Goal: Task Accomplishment & Management: Use online tool/utility

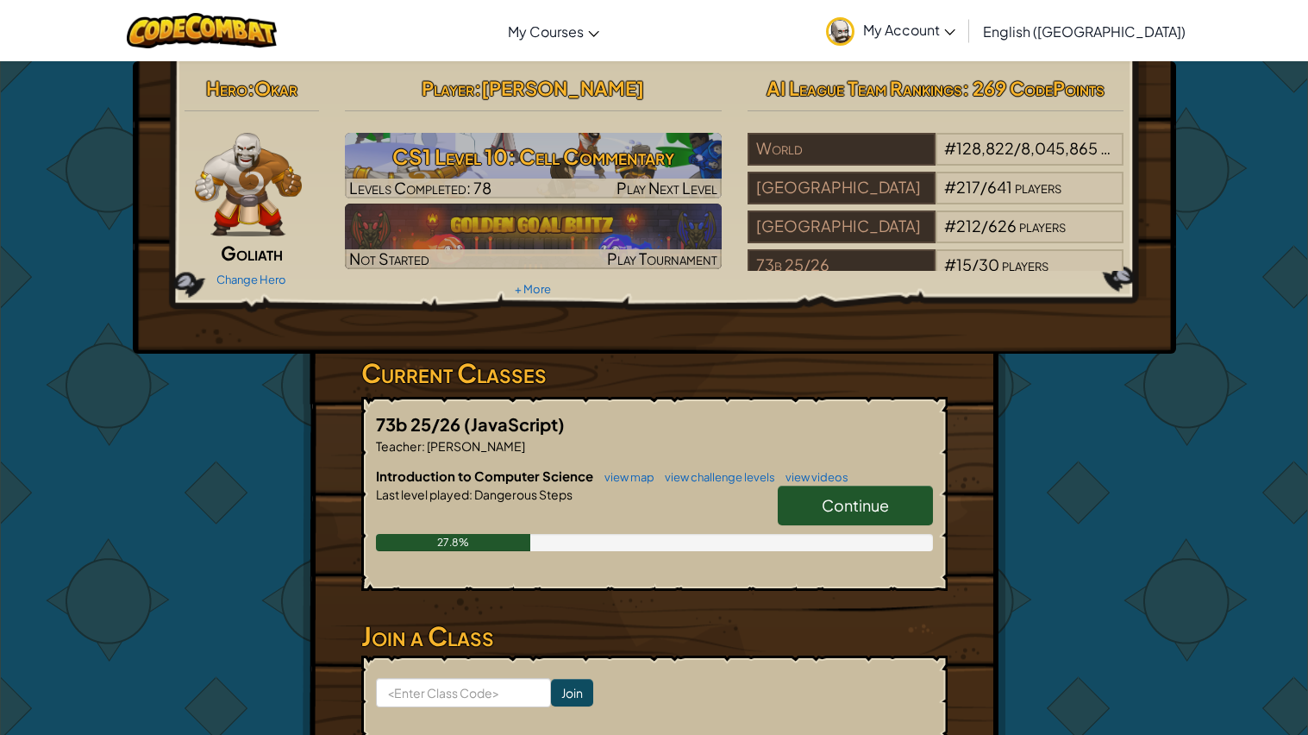
click at [888, 500] on span "Continue" at bounding box center [855, 505] width 67 height 20
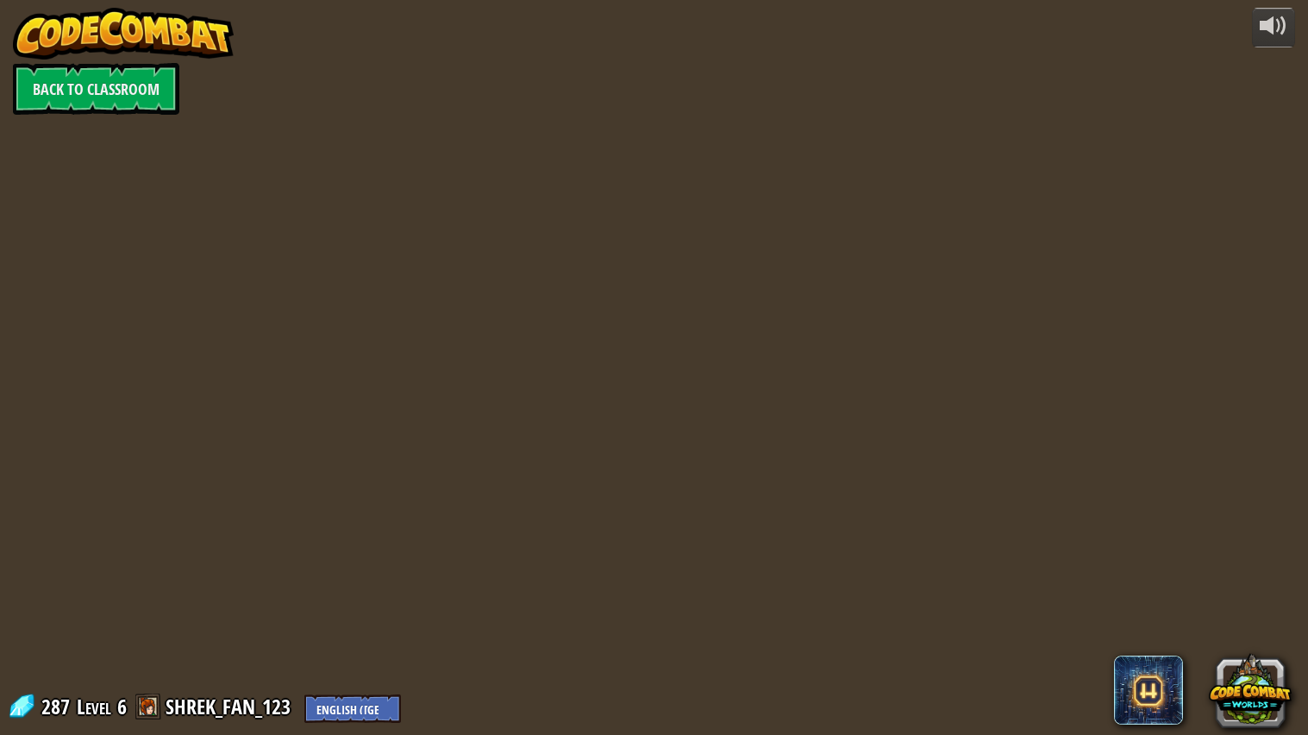
click at [888, 508] on div "powered by Back to Classroom 287 Level 6 SHREK_FAN_123 English ([GEOGRAPHIC_DAT…" at bounding box center [654, 367] width 1308 height 735
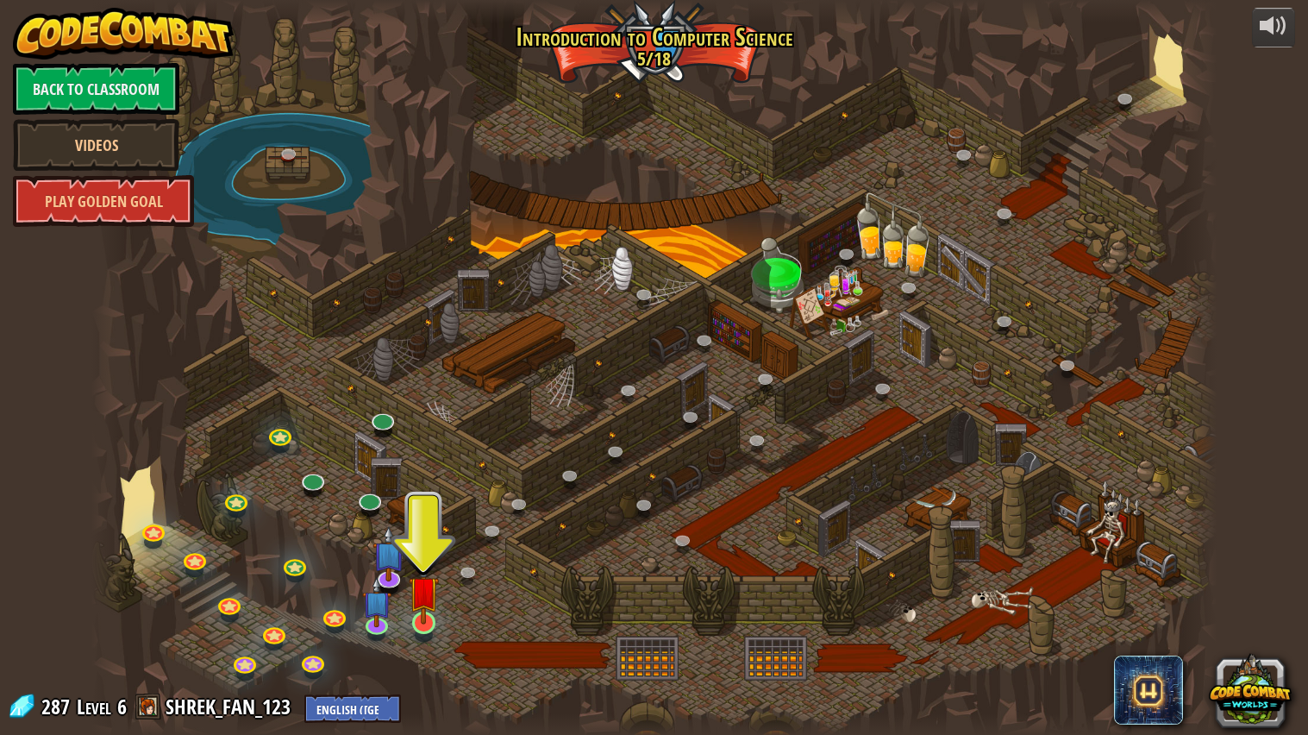
click at [431, 612] on img at bounding box center [423, 590] width 29 height 67
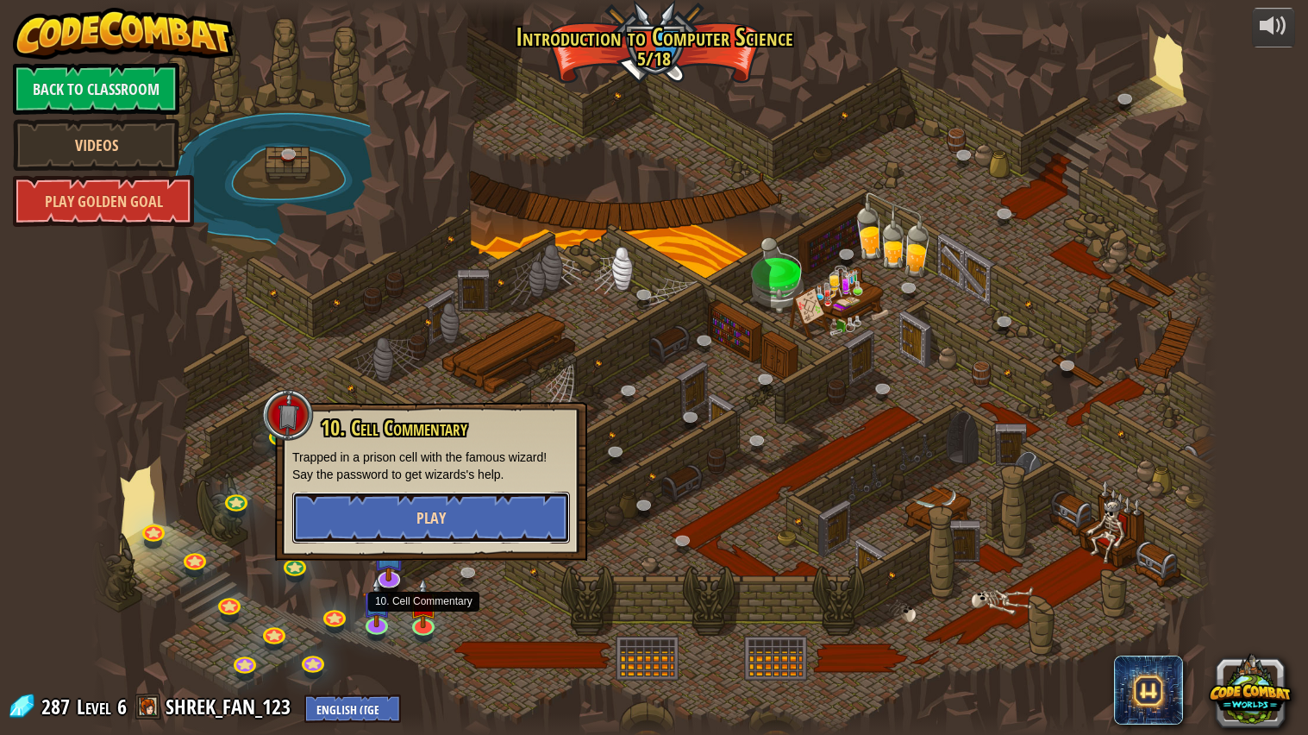
click at [392, 524] on button "Play" at bounding box center [431, 518] width 278 height 52
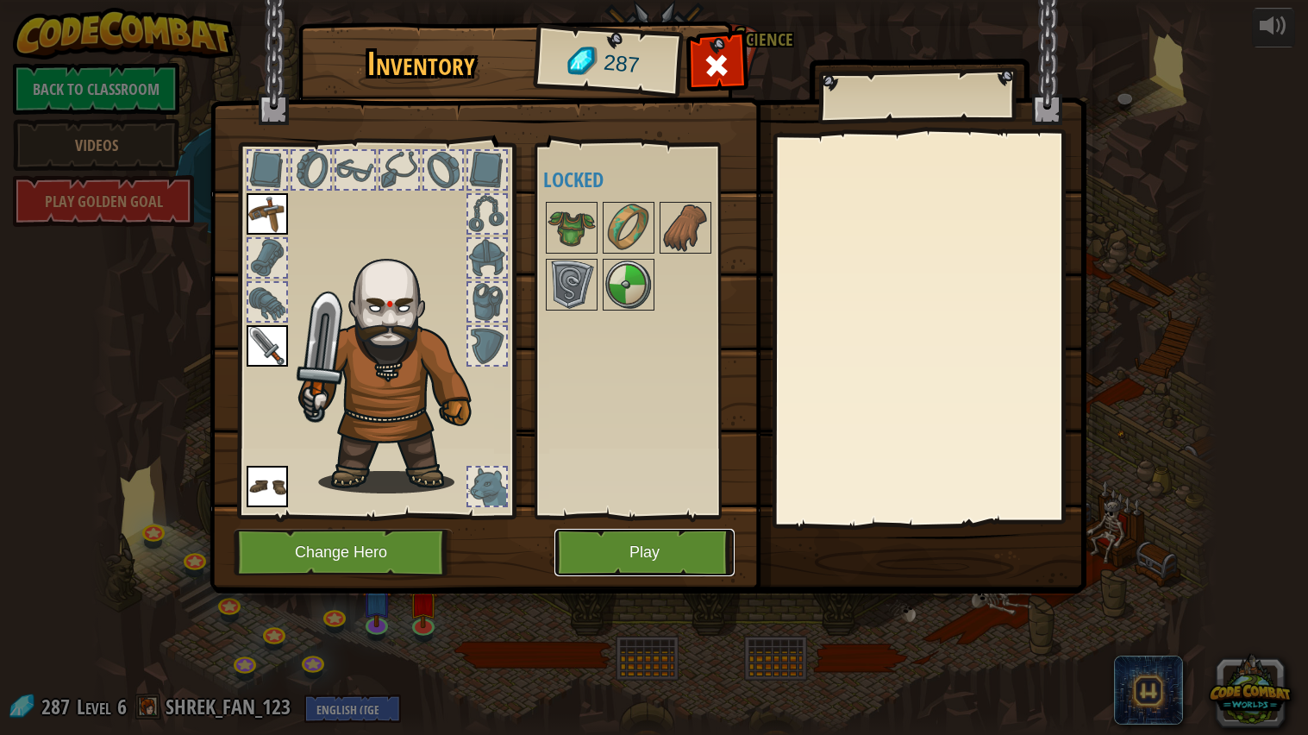
click at [680, 557] on button "Play" at bounding box center [644, 552] width 180 height 47
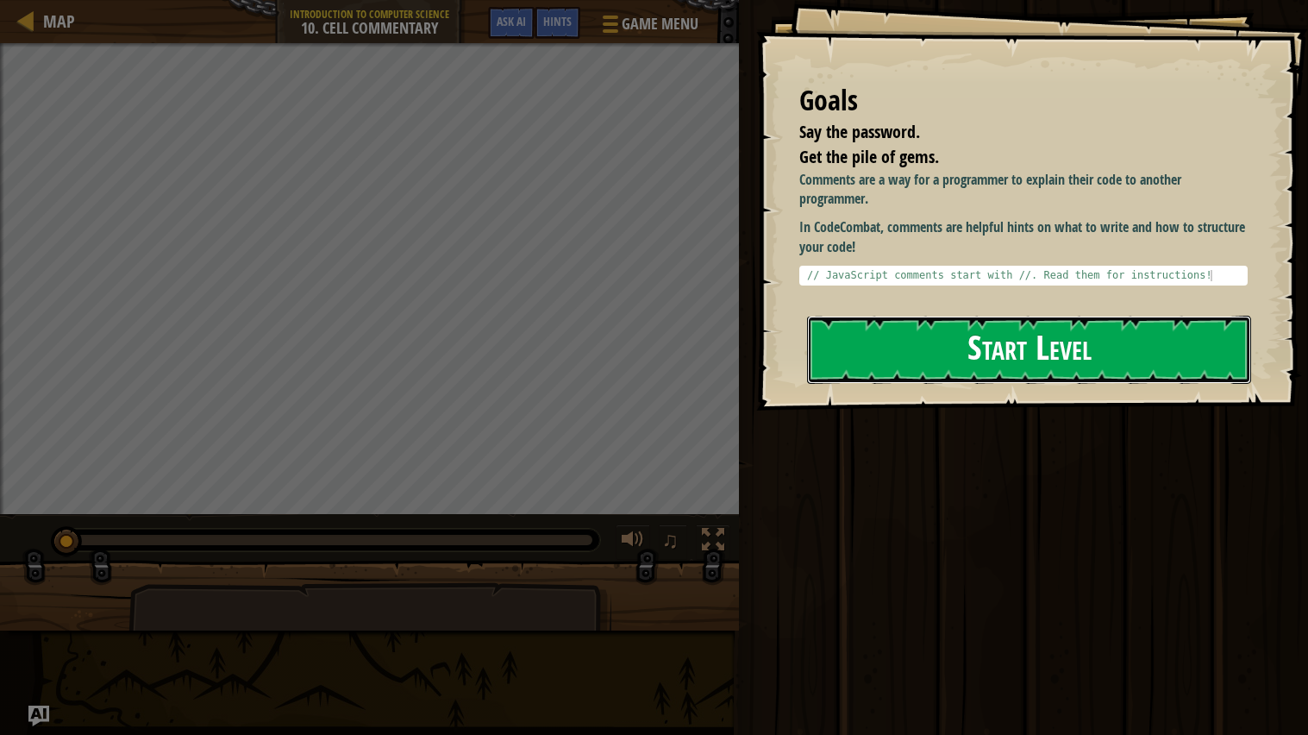
click at [1125, 366] on button "Start Level" at bounding box center [1029, 350] width 444 height 68
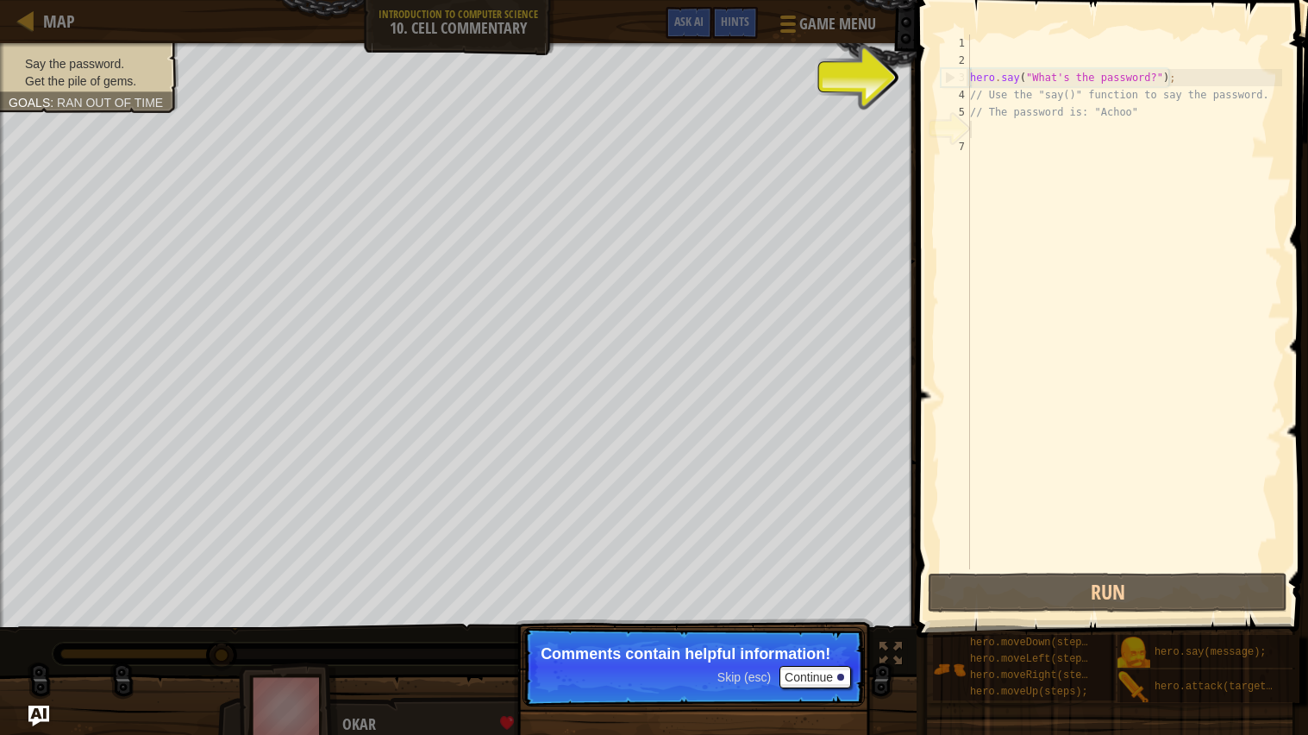
click at [28, 712] on div "Say the password. Get the pile of gems. Goals : Ran out of time ♫ Okar 21 x: 22…" at bounding box center [654, 393] width 1308 height 701
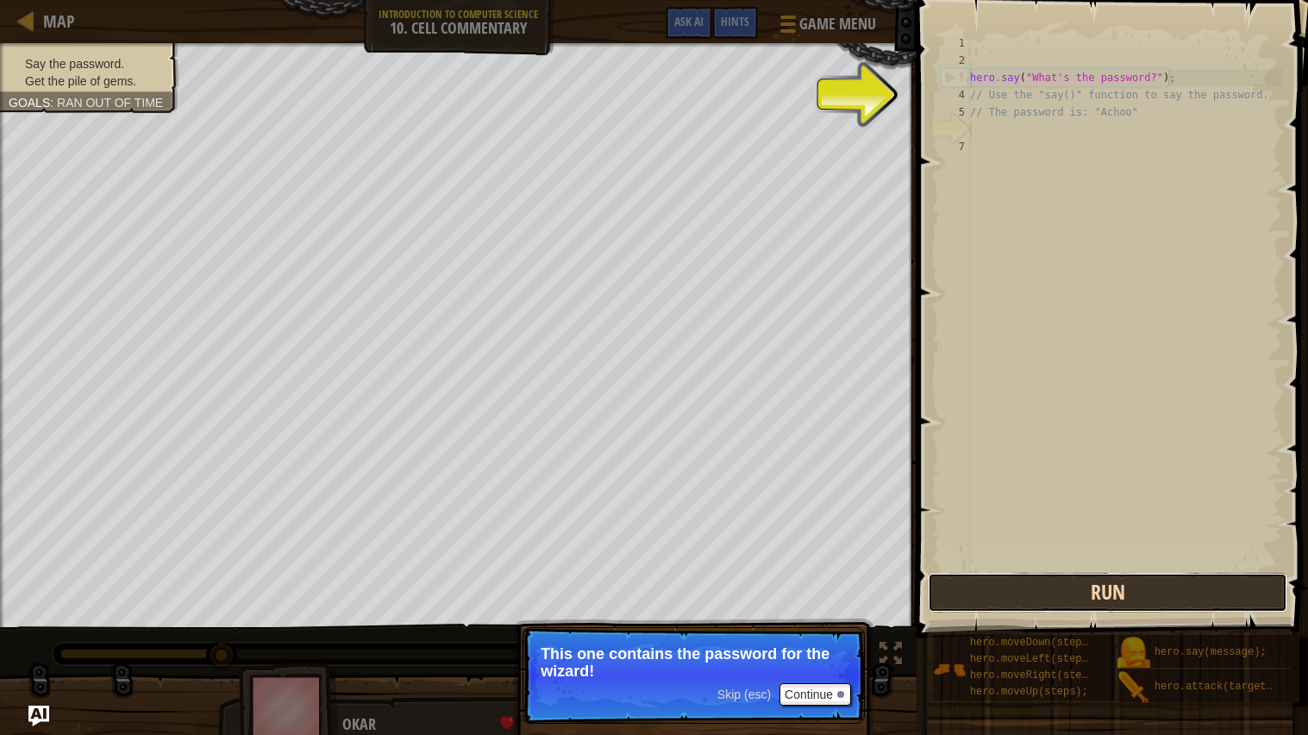
click at [1127, 587] on button "Run" at bounding box center [1108, 593] width 360 height 40
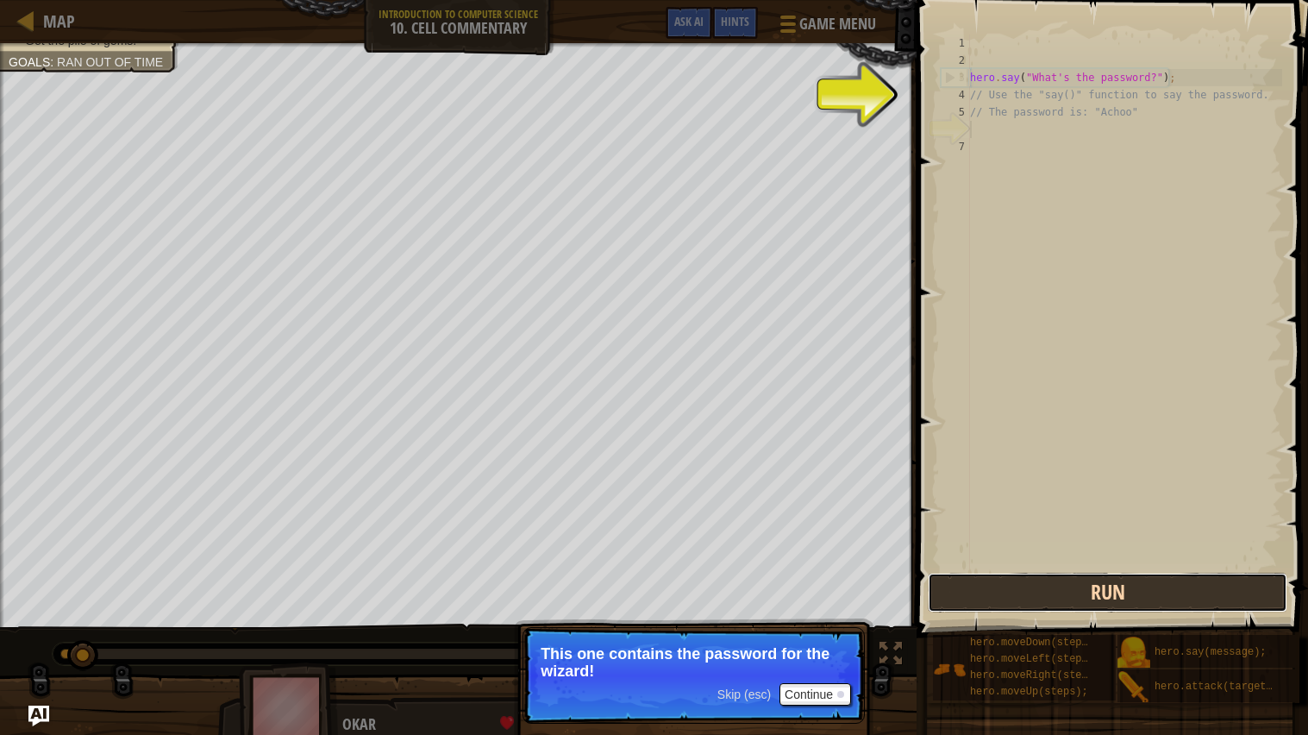
click at [1127, 587] on button "Run" at bounding box center [1108, 593] width 360 height 40
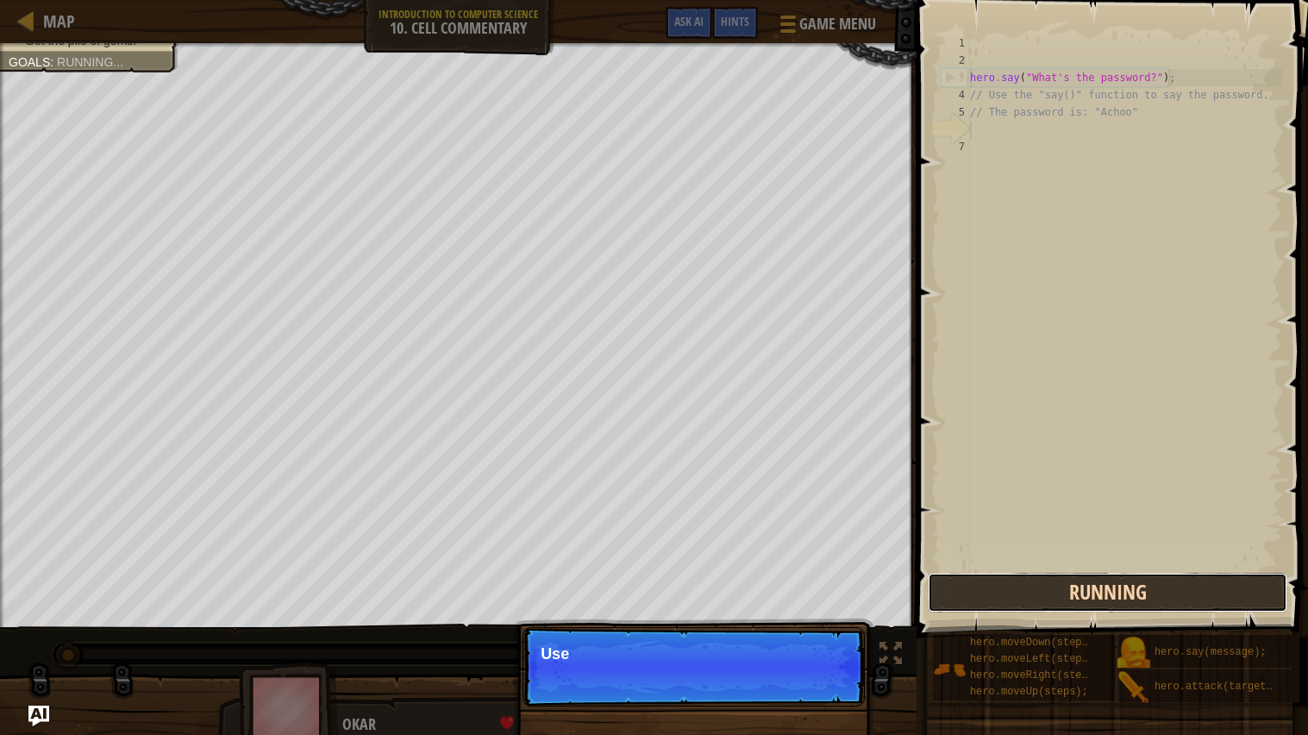
click at [1127, 587] on button "Running" at bounding box center [1108, 593] width 360 height 40
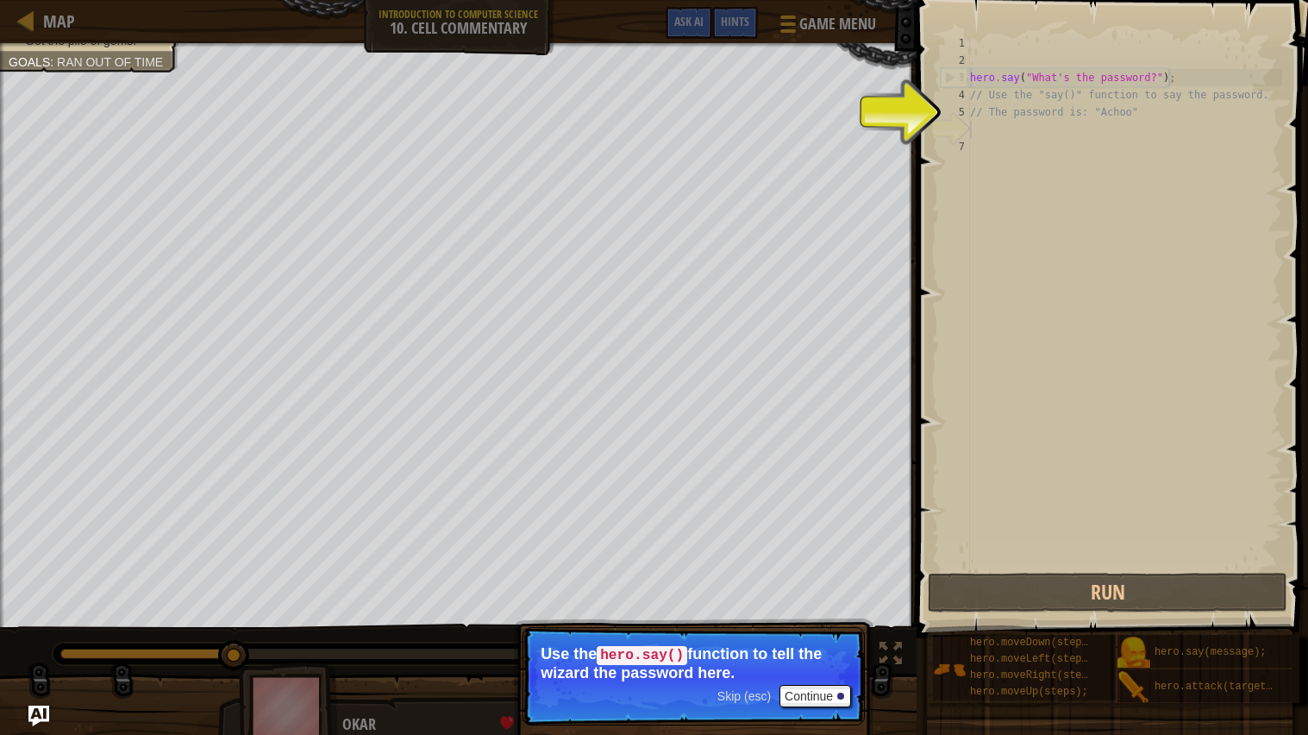
click at [1014, 100] on div "hero . say ( "What's the password?" ) ; // Use the "say()" function to say the …" at bounding box center [1125, 318] width 316 height 569
click at [1011, 94] on div "hero . say ( "What's the password?" ) ; // Use the "say()" function to say the …" at bounding box center [1125, 318] width 316 height 569
click at [1206, 77] on div "hero . say ( "What's the password?" ) ; // Use the "say()" function to say the …" at bounding box center [1125, 318] width 316 height 569
type textarea "hero.say("What's the password?");"
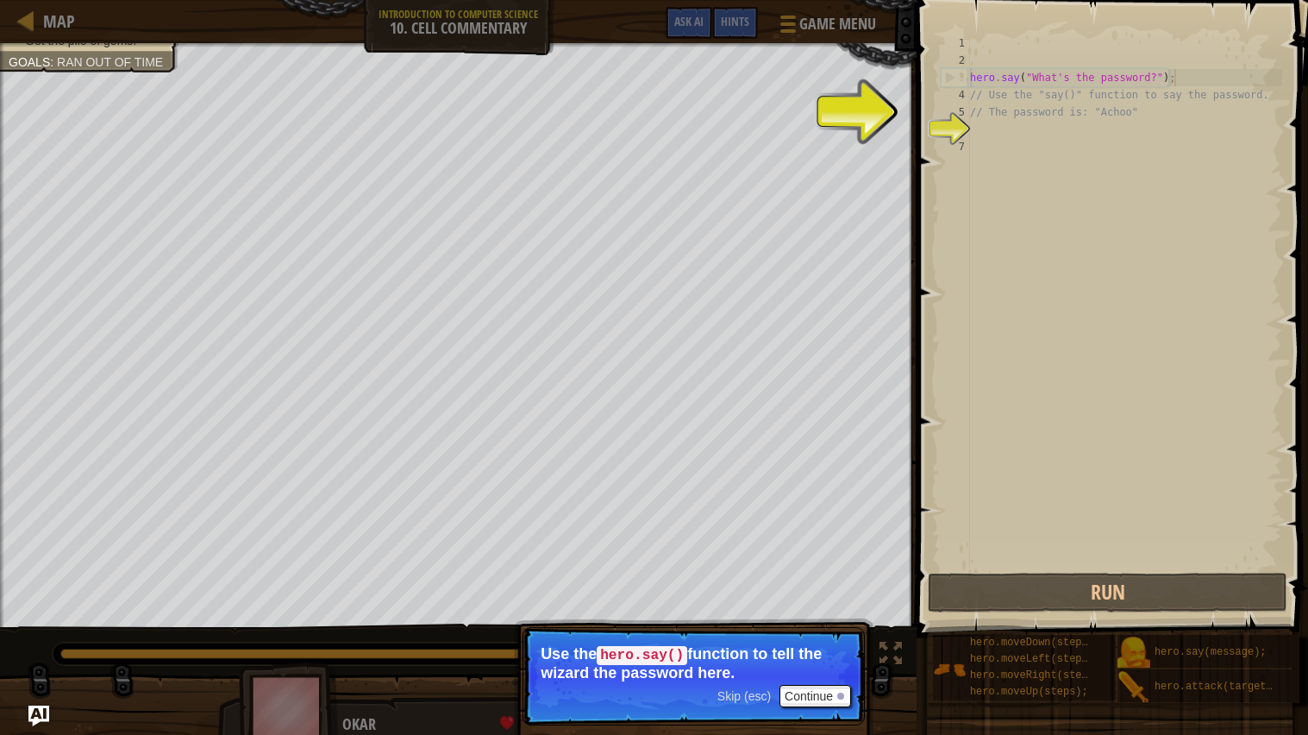
click at [960, 132] on div "6" at bounding box center [955, 129] width 29 height 17
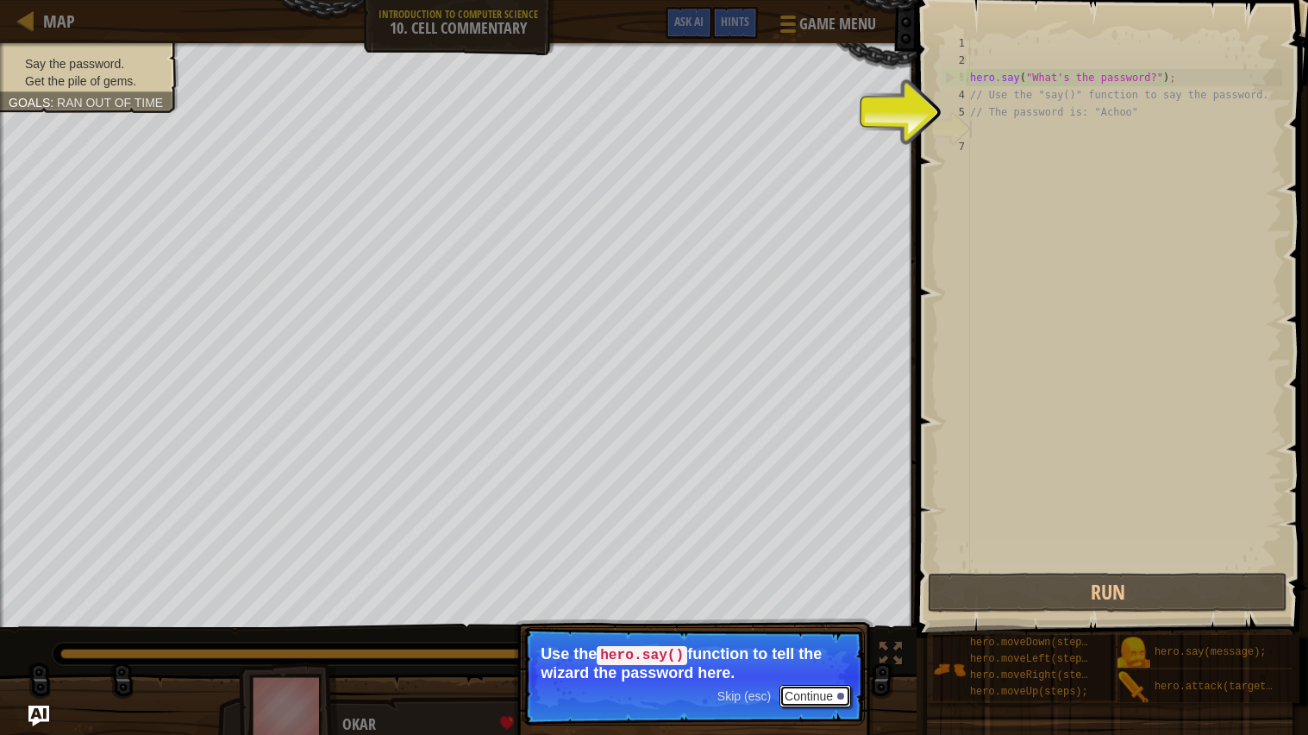
click at [793, 700] on button "Continue" at bounding box center [816, 696] width 72 height 22
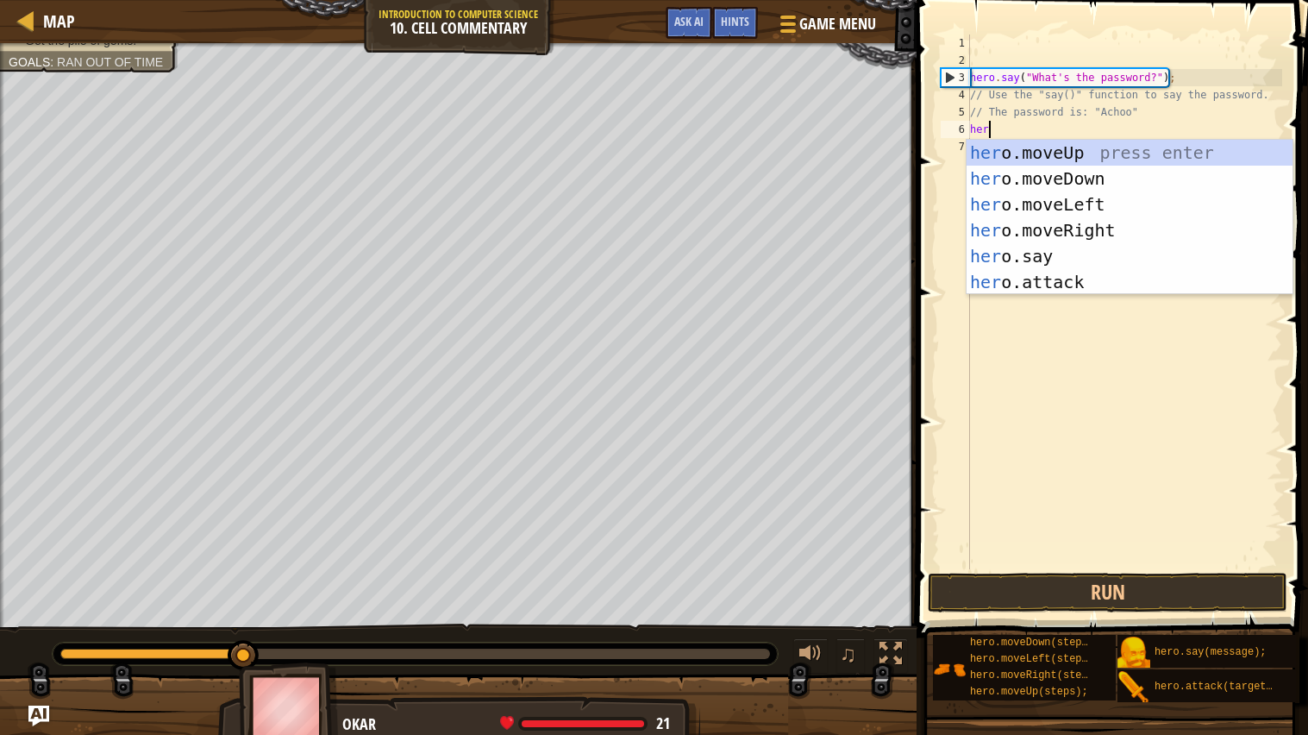
scroll to position [7, 1]
click at [1037, 250] on div "hero .moveUp press enter hero .moveDown press enter hero .moveLeft press enter …" at bounding box center [1130, 243] width 326 height 207
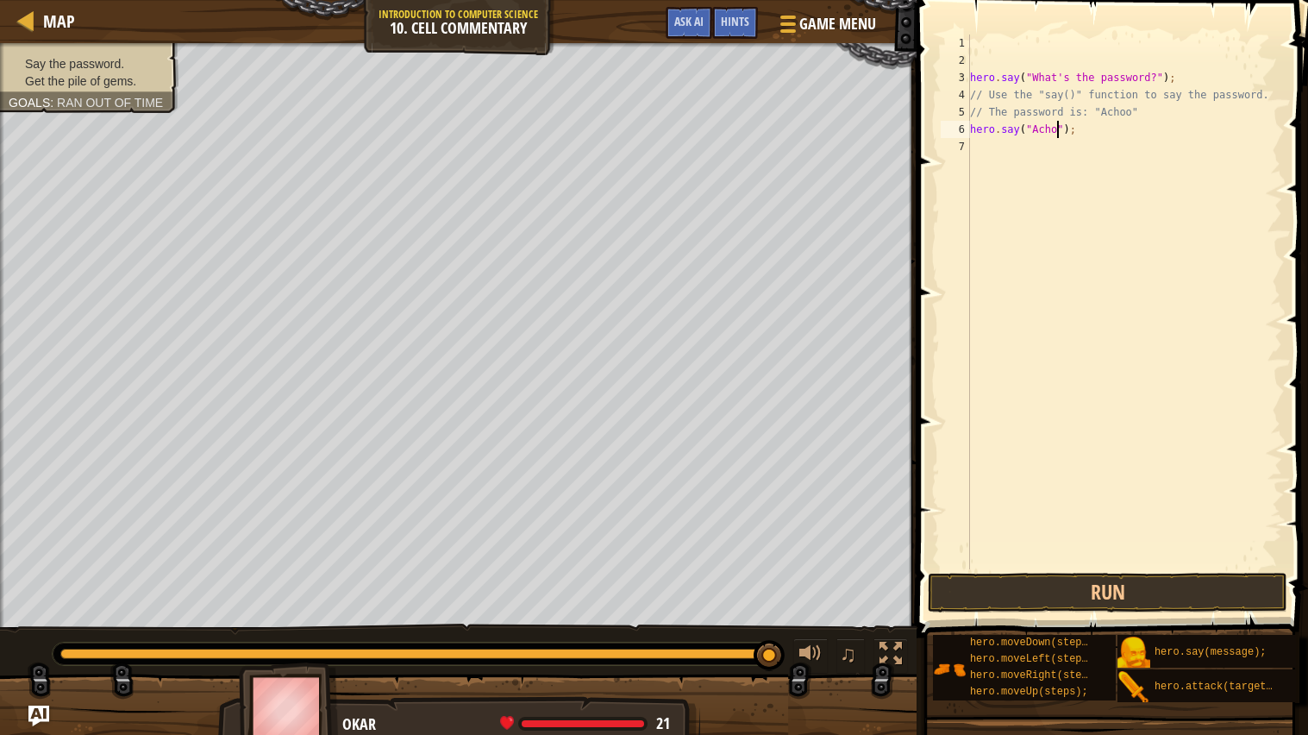
scroll to position [7, 8]
type textarea "hero.say("Achoo");"
click at [1203, 586] on button "Run" at bounding box center [1108, 593] width 360 height 40
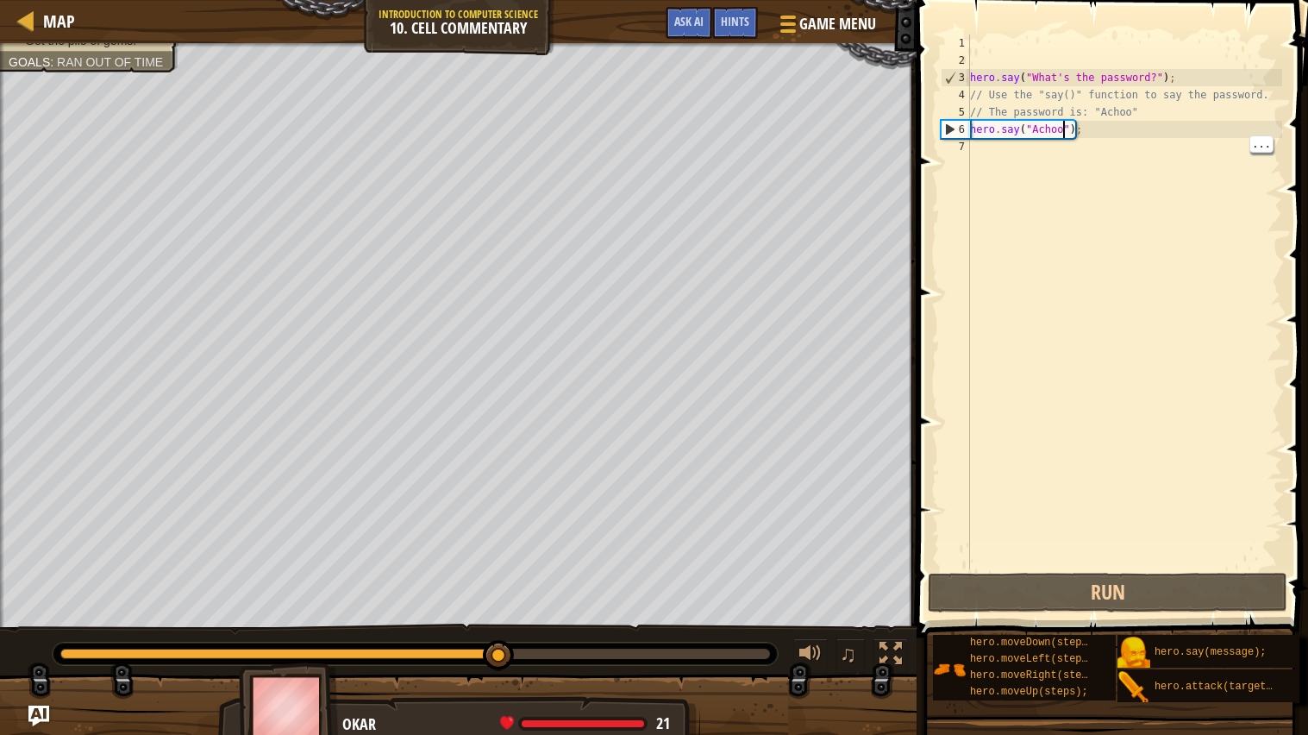
click at [1017, 156] on div "hero . say ( "What's the password?" ) ; // Use the "say()" function to say the …" at bounding box center [1125, 318] width 316 height 569
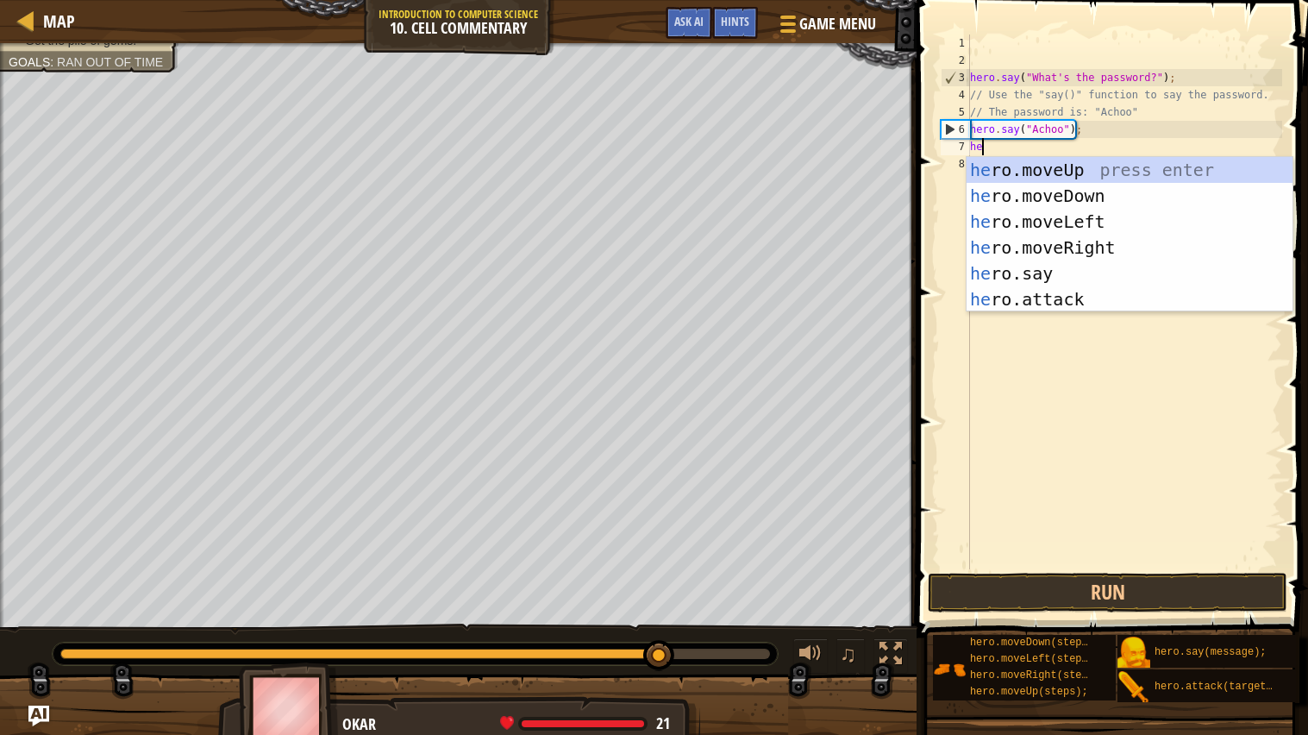
type textarea "her"
click at [1123, 170] on div "her o.moveUp press enter her o.moveDown press enter her o.moveLeft press enter …" at bounding box center [1130, 260] width 326 height 207
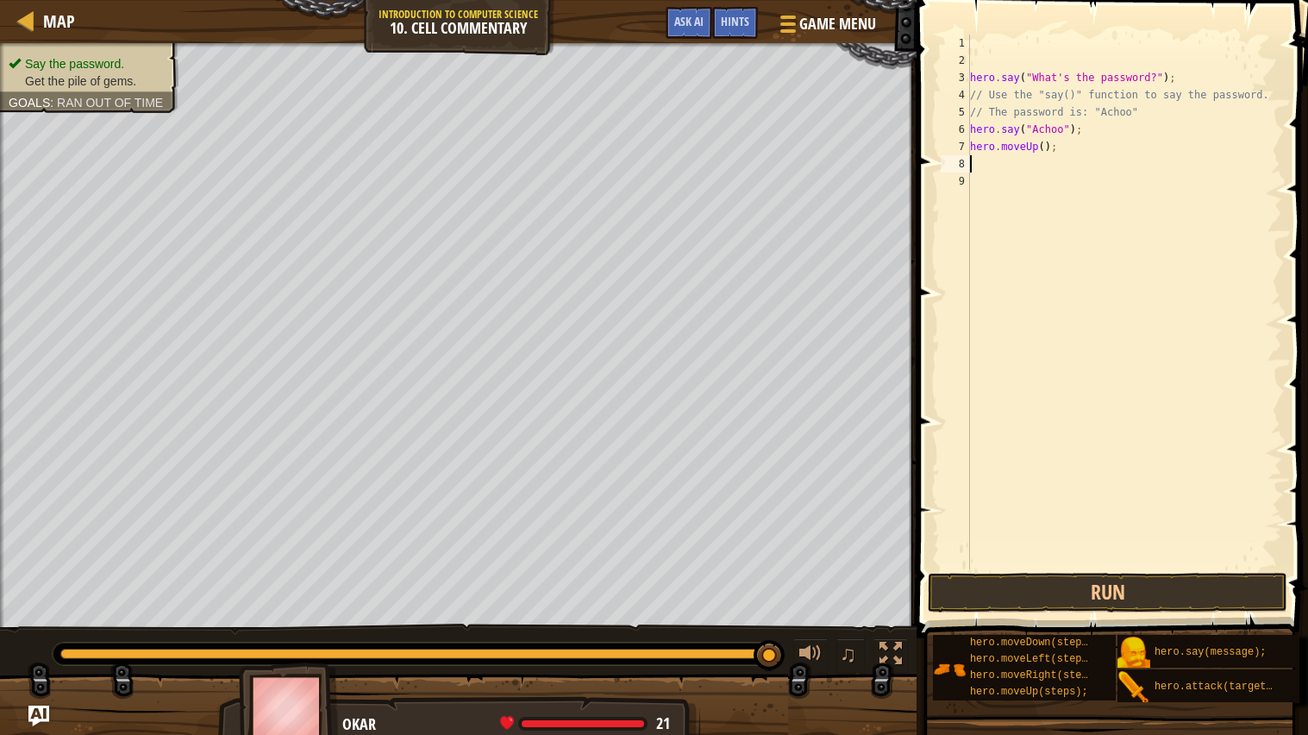
click at [1047, 147] on div "hero . say ( "What's the password?" ) ; // Use the "say()" function to say the …" at bounding box center [1125, 318] width 316 height 569
type textarea "hero.moveUp(2);"
click at [1172, 591] on button "Run" at bounding box center [1108, 593] width 360 height 40
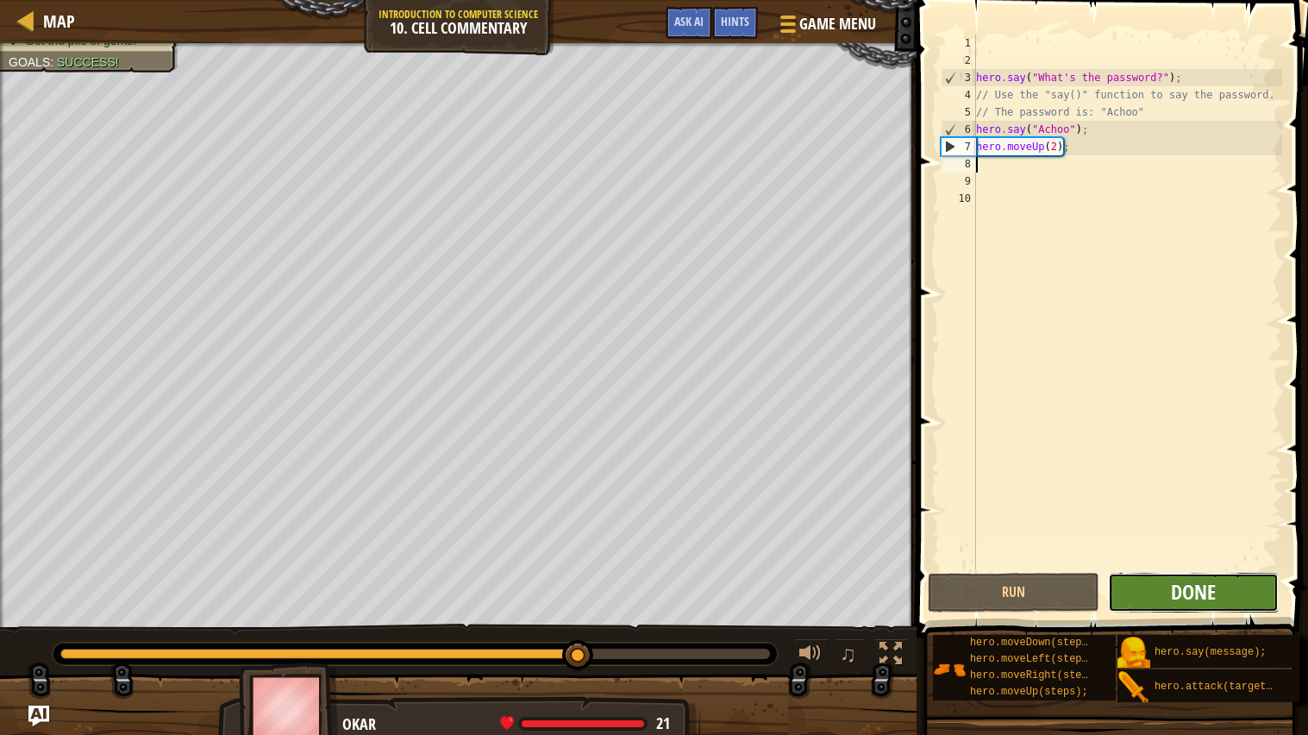
click at [1212, 602] on span "Done" at bounding box center [1193, 592] width 45 height 28
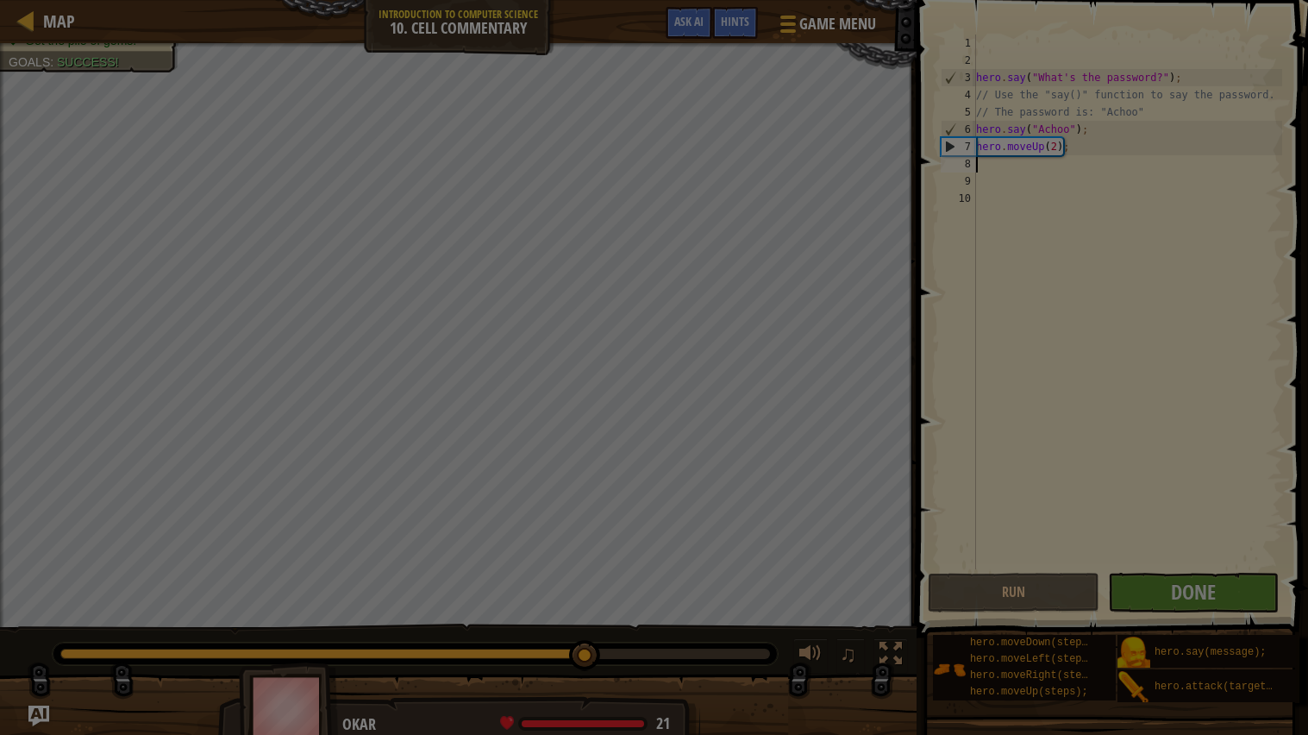
click at [0, 0] on div "Loading..." at bounding box center [0, 0] width 0 height 0
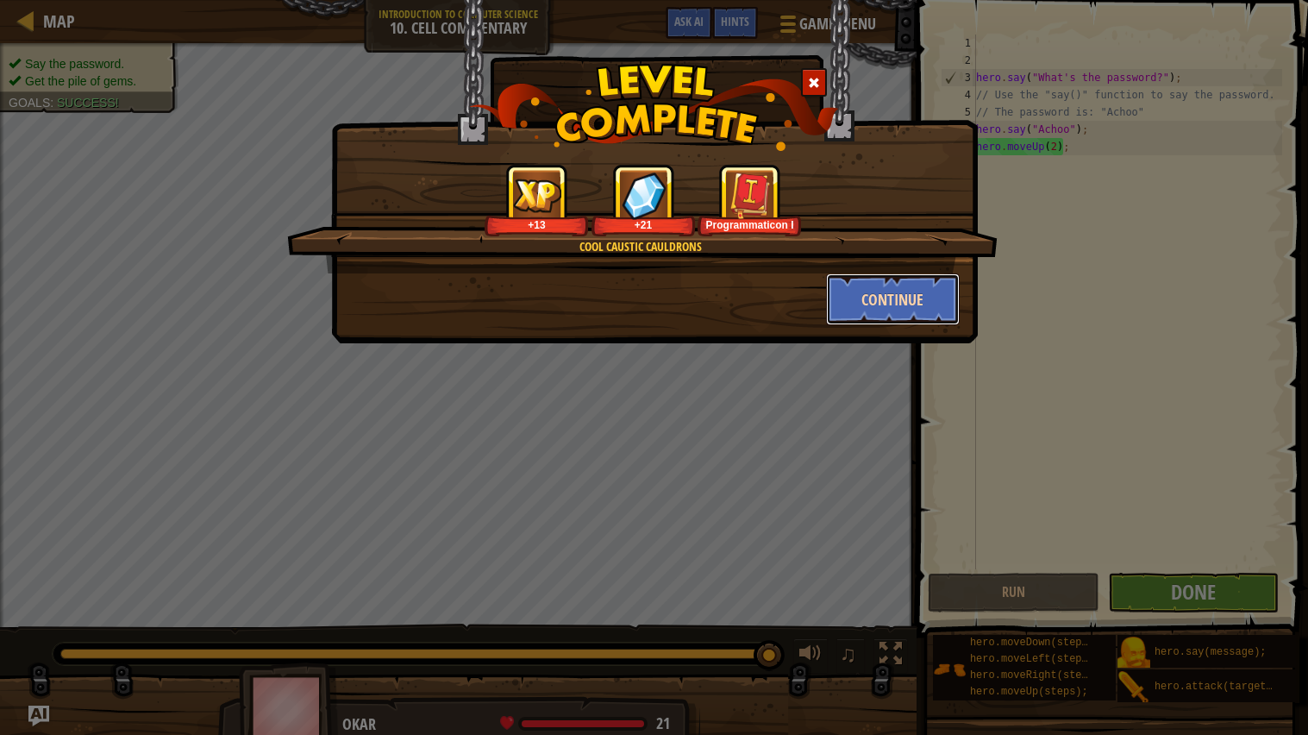
click at [906, 315] on button "Continue" at bounding box center [893, 299] width 134 height 52
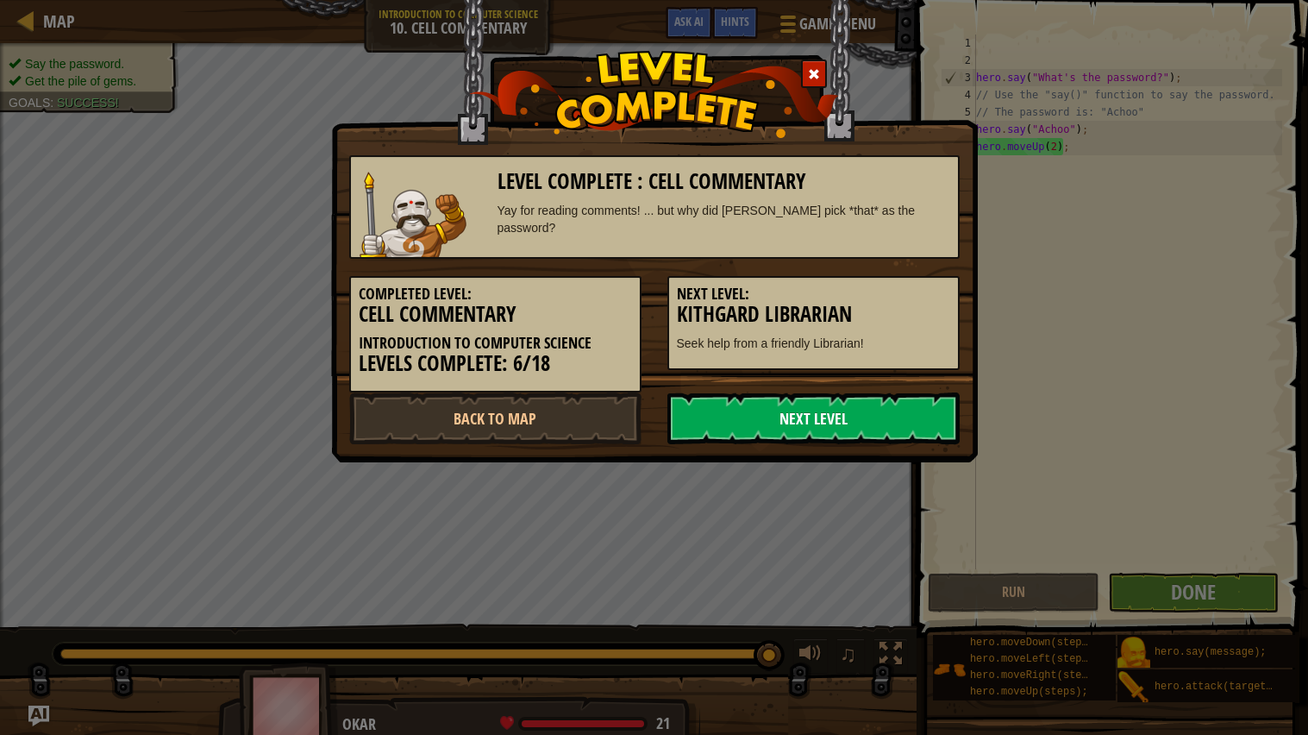
click at [830, 423] on link "Next Level" at bounding box center [813, 418] width 292 height 52
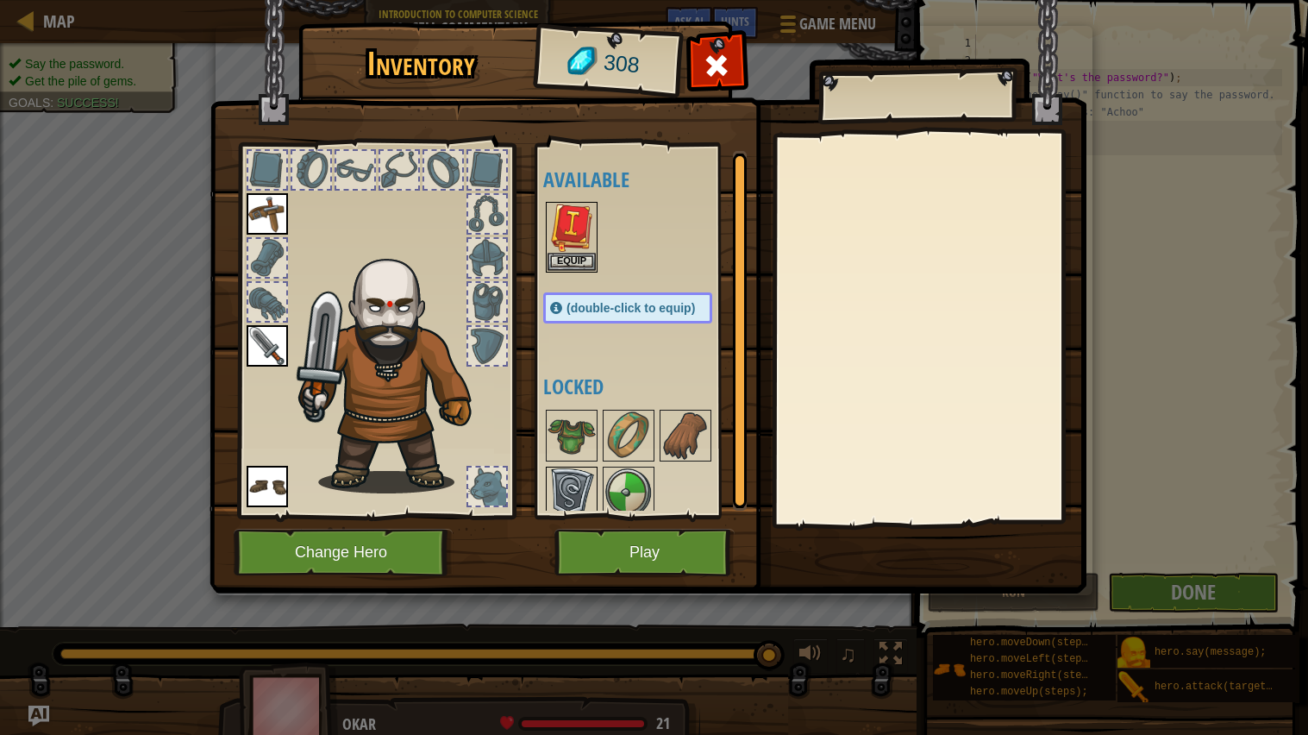
click at [580, 480] on img at bounding box center [572, 492] width 48 height 48
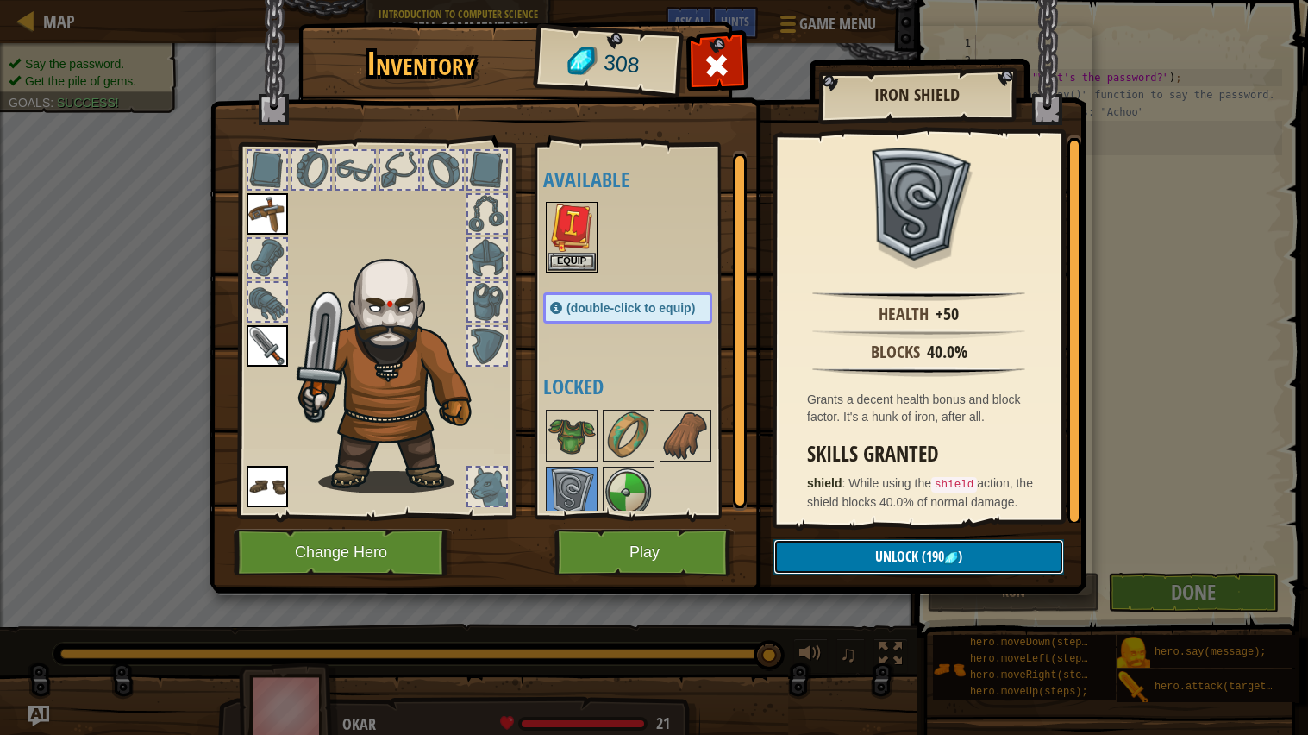
click at [956, 555] on img at bounding box center [951, 558] width 14 height 14
click at [952, 555] on button "Confirm" at bounding box center [919, 556] width 291 height 35
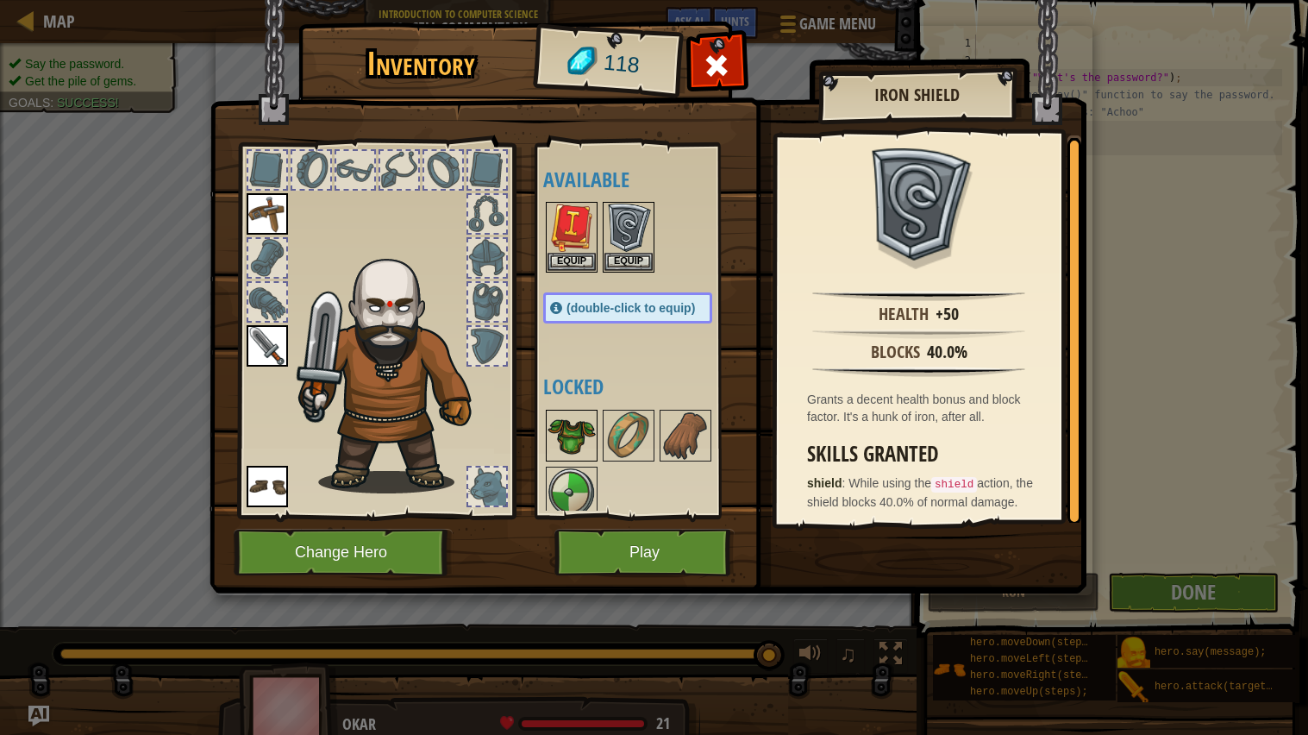
click at [570, 434] on img at bounding box center [572, 435] width 48 height 48
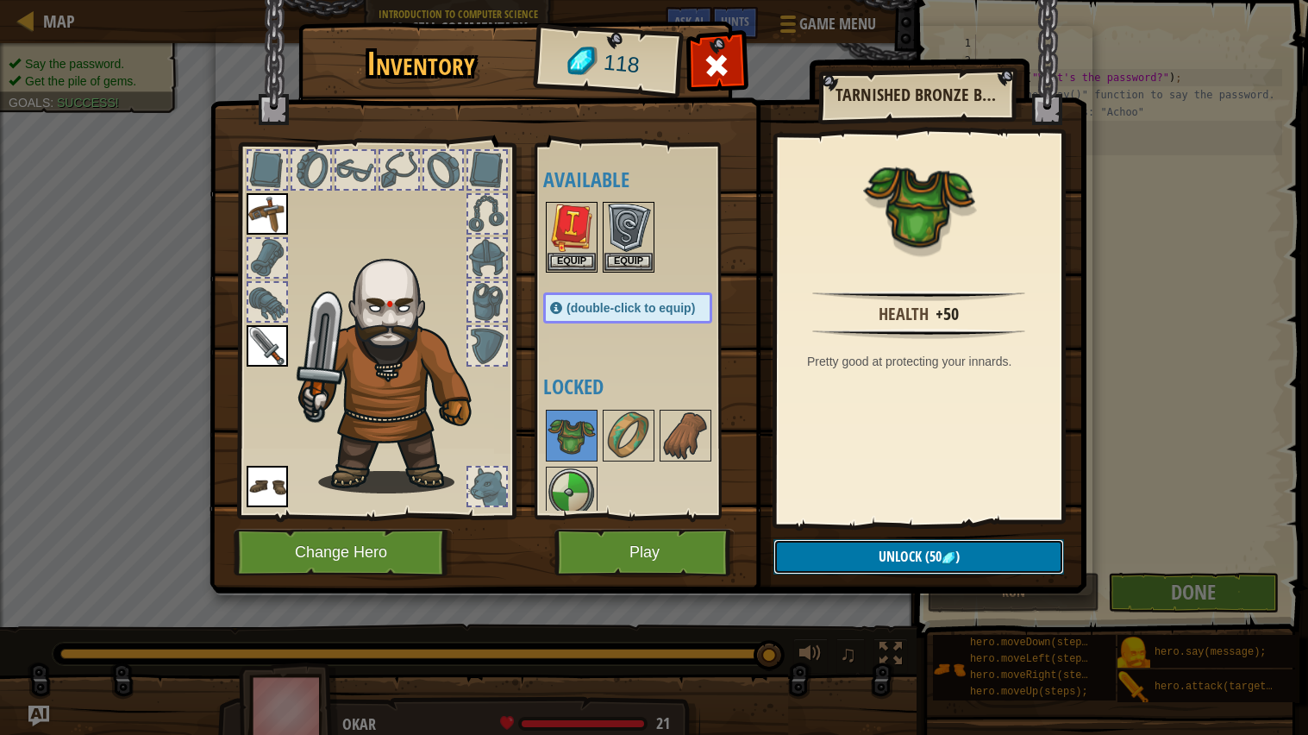
click at [890, 557] on span "Unlock" at bounding box center [900, 556] width 43 height 19
click at [890, 557] on button "Confirm" at bounding box center [919, 556] width 291 height 35
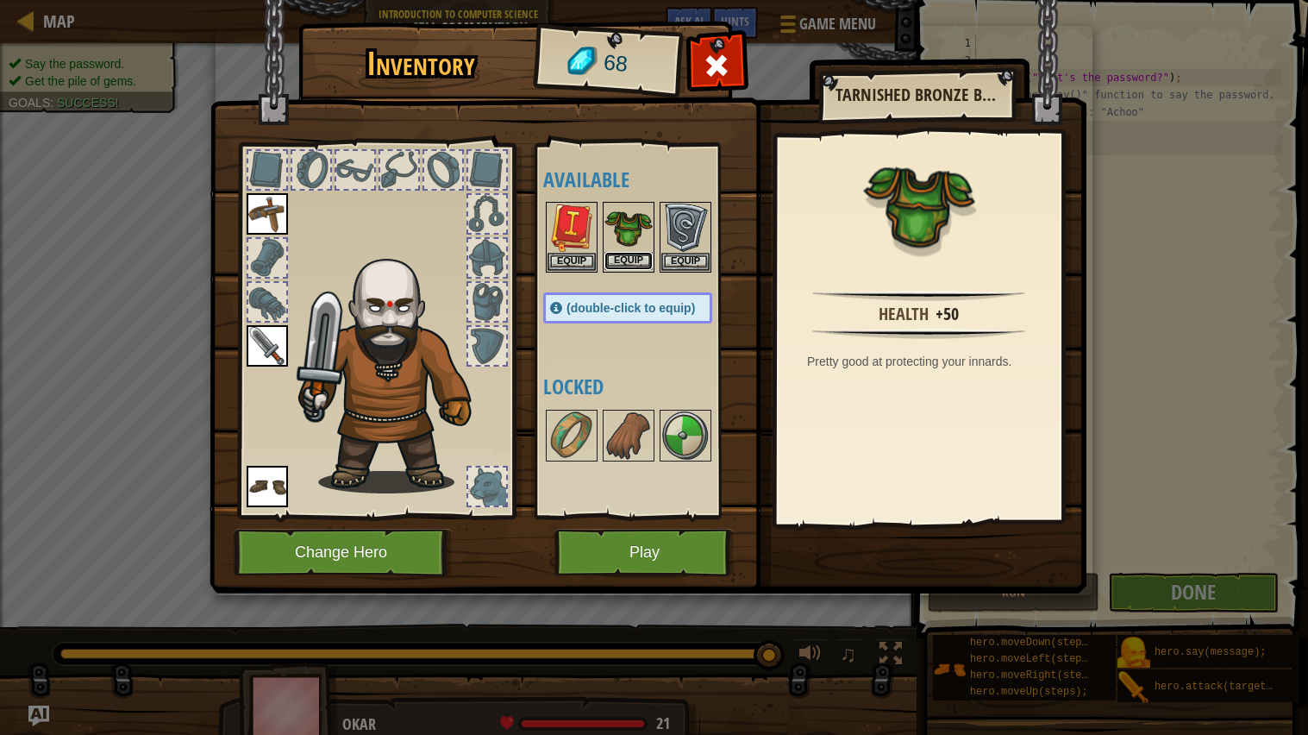
click at [635, 254] on button "Equip" at bounding box center [629, 261] width 48 height 18
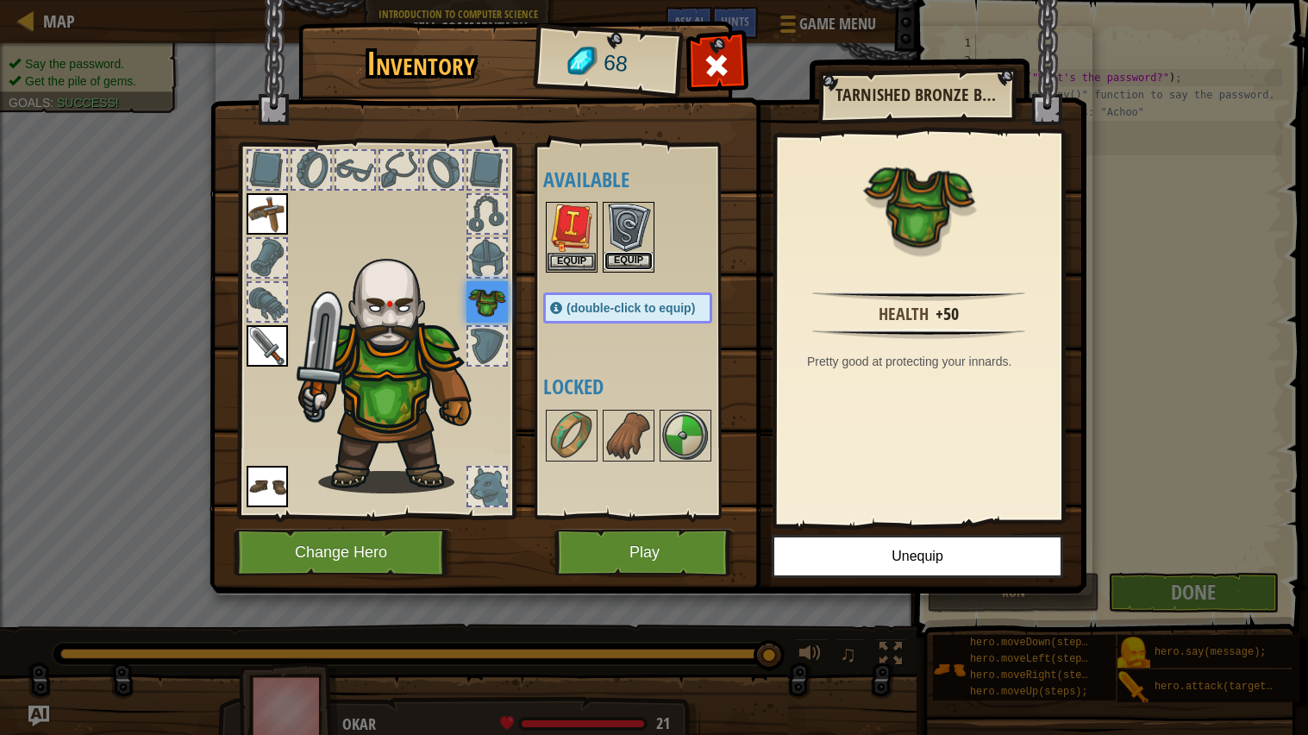
click at [638, 256] on button "Equip" at bounding box center [629, 261] width 48 height 18
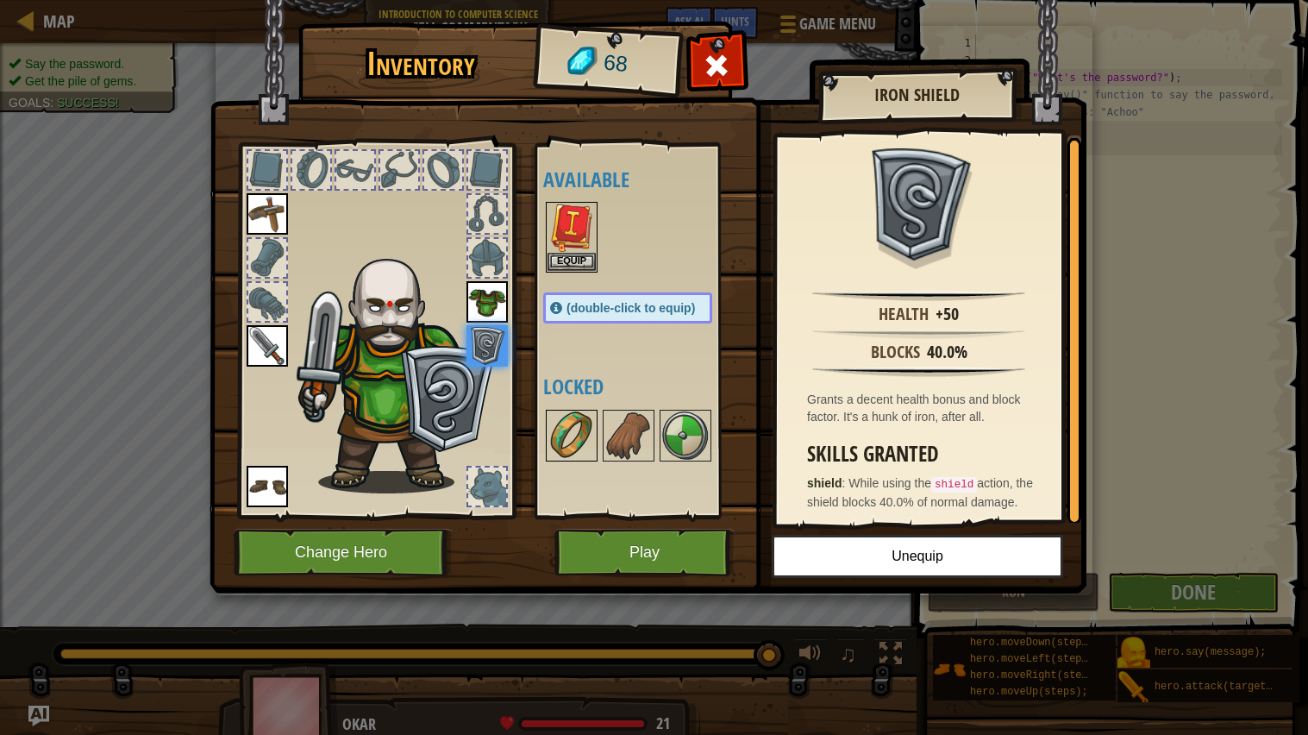
click at [579, 420] on img at bounding box center [572, 435] width 48 height 48
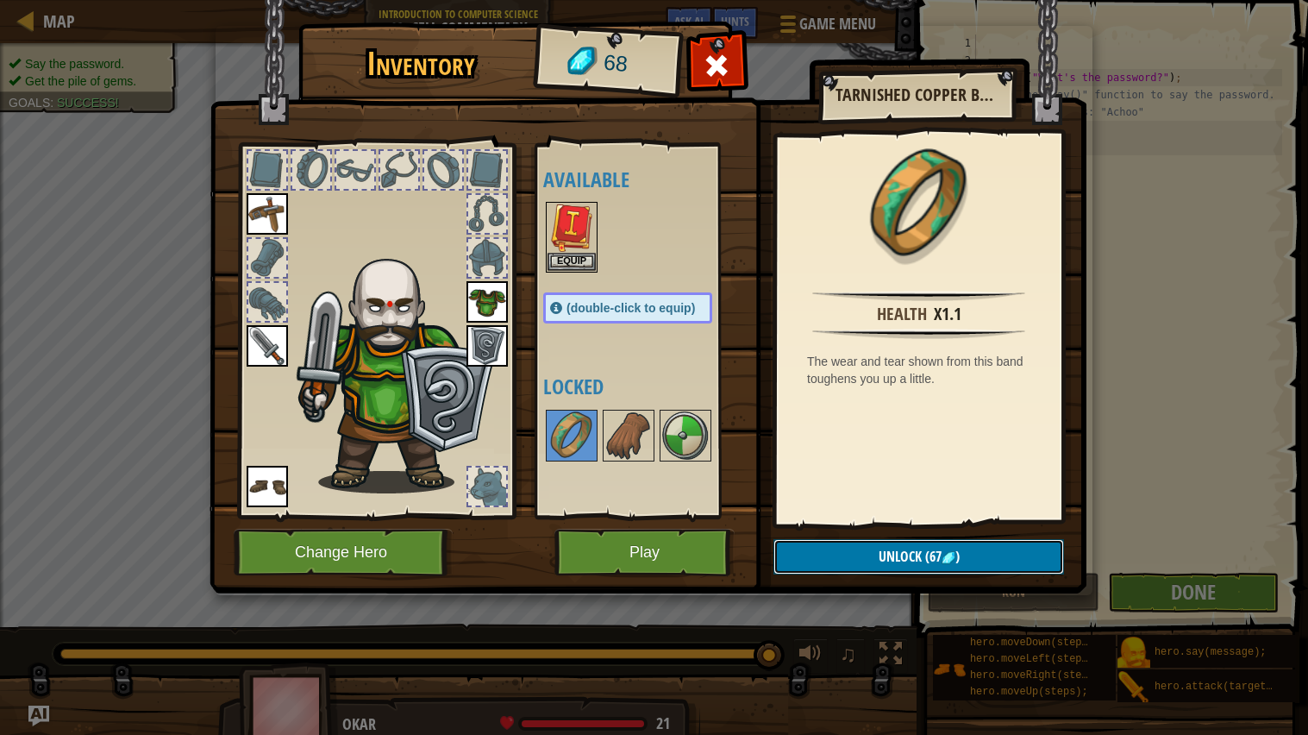
click at [890, 564] on span "Unlock" at bounding box center [900, 556] width 43 height 19
click at [890, 564] on button "Confirm" at bounding box center [919, 556] width 291 height 35
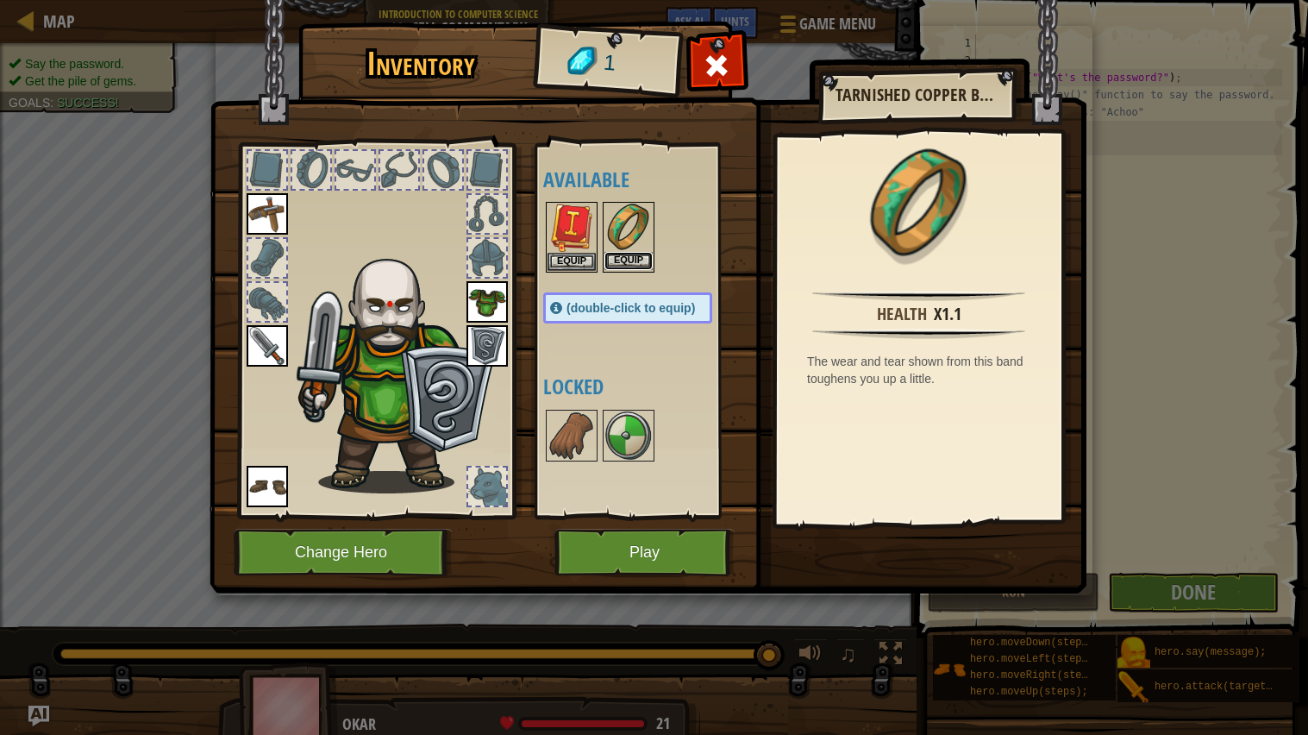
click at [632, 259] on button "Equip" at bounding box center [629, 261] width 48 height 18
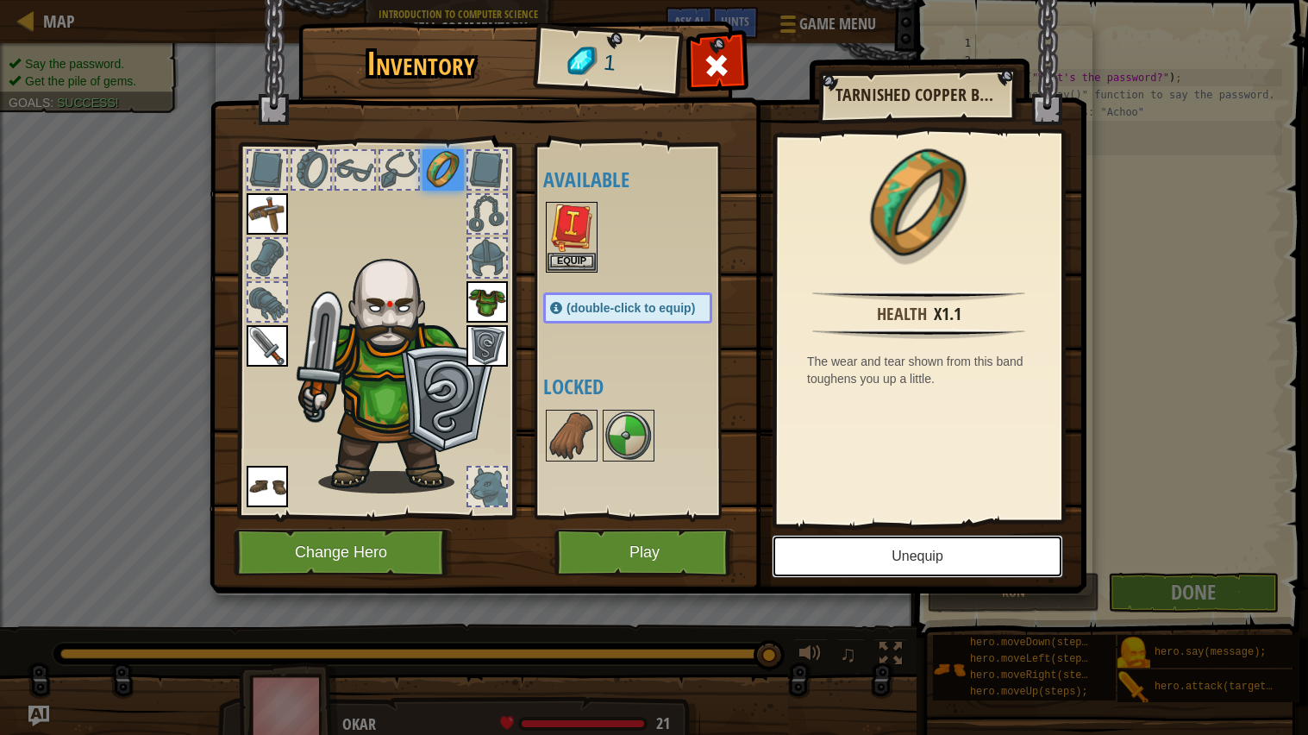
click at [993, 554] on button "Unequip" at bounding box center [917, 556] width 291 height 43
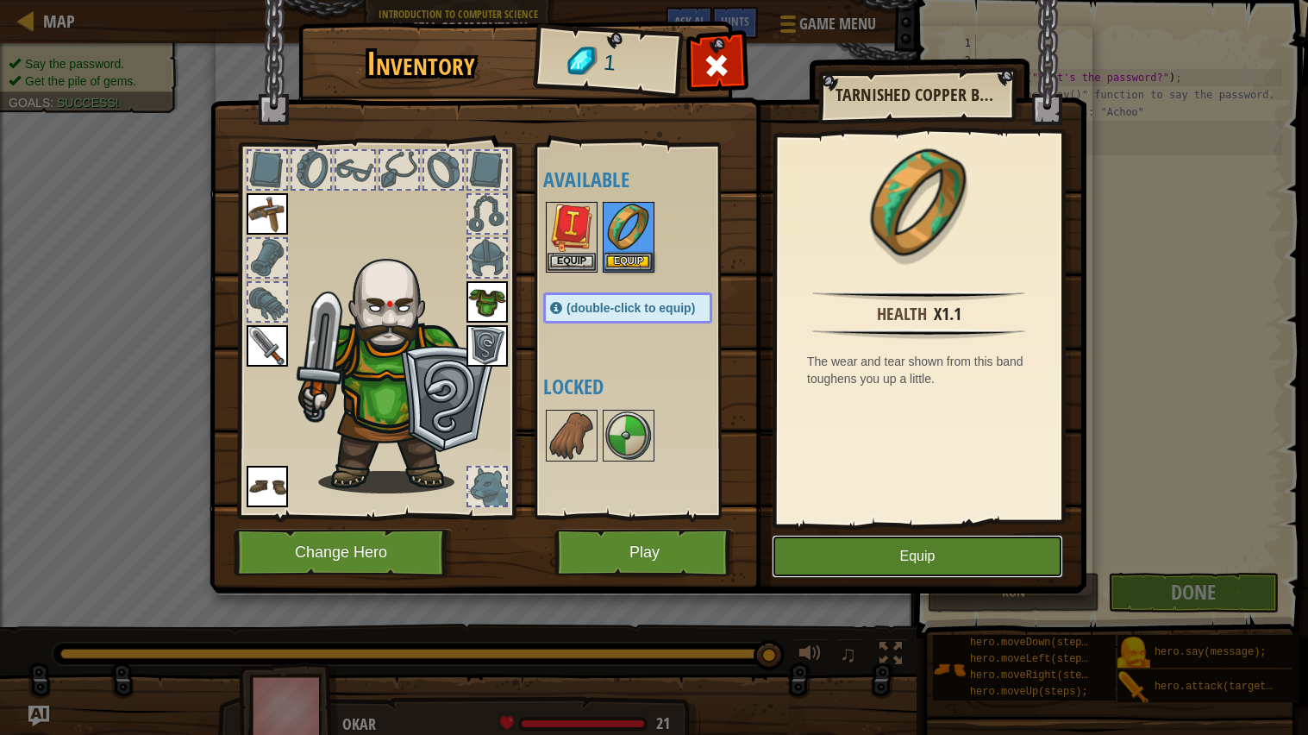
click at [1009, 558] on button "Equip" at bounding box center [917, 556] width 291 height 43
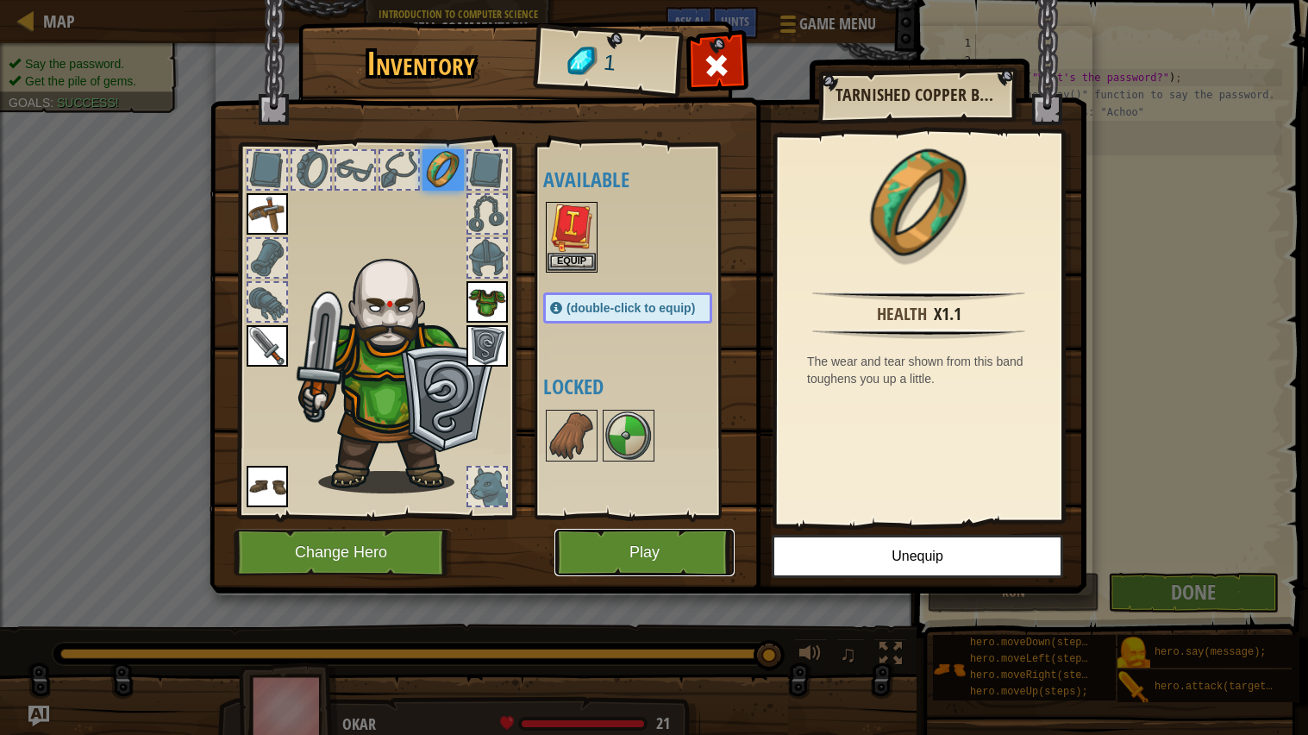
click at [689, 544] on button "Play" at bounding box center [644, 552] width 180 height 47
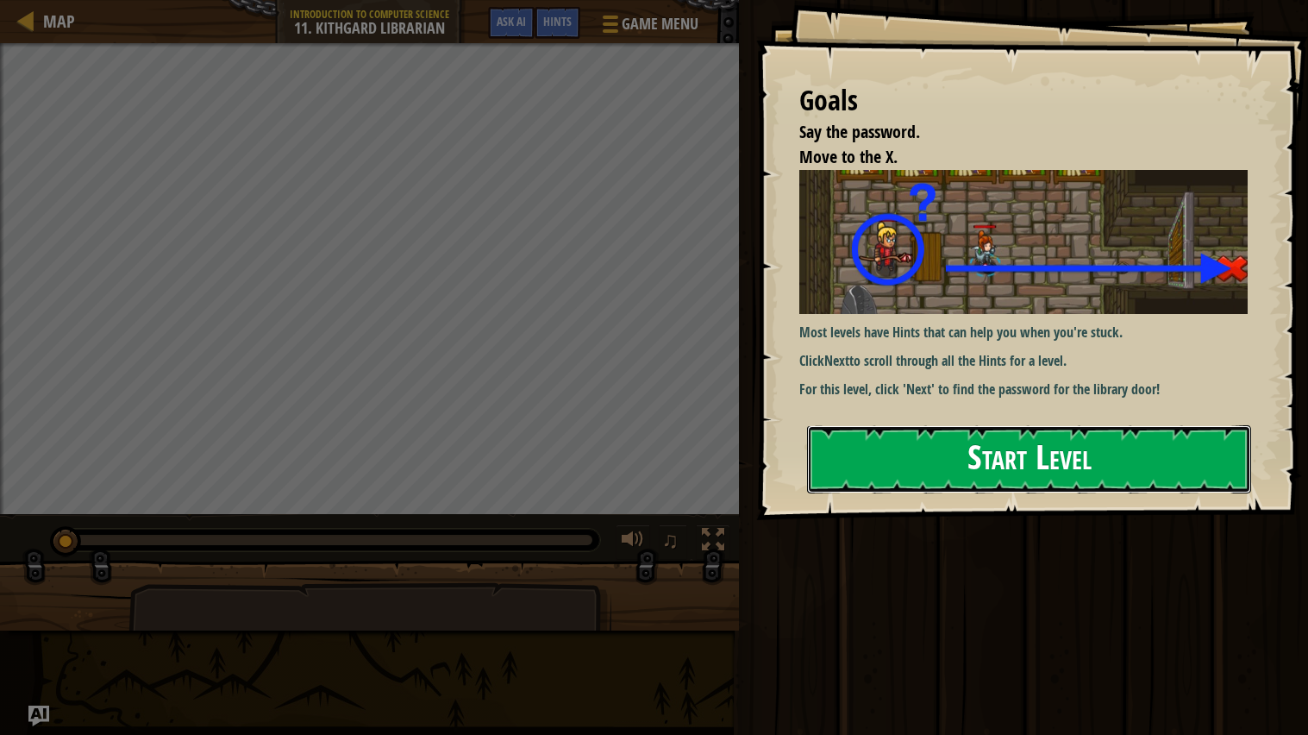
click at [1147, 454] on button "Start Level" at bounding box center [1029, 459] width 444 height 68
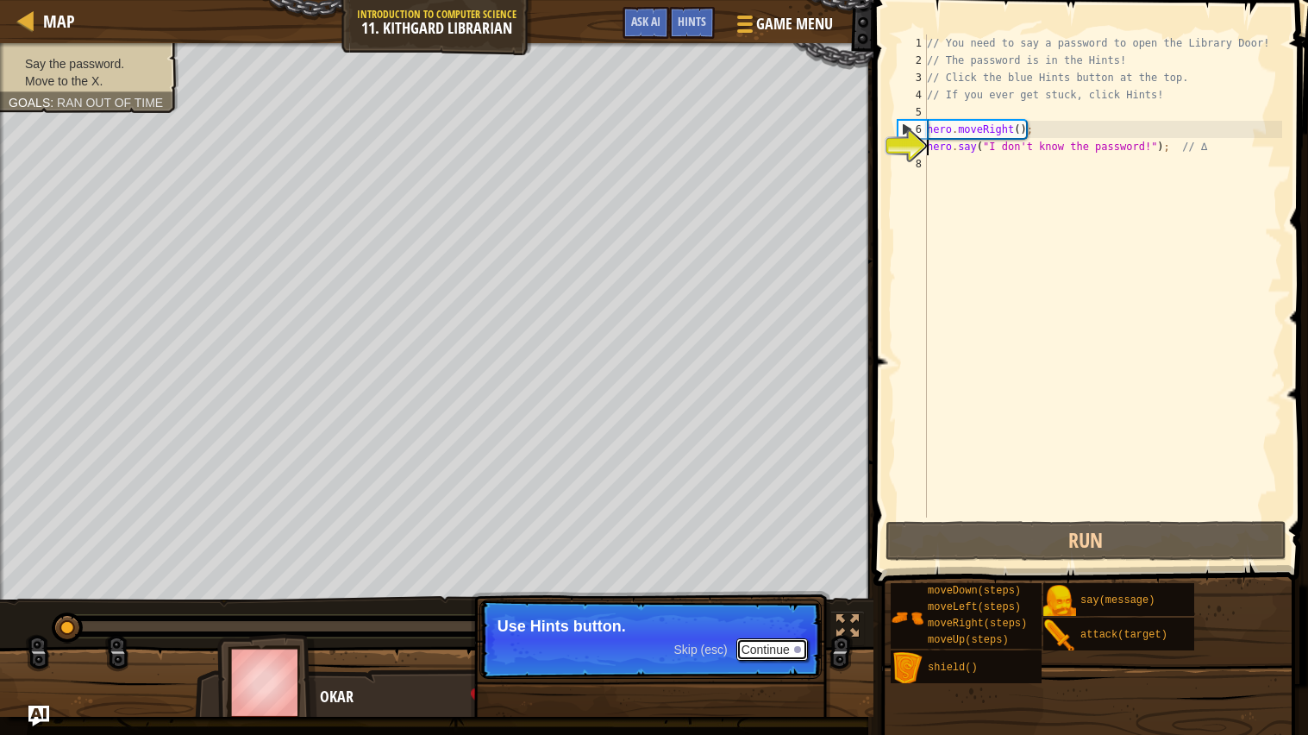
click at [780, 652] on button "Continue" at bounding box center [772, 649] width 72 height 22
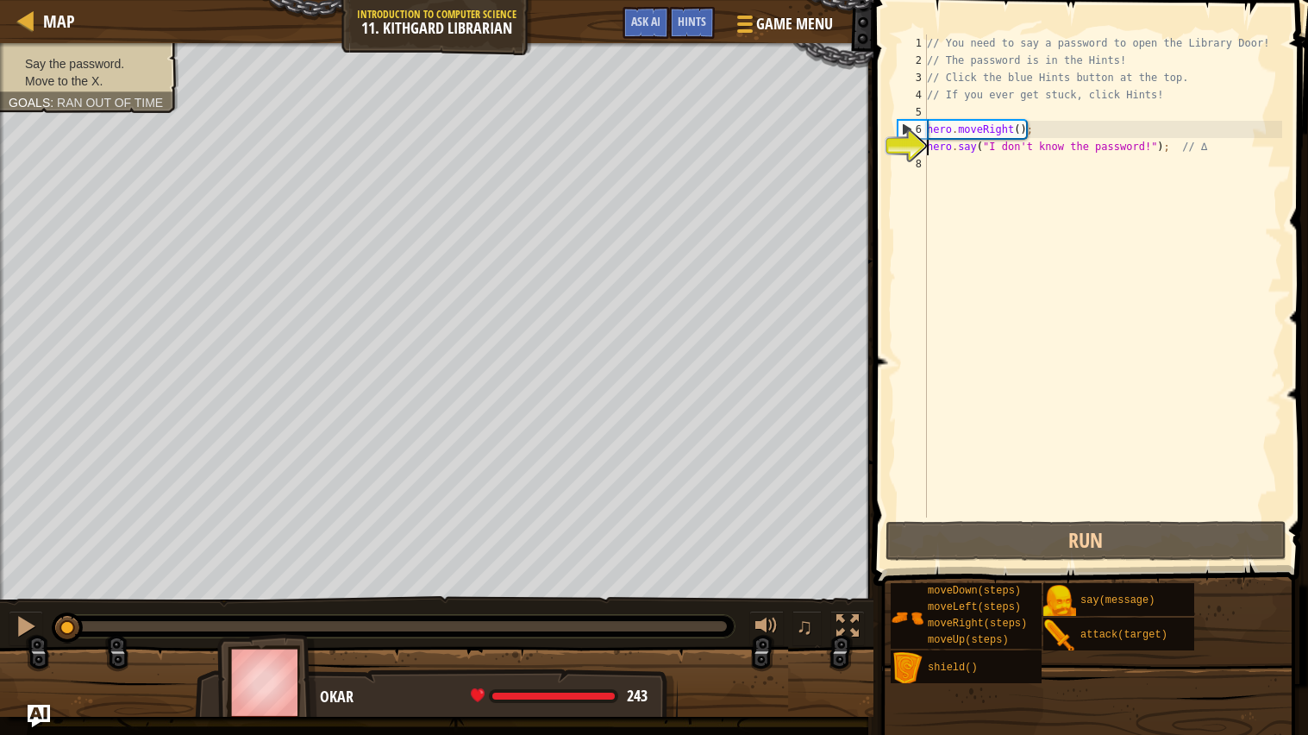
click at [41, 722] on img "Ask AI" at bounding box center [39, 716] width 22 height 22
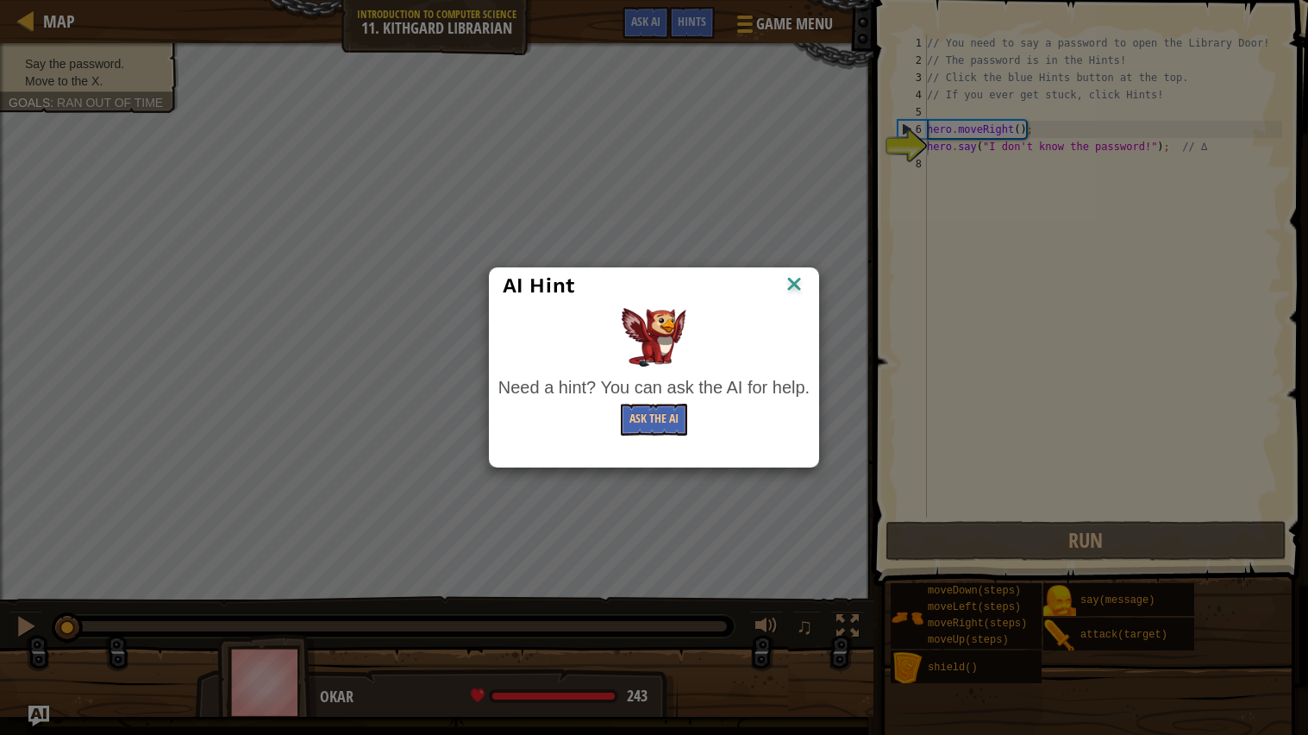
click at [34, 717] on div "AI Hint Need a hint? You can ask the AI for help. Ask the AI" at bounding box center [654, 367] width 1308 height 735
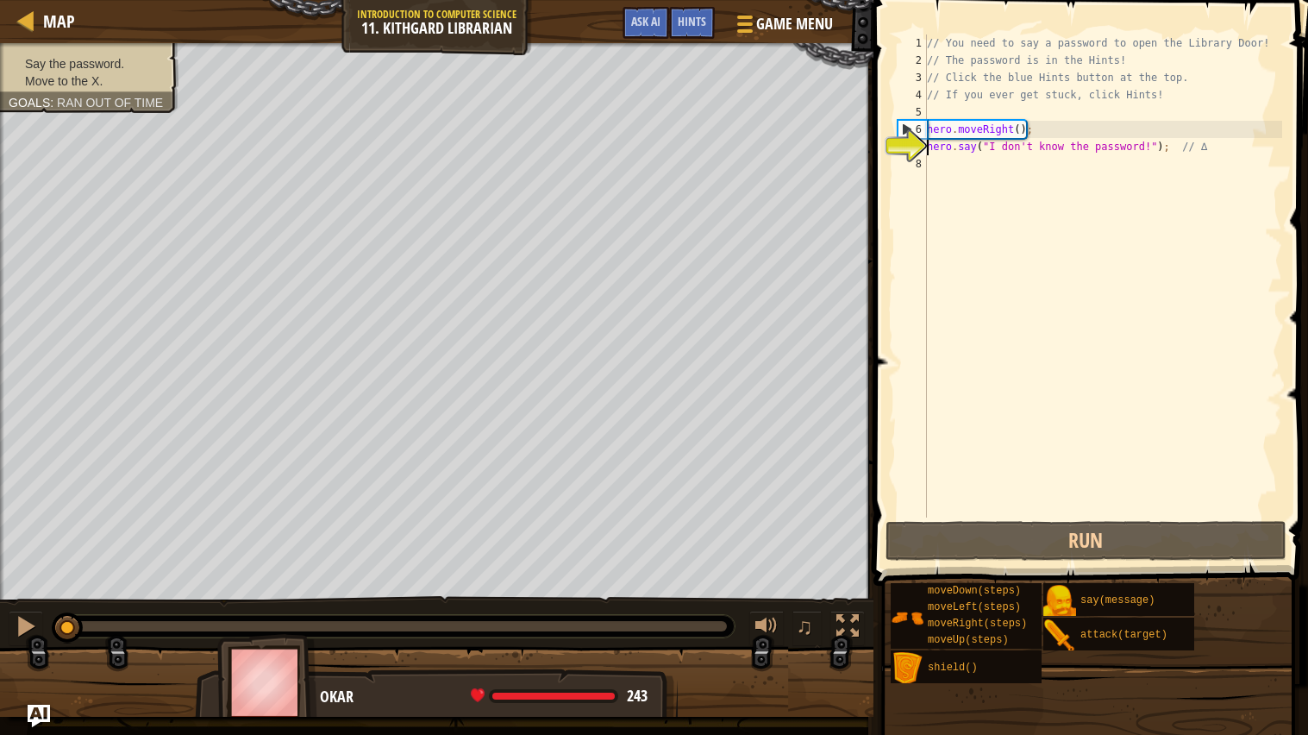
click at [41, 722] on img "Ask AI" at bounding box center [39, 716] width 22 height 22
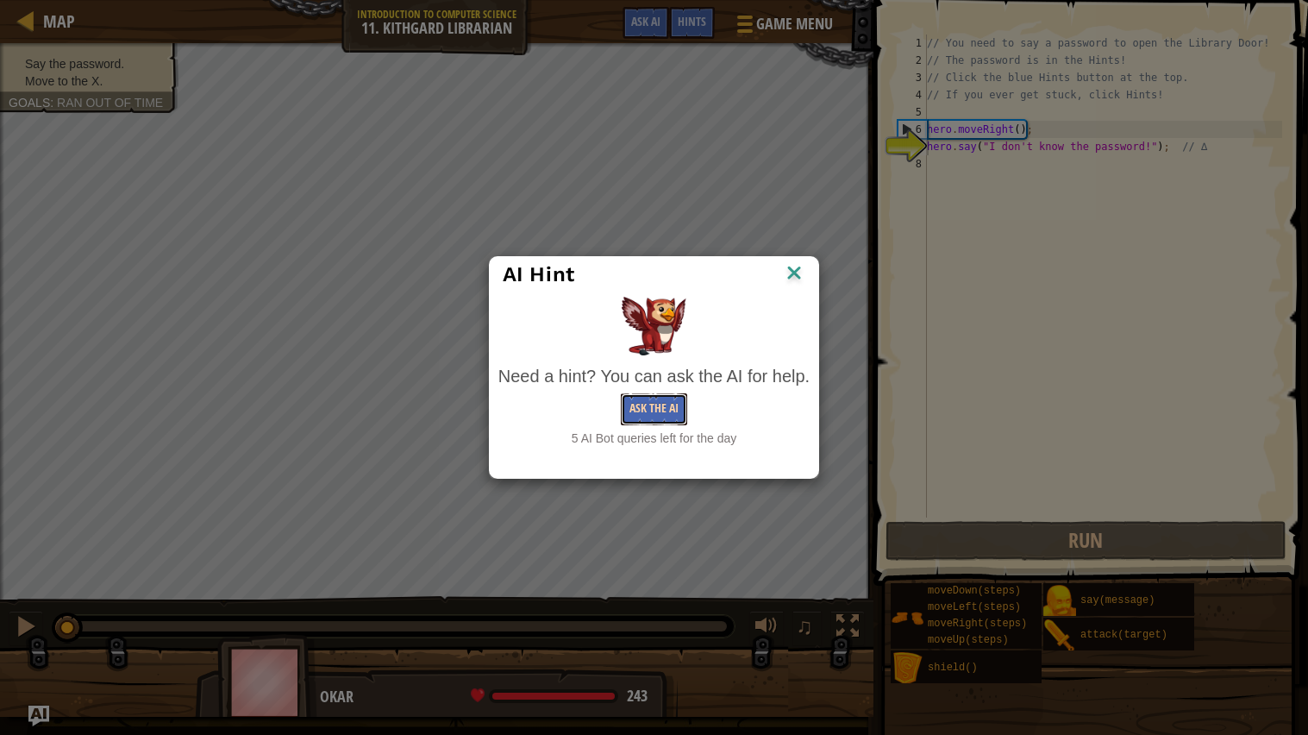
click at [643, 402] on button "Ask the AI" at bounding box center [654, 409] width 66 height 32
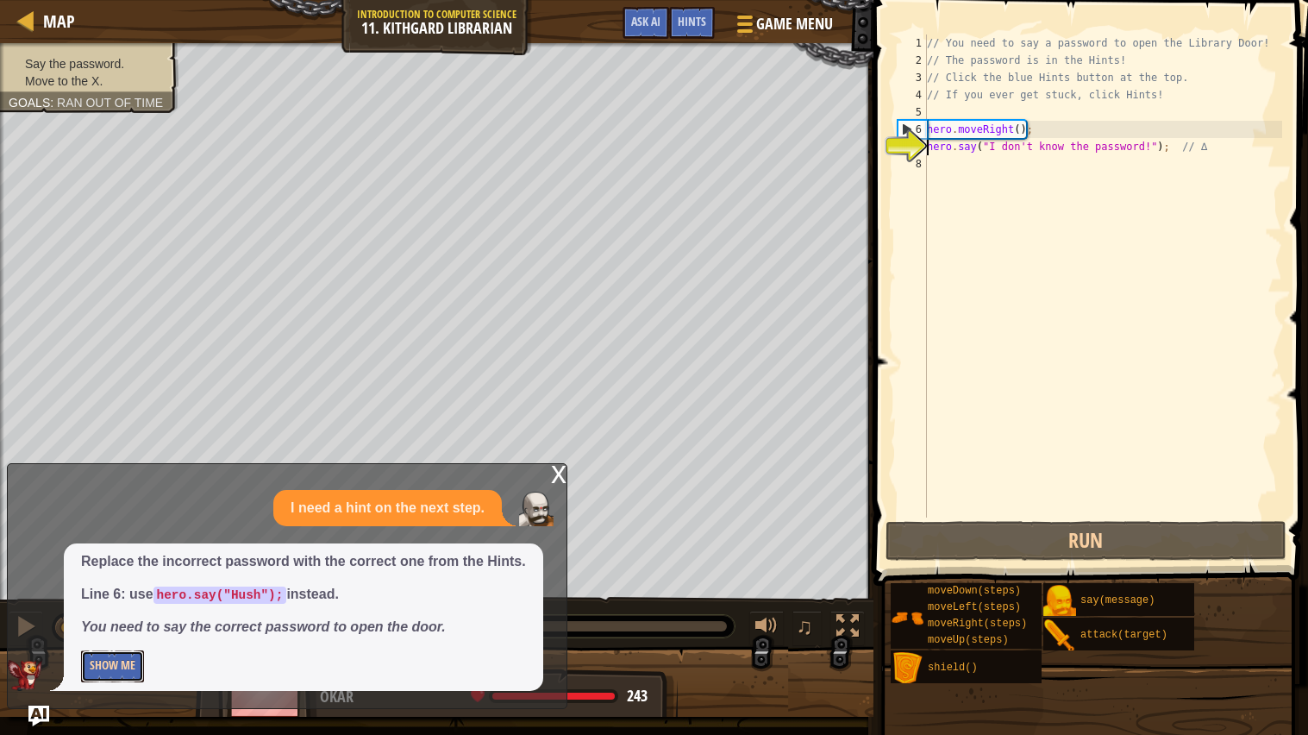
click at [97, 670] on button "Show Me" at bounding box center [112, 666] width 63 height 32
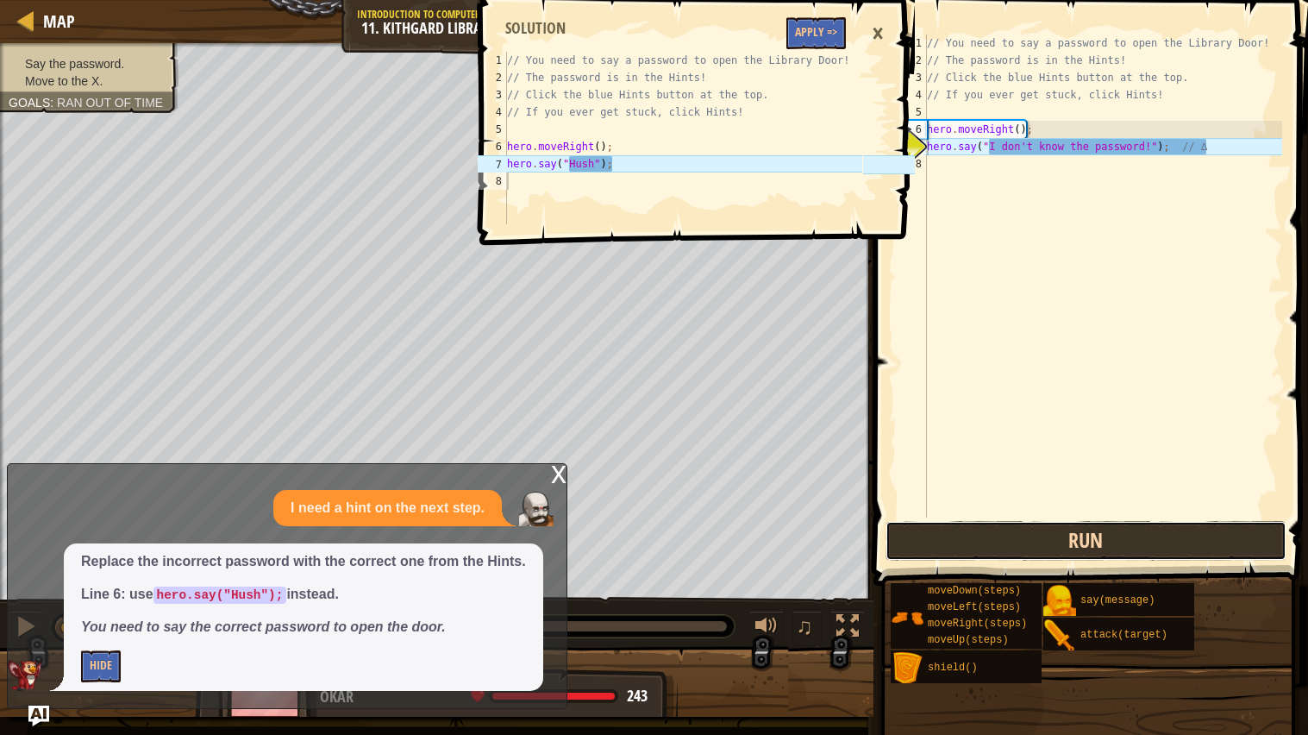
click at [1177, 534] on button "Run" at bounding box center [1087, 541] width 402 height 40
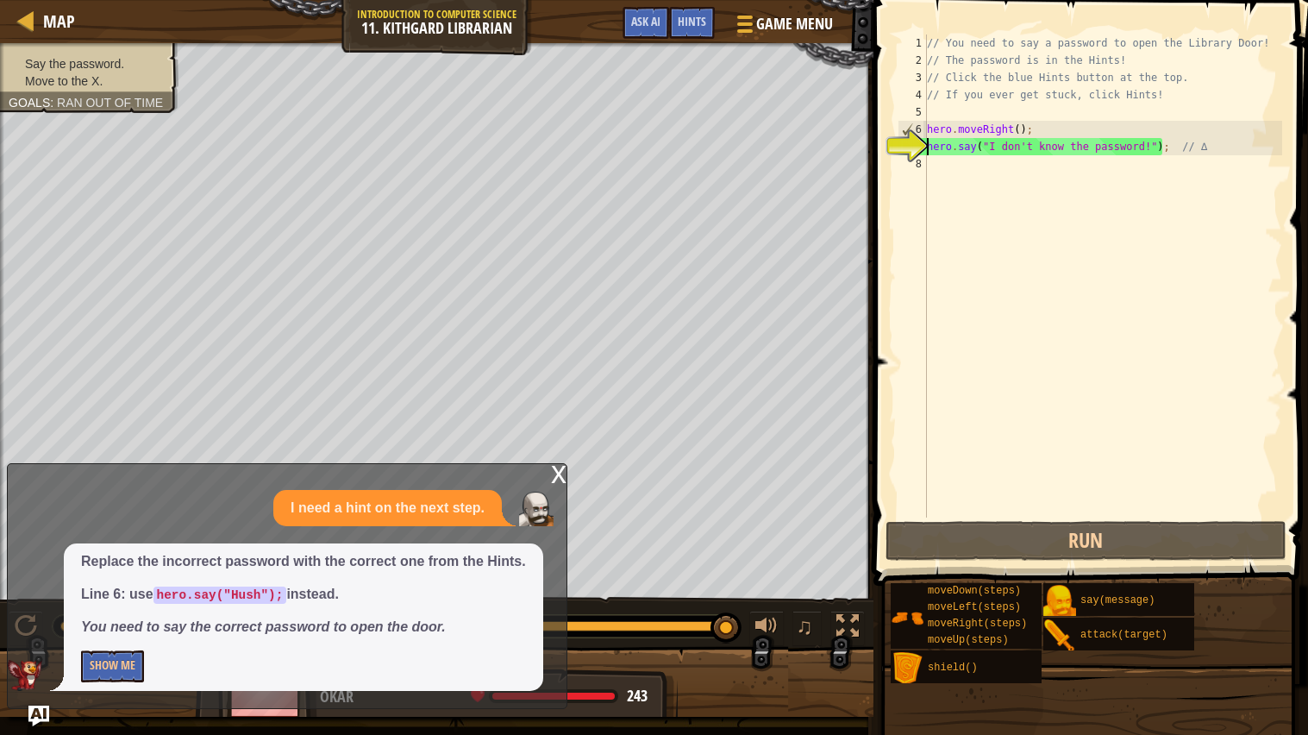
click at [1160, 146] on div "// You need to say a password to open the Library Door! // The password is in t…" at bounding box center [1103, 292] width 359 height 517
click at [1162, 144] on div "// You need to say a password to open the Library Door! // The password is in t…" at bounding box center [1103, 292] width 359 height 517
click at [1154, 146] on div "// You need to say a password to open the Library Door! // The password is in t…" at bounding box center [1103, 292] width 359 height 517
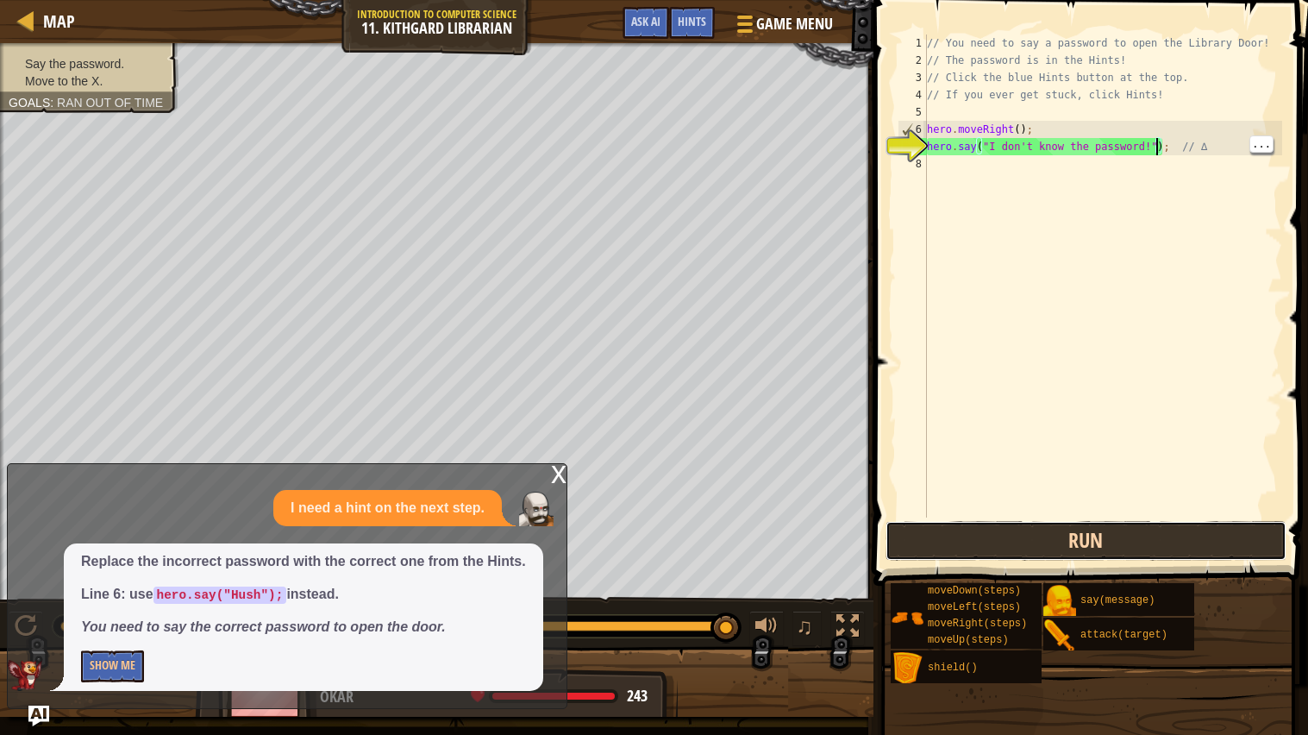
click at [1139, 544] on button "Run" at bounding box center [1087, 541] width 402 height 40
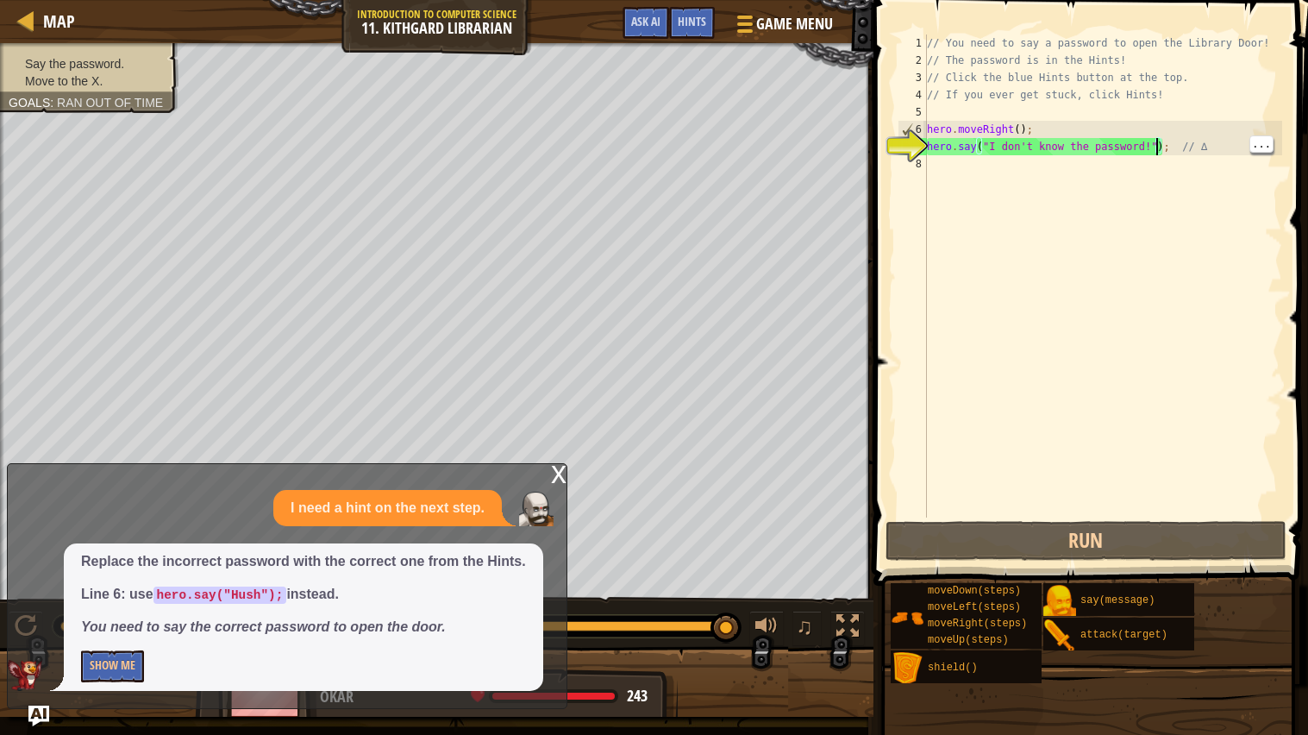
click at [1059, 141] on div "// You need to say a password to open the Library Door! // The password is in t…" at bounding box center [1103, 292] width 359 height 517
click at [1145, 141] on div "// You need to say a password to open the Library Door! // The password is in t…" at bounding box center [1103, 292] width 359 height 517
click at [1150, 141] on div "// You need to say a password to open the Library Door! // The password is in t…" at bounding box center [1103, 292] width 359 height 517
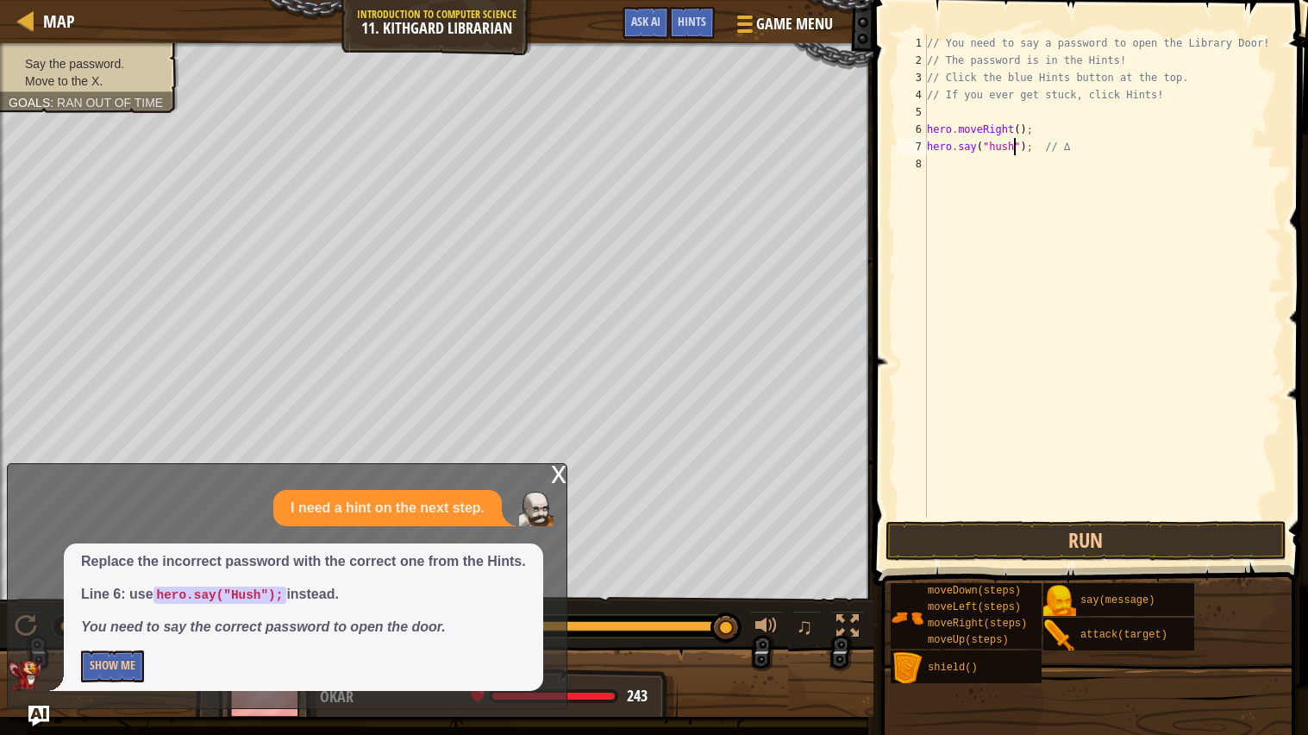
scroll to position [7, 0]
type textarea "// ∆"
click at [1167, 549] on button "Run" at bounding box center [1087, 541] width 402 height 40
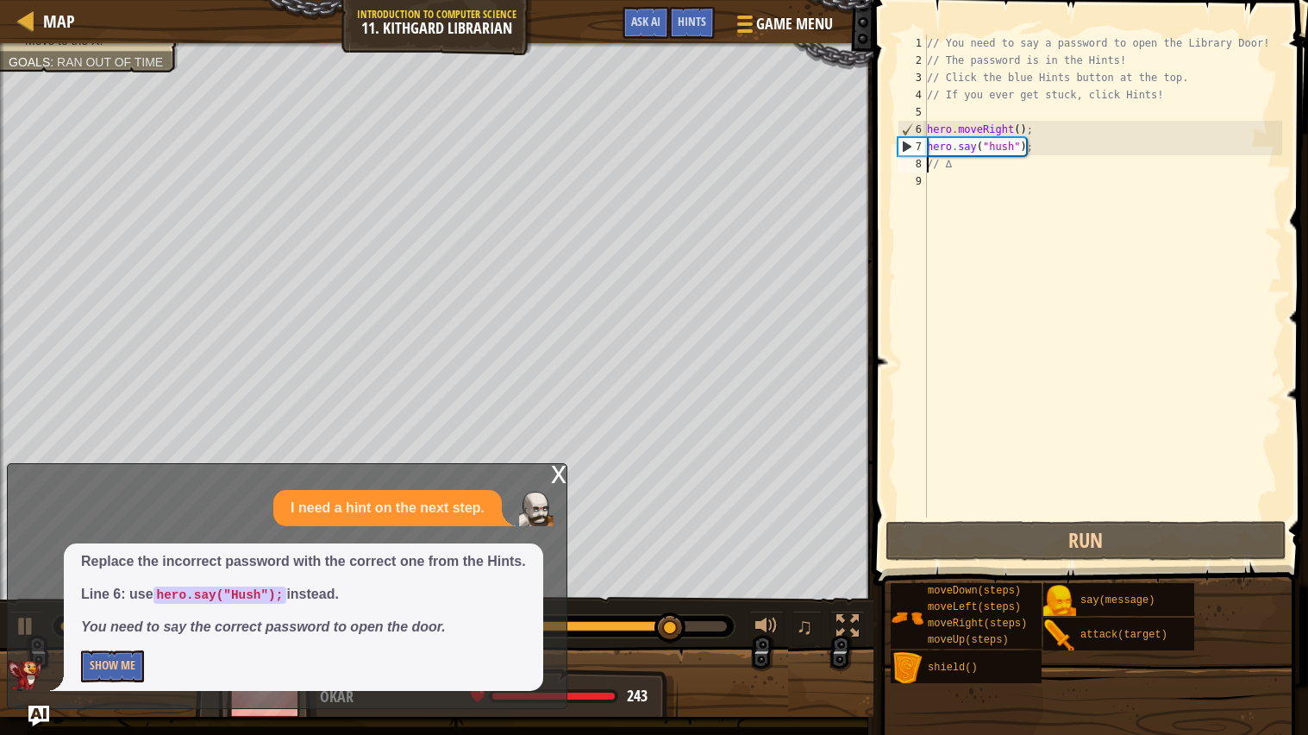
click at [1038, 120] on div "// You need to say a password to open the Library Door! // The password is in t…" at bounding box center [1103, 292] width 359 height 517
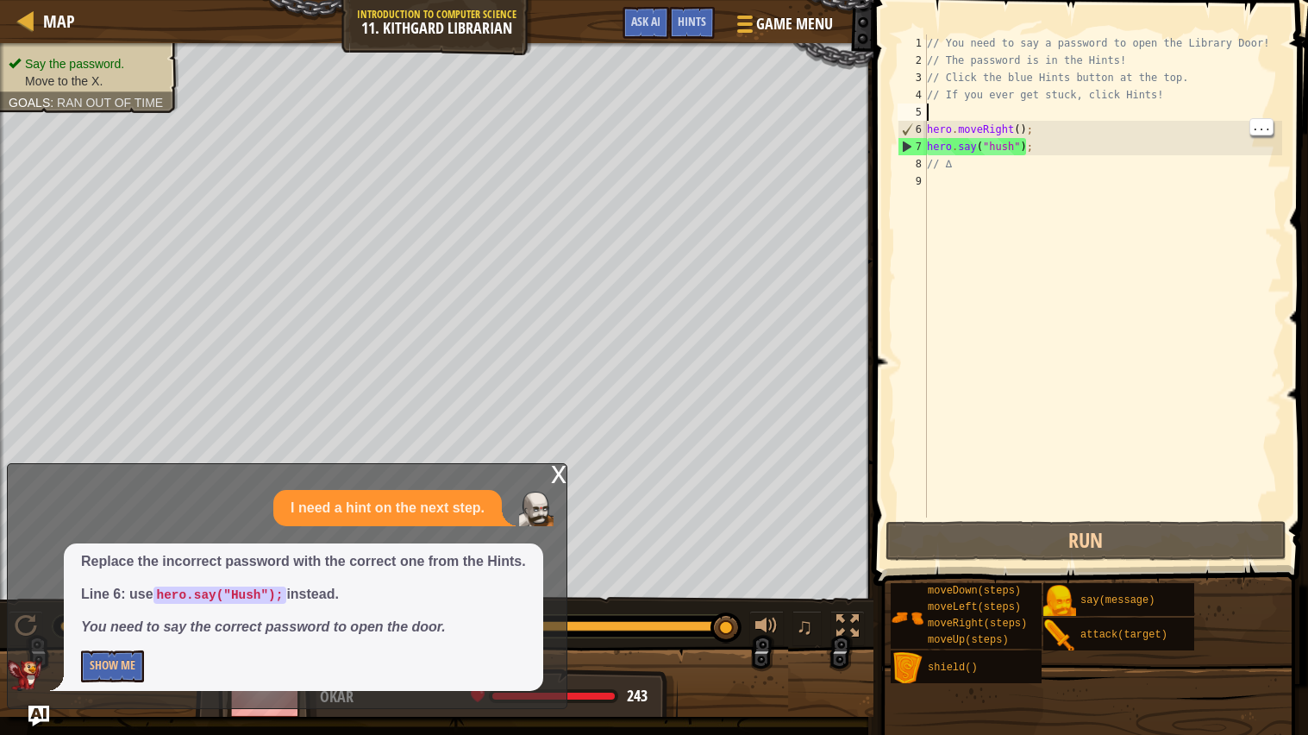
click at [1037, 132] on div "// You need to say a password to open the Library Door! // The password is in t…" at bounding box center [1103, 292] width 359 height 517
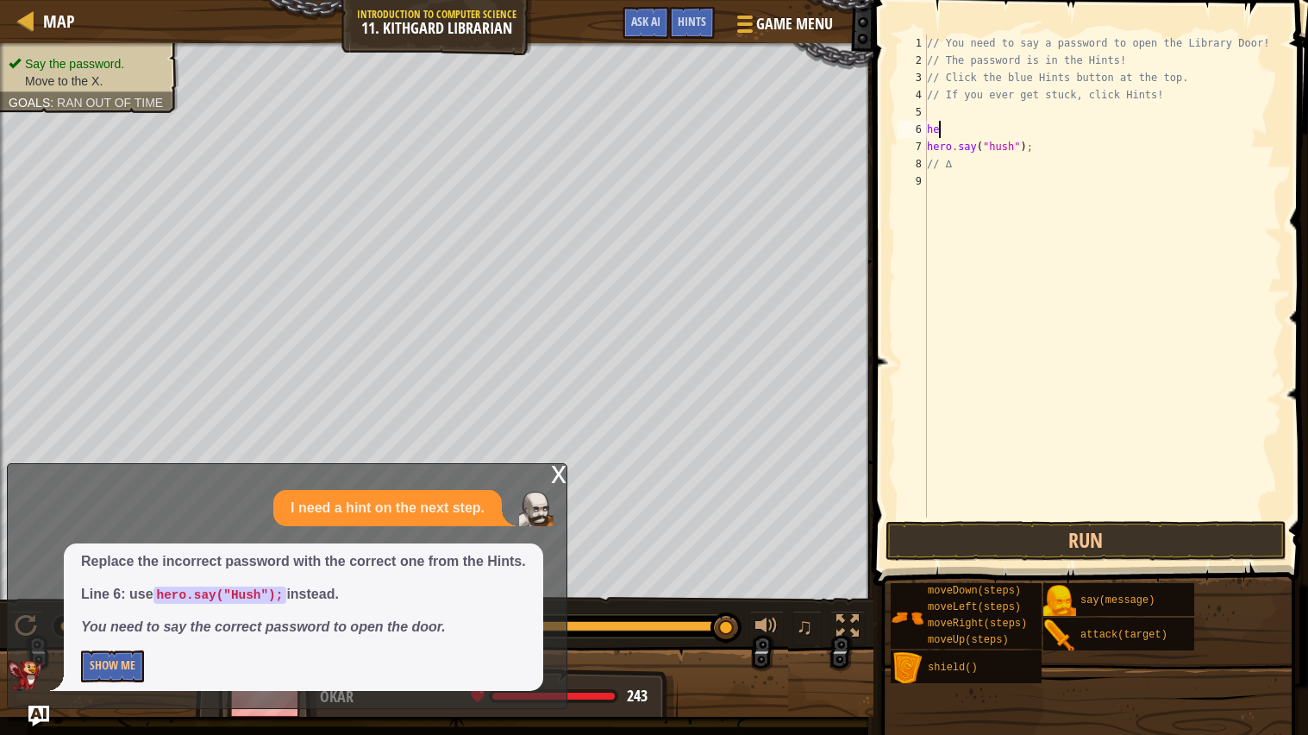
type textarea "h"
click at [1173, 536] on button "Run" at bounding box center [1087, 541] width 402 height 40
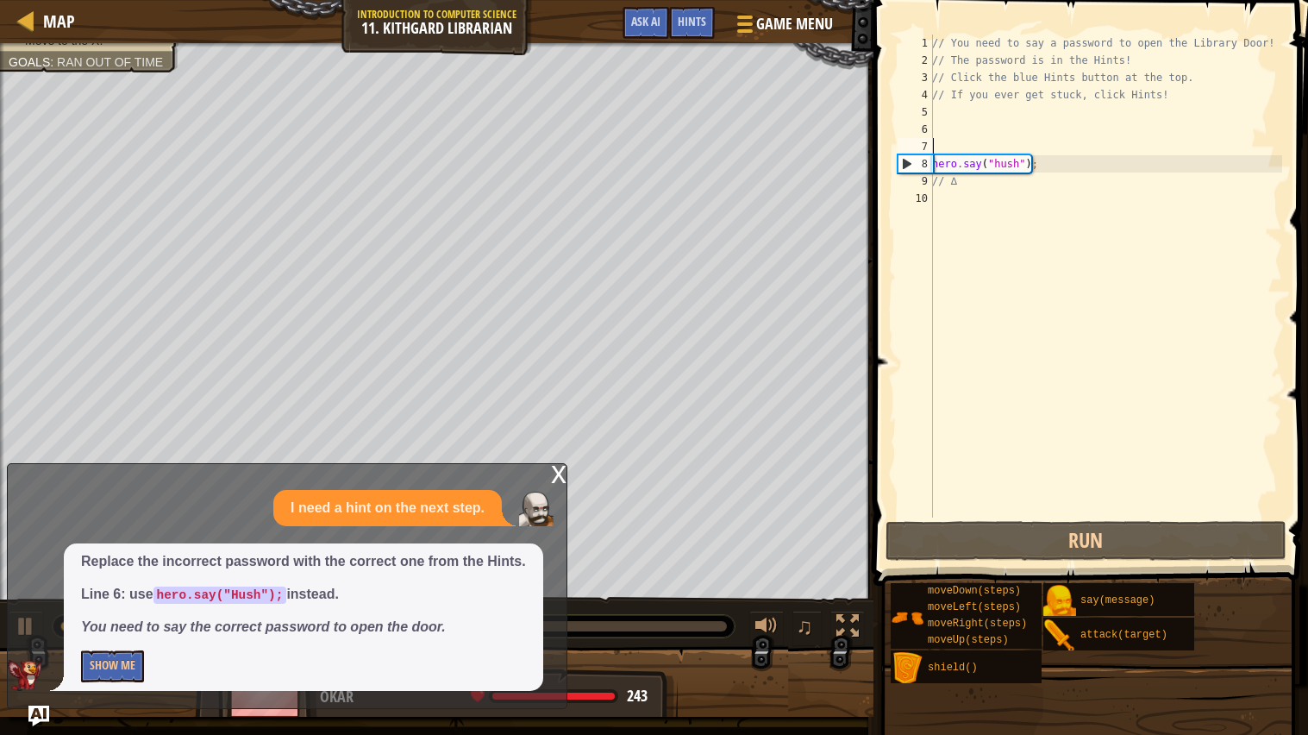
click at [987, 185] on div "// You need to say a password to open the Library Door! // The password is in t…" at bounding box center [1106, 292] width 354 height 517
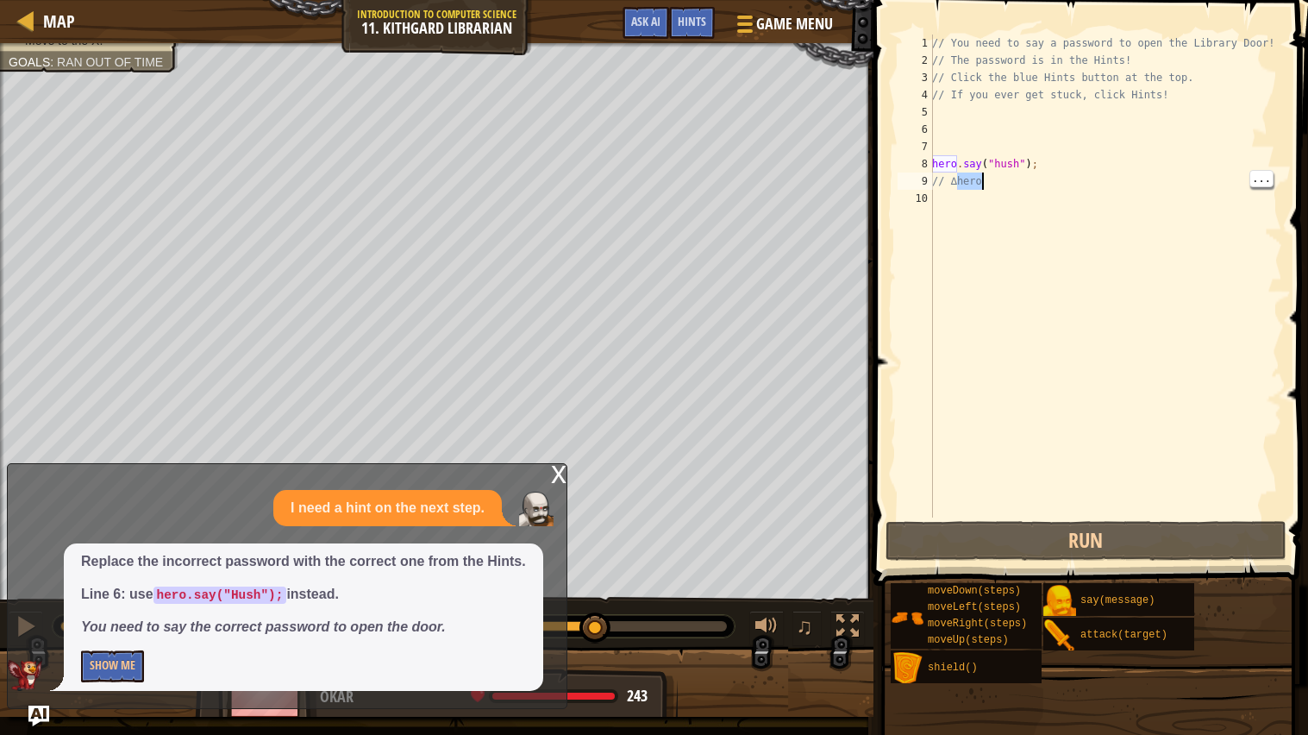
click at [957, 179] on div "// You need to say a password to open the Library Door! // The password is in t…" at bounding box center [1106, 292] width 354 height 517
click at [1036, 184] on div "// You need to say a password to open the Library Door! // The password is in t…" at bounding box center [1106, 292] width 354 height 517
type textarea "/"
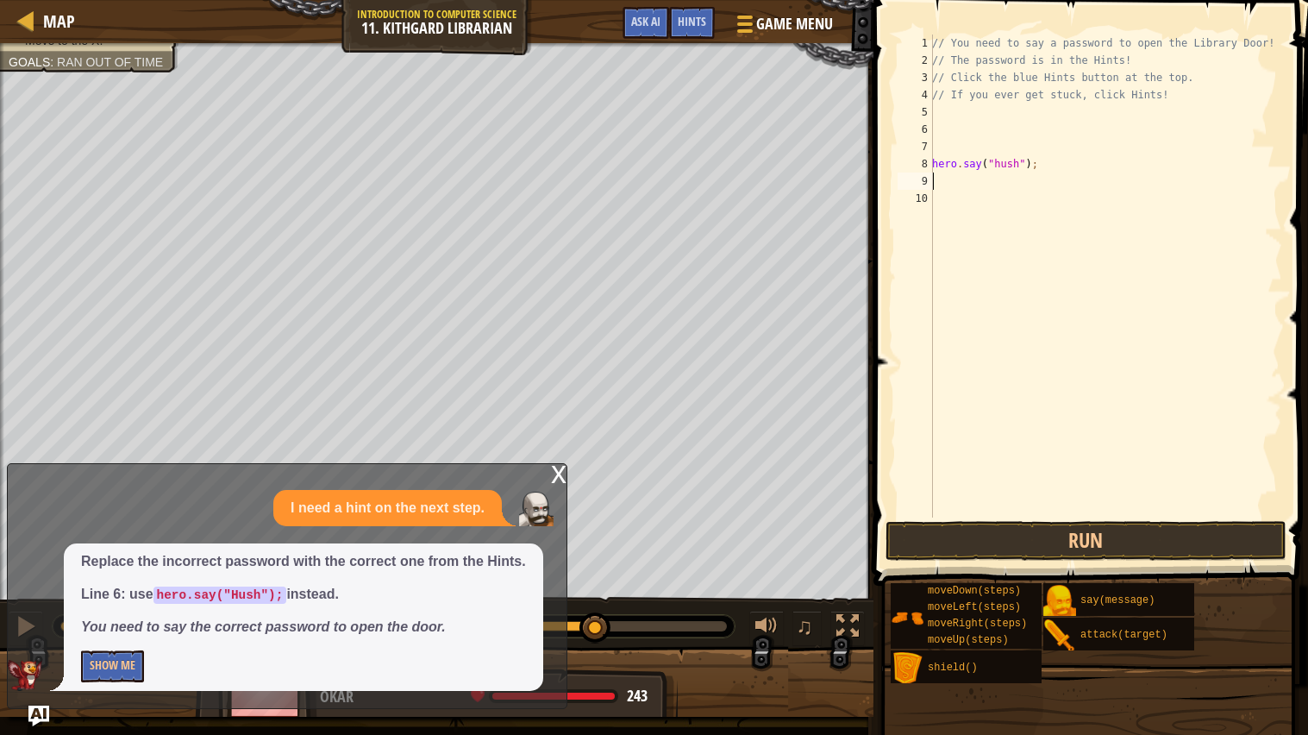
type textarea "h"
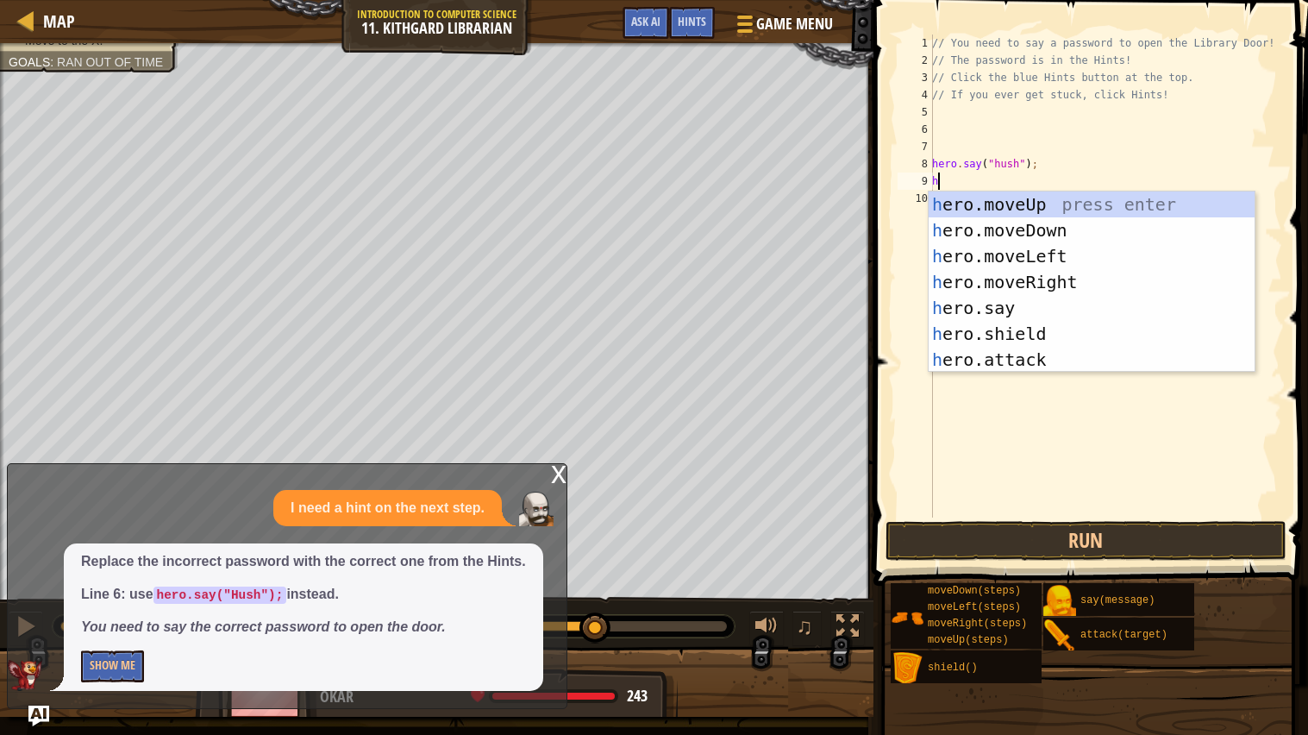
click at [1089, 281] on div "h ero.moveUp press enter h ero.moveDown press enter h ero.moveLeft press enter …" at bounding box center [1092, 307] width 326 height 233
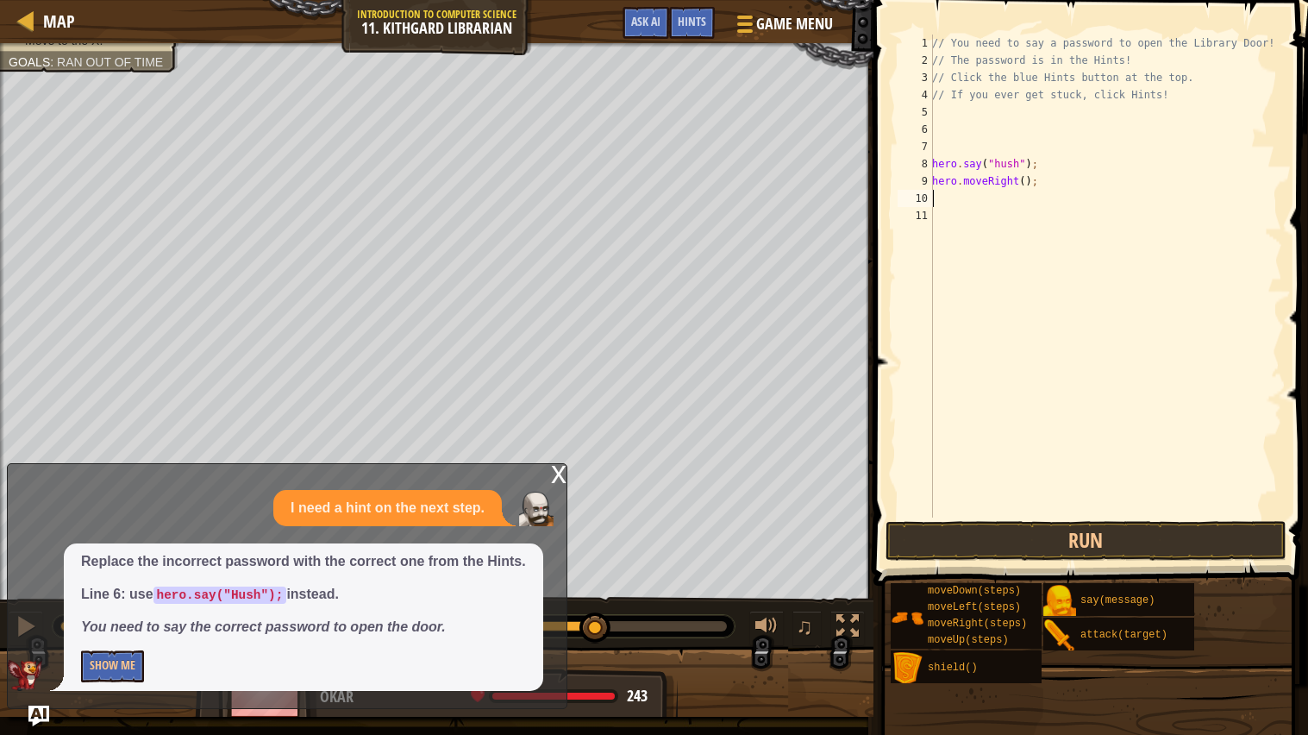
click at [1028, 179] on div "// You need to say a password to open the Library Door! // The password is in t…" at bounding box center [1106, 292] width 354 height 517
type textarea "hero.moveRight(2);"
click at [1154, 535] on button "Run" at bounding box center [1087, 541] width 402 height 40
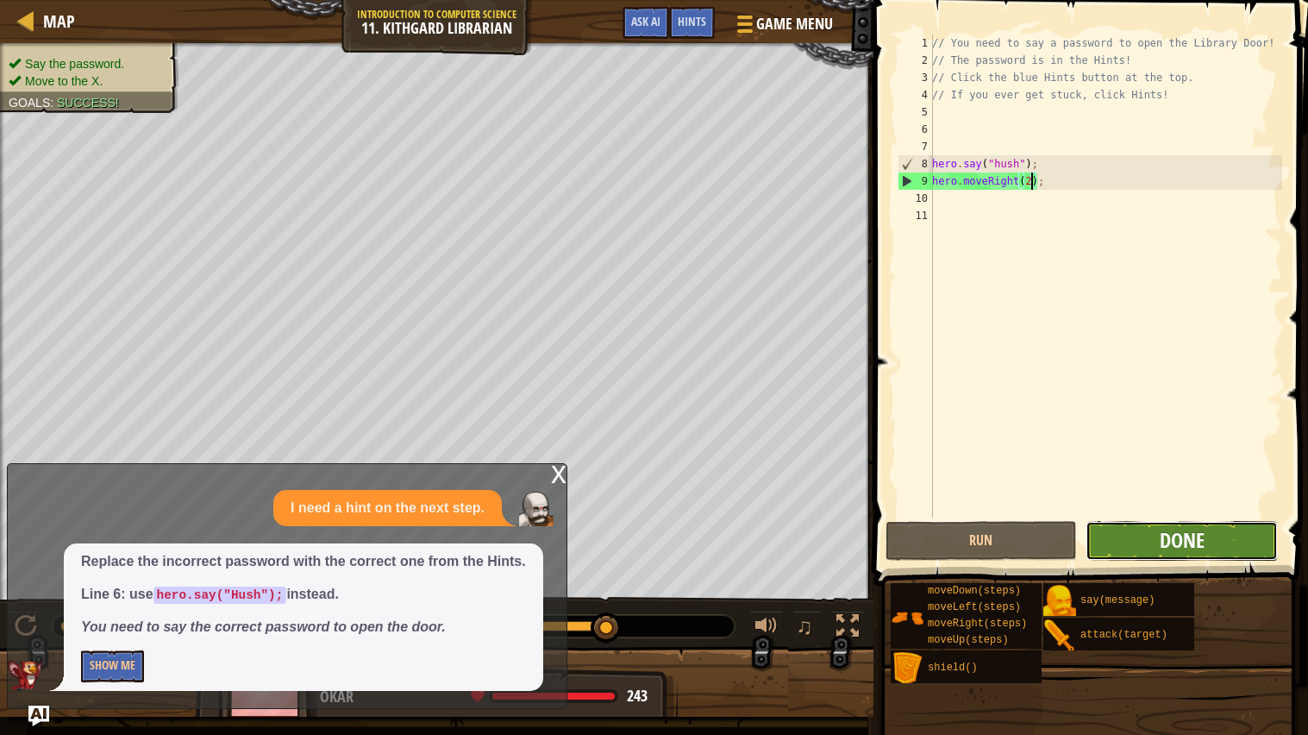
click at [1202, 540] on span "Done" at bounding box center [1182, 540] width 45 height 28
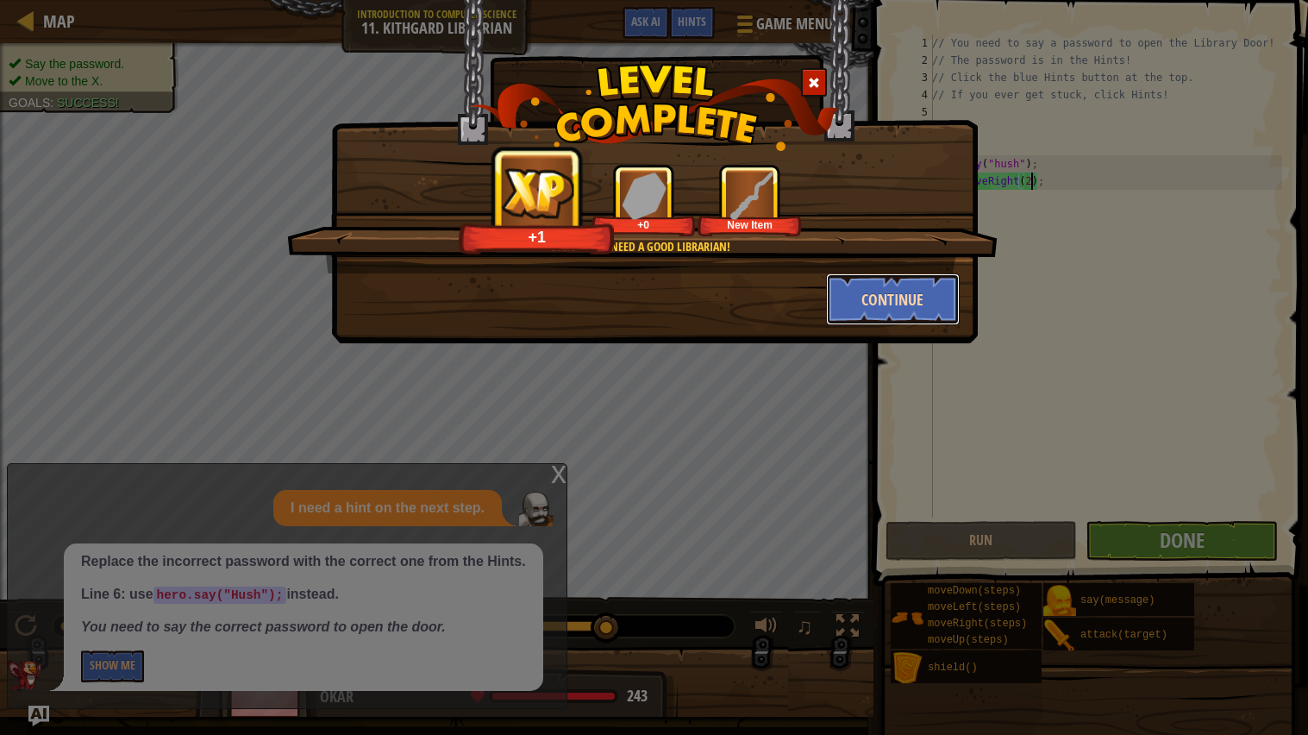
click at [910, 301] on button "Continue" at bounding box center [893, 299] width 134 height 52
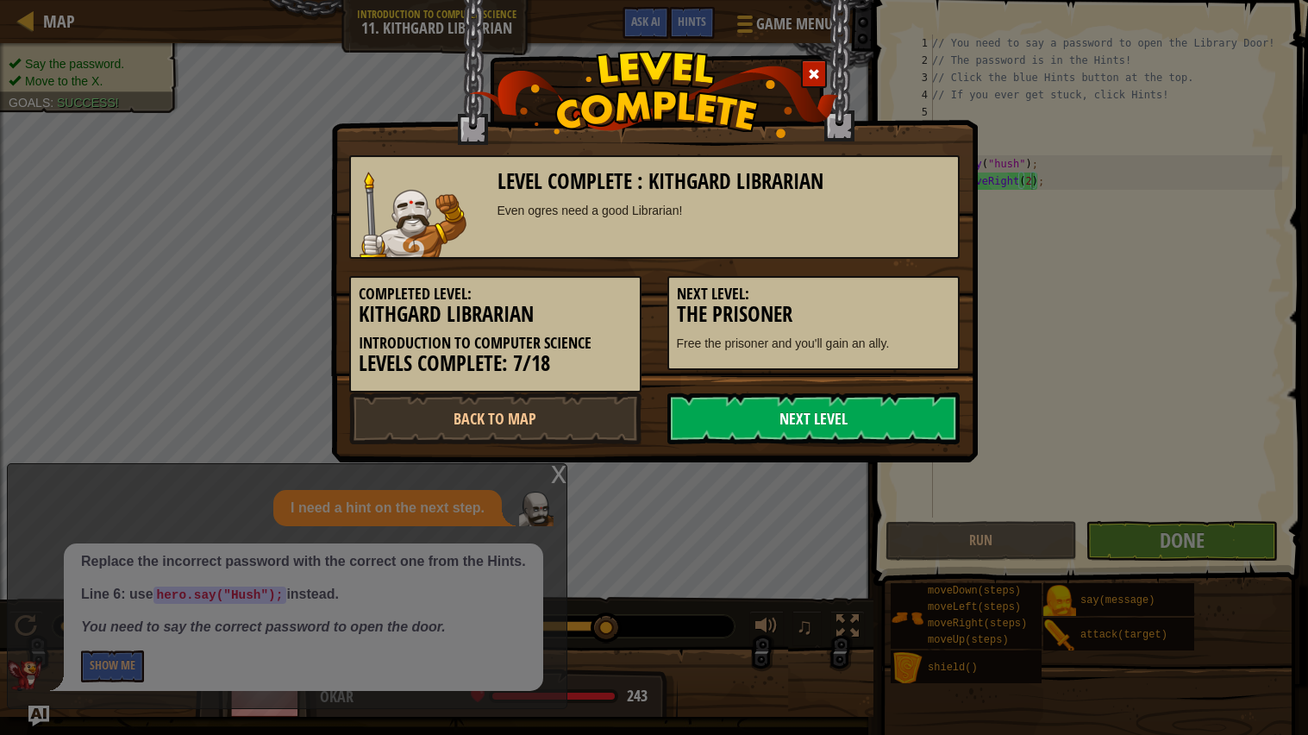
click at [897, 421] on link "Next Level" at bounding box center [813, 418] width 292 height 52
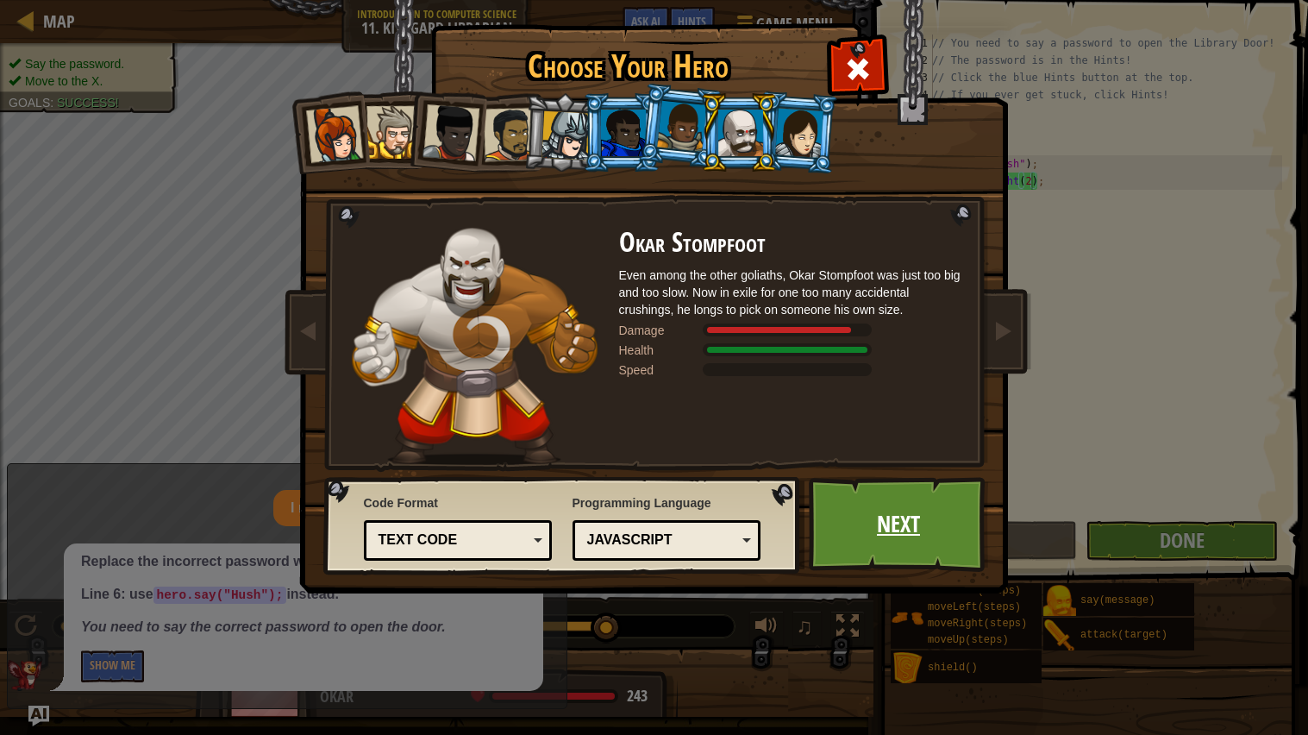
click at [929, 521] on link "Next" at bounding box center [899, 524] width 180 height 95
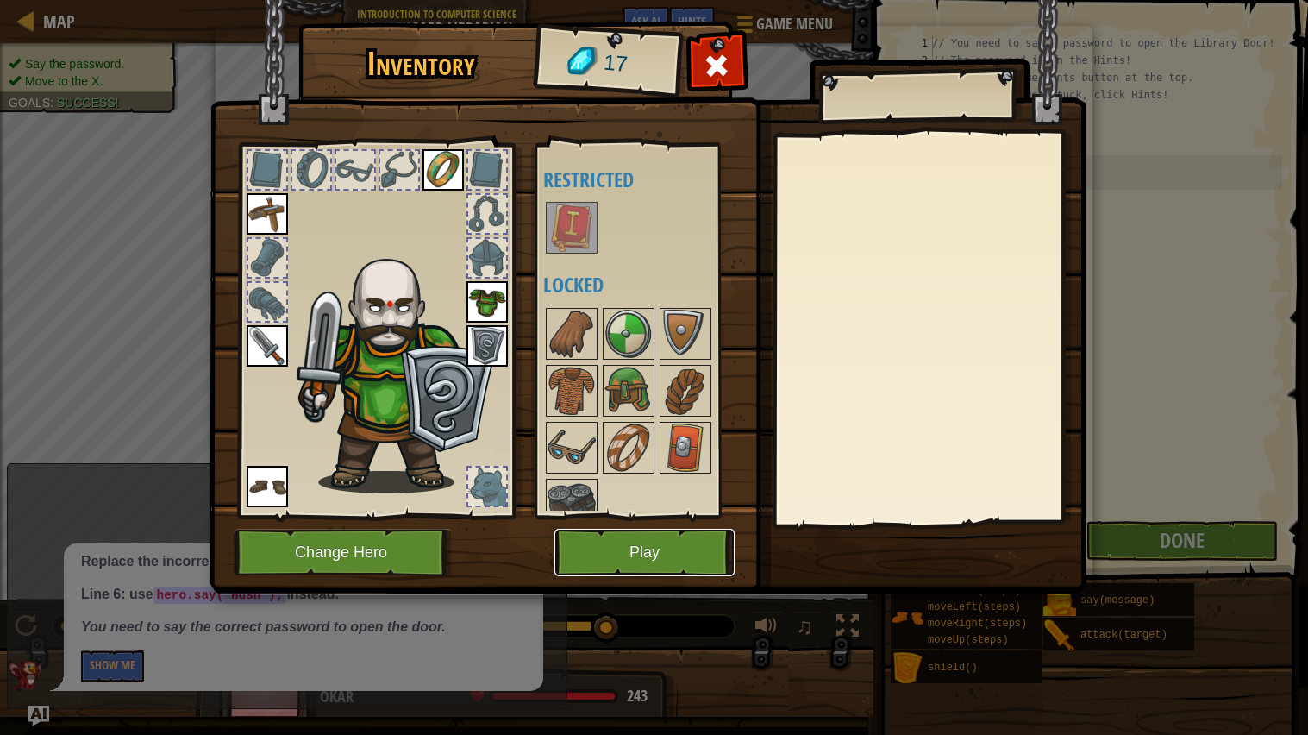
click at [679, 555] on button "Play" at bounding box center [644, 552] width 180 height 47
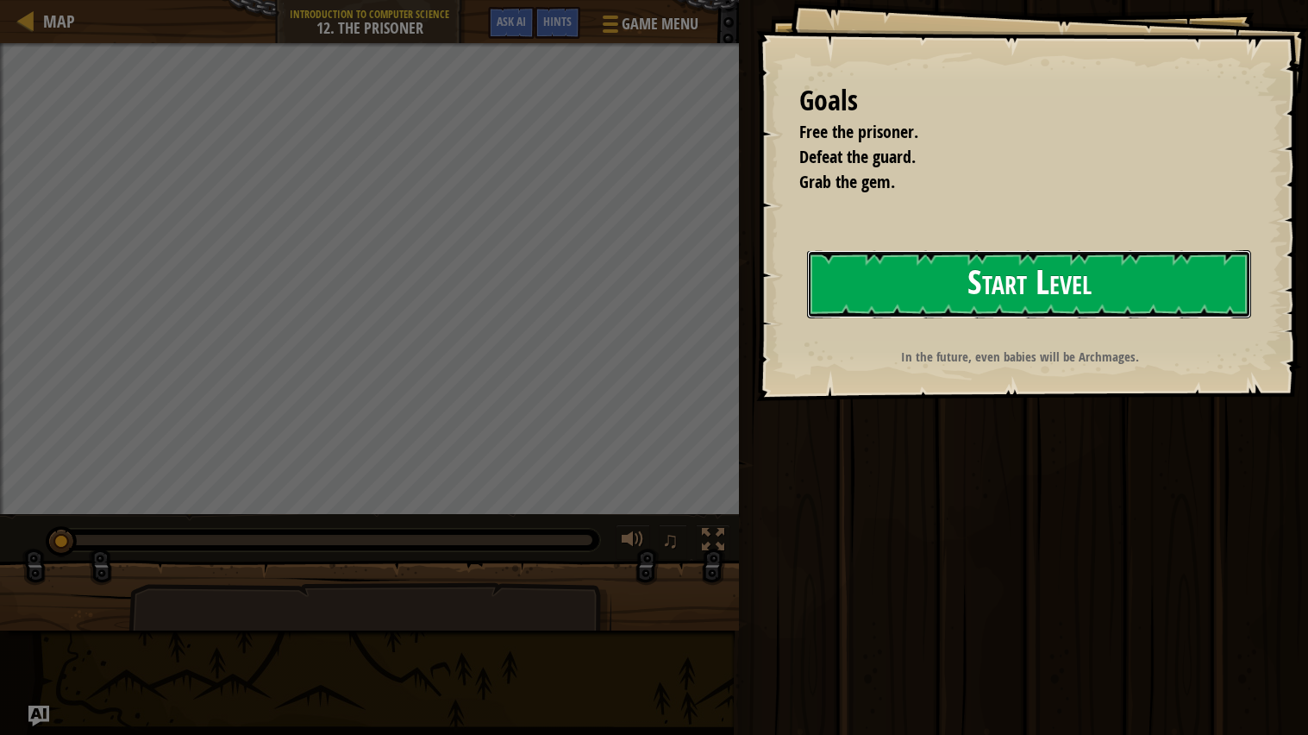
click at [1137, 291] on button "Start Level" at bounding box center [1029, 284] width 444 height 68
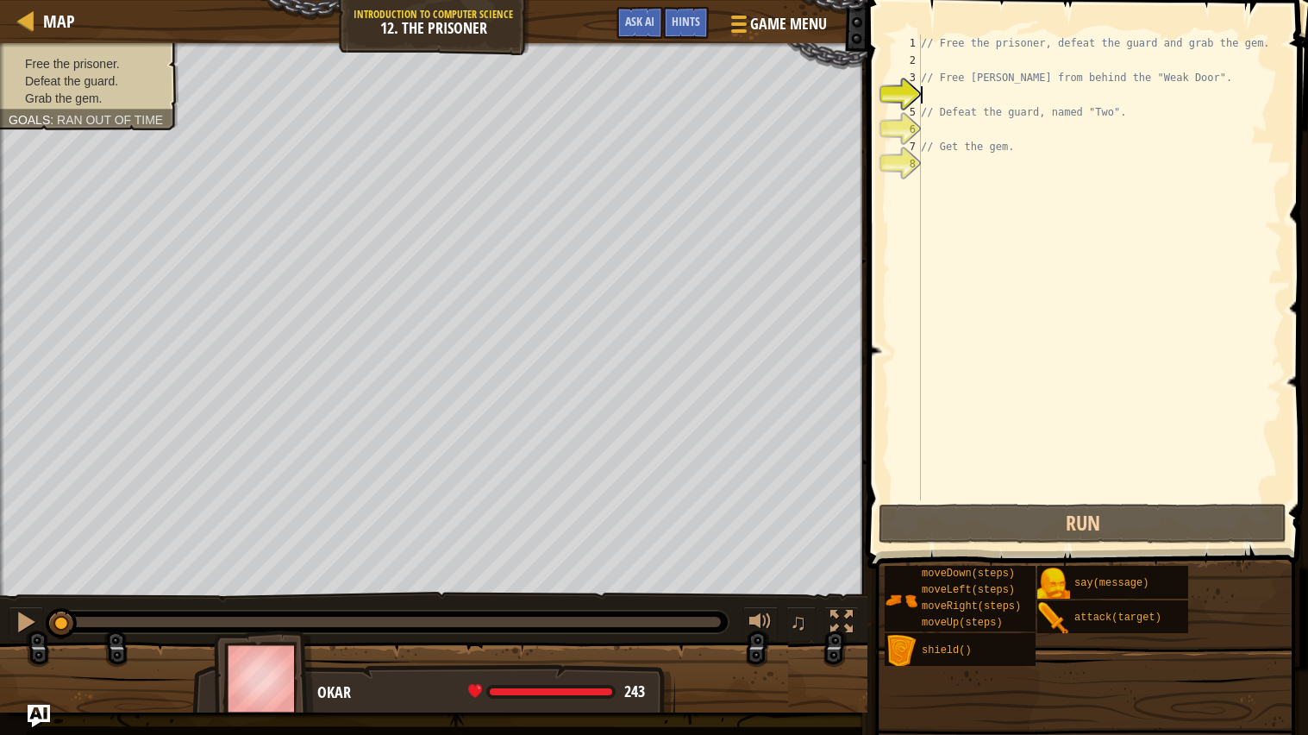
click at [30, 715] on img "Ask AI" at bounding box center [39, 716] width 22 height 22
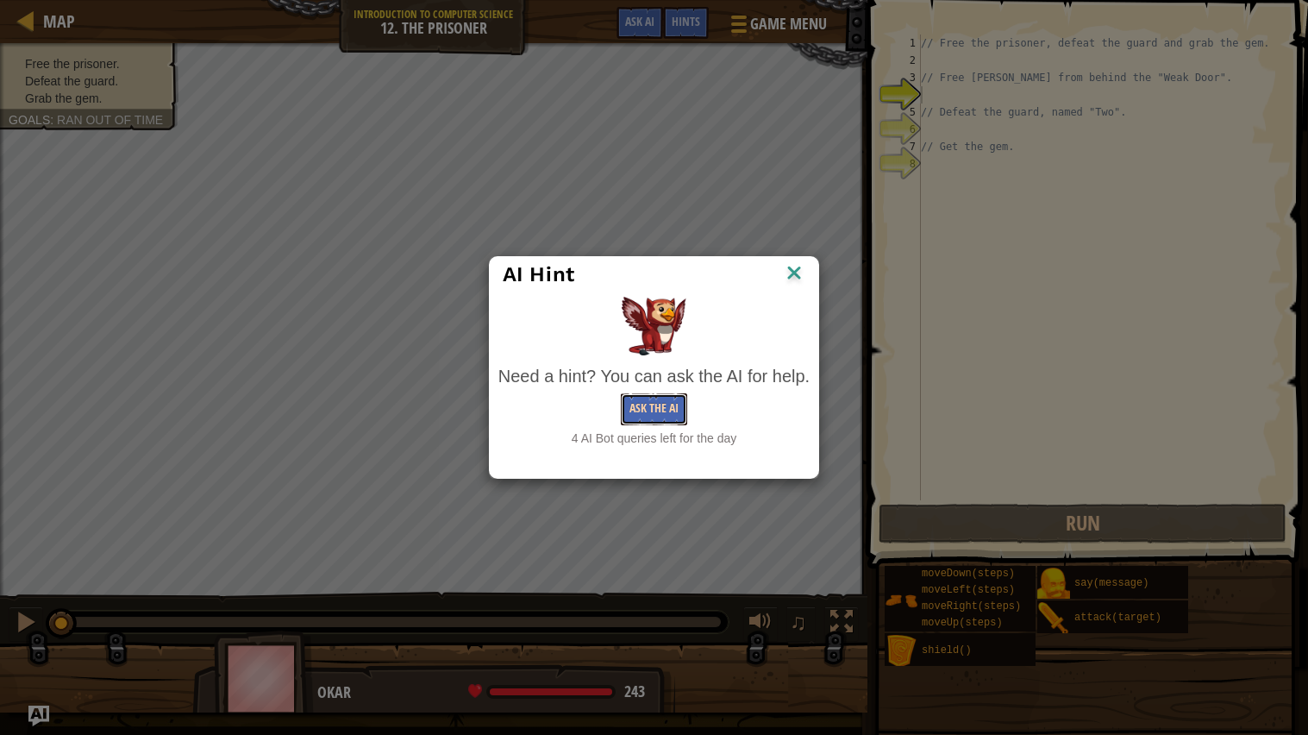
click at [660, 401] on button "Ask the AI" at bounding box center [654, 409] width 66 height 32
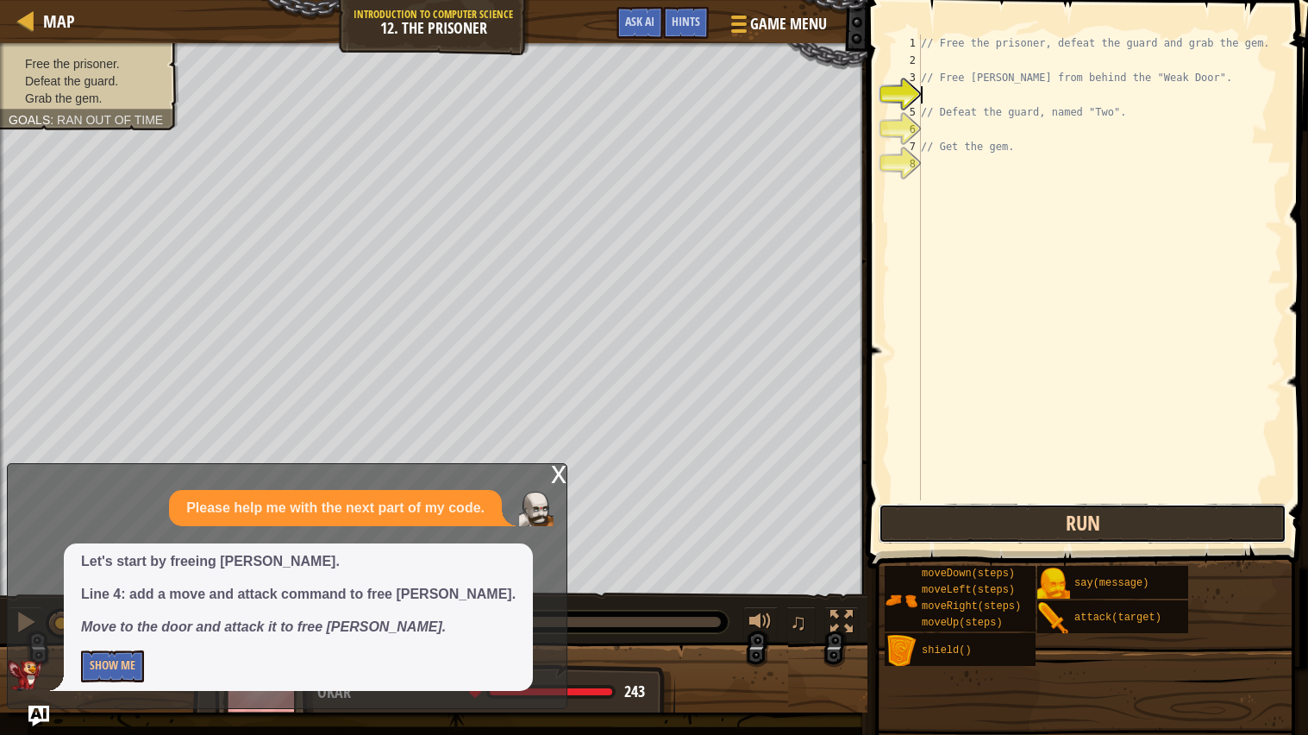
click at [1165, 529] on button "Run" at bounding box center [1083, 524] width 408 height 40
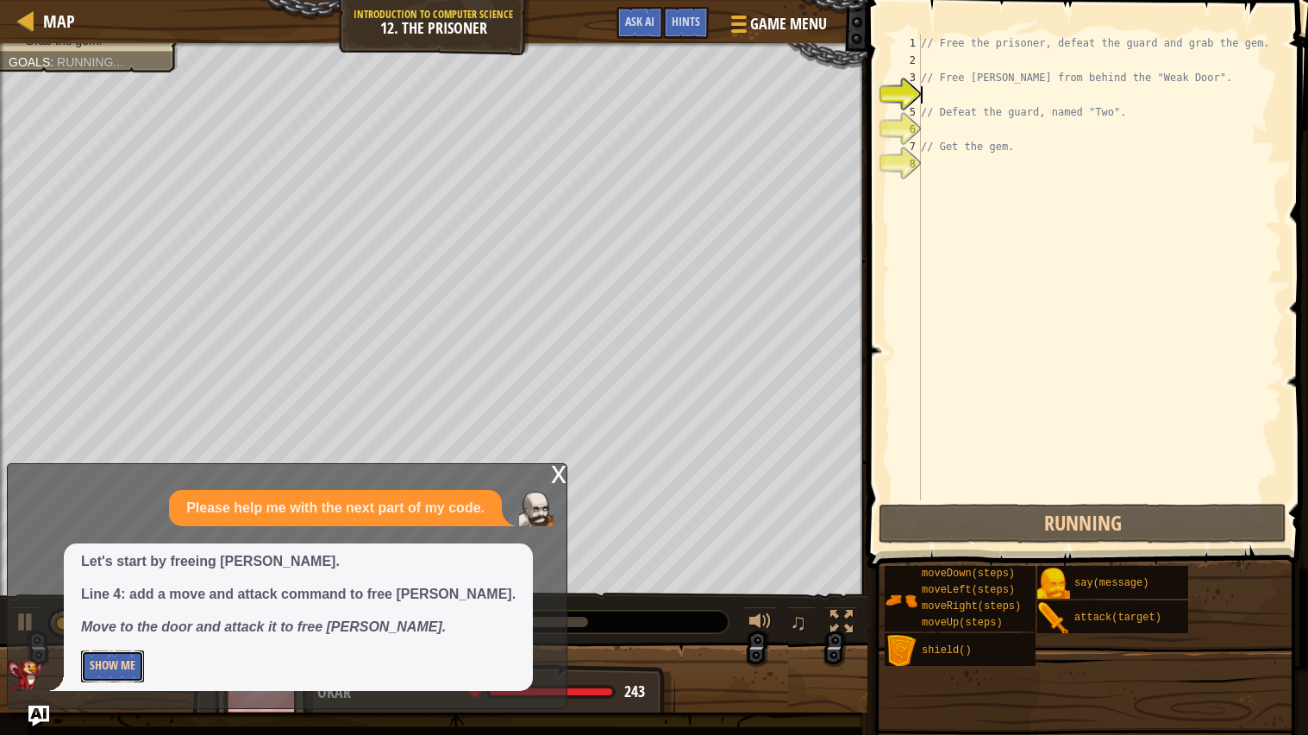
click at [114, 659] on button "Show Me" at bounding box center [112, 666] width 63 height 32
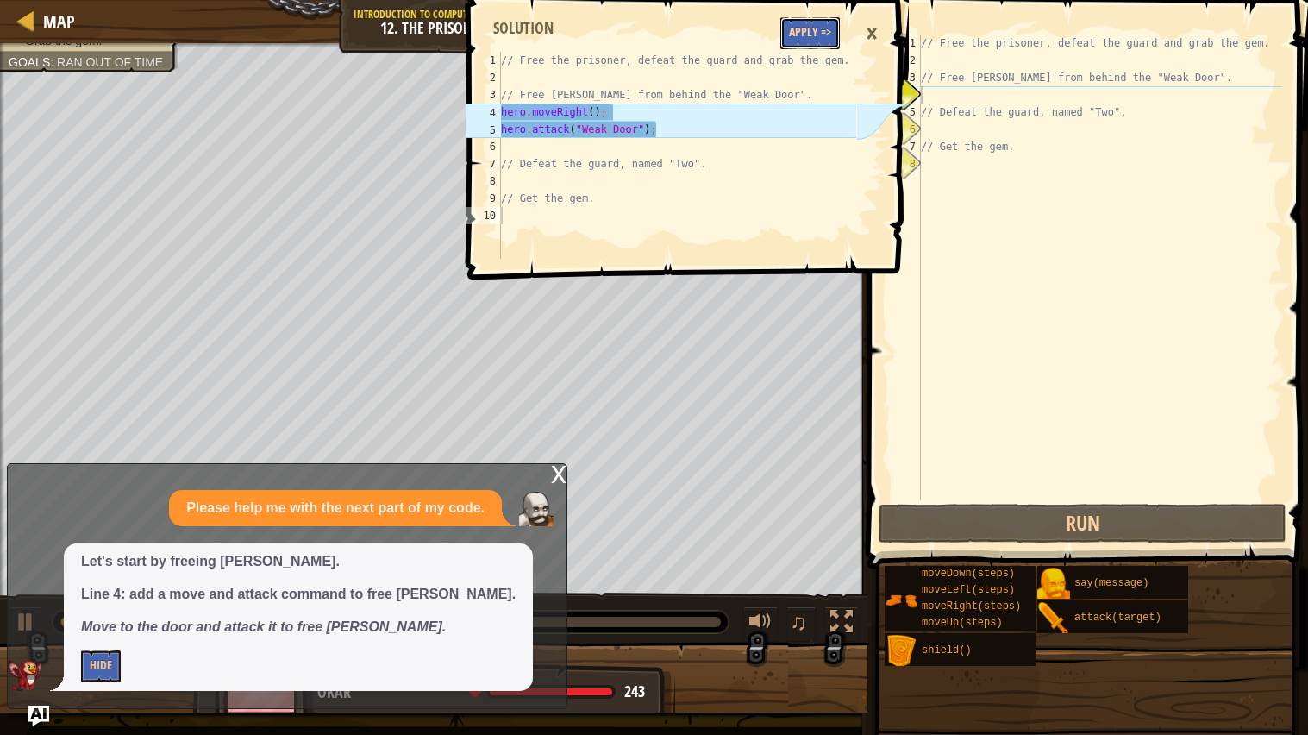
click at [810, 35] on button "Apply =>" at bounding box center [810, 33] width 60 height 32
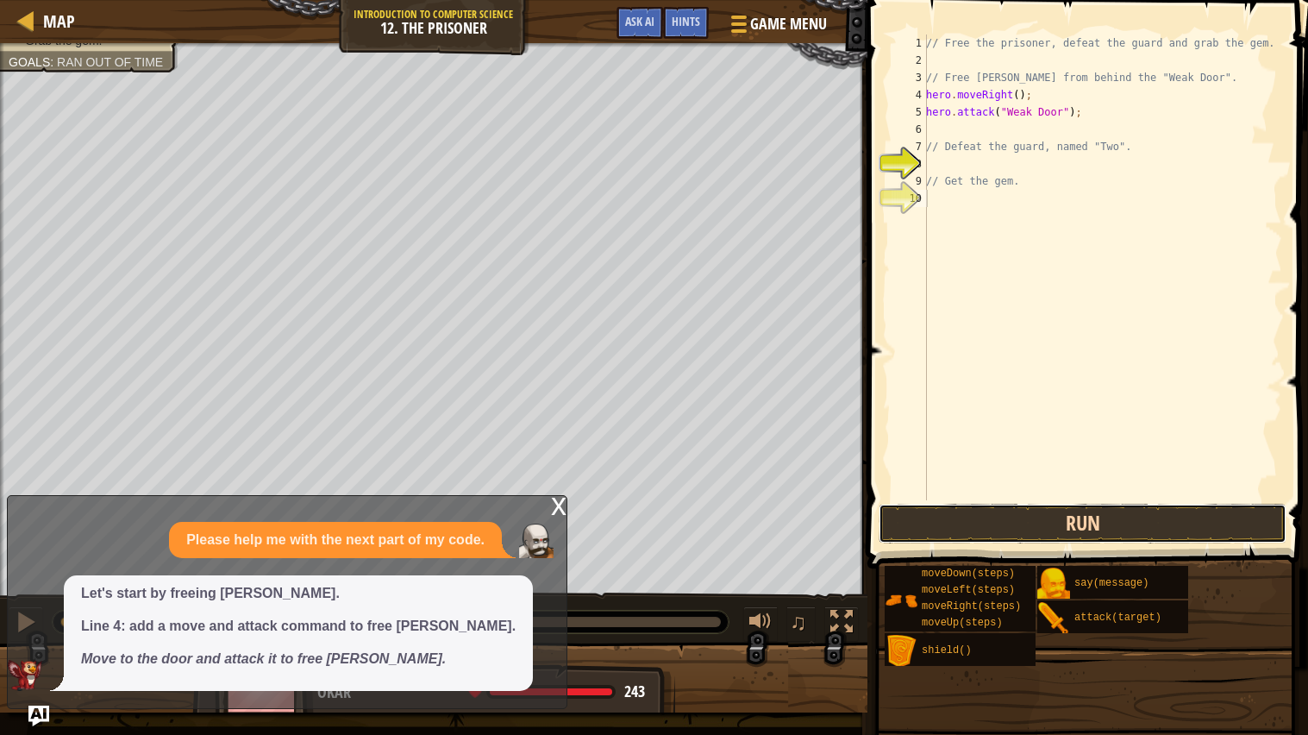
click at [1156, 518] on button "Run" at bounding box center [1083, 524] width 408 height 40
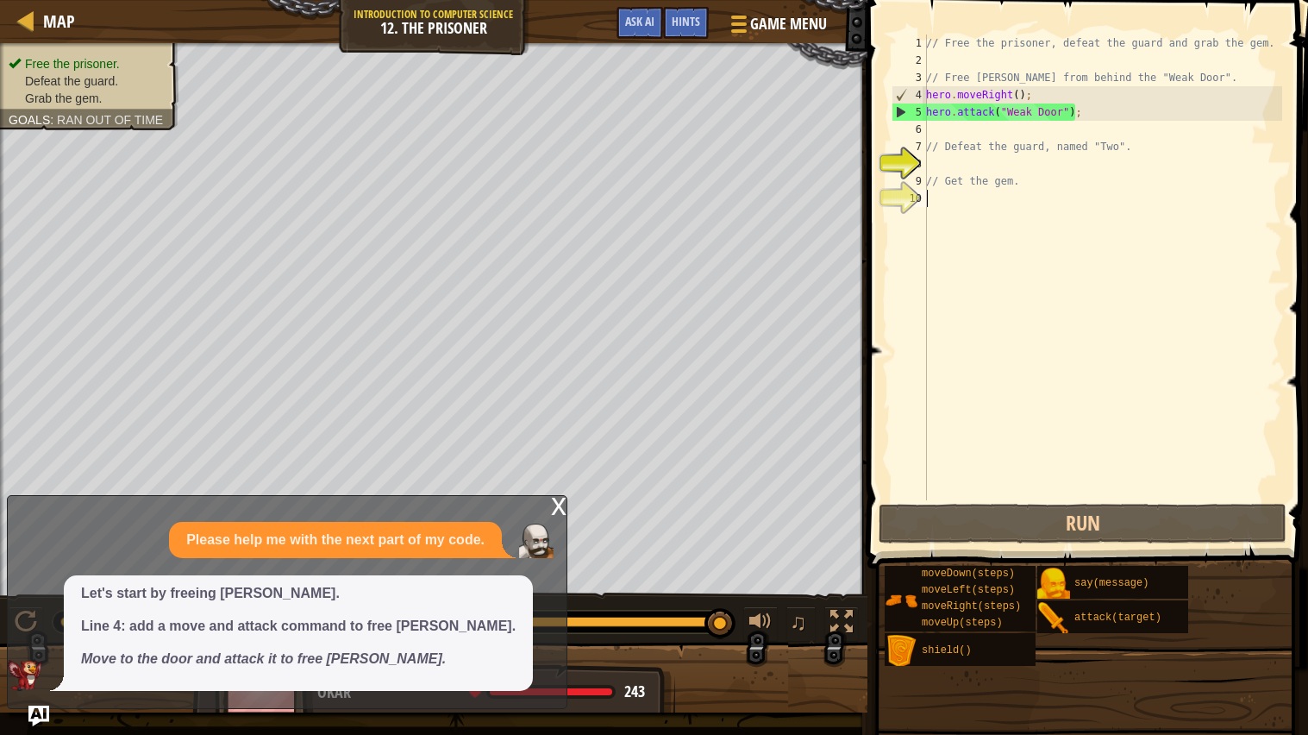
click at [1029, 134] on div "// Free the prisoner, defeat the guard and grab the gem. // Free [PERSON_NAME] …" at bounding box center [1103, 284] width 360 height 500
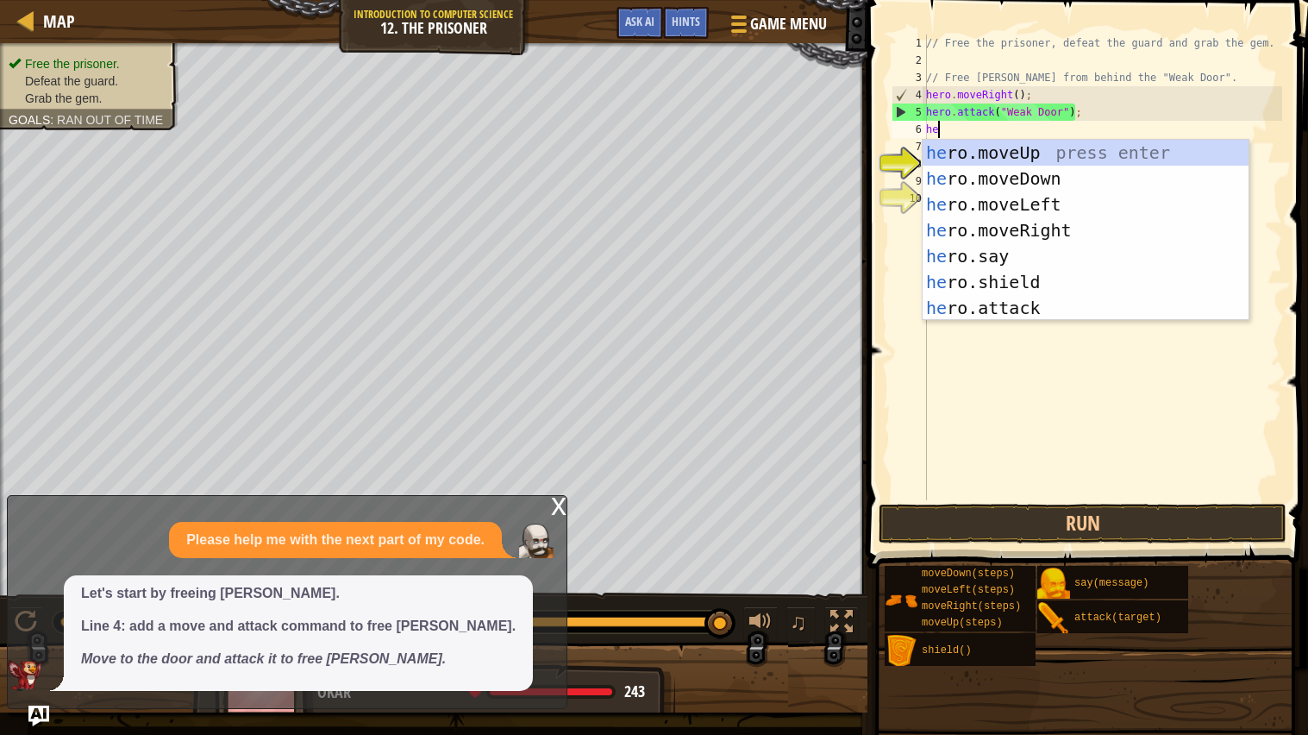
scroll to position [7, 1]
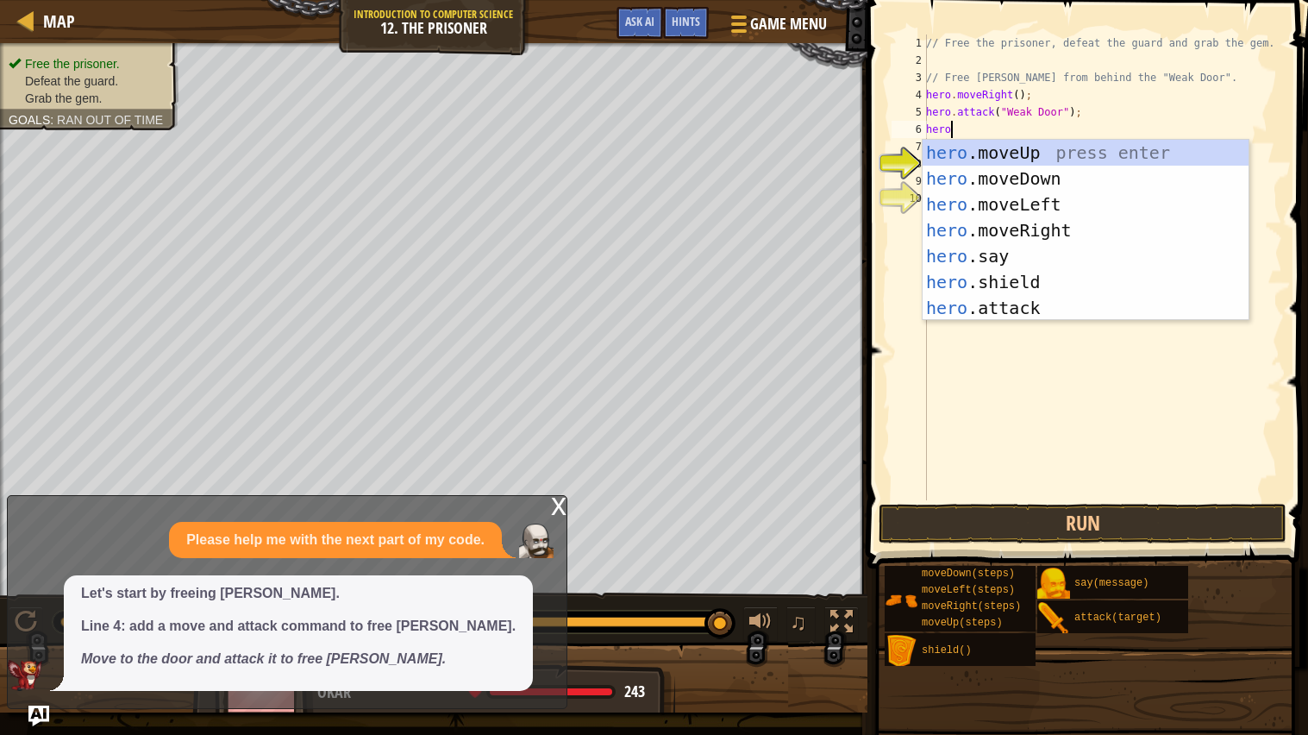
click at [1052, 304] on div "hero .moveUp press enter hero .moveDown press enter hero .moveLeft press enter …" at bounding box center [1086, 256] width 326 height 233
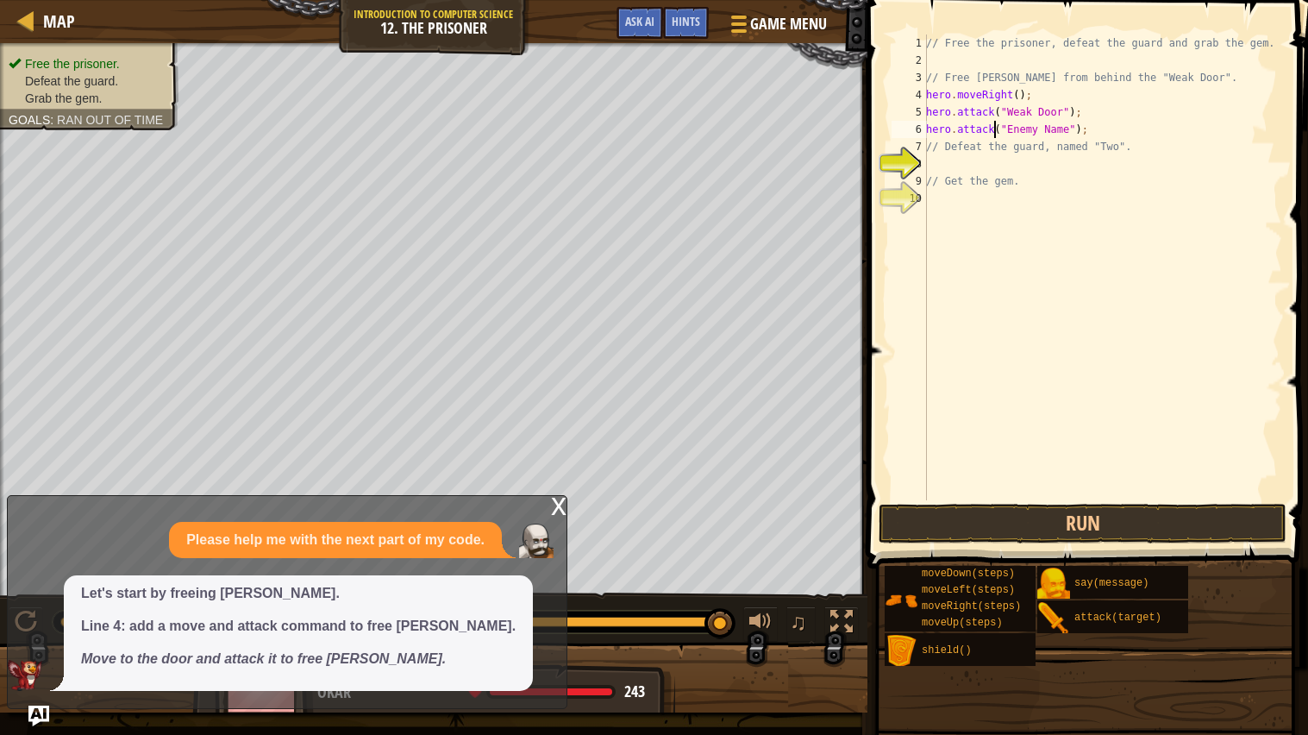
click at [993, 126] on div "// Free the prisoner, defeat the guard and grab the gem. // Free [PERSON_NAME] …" at bounding box center [1103, 284] width 360 height 500
click at [1057, 126] on div "// Free the prisoner, defeat the guard and grab the gem. // Free [PERSON_NAME] …" at bounding box center [1103, 284] width 360 height 500
click at [1165, 531] on button "Run" at bounding box center [1083, 524] width 408 height 40
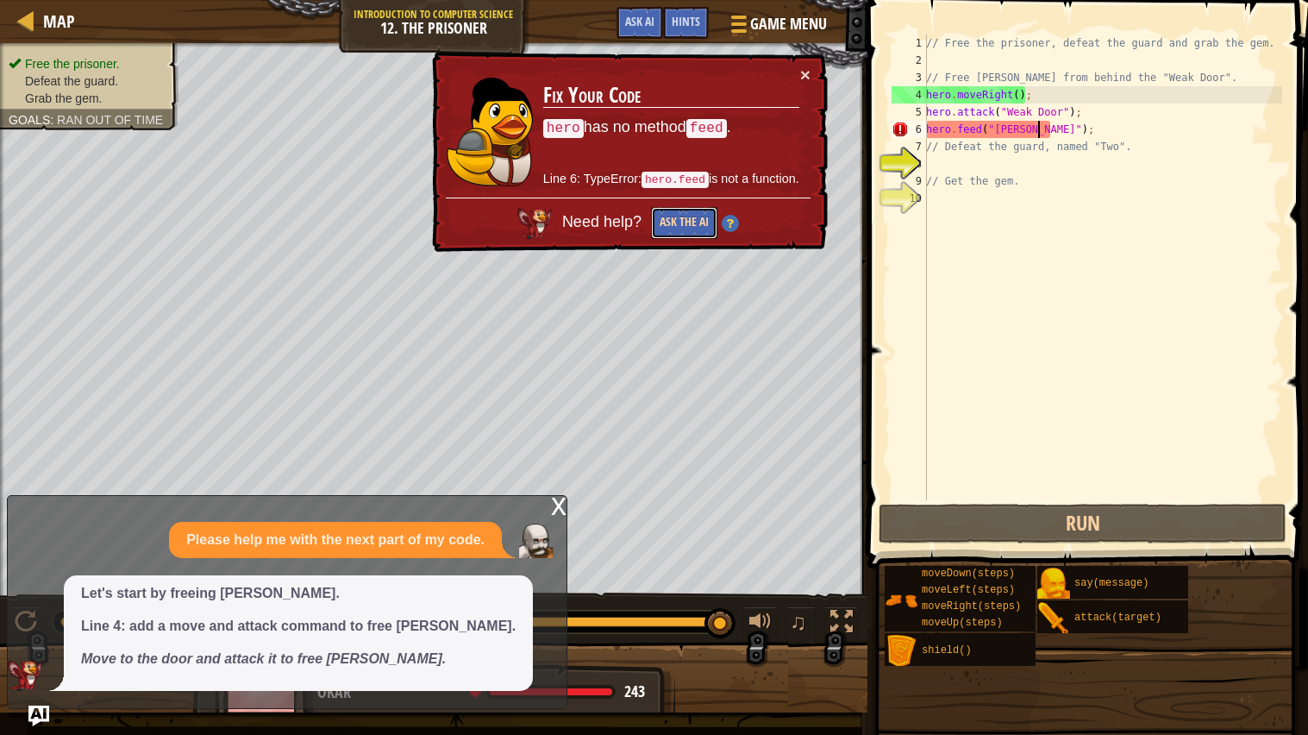
click at [691, 222] on button "Ask the AI" at bounding box center [684, 223] width 66 height 32
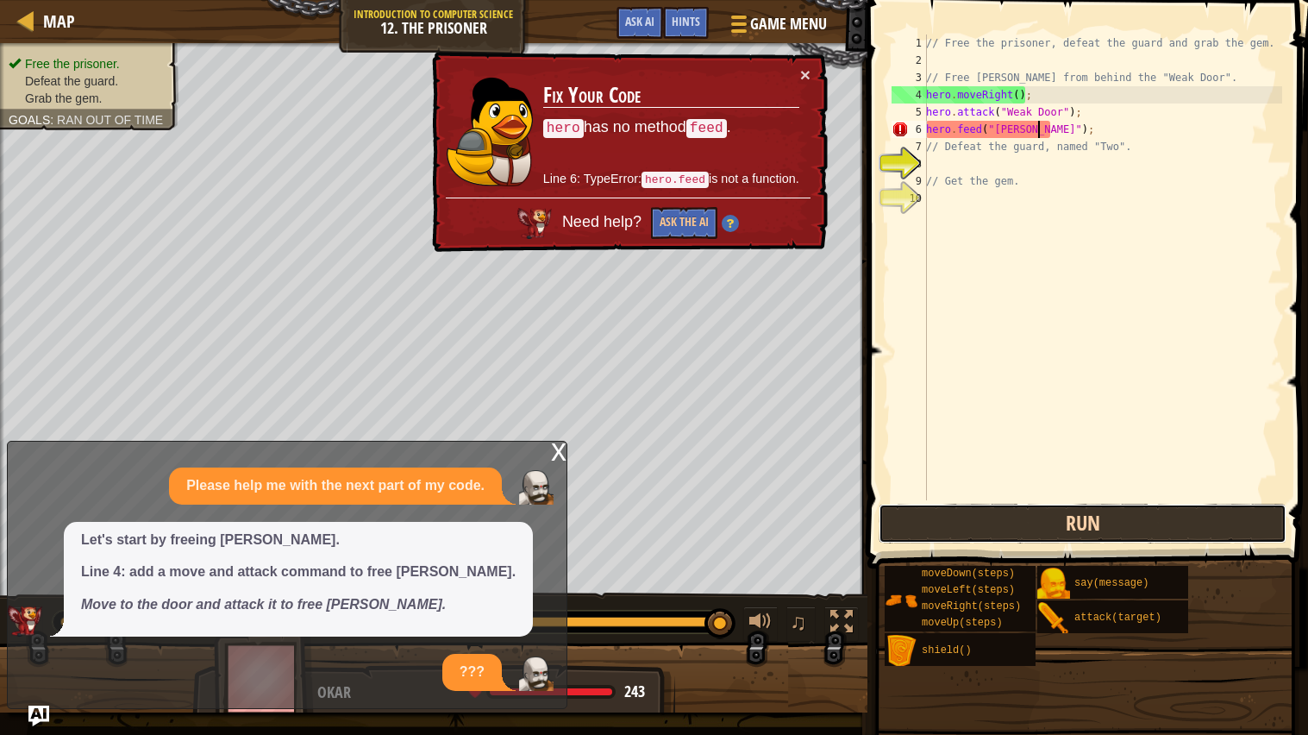
click at [1118, 513] on button "Run" at bounding box center [1083, 524] width 408 height 40
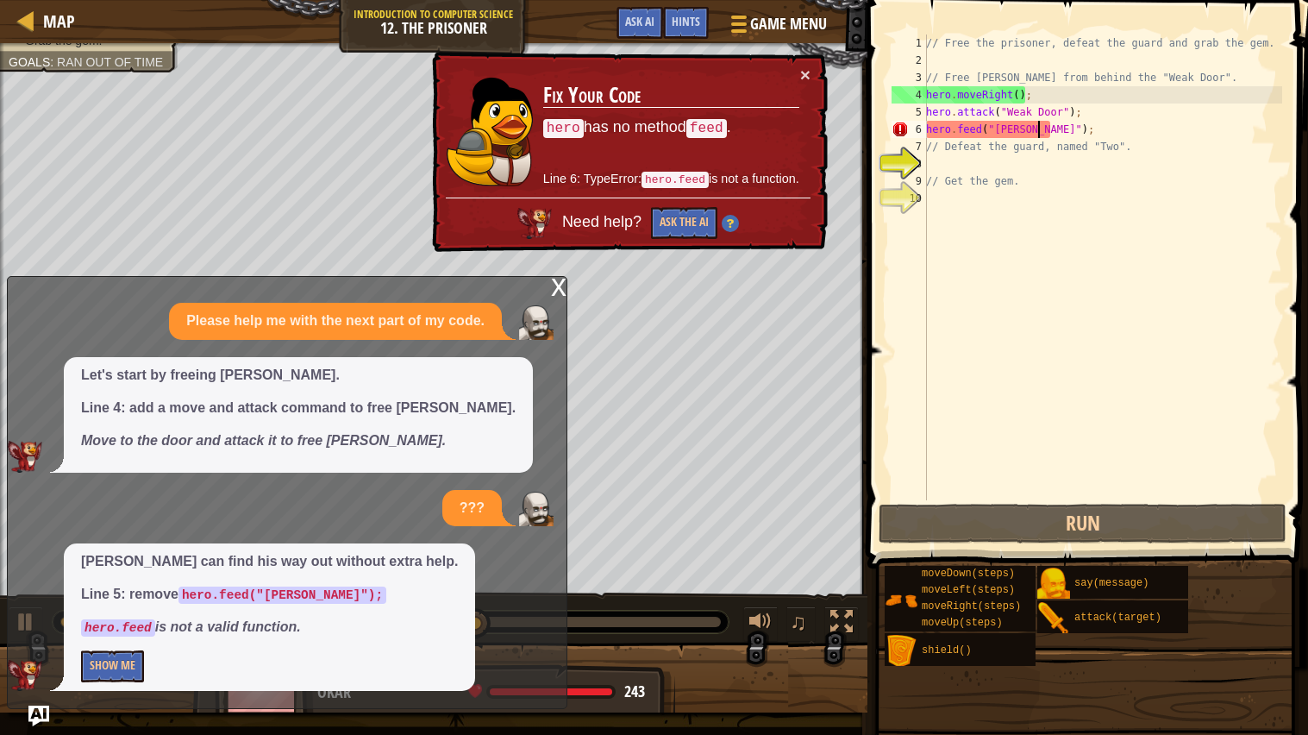
click at [1047, 122] on div "// Free the prisoner, defeat the guard and grab the gem. // Free [PERSON_NAME] …" at bounding box center [1103, 284] width 360 height 500
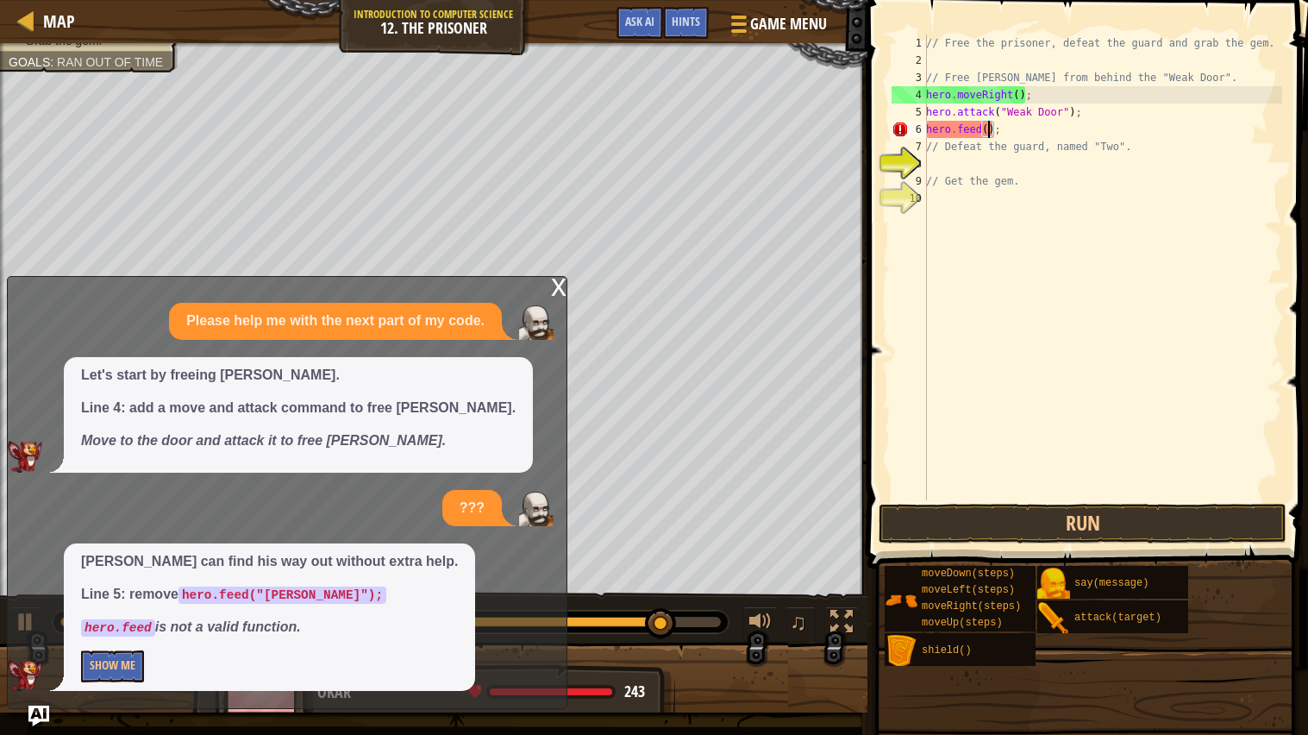
scroll to position [7, 4]
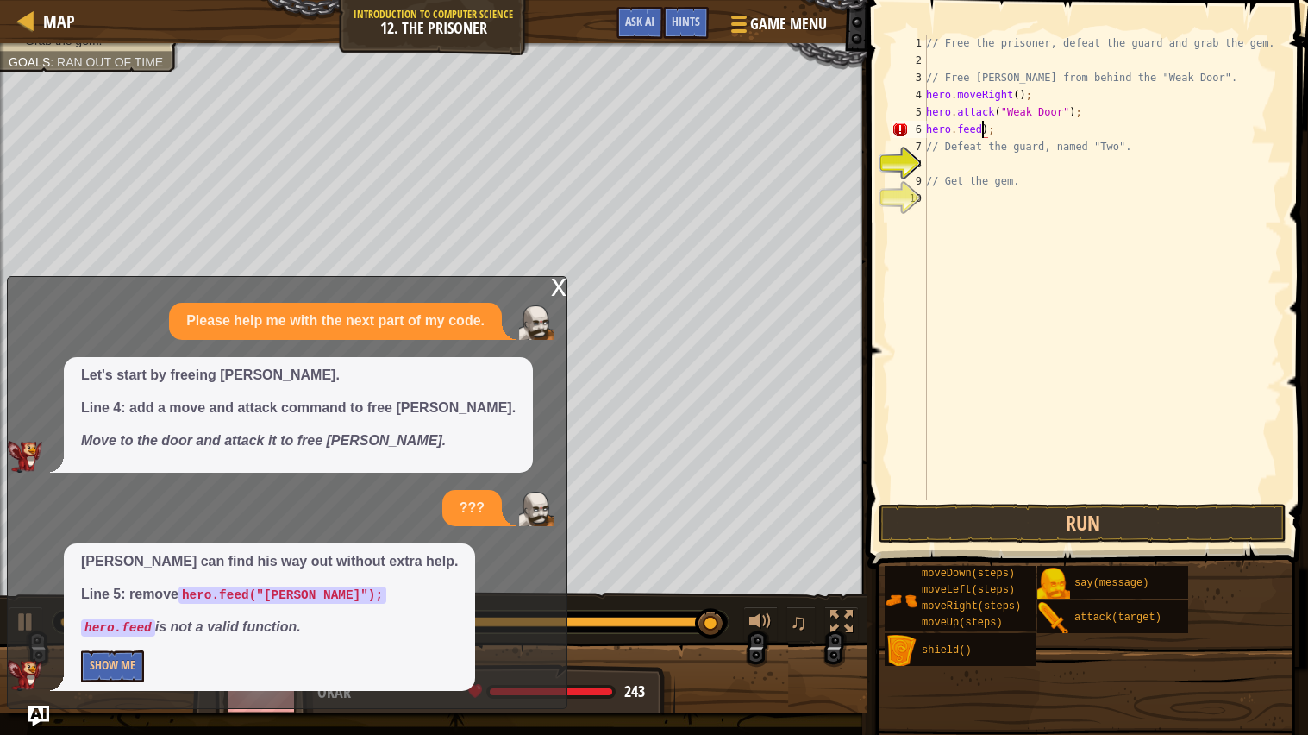
click at [989, 128] on div "// Free the prisoner, defeat the guard and grab the gem. // Free [PERSON_NAME] …" at bounding box center [1103, 284] width 360 height 500
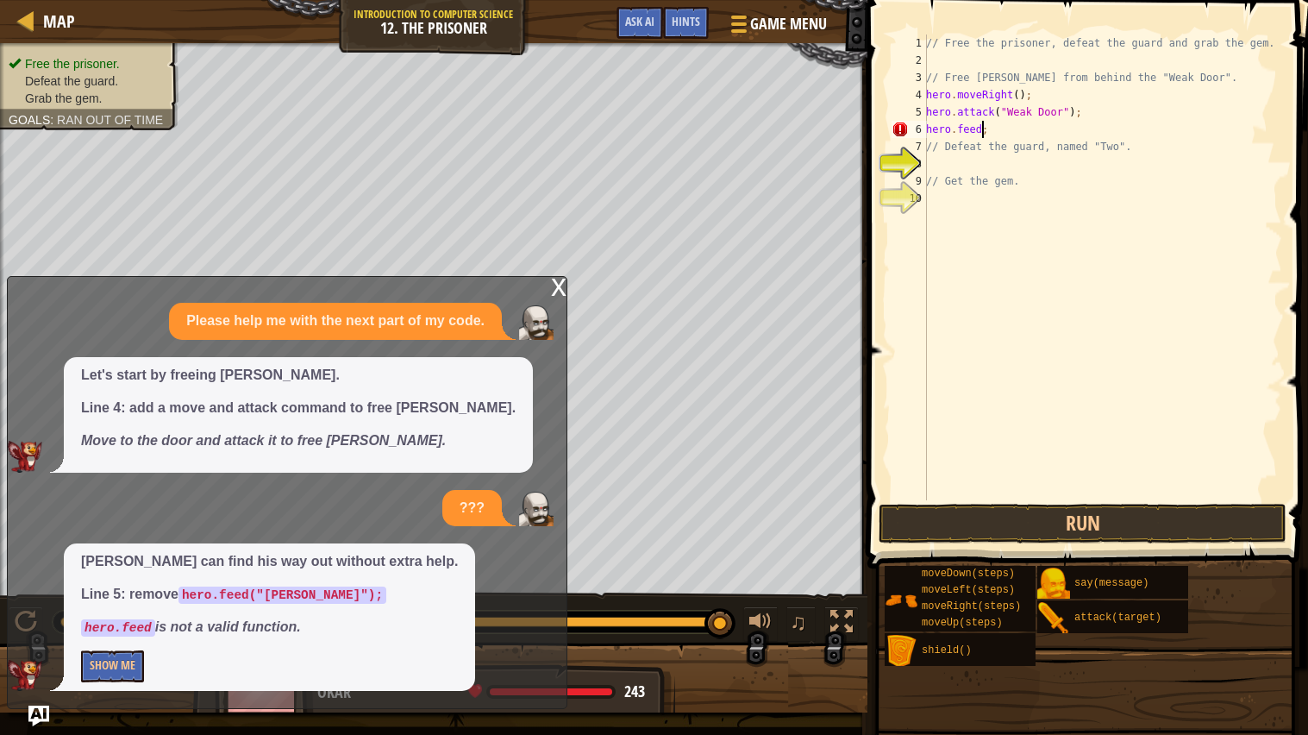
scroll to position [7, 3]
click at [1149, 534] on button "Run" at bounding box center [1083, 524] width 408 height 40
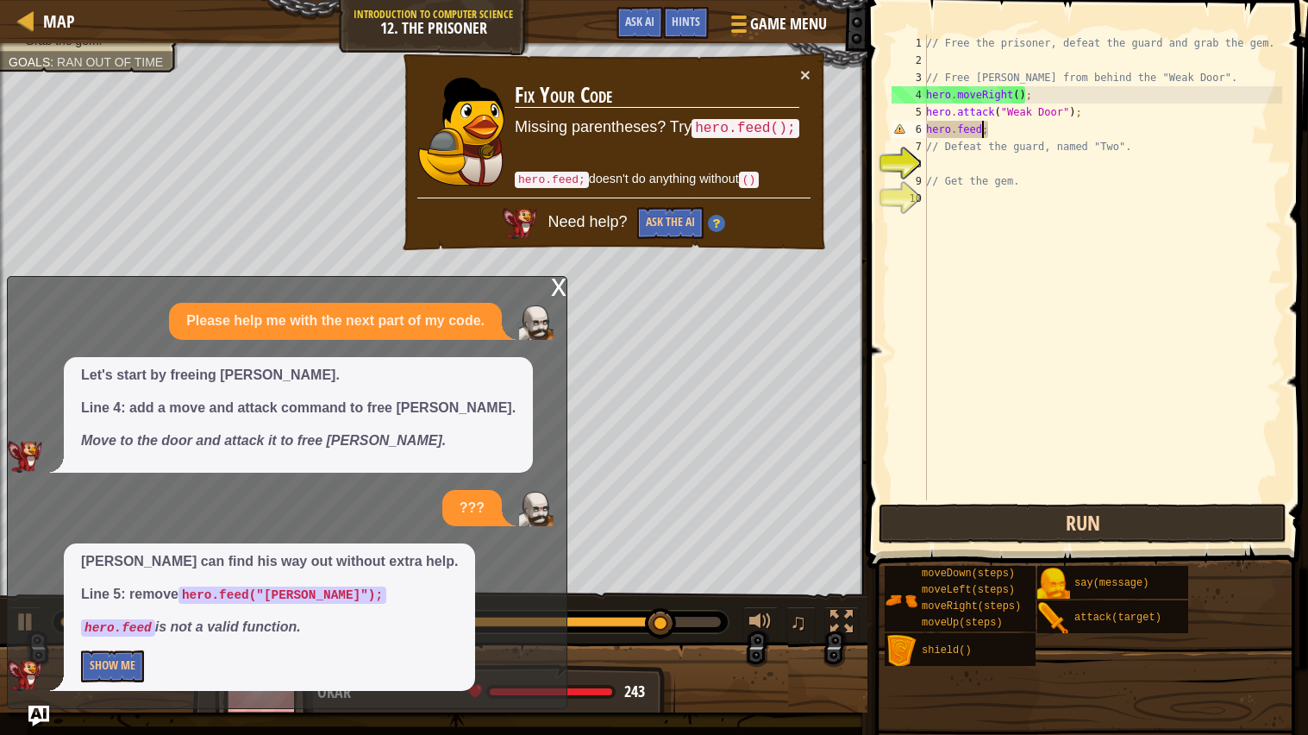
scroll to position [7, 4]
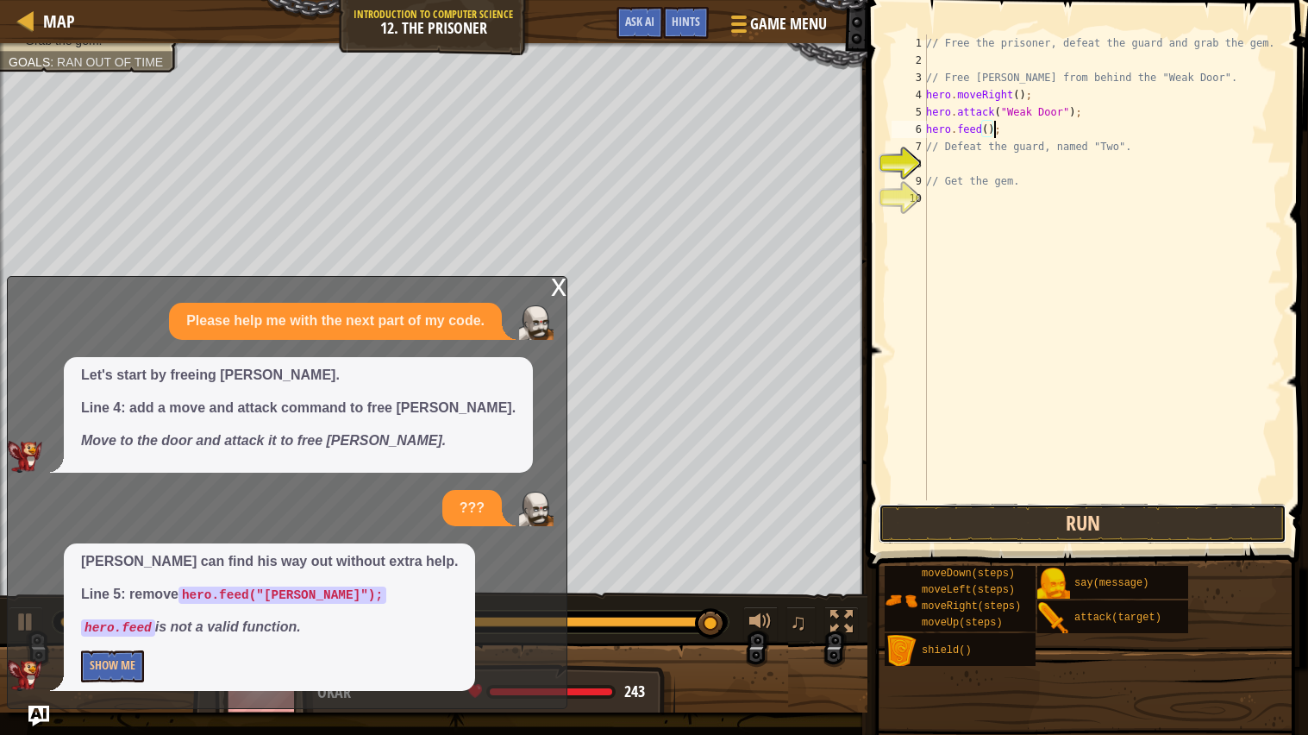
click at [1163, 520] on button "Run" at bounding box center [1083, 524] width 408 height 40
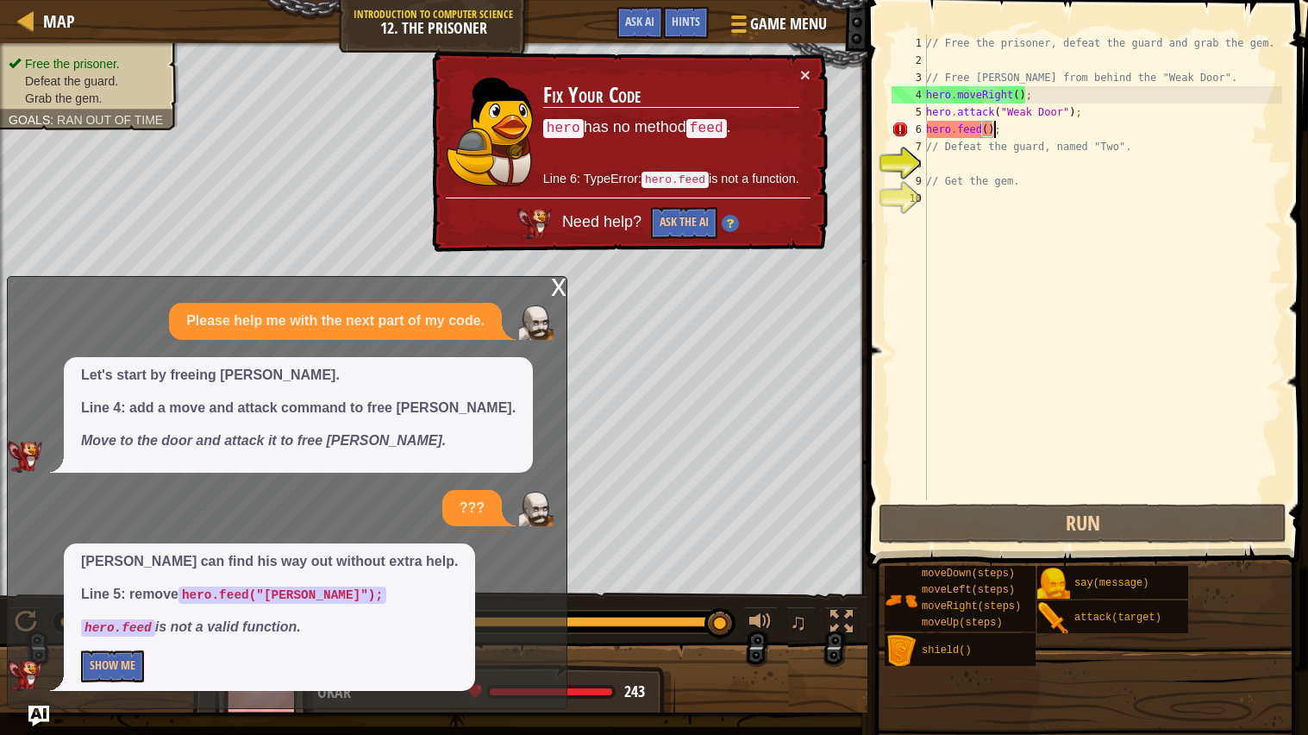
click at [969, 122] on div "// Free the prisoner, defeat the guard and grab the gem. // Free [PERSON_NAME] …" at bounding box center [1103, 284] width 360 height 500
click at [981, 130] on div "// Free the prisoner, defeat the guard and grab the gem. // Free [PERSON_NAME] …" at bounding box center [1103, 284] width 360 height 500
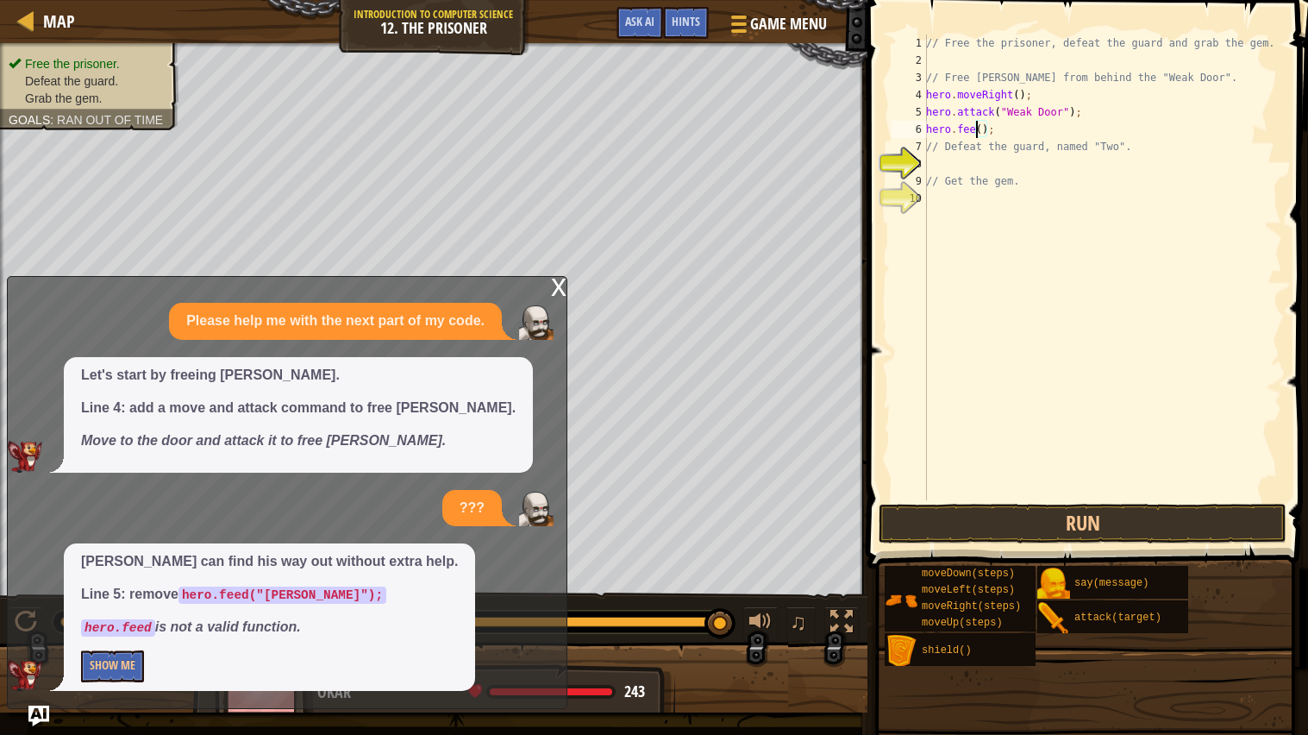
click at [958, 128] on div "// Free the prisoner, defeat the guard and grab the gem. // Free [PERSON_NAME] …" at bounding box center [1103, 284] width 360 height 500
click at [962, 114] on div "// Free the prisoner, defeat the guard and grab the gem. // Free [PERSON_NAME] …" at bounding box center [1103, 284] width 360 height 500
click at [964, 131] on div "// Free the prisoner, defeat the guard and grab the gem. // Free [PERSON_NAME] …" at bounding box center [1103, 284] width 360 height 500
click at [987, 123] on div "// Free the prisoner, defeat the guard and grab the gem. // Free [PERSON_NAME] …" at bounding box center [1103, 284] width 360 height 500
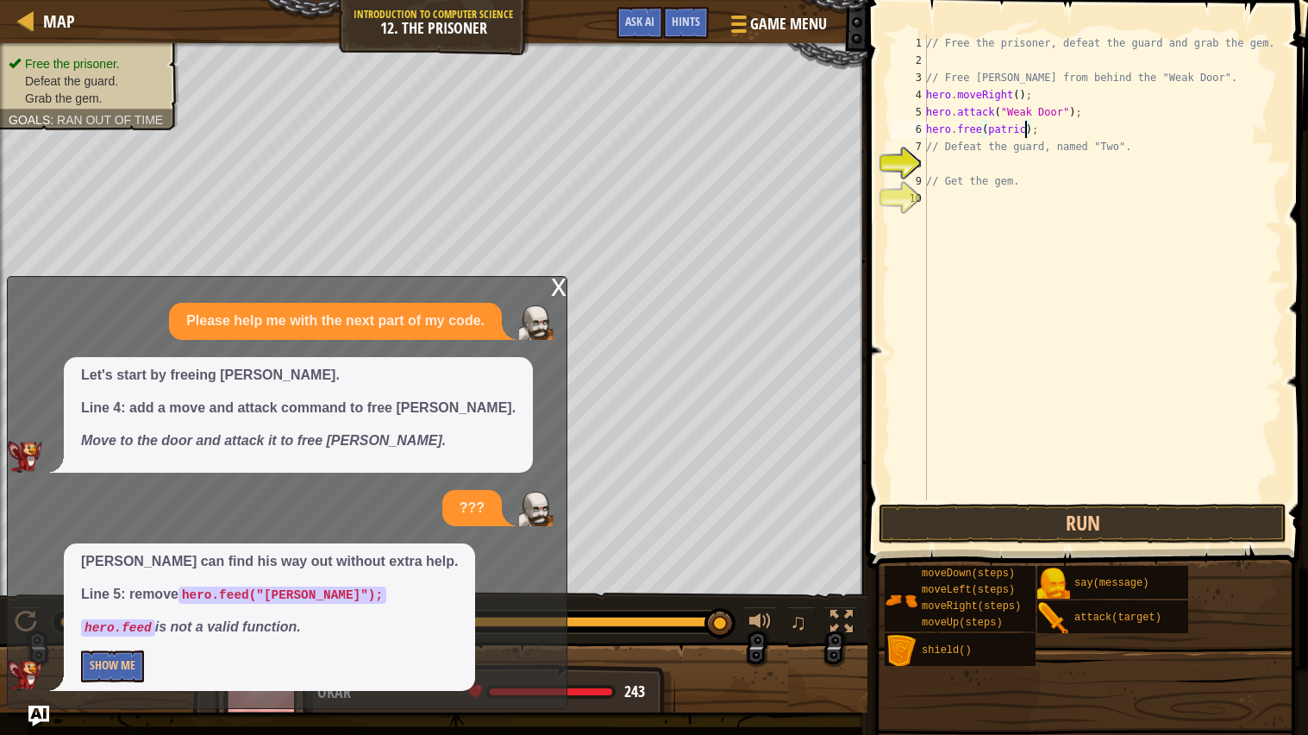
scroll to position [7, 8]
click at [993, 125] on div "// Free the prisoner, defeat the guard and grab the gem. // Free [PERSON_NAME] …" at bounding box center [1103, 284] width 360 height 500
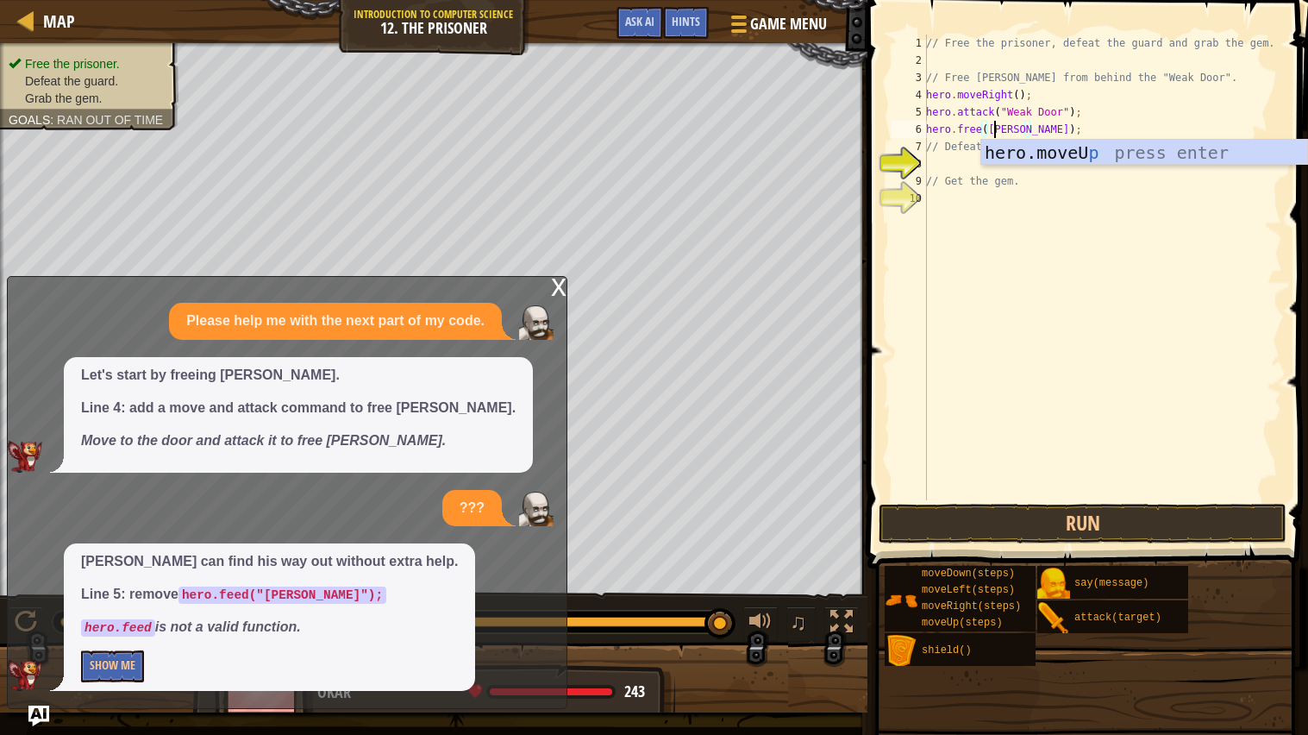
scroll to position [7, 5]
click at [984, 126] on div "// Free the prisoner, defeat the guard and grab the gem. // Free [PERSON_NAME] …" at bounding box center [1103, 284] width 360 height 500
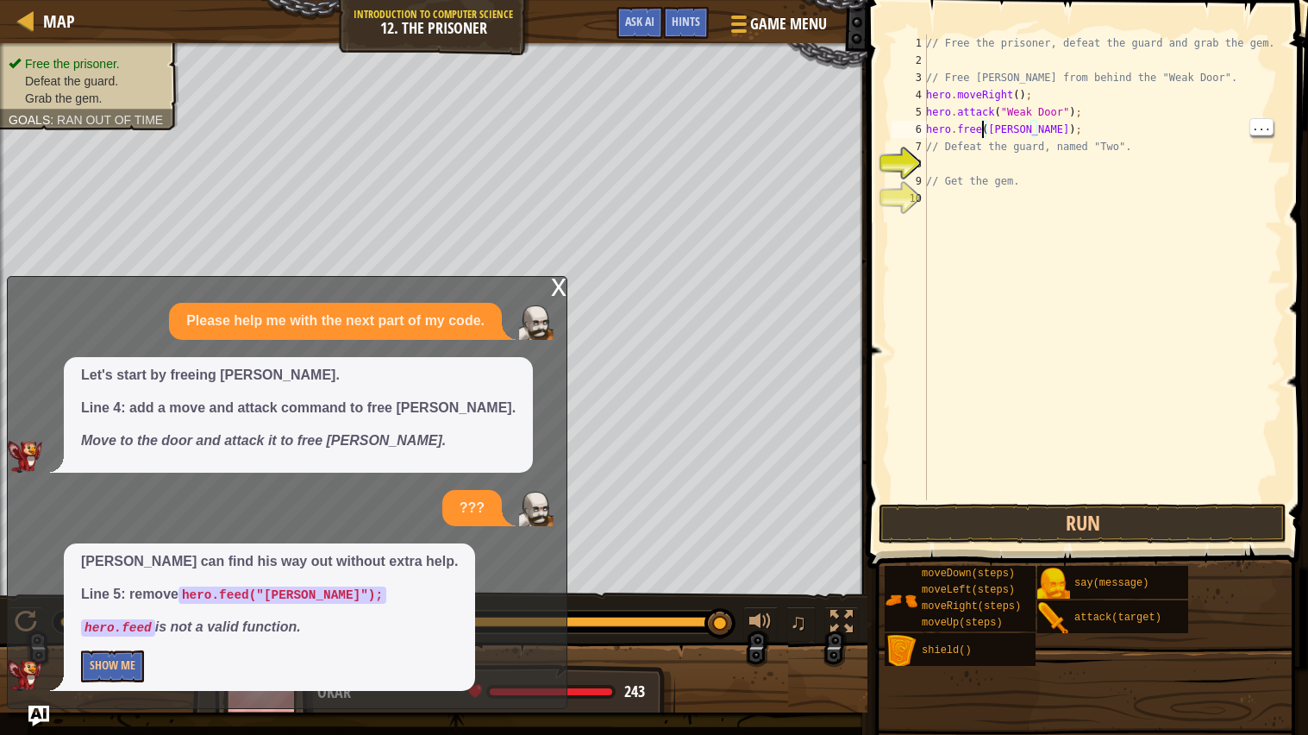
click at [990, 125] on div "// Free the prisoner, defeat the guard and grab the gem. // Free [PERSON_NAME] …" at bounding box center [1103, 284] width 360 height 500
click at [1036, 133] on div "// Free the prisoner, defeat the guard and grab the gem. // Free [PERSON_NAME] …" at bounding box center [1103, 284] width 360 height 500
click at [1170, 504] on button "Run" at bounding box center [1083, 524] width 408 height 40
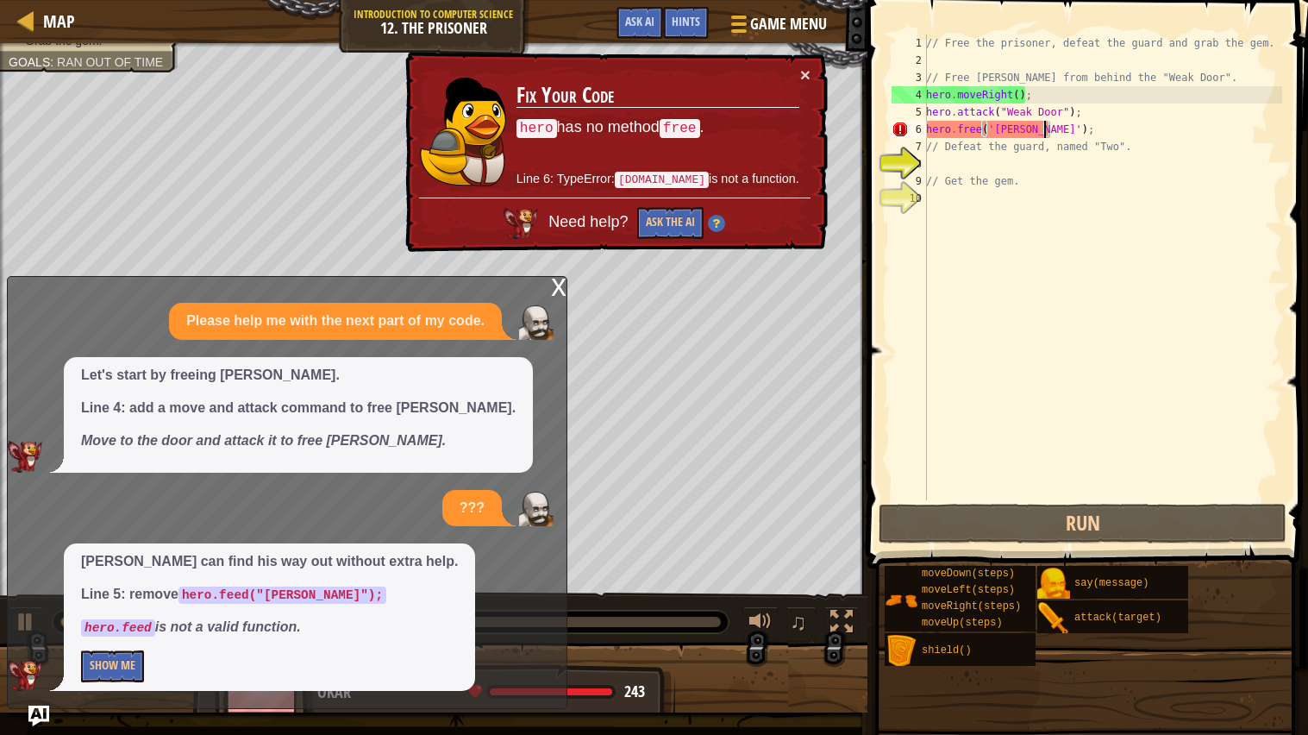
click at [1044, 147] on div "// Free the prisoner, defeat the guard and grab the gem. // Free [PERSON_NAME] …" at bounding box center [1103, 284] width 360 height 500
click at [935, 153] on div "// Free the prisoner, defeat the guard and grab the gem. // Free [PERSON_NAME] …" at bounding box center [1103, 284] width 360 height 500
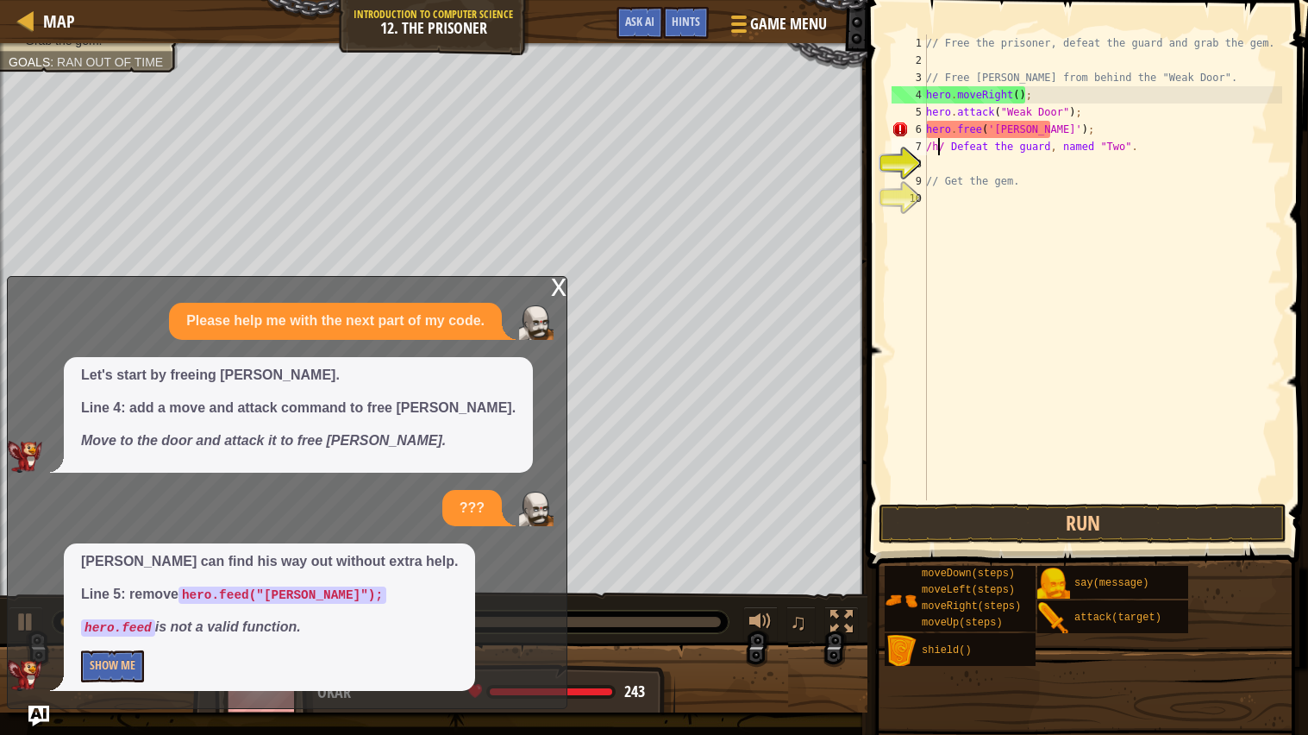
scroll to position [7, 2]
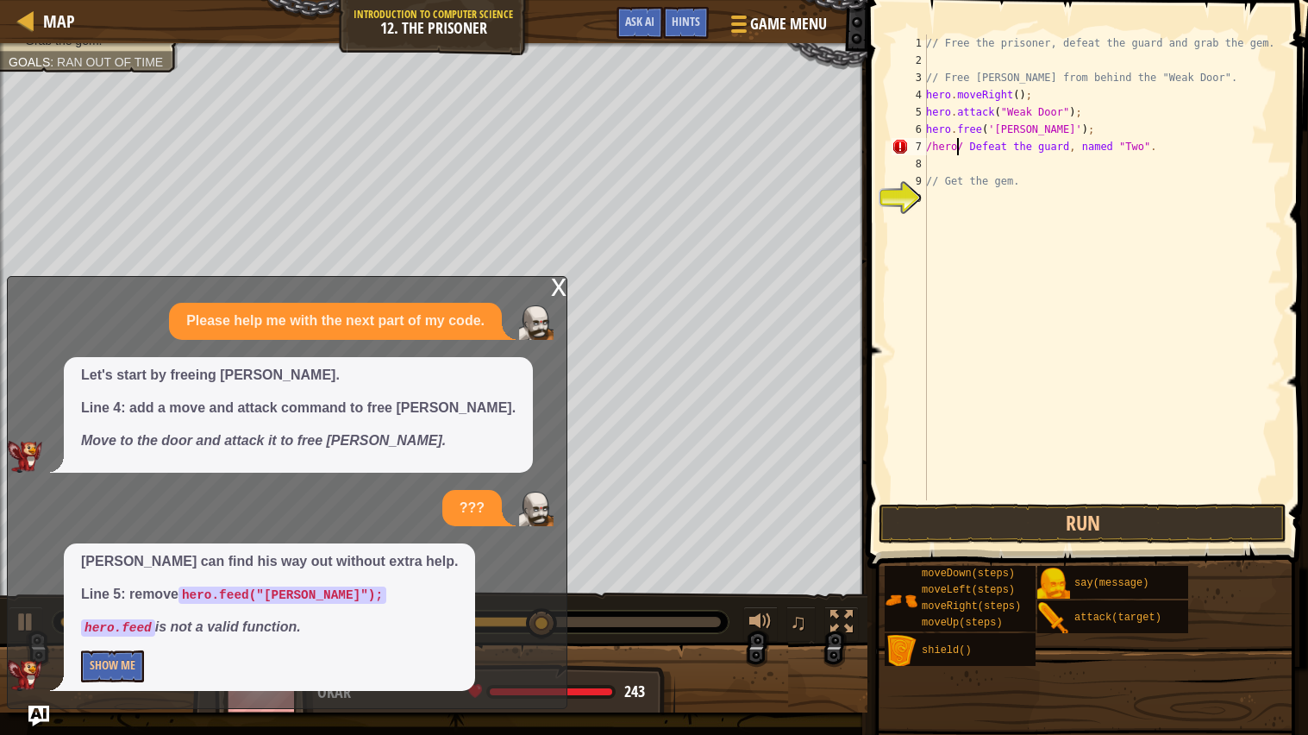
click at [973, 137] on div "// Free the prisoner, defeat the guard and grab the gem. // Free [PERSON_NAME] …" at bounding box center [1103, 284] width 360 height 500
click at [973, 150] on div "// Free the prisoner, defeat the guard and grab the gem. // Free [PERSON_NAME] …" at bounding box center [1103, 284] width 360 height 500
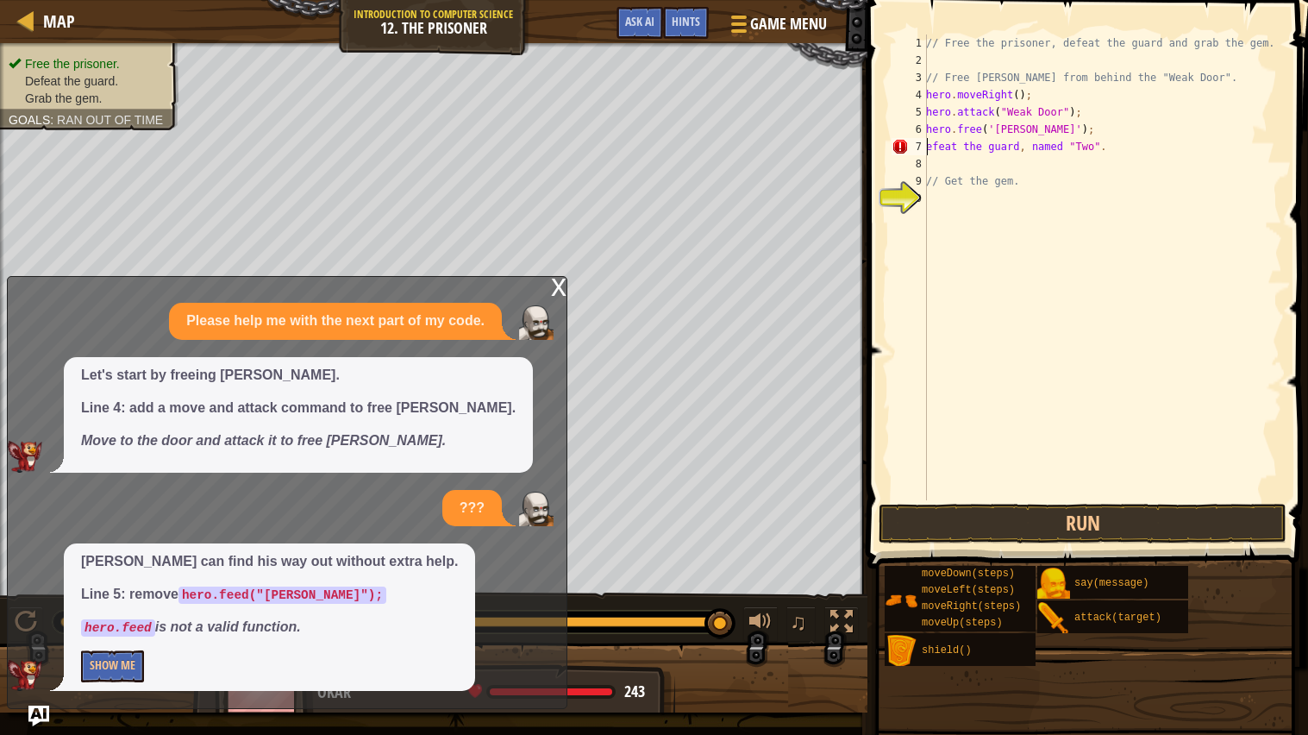
click at [1121, 148] on div "// Free the prisoner, defeat the guard and grab the gem. // Free [PERSON_NAME] …" at bounding box center [1103, 284] width 360 height 500
type textarea "e"
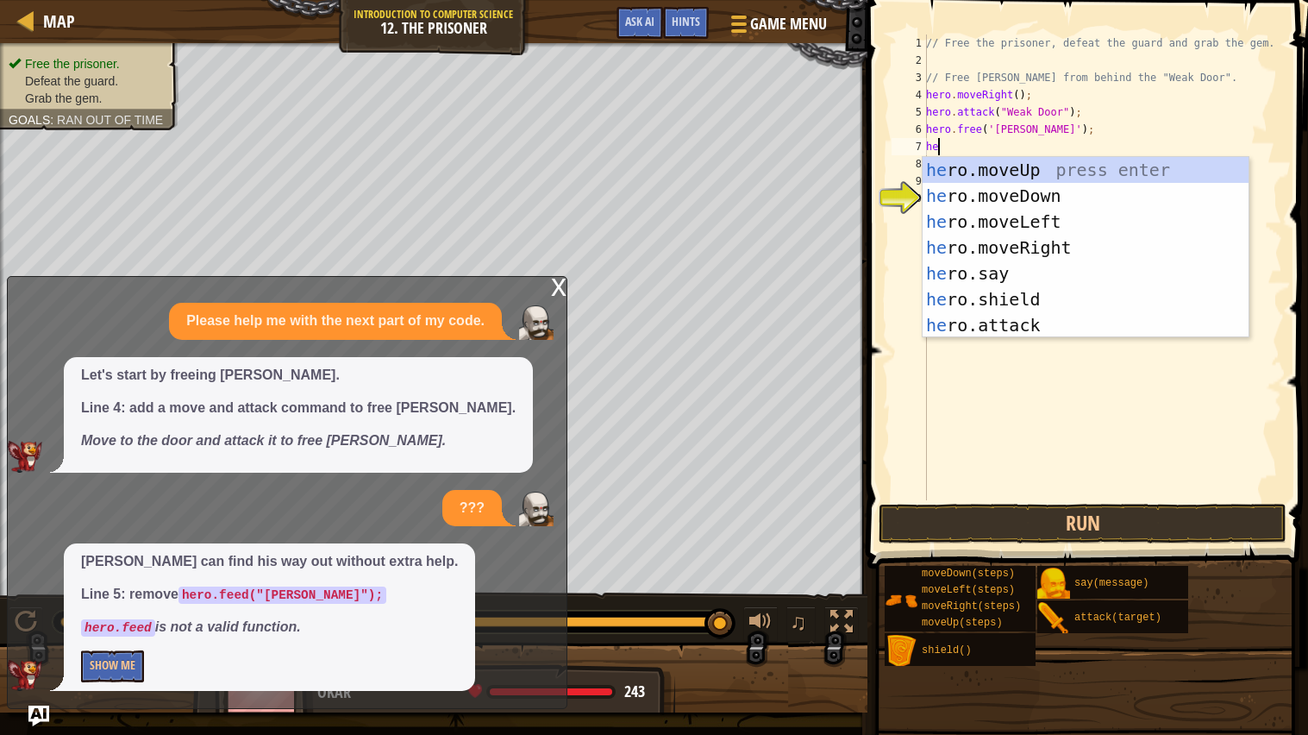
scroll to position [7, 1]
type textarea "hero"
click at [1071, 243] on div "hero .moveUp press enter hero .moveDown press enter hero .moveLeft press enter …" at bounding box center [1086, 273] width 326 height 233
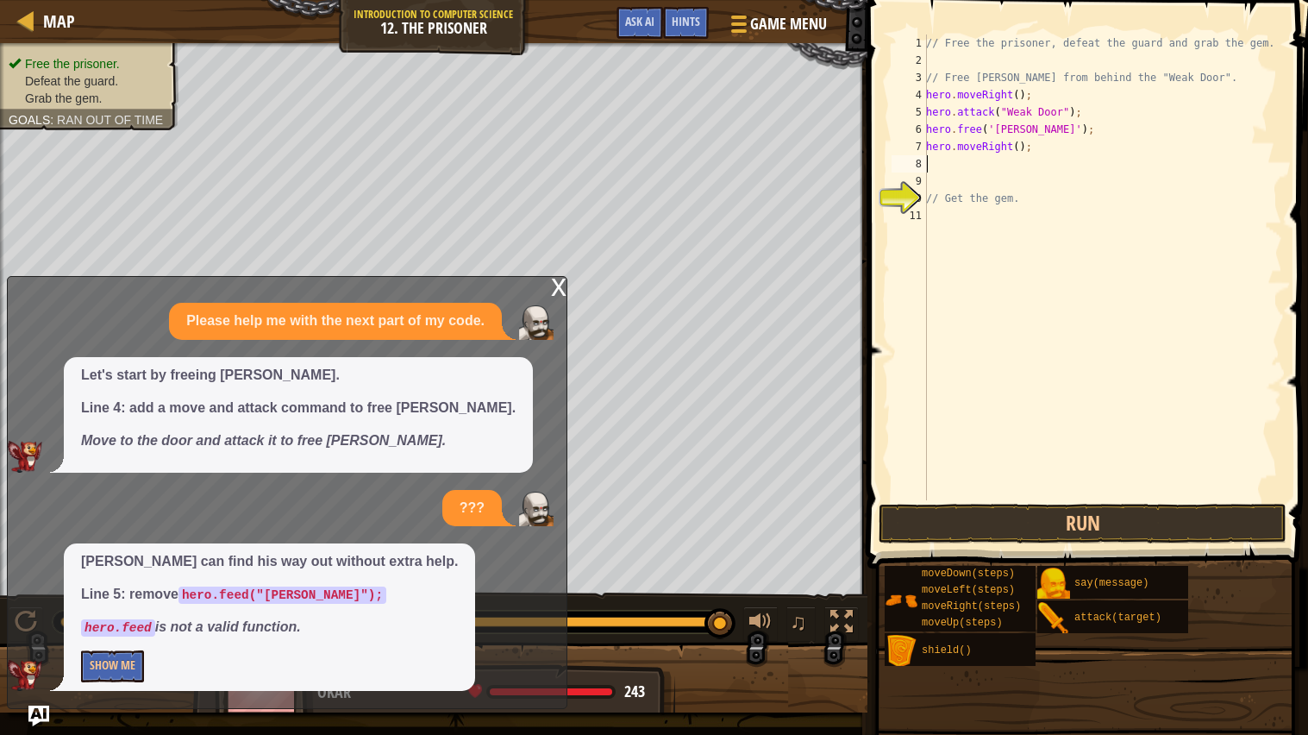
scroll to position [7, 0]
click at [967, 160] on div "// Free the prisoner, defeat the guard and grab the gem. // Free [PERSON_NAME] …" at bounding box center [1103, 284] width 360 height 500
click at [948, 160] on div "// Free the prisoner, defeat the guard and grab the gem. // Free [PERSON_NAME] …" at bounding box center [1103, 284] width 360 height 500
click at [941, 165] on div "// Free the prisoner, defeat the guard and grab the gem. // Free [PERSON_NAME] …" at bounding box center [1103, 284] width 360 height 500
click at [962, 163] on div "// Free the prisoner, defeat the guard and grab the gem. // Free [PERSON_NAME] …" at bounding box center [1103, 284] width 360 height 500
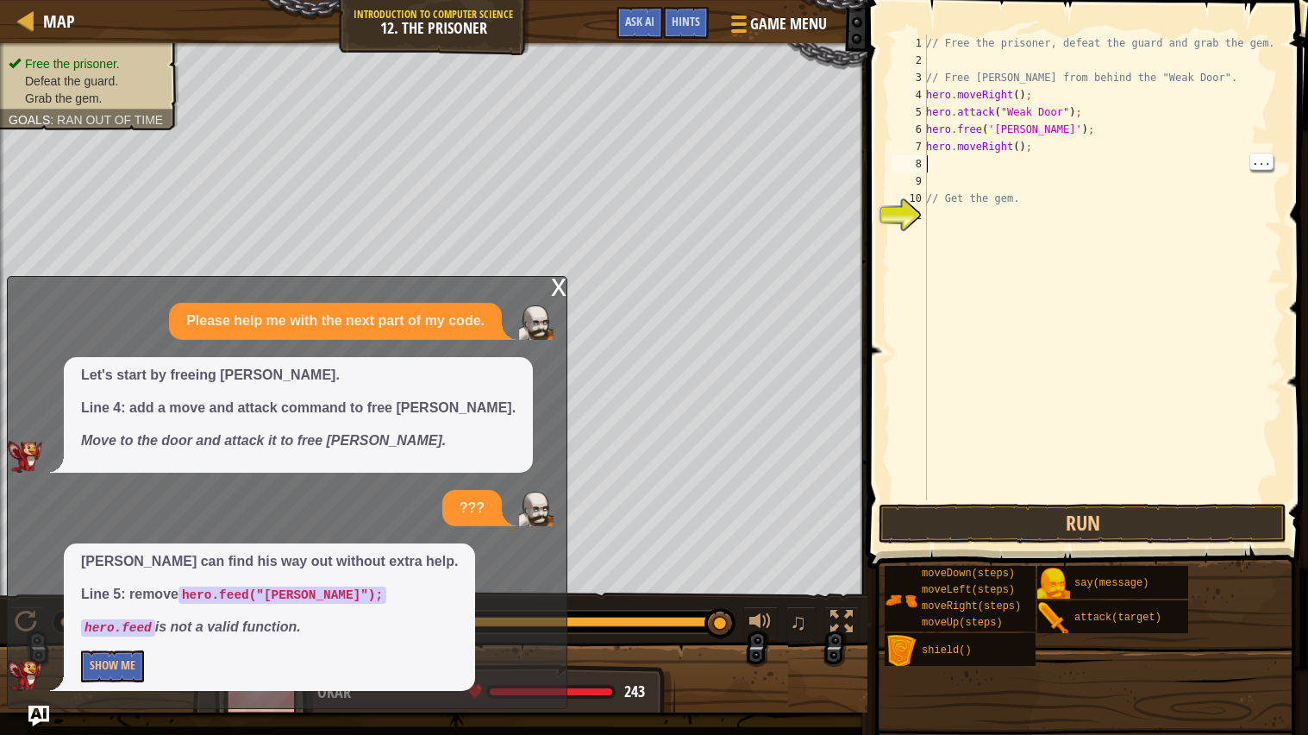
click at [936, 166] on div "// Free the prisoner, defeat the guard and grab the gem. // Free [PERSON_NAME] …" at bounding box center [1103, 284] width 360 height 500
click at [1053, 151] on div "// Free the prisoner, defeat the guard and grab the gem. // Free [PERSON_NAME] …" at bounding box center [1103, 284] width 360 height 500
type textarea "hero.moveRight();"
click at [945, 161] on div "// Free the prisoner, defeat the guard and grab the gem. // Free [PERSON_NAME] …" at bounding box center [1103, 284] width 360 height 500
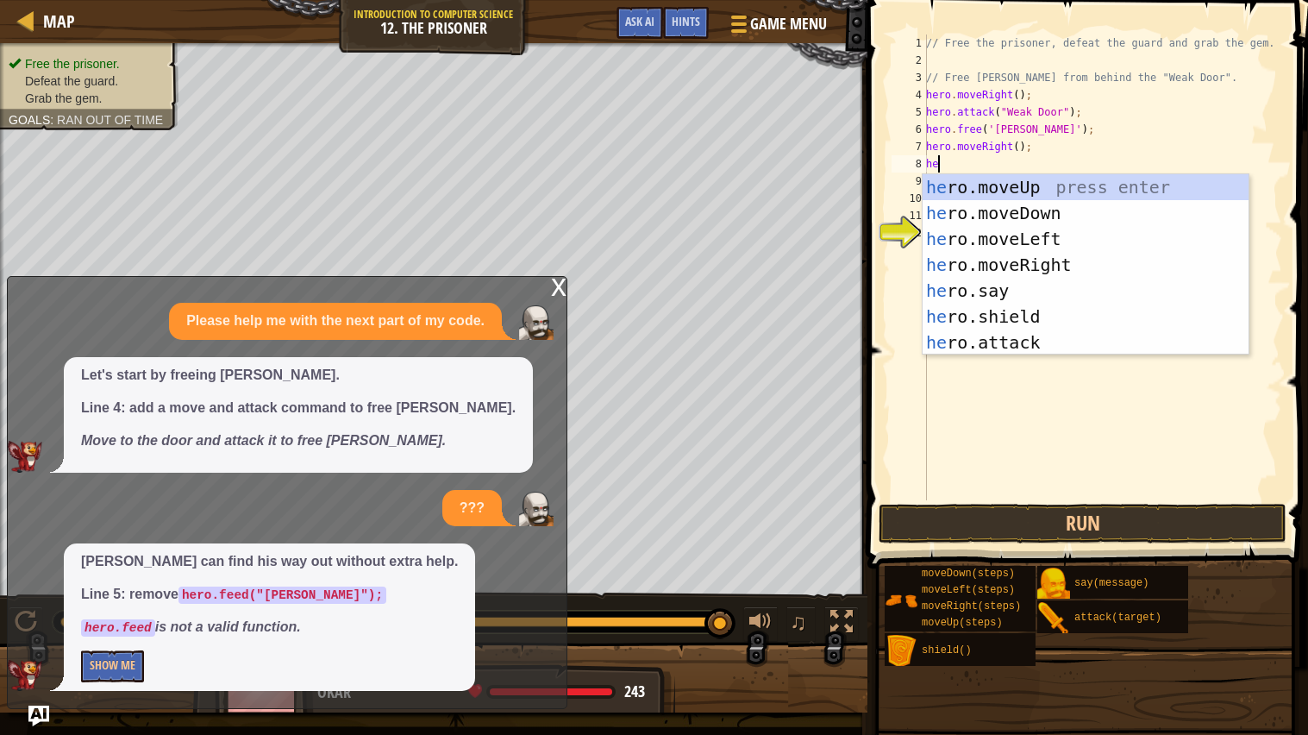
type textarea "her"
click at [1071, 210] on div "her o.moveUp press enter her o.moveDown press enter her o.moveLeft press enter …" at bounding box center [1086, 290] width 326 height 233
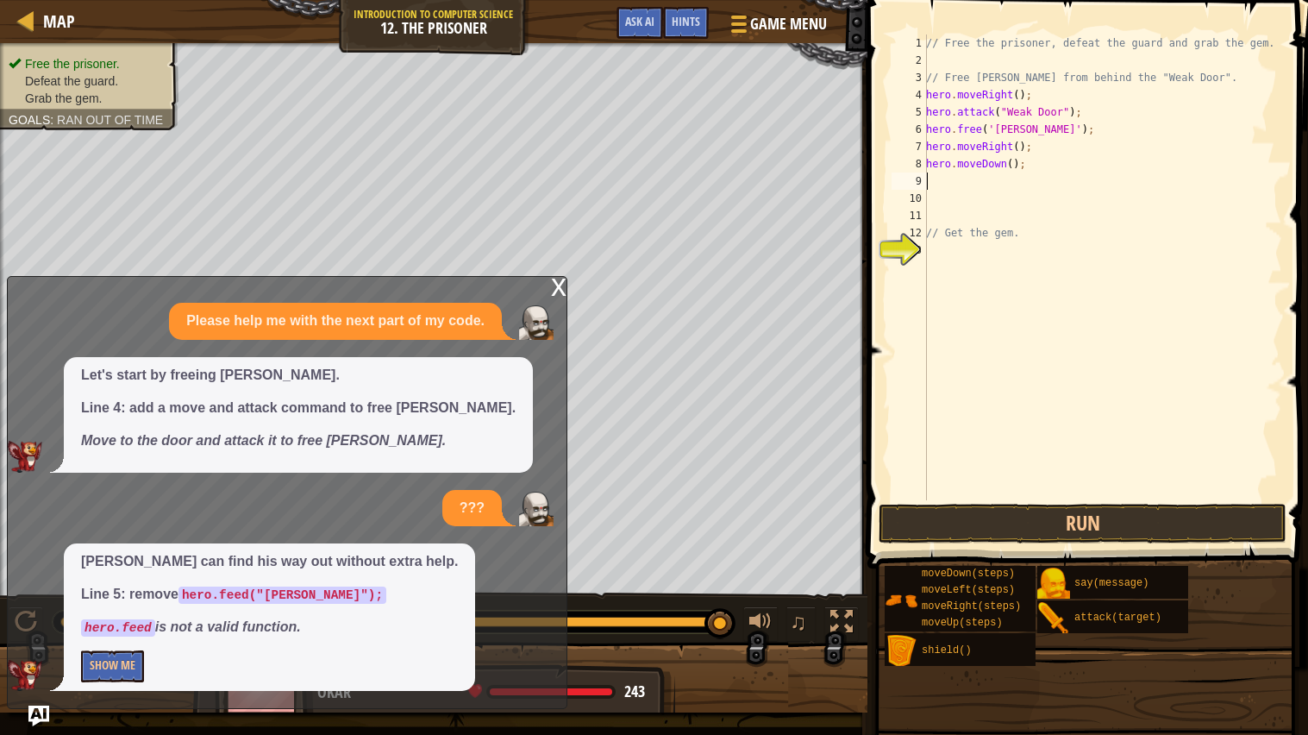
click at [942, 180] on div "// Free the prisoner, defeat the guard and grab the gem. // Free [PERSON_NAME] …" at bounding box center [1103, 284] width 360 height 500
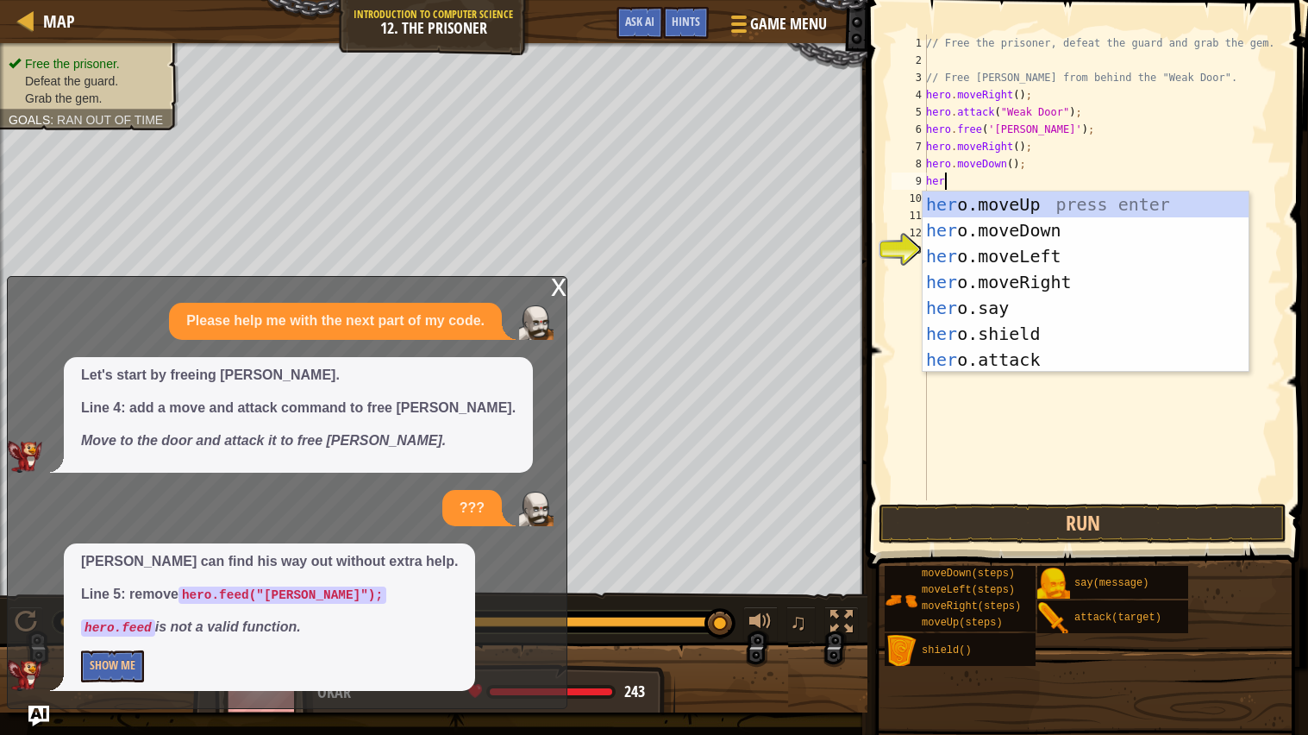
scroll to position [7, 1]
type textarea "hero"
click at [1049, 256] on div "hero .moveUp press enter hero .moveDown press enter hero .moveLeft press enter …" at bounding box center [1086, 307] width 326 height 233
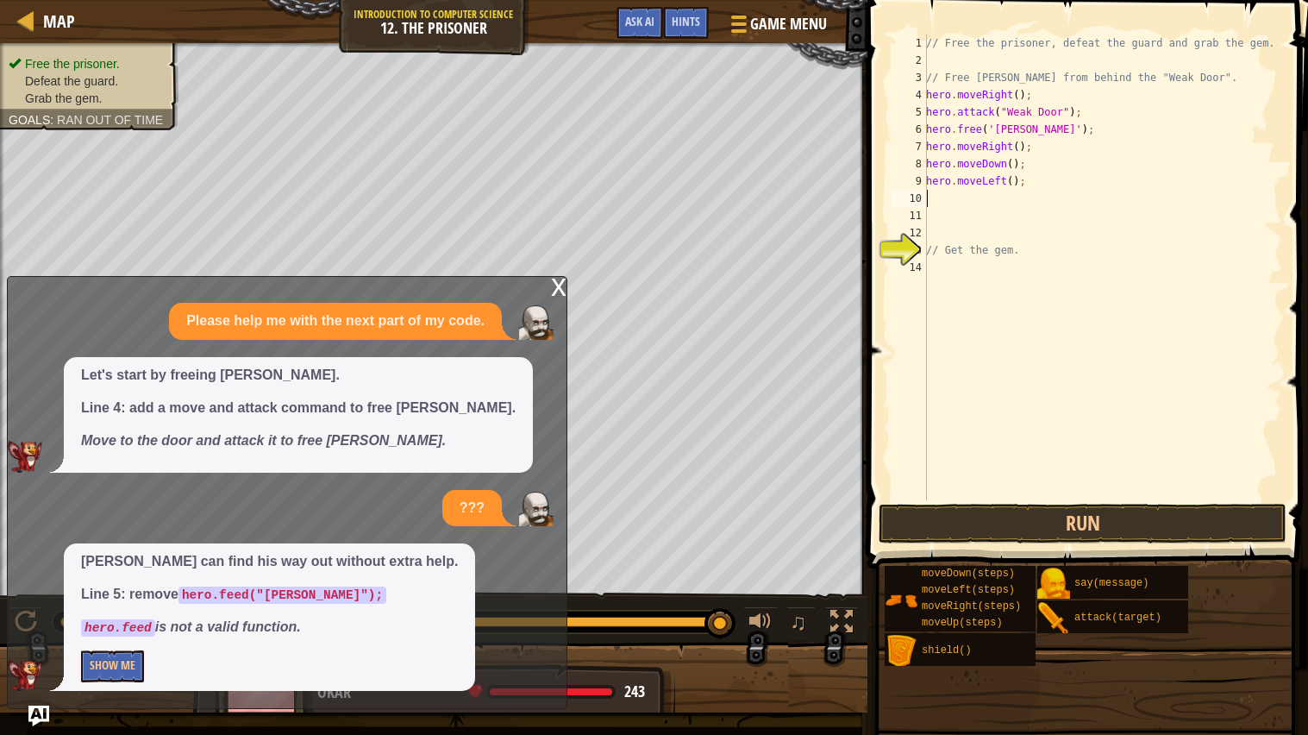
scroll to position [7, 0]
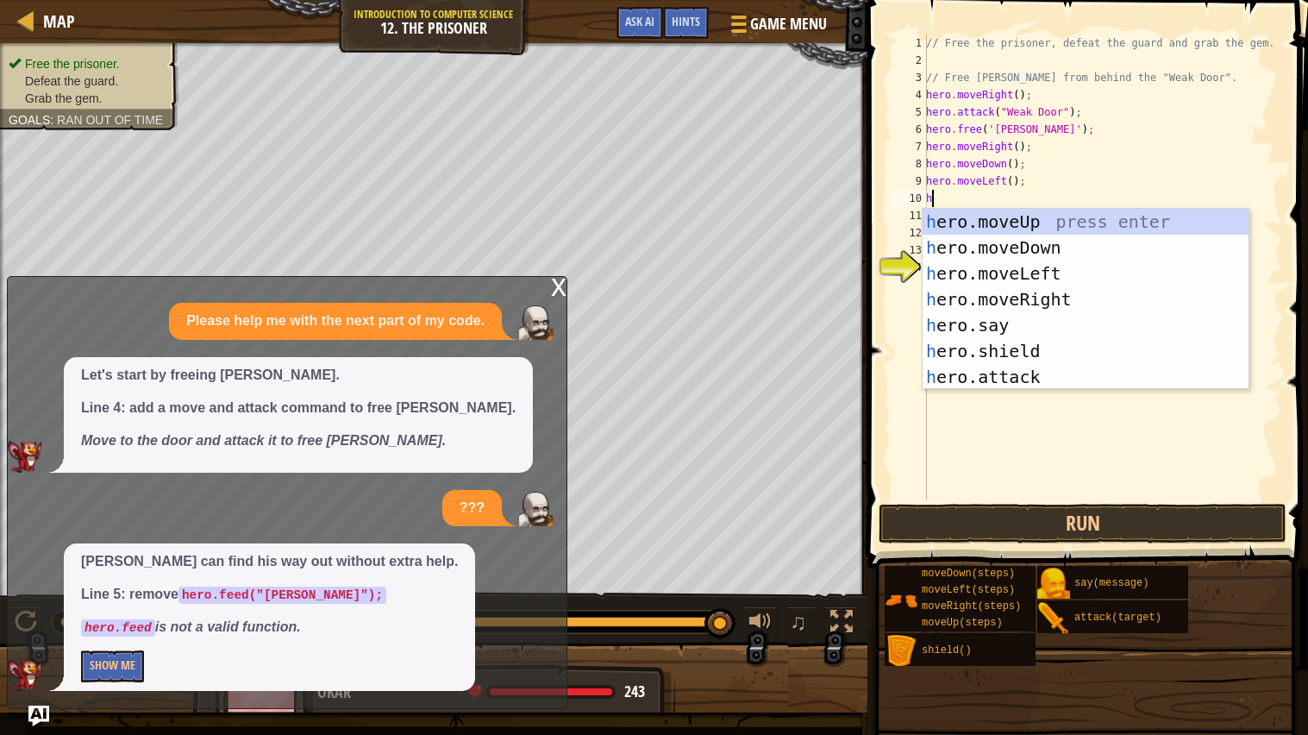
type textarea "her"
click at [1054, 245] on div "her o.moveUp press enter her o.moveDown press enter her o.moveLeft press enter …" at bounding box center [1086, 325] width 326 height 233
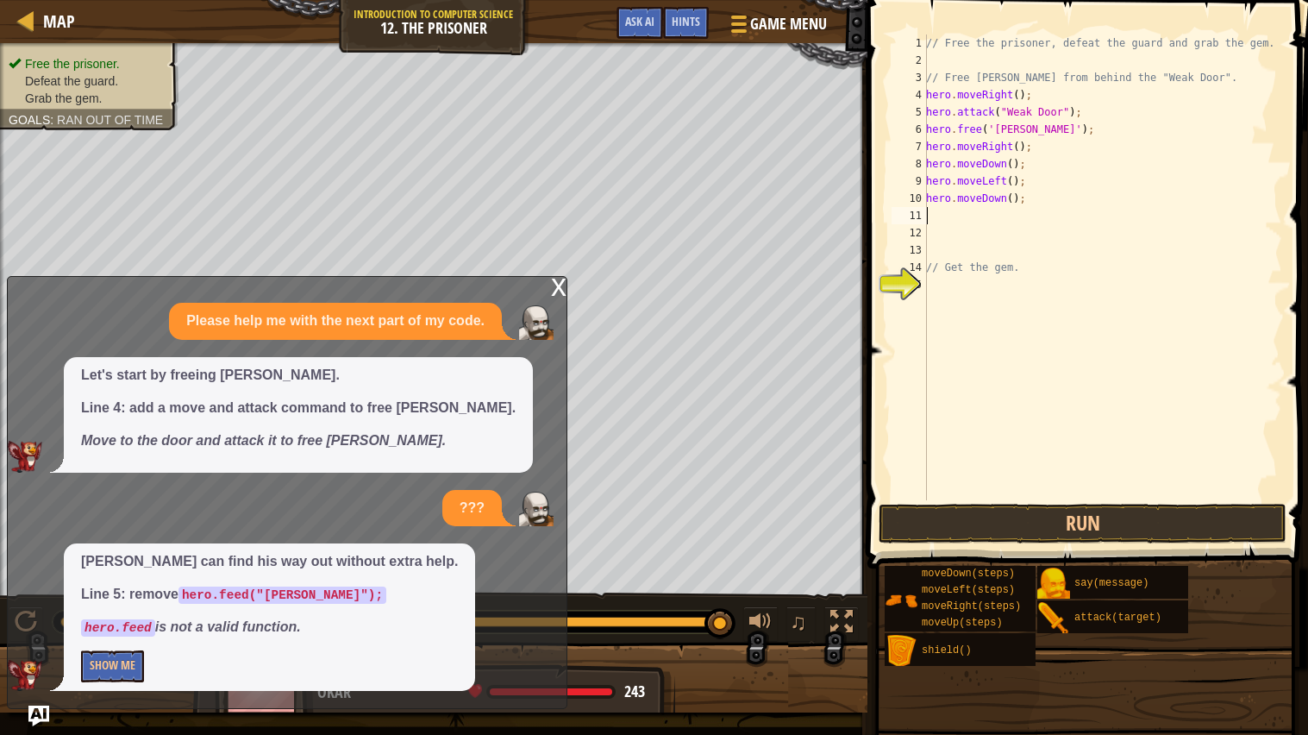
click at [939, 210] on div "// Free the prisoner, defeat the guard and grab the gem. // Free [PERSON_NAME] …" at bounding box center [1103, 284] width 360 height 500
type textarea "j"
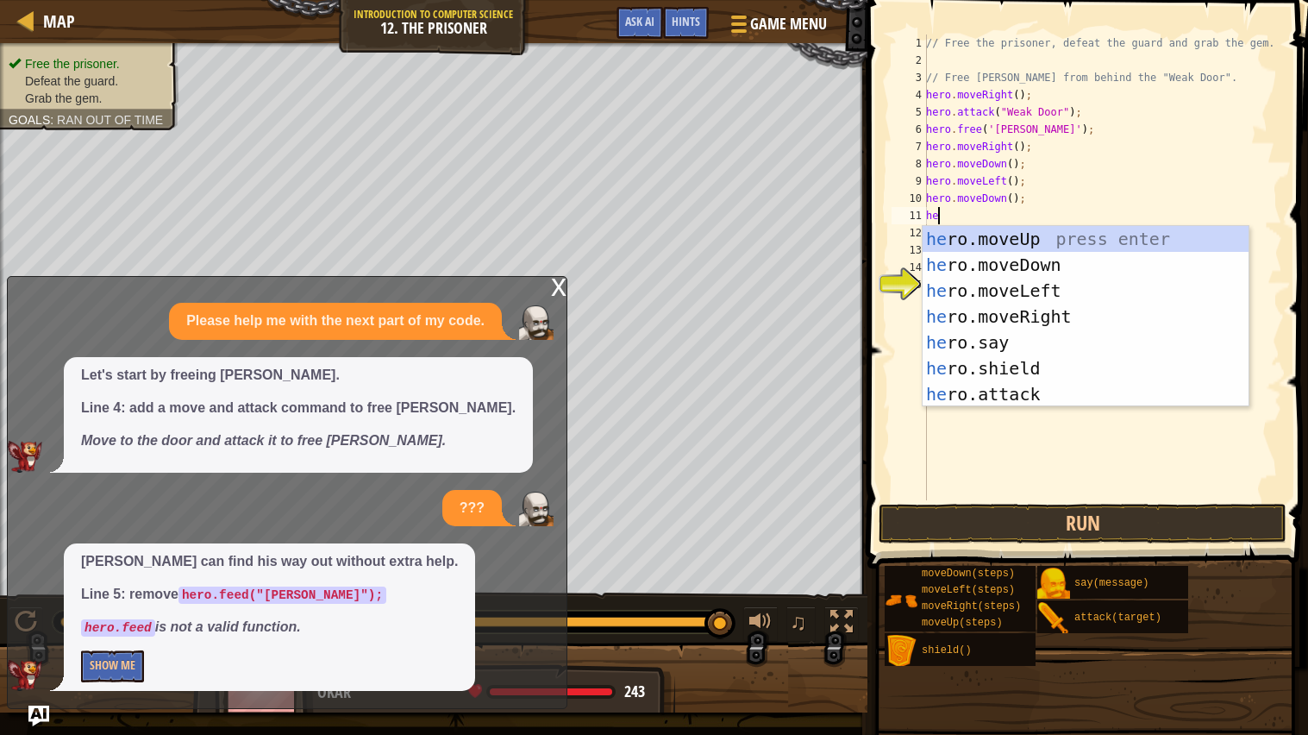
type textarea "hero"
click at [1073, 309] on div "hero .moveUp press enter hero .moveDown press enter hero .moveLeft press enter …" at bounding box center [1086, 342] width 326 height 233
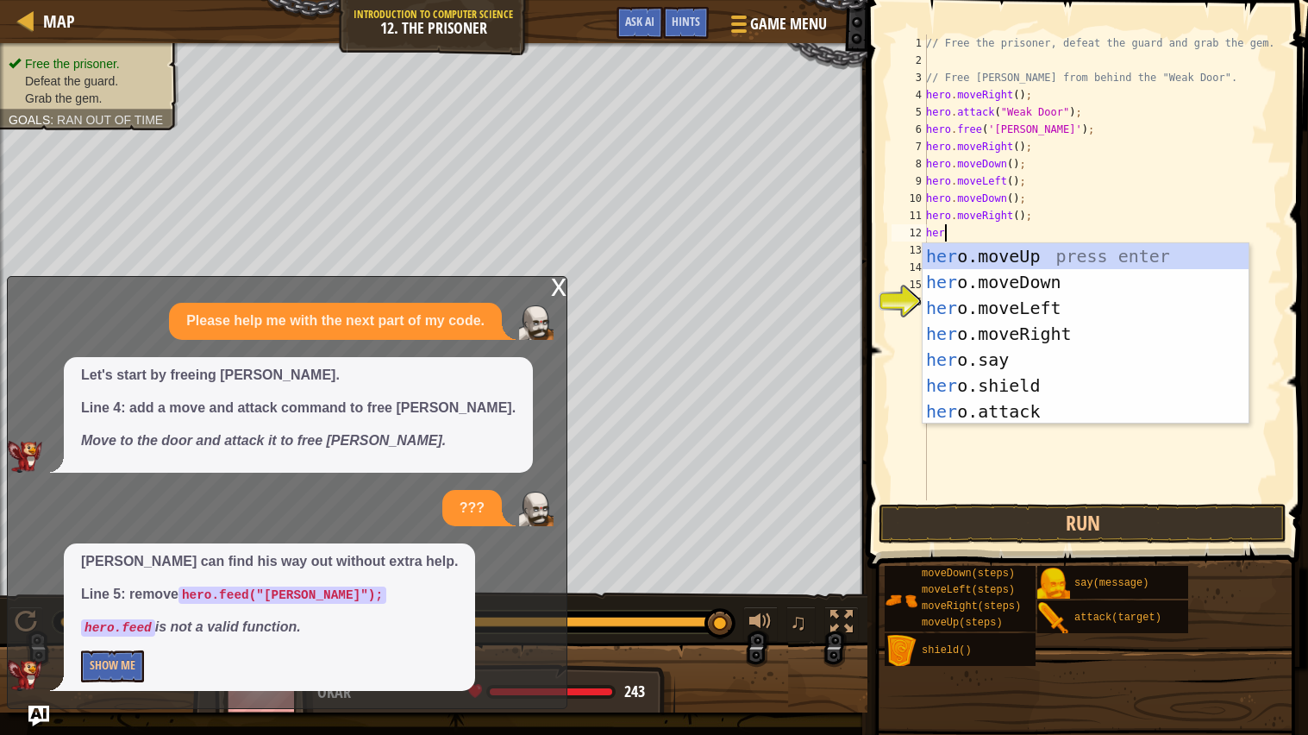
type textarea "hero"
click at [1067, 279] on div "hero .moveUp press enter hero .moveDown press enter hero .moveLeft press enter …" at bounding box center [1086, 359] width 326 height 233
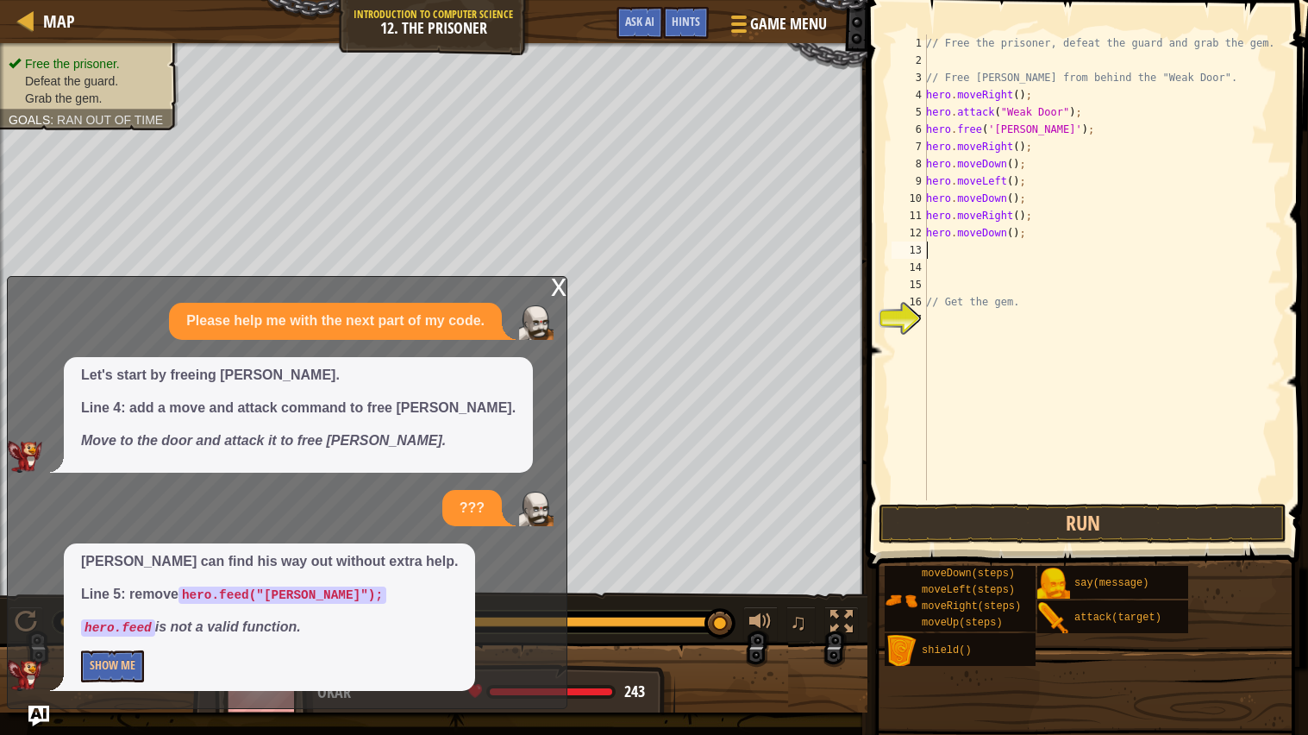
click at [952, 245] on div "// Free the prisoner, defeat the guard and grab the gem. // Free [PERSON_NAME] …" at bounding box center [1103, 284] width 360 height 500
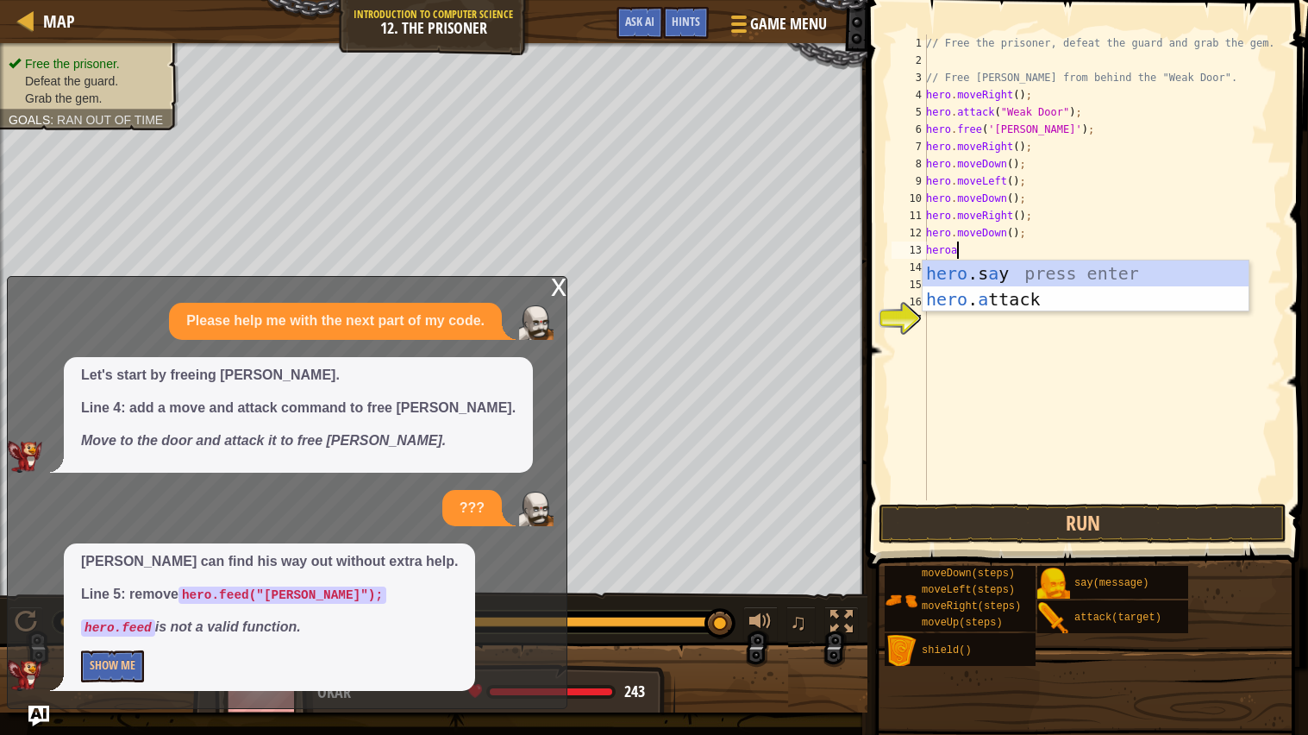
scroll to position [7, 3]
click at [1109, 276] on div "hero . att ack press enter" at bounding box center [1086, 299] width 326 height 78
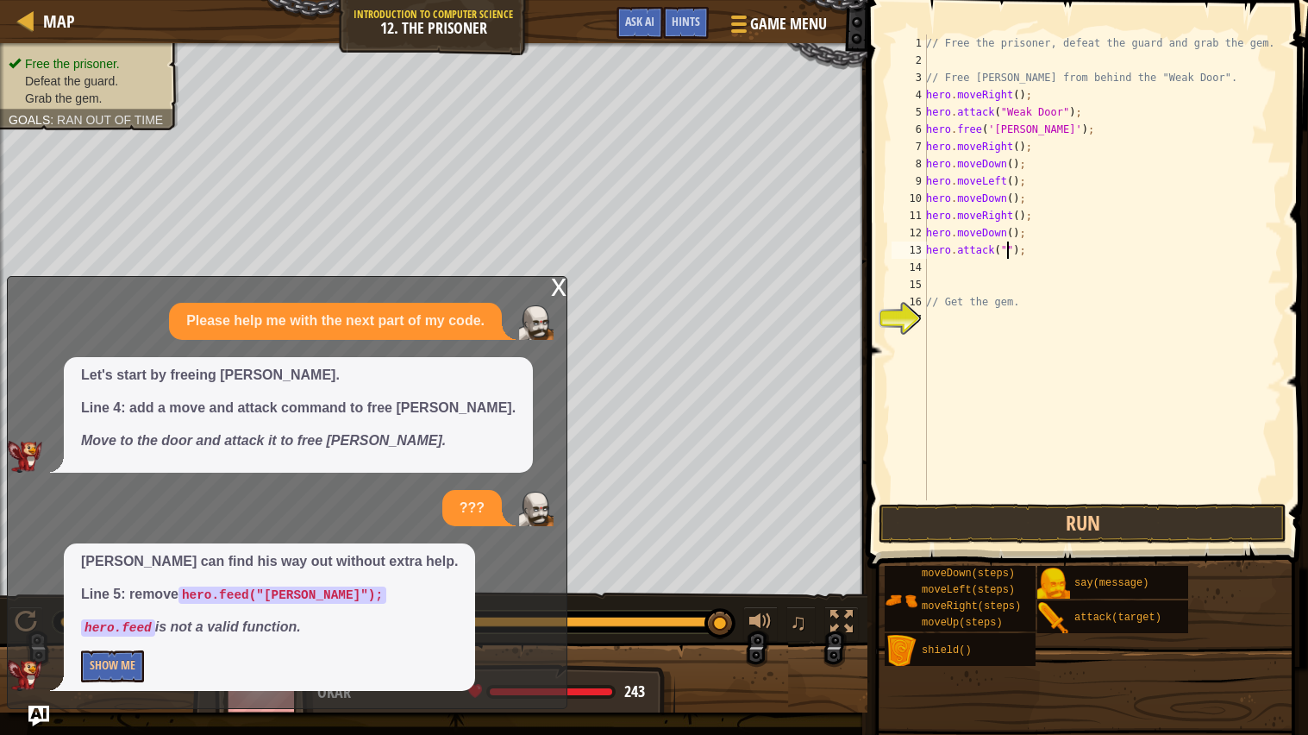
scroll to position [7, 7]
type textarea "hero.attack("Two");"
click at [962, 270] on div "// Free the prisoner, defeat the guard and grab the gem. // Free [PERSON_NAME] …" at bounding box center [1103, 284] width 360 height 500
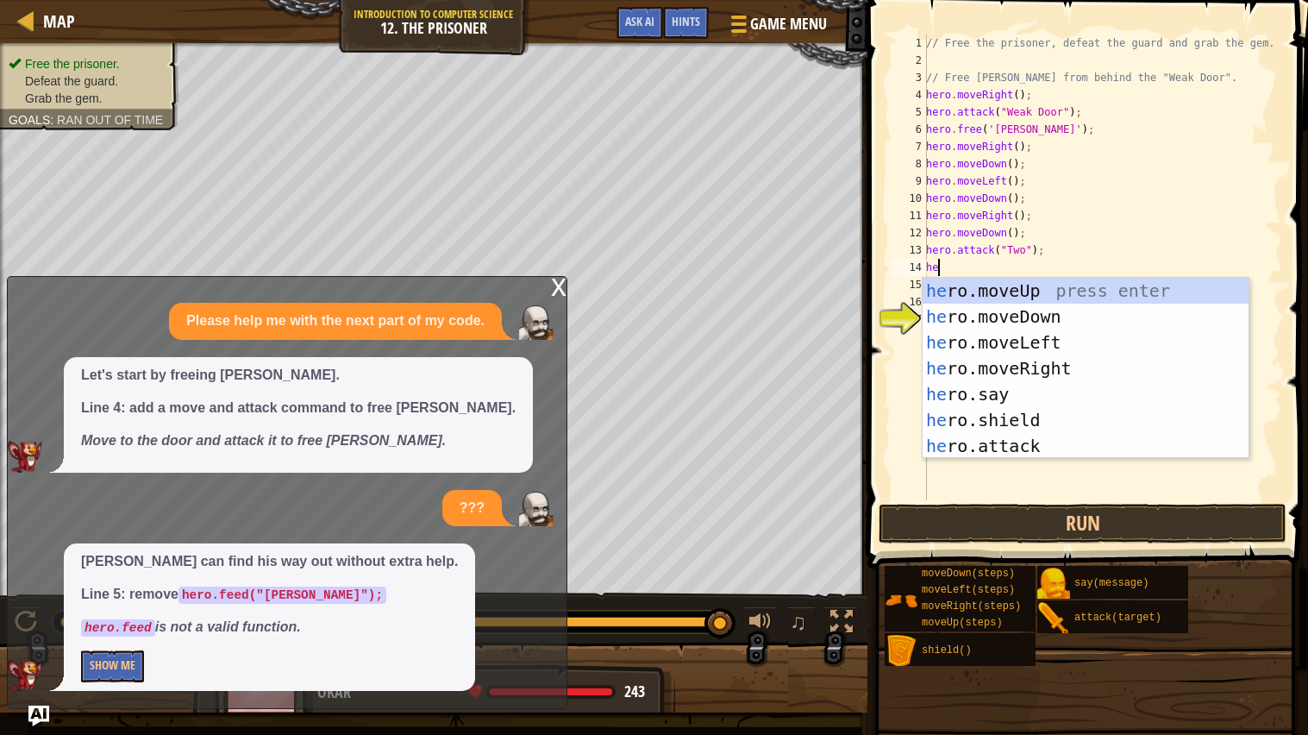
scroll to position [7, 1]
click at [1044, 453] on div "hero .moveUp press enter hero .moveDown press enter hero .moveLeft press enter …" at bounding box center [1086, 394] width 326 height 233
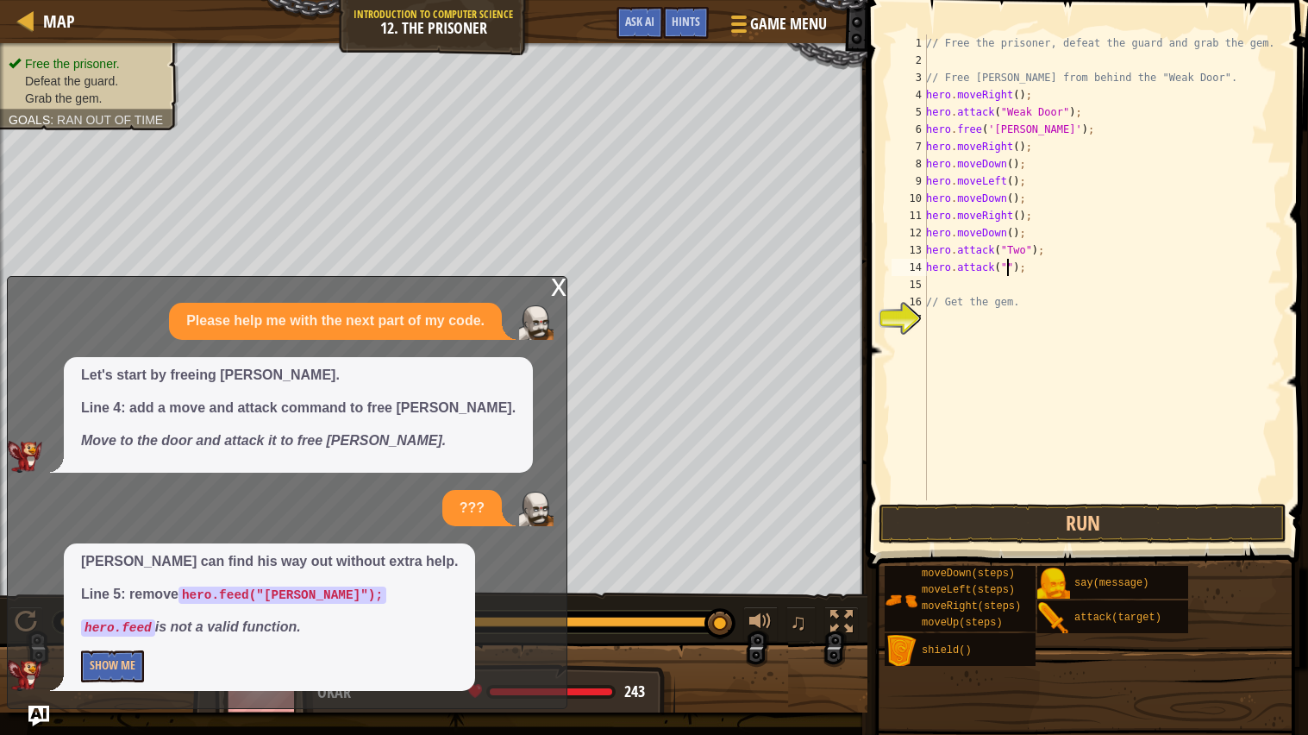
scroll to position [7, 7]
type textarea "hero.attack("Two");"
click at [964, 281] on div "// Free the prisoner, defeat the guard and grab the gem. // Free [PERSON_NAME] …" at bounding box center [1103, 284] width 360 height 500
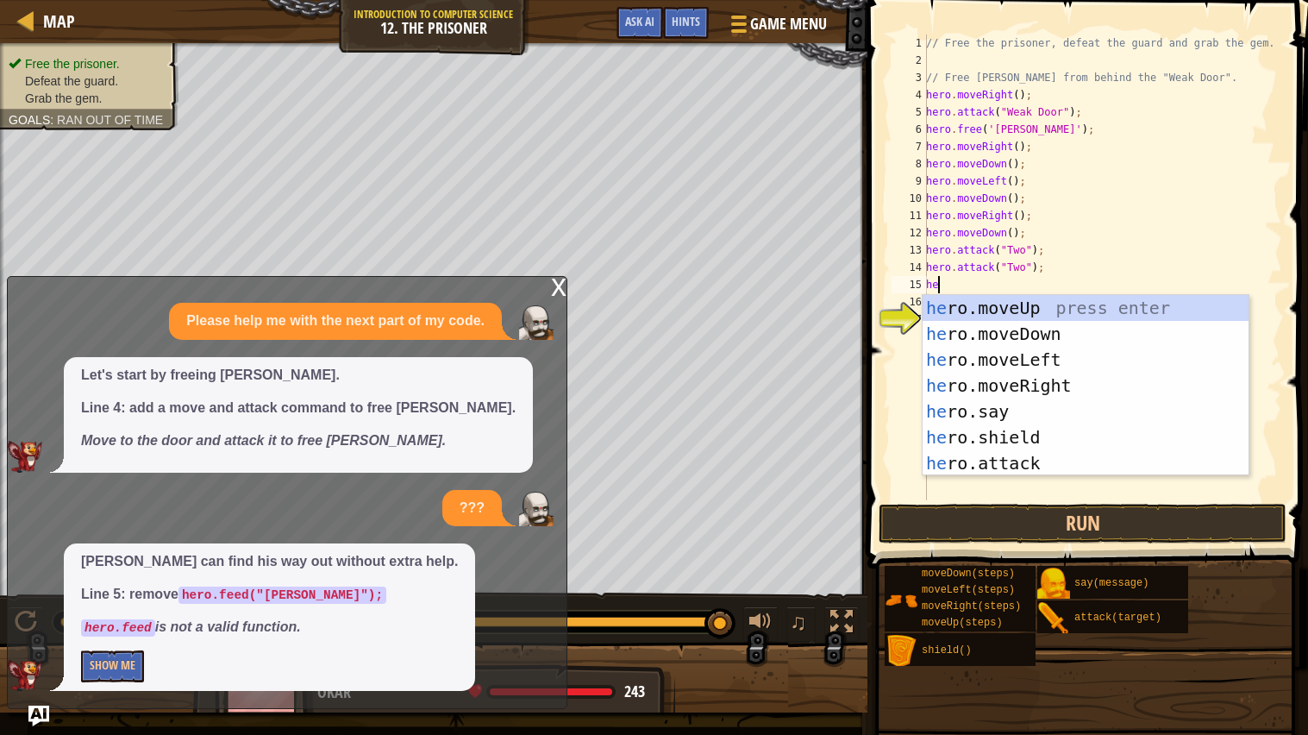
scroll to position [7, 1]
click at [1050, 457] on div "hero .moveUp press enter hero .moveDown press enter hero .moveLeft press enter …" at bounding box center [1086, 411] width 326 height 233
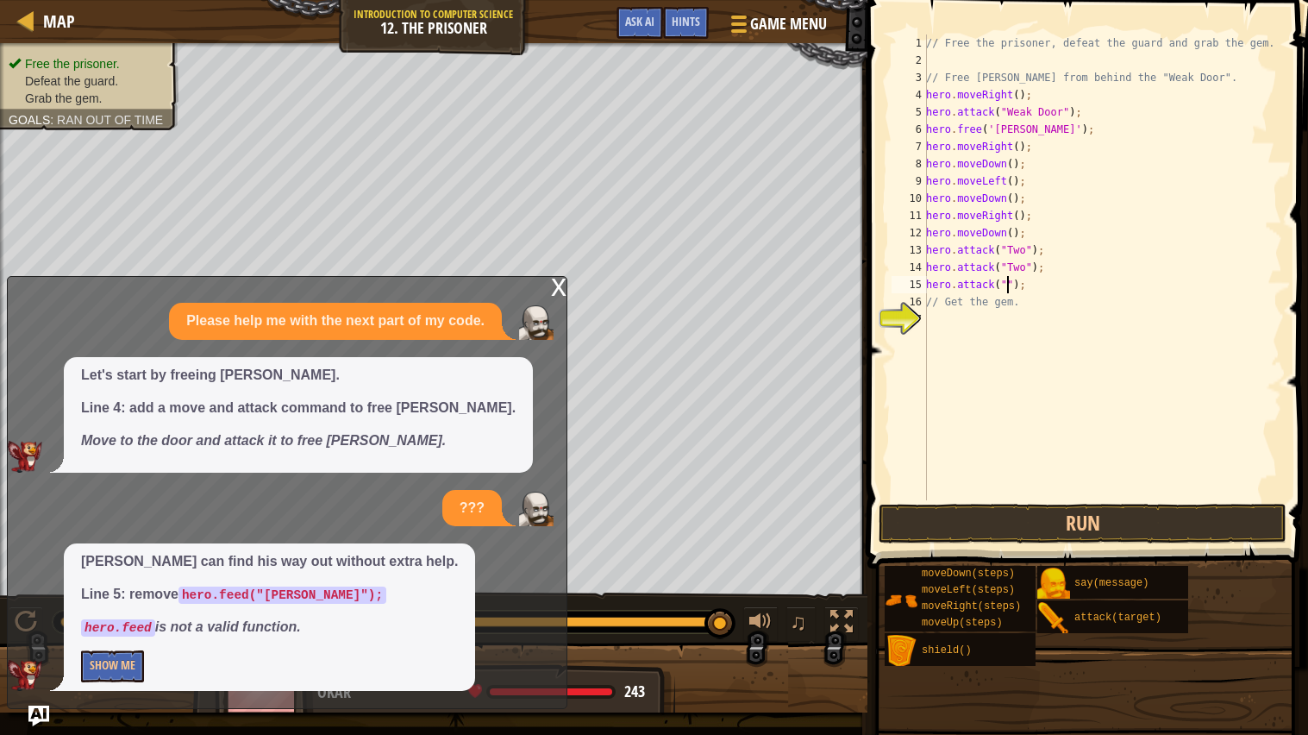
scroll to position [7, 7]
click at [1176, 533] on button "Run" at bounding box center [1083, 524] width 408 height 40
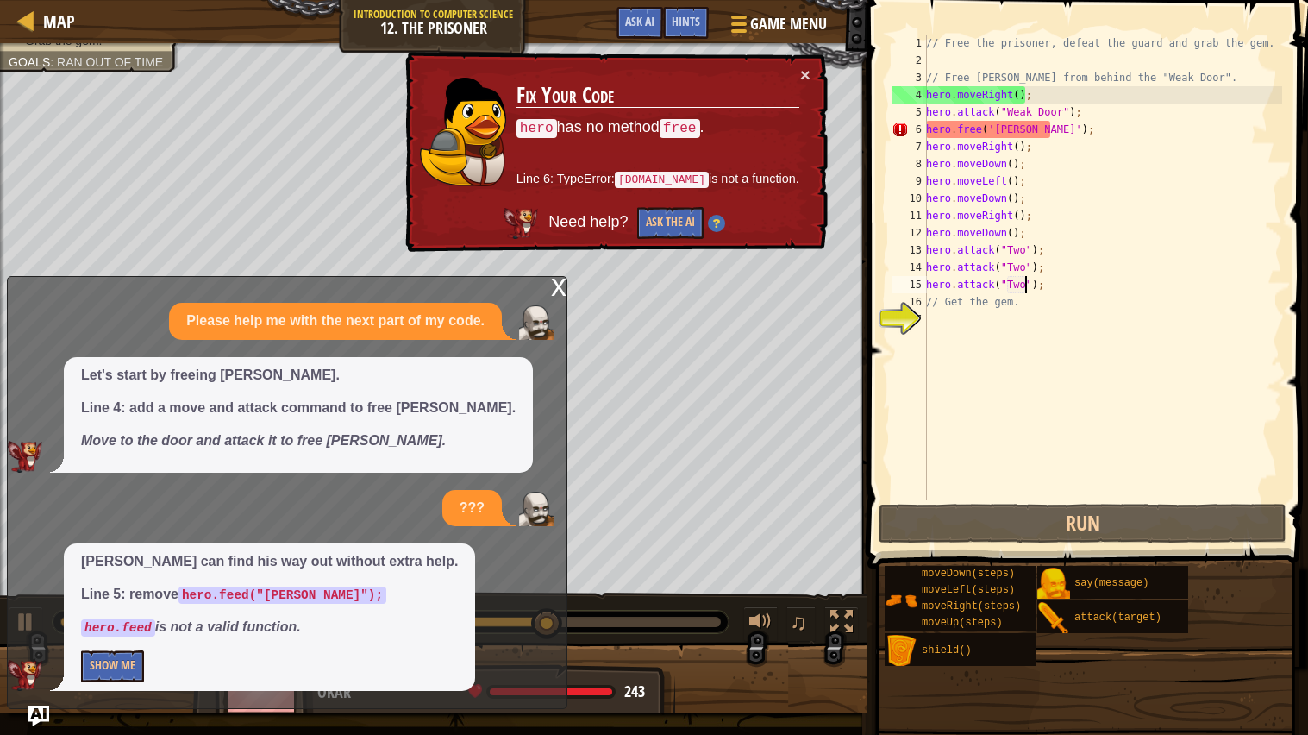
click at [1049, 128] on div "// Free the prisoner, defeat the guard and grab the gem. // Free [PERSON_NAME] …" at bounding box center [1103, 284] width 360 height 500
click at [1067, 126] on div "// Free the prisoner, defeat the guard and grab the gem. // Free [PERSON_NAME] …" at bounding box center [1103, 284] width 360 height 500
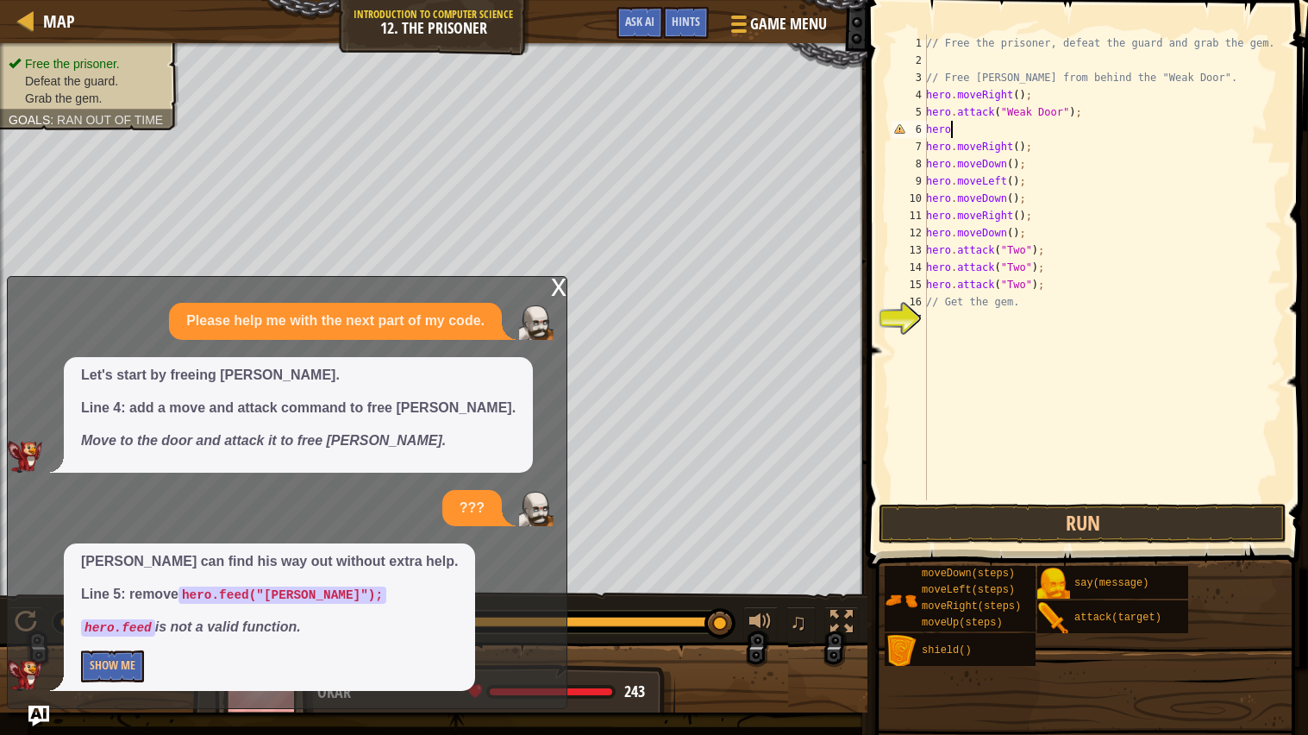
scroll to position [7, 1]
type textarea "h"
click at [1157, 522] on button "Run" at bounding box center [1083, 524] width 408 height 40
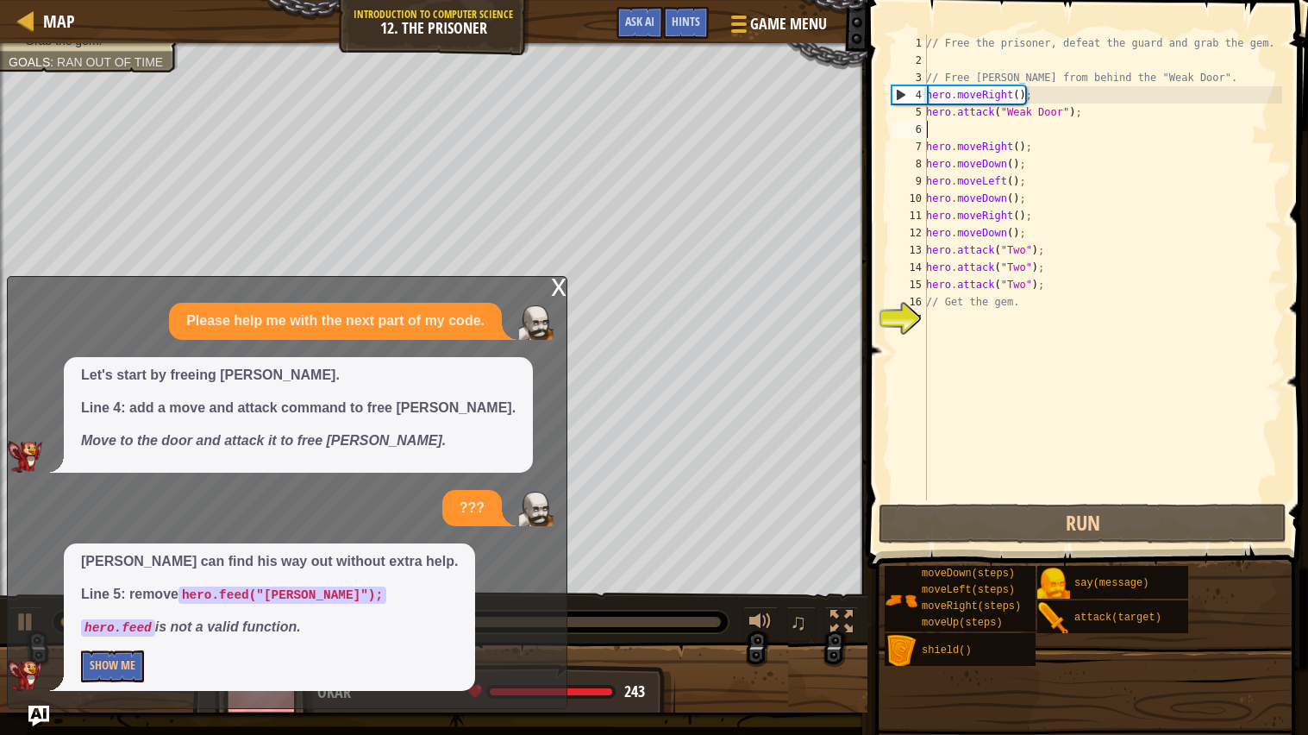
click at [566, 292] on div "x" at bounding box center [559, 285] width 16 height 17
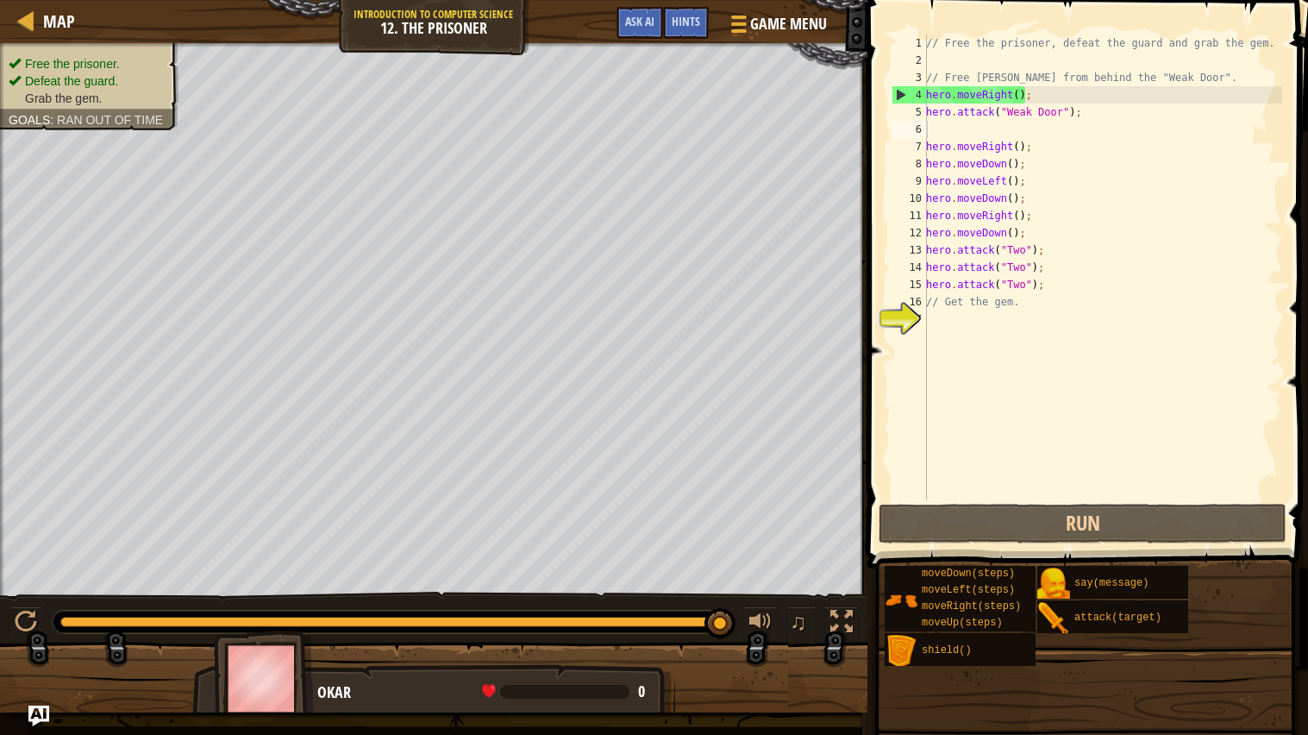
click at [1044, 285] on div "// Free the prisoner, defeat the guard and grab the gem. // Free [PERSON_NAME] …" at bounding box center [1103, 284] width 360 height 500
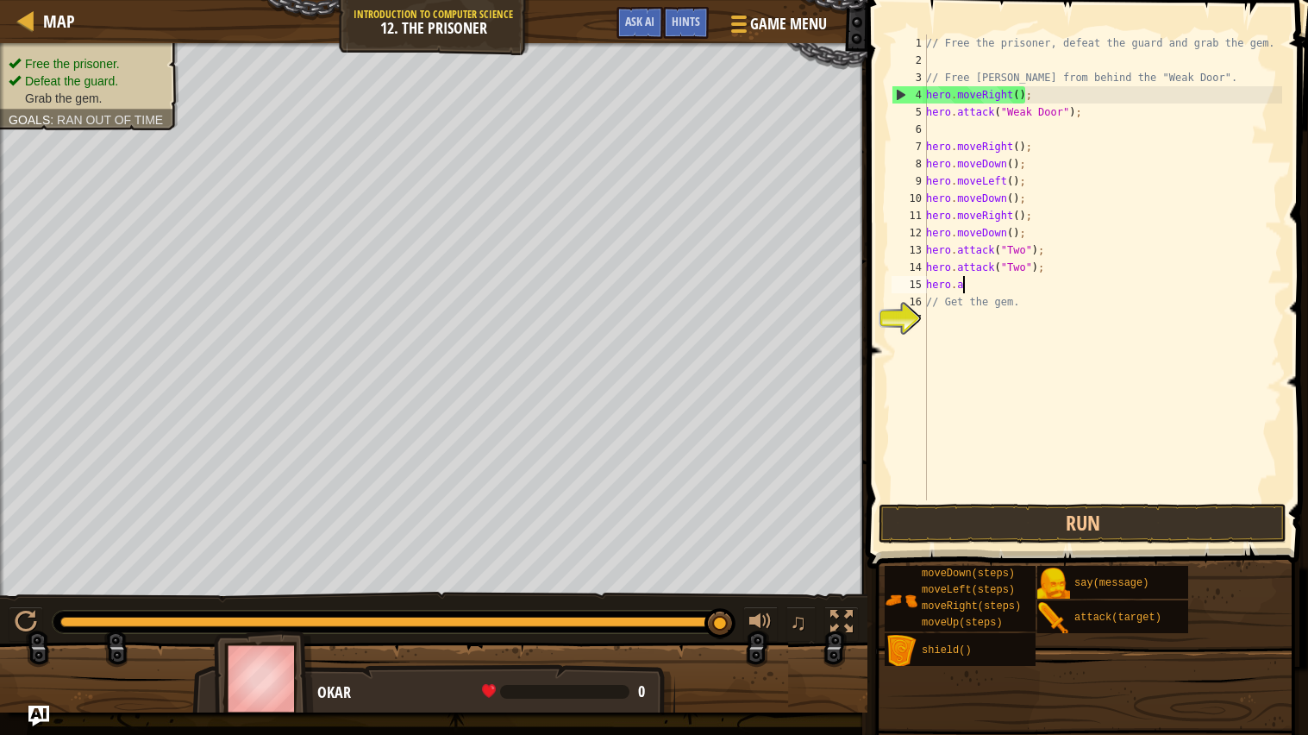
type textarea "h"
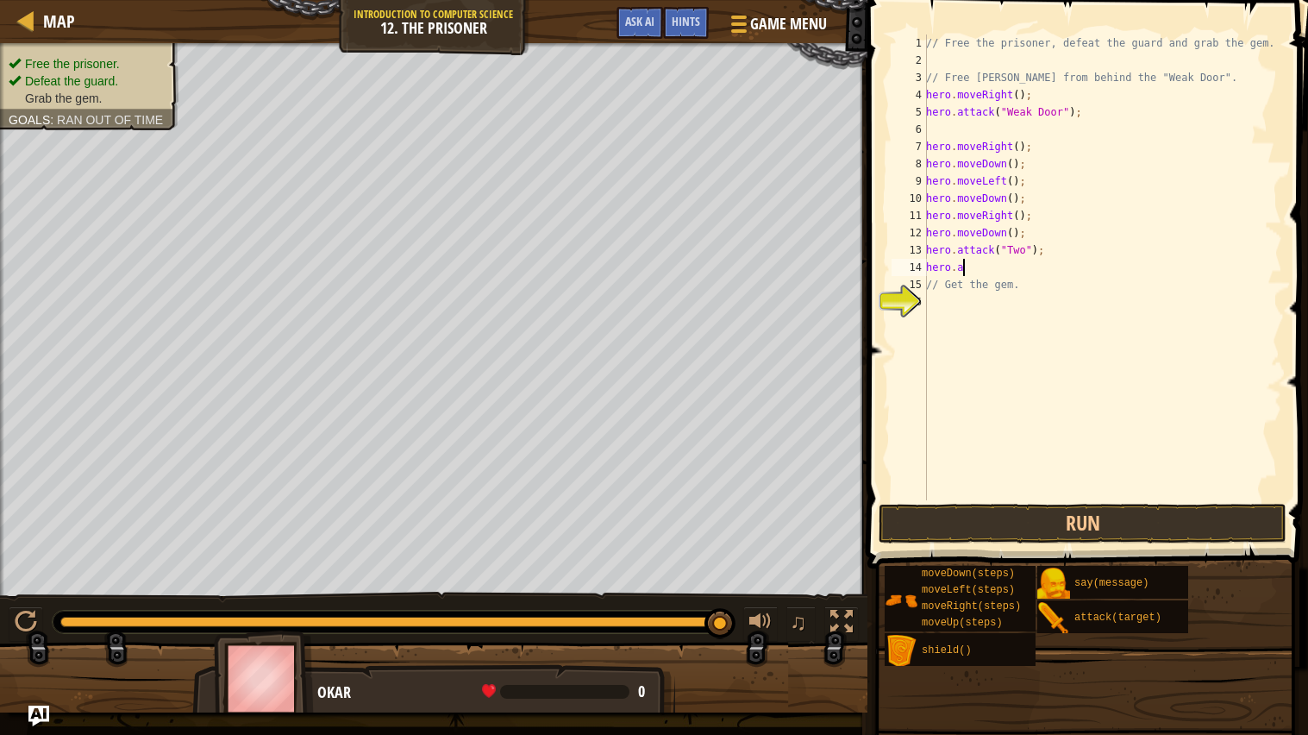
type textarea "h"
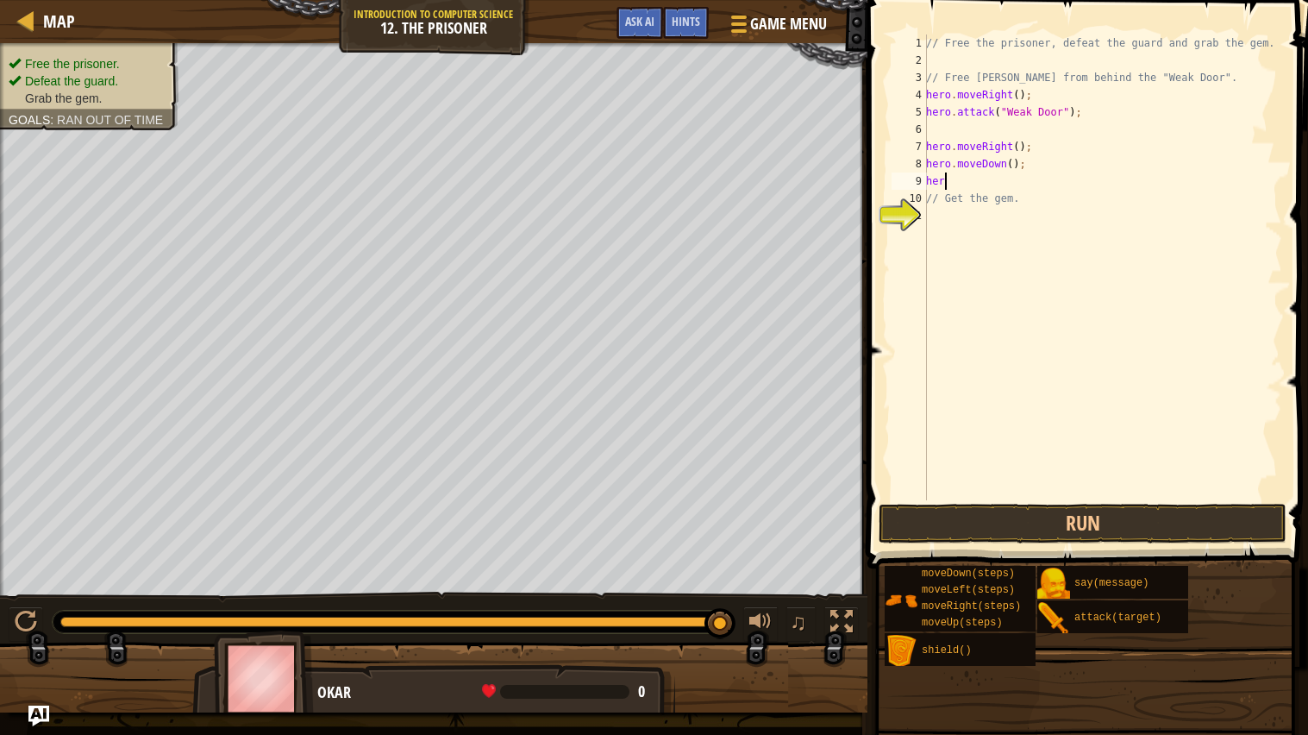
type textarea "h"
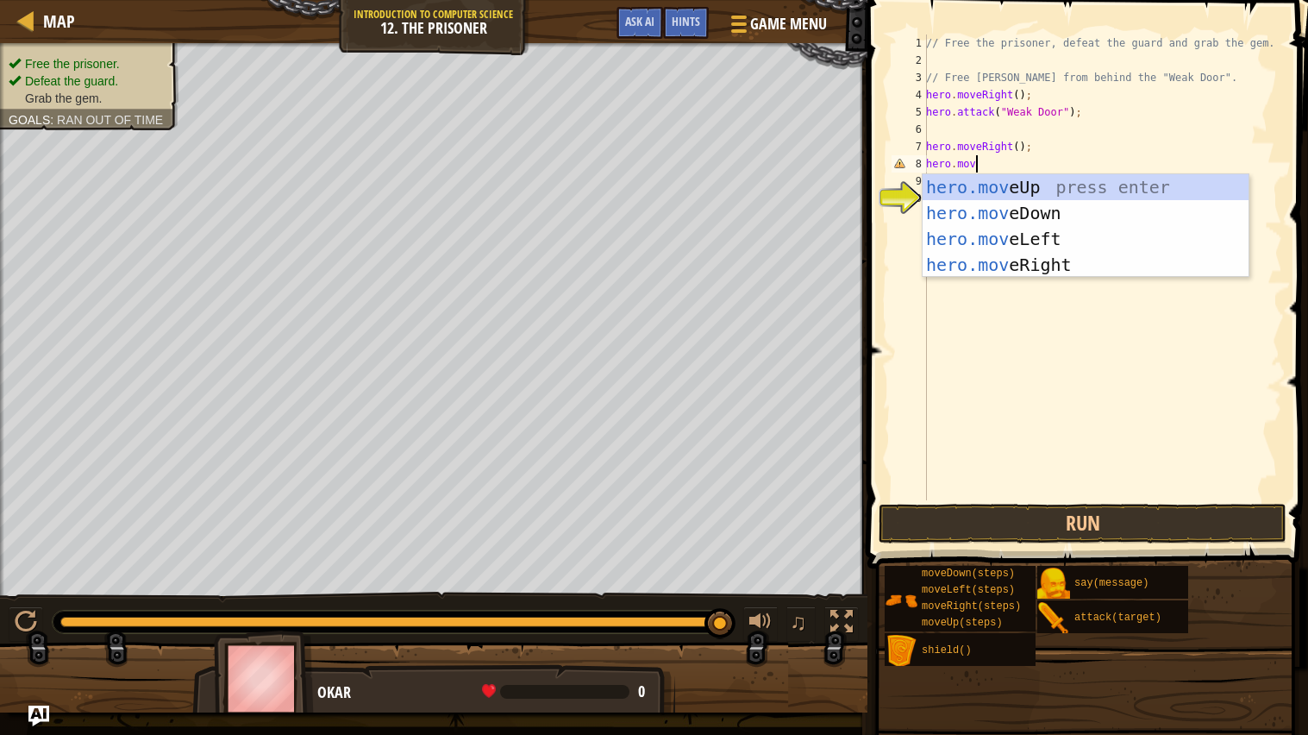
type textarea "hero.move"
click at [1124, 209] on div "hero.move Up press enter hero.move Down press enter hero.move Left press enter …" at bounding box center [1086, 251] width 326 height 155
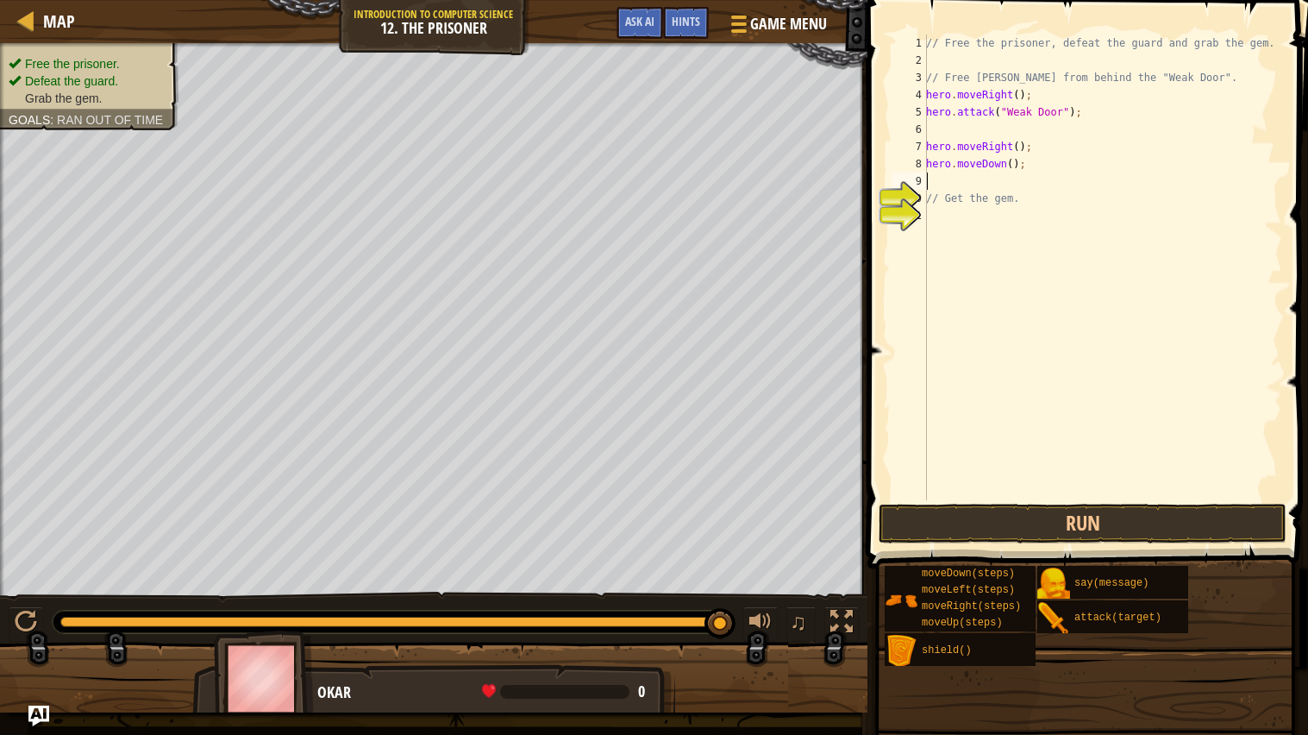
scroll to position [7, 0]
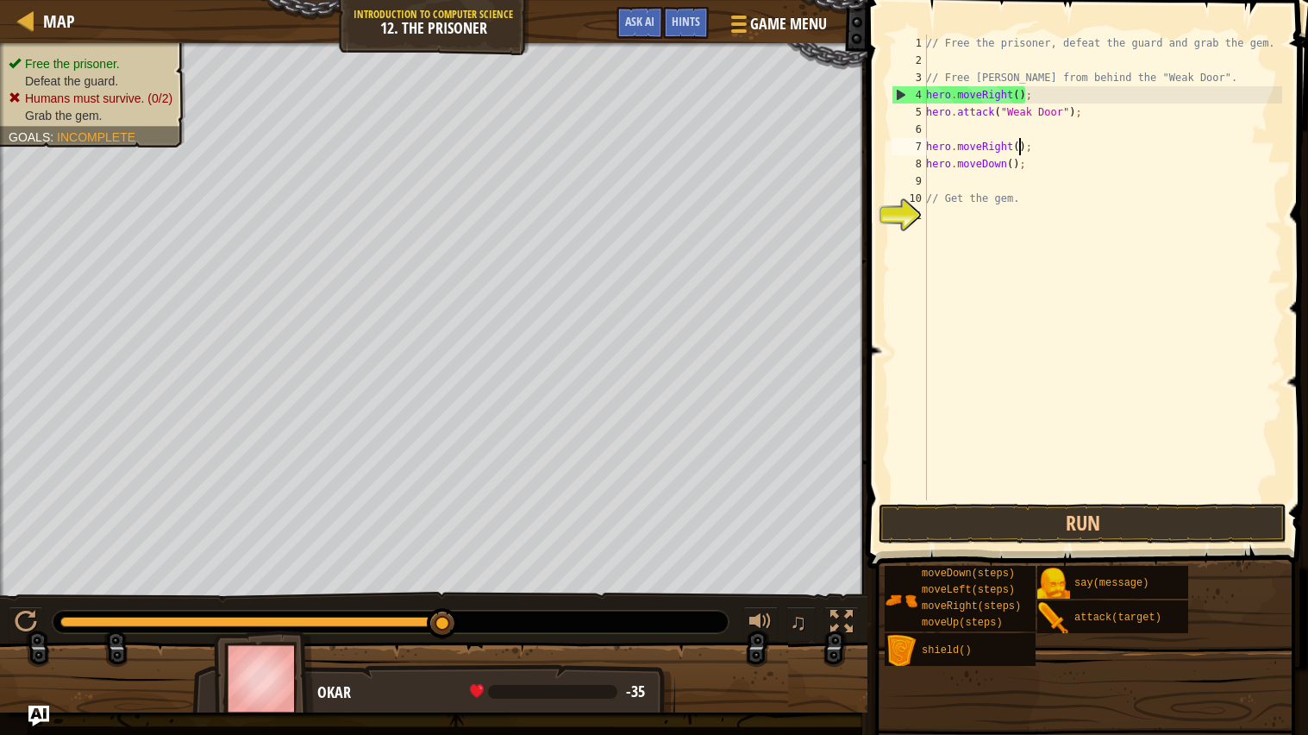
click at [1018, 146] on div "// Free the prisoner, defeat the guard and grab the gem. // Free [PERSON_NAME] …" at bounding box center [1103, 284] width 360 height 500
type textarea "hero.moveRight(3);"
click at [978, 178] on div "// Free the prisoner, defeat the guard and grab the gem. // Free [PERSON_NAME] …" at bounding box center [1103, 284] width 360 height 500
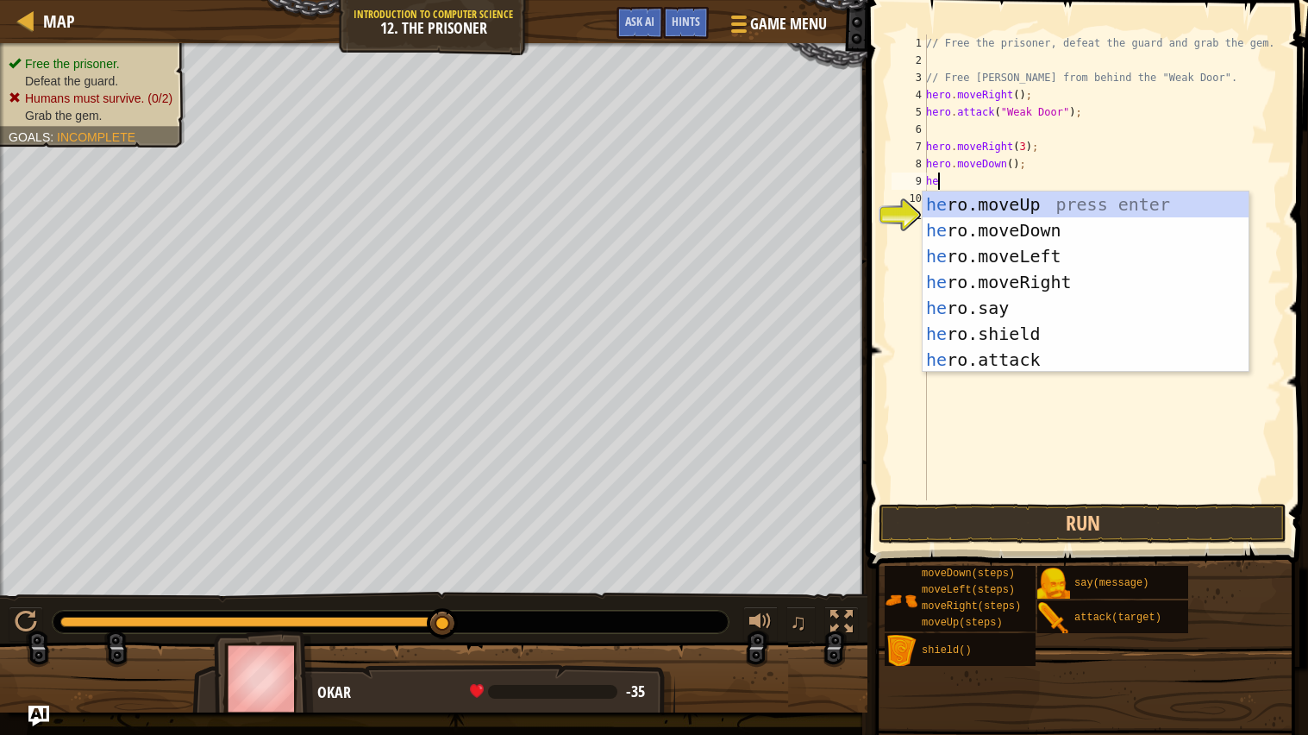
type textarea "her"
click at [997, 254] on div "her o.moveUp press enter her o.moveDown press enter her o.moveLeft press enter …" at bounding box center [1086, 307] width 326 height 233
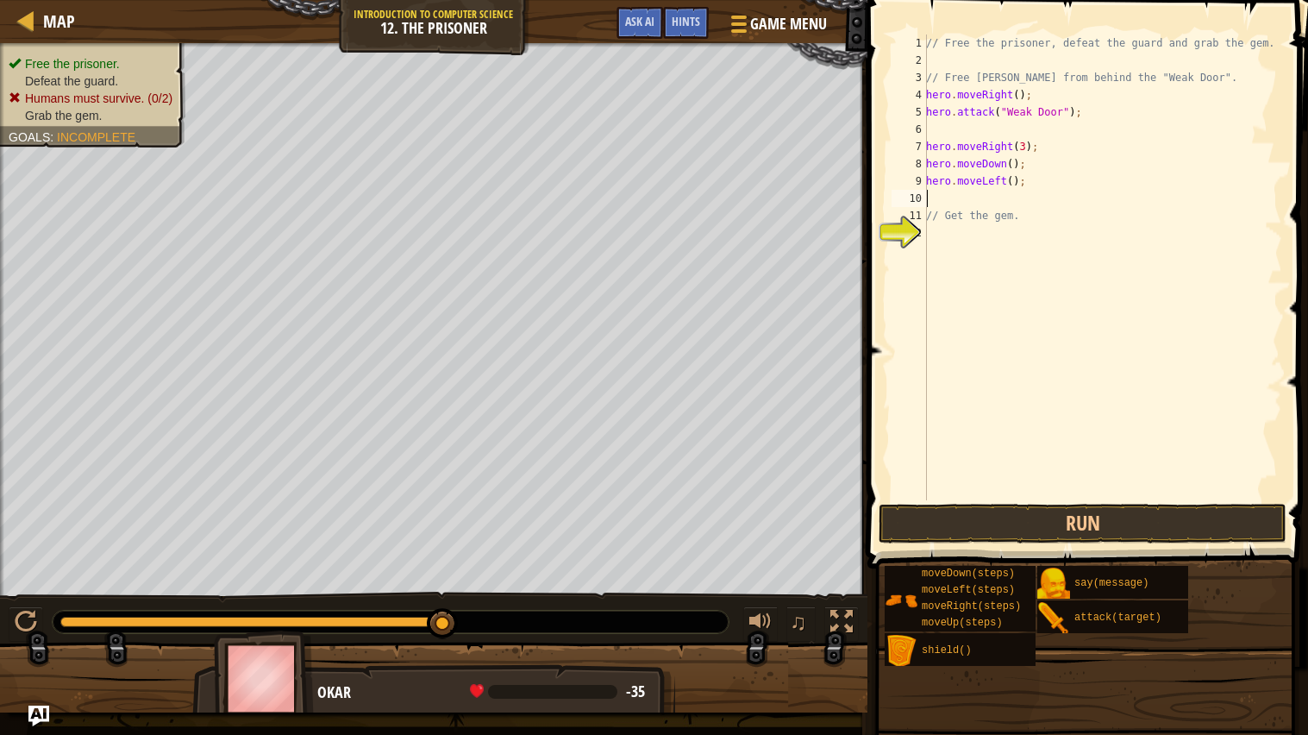
click at [943, 195] on div "// Free the prisoner, defeat the guard and grab the gem. // Free [PERSON_NAME] …" at bounding box center [1103, 284] width 360 height 500
type textarea "h"
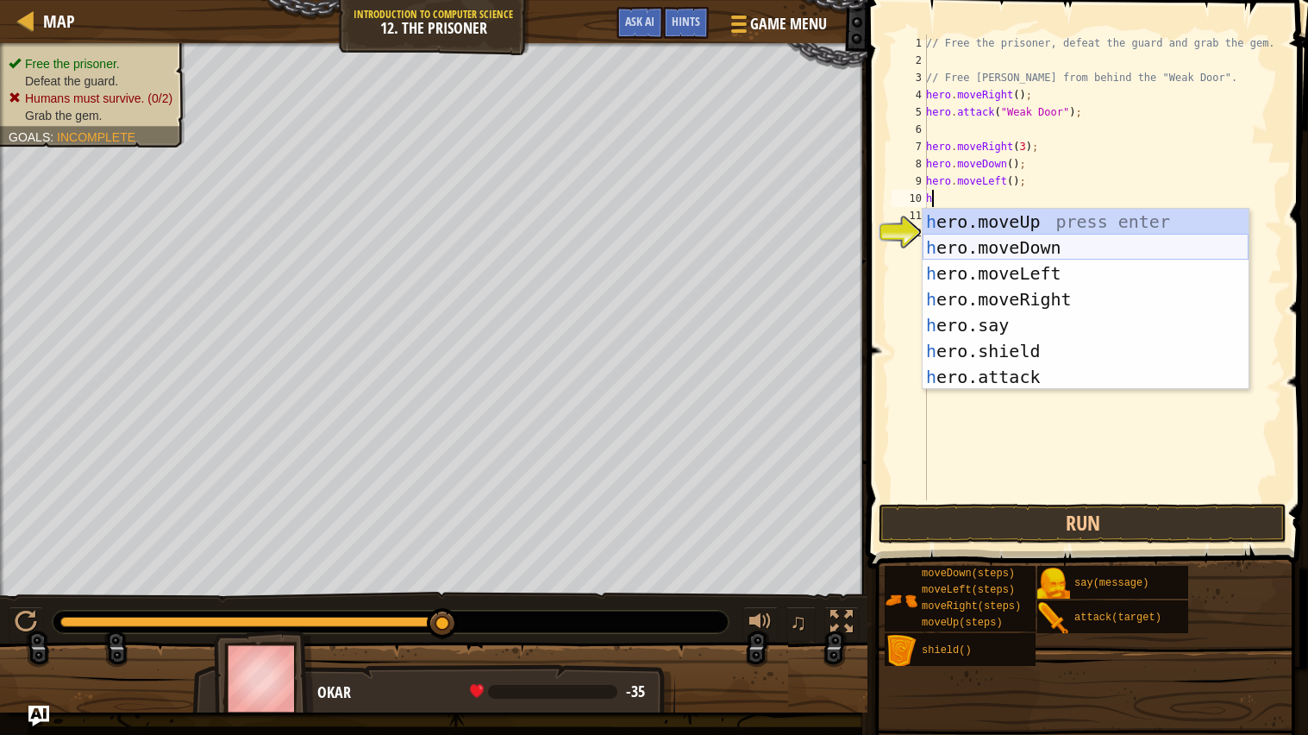
click at [987, 253] on div "h ero.moveUp press enter h ero.moveDown press enter h ero.moveLeft press enter …" at bounding box center [1086, 325] width 326 height 233
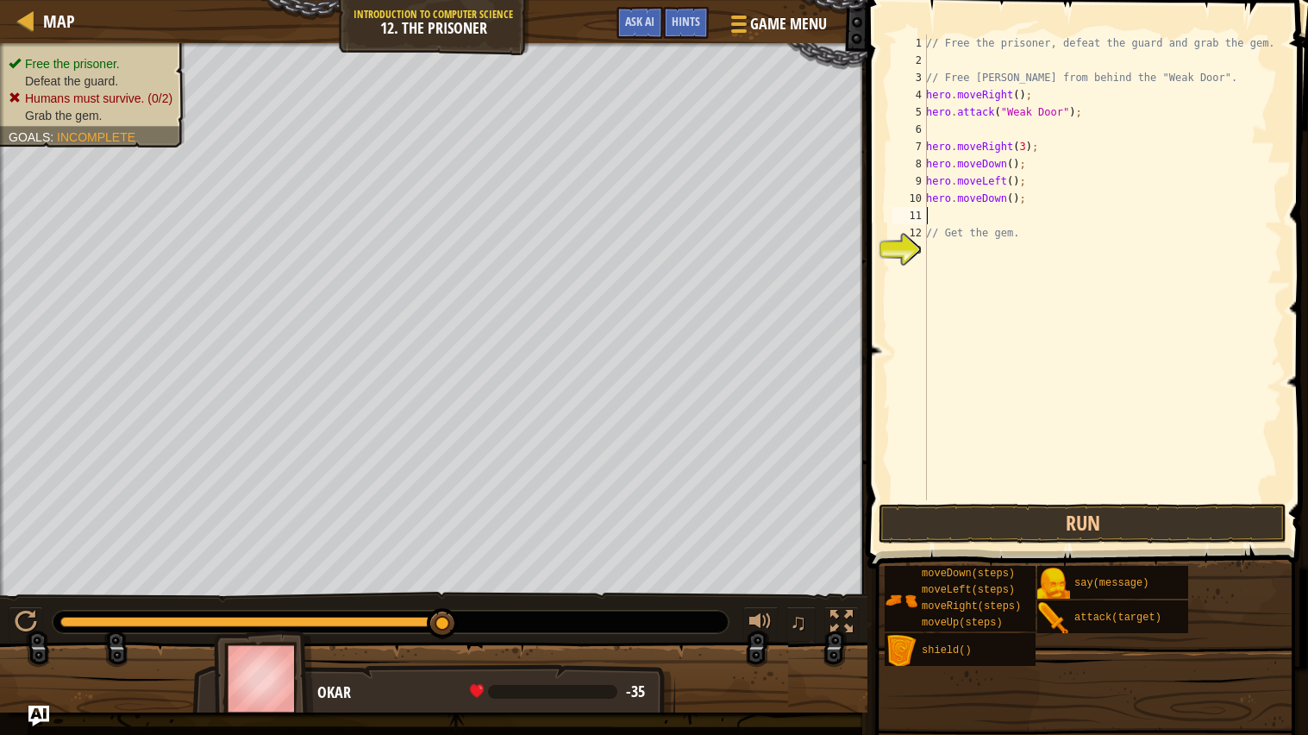
type textarea "h"
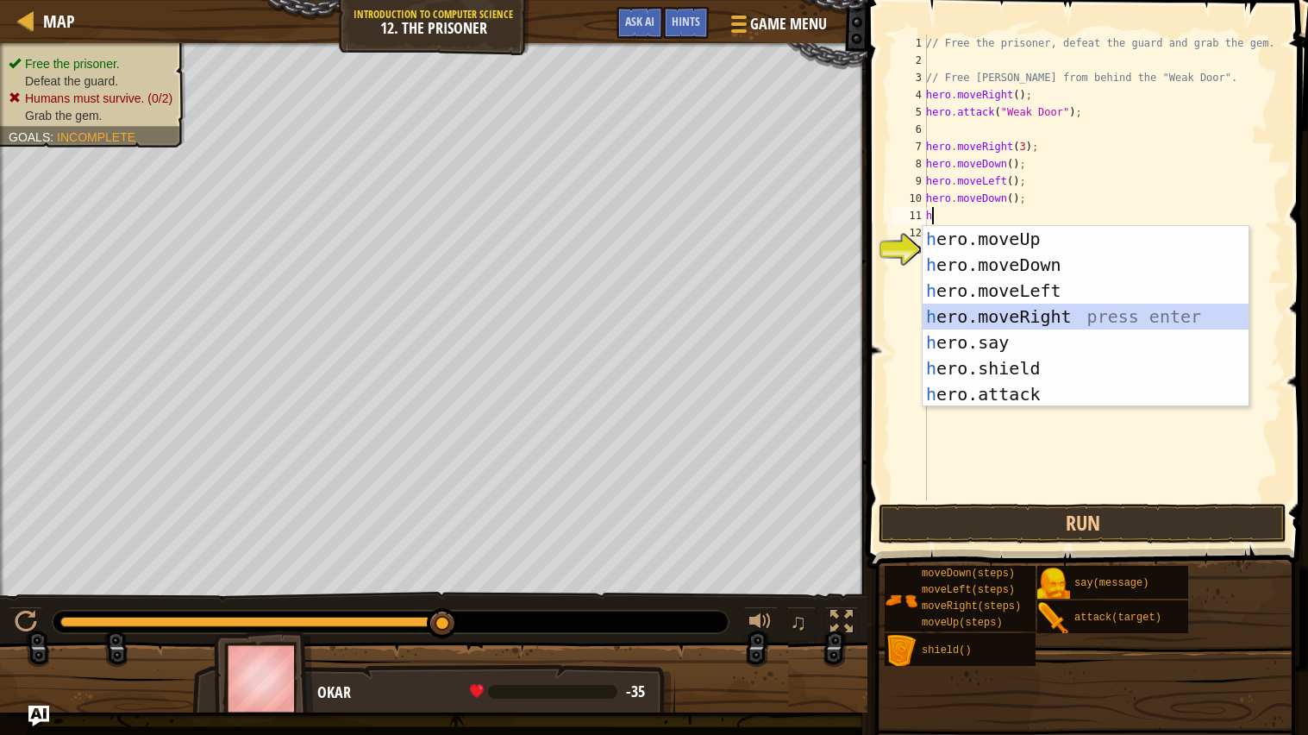
click at [1005, 312] on div "h ero.moveUp press enter h ero.moveDown press enter h ero.moveLeft press enter …" at bounding box center [1086, 342] width 326 height 233
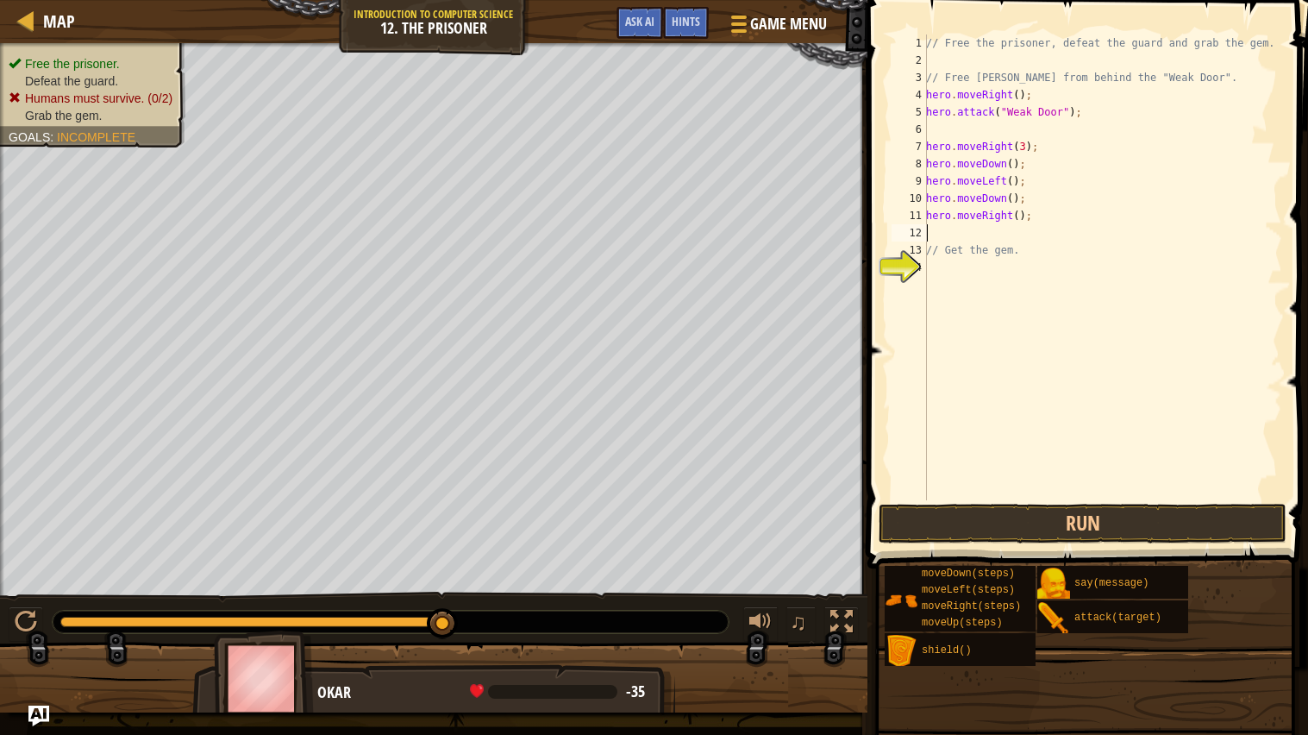
type textarea "h"
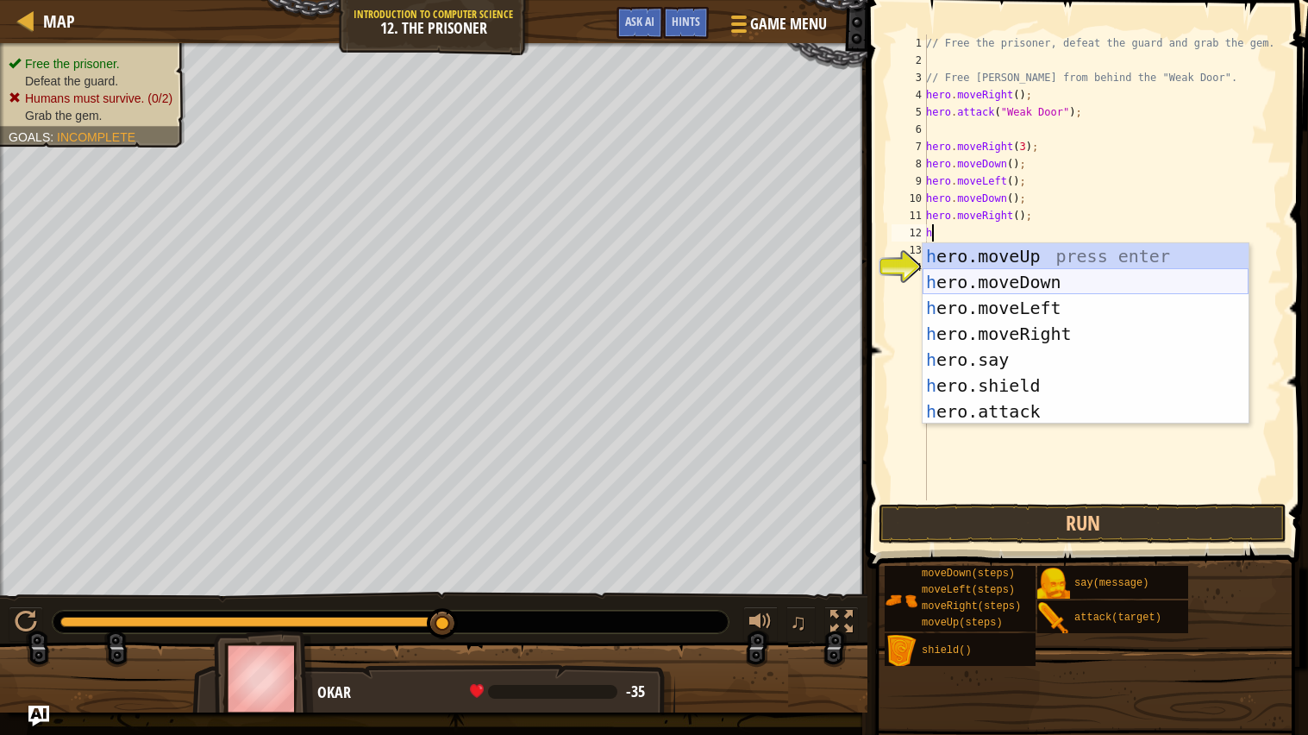
click at [1001, 287] on div "h ero.moveUp press enter h ero.moveDown press enter h ero.moveLeft press enter …" at bounding box center [1086, 359] width 326 height 233
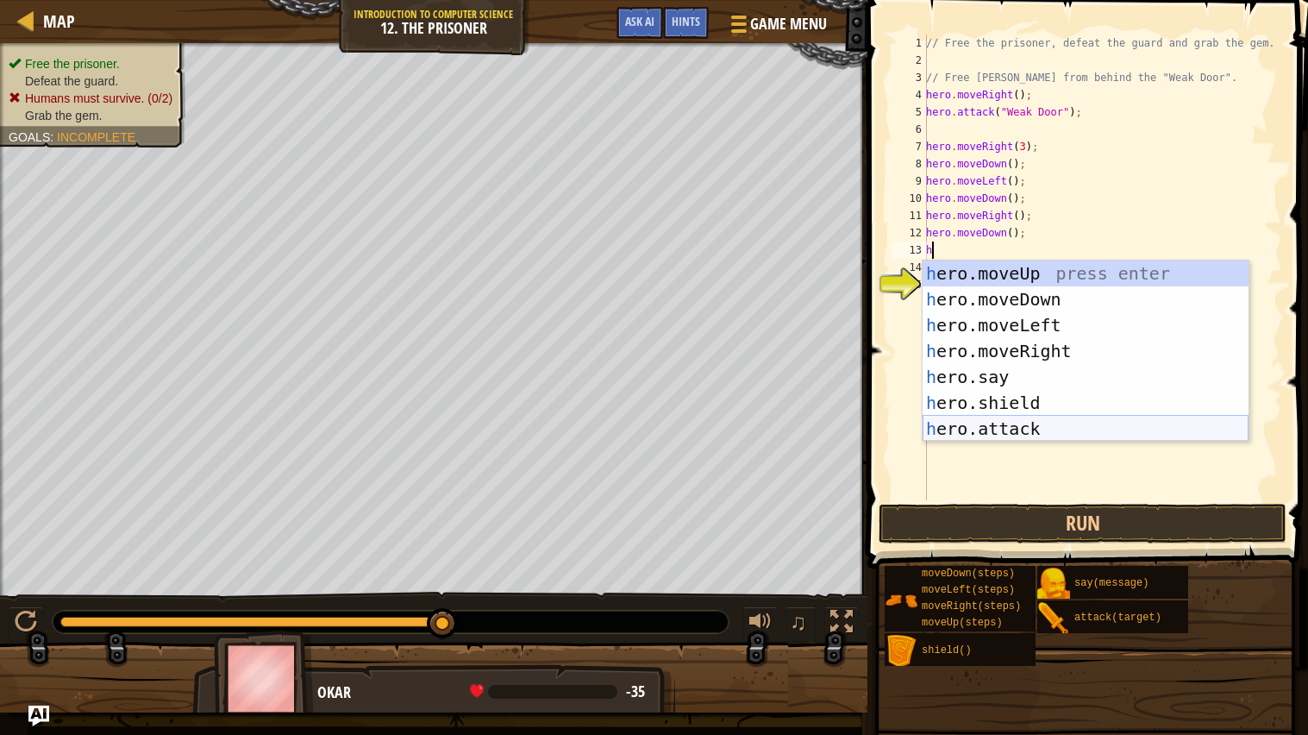
click at [980, 424] on div "h ero.moveUp press enter h ero.moveDown press enter h ero.moveLeft press enter …" at bounding box center [1086, 376] width 326 height 233
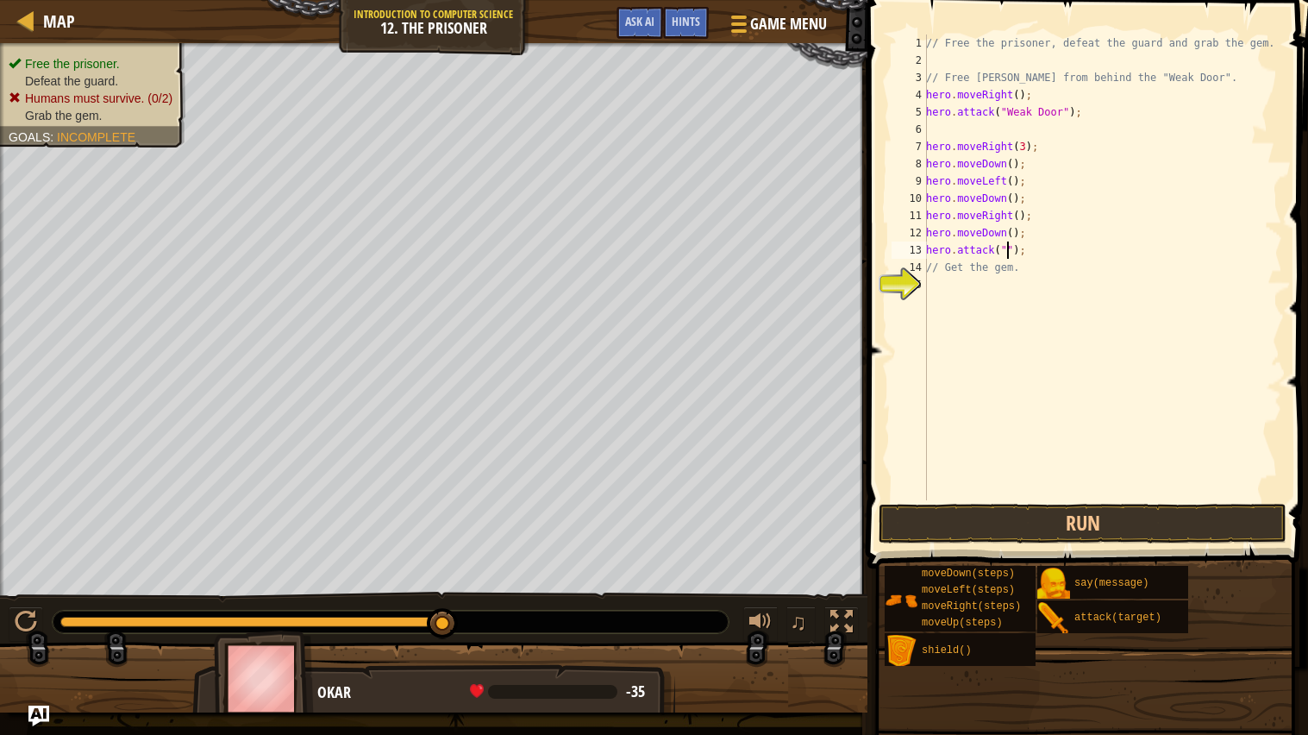
scroll to position [7, 7]
click at [952, 262] on div "// Free the prisoner, defeat the guard and grab the gem. // Free [PERSON_NAME] …" at bounding box center [1103, 284] width 360 height 500
type textarea "et the gem."
click at [997, 278] on div "// Free the prisoner, defeat the guard and grab the gem. // Free [PERSON_NAME] …" at bounding box center [1103, 284] width 360 height 500
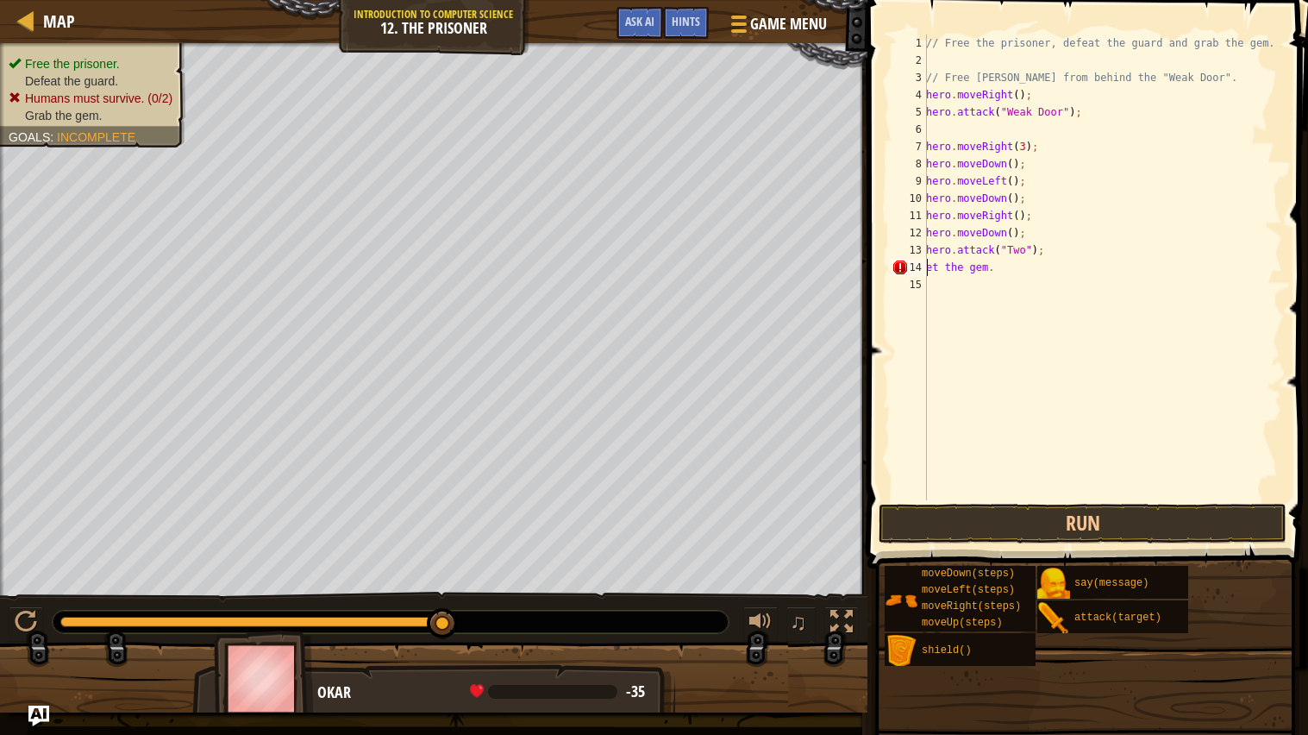
scroll to position [7, 0]
click at [1010, 270] on div "// Free the prisoner, defeat the guard and grab the gem. // Free [PERSON_NAME] …" at bounding box center [1103, 284] width 360 height 500
type textarea "e"
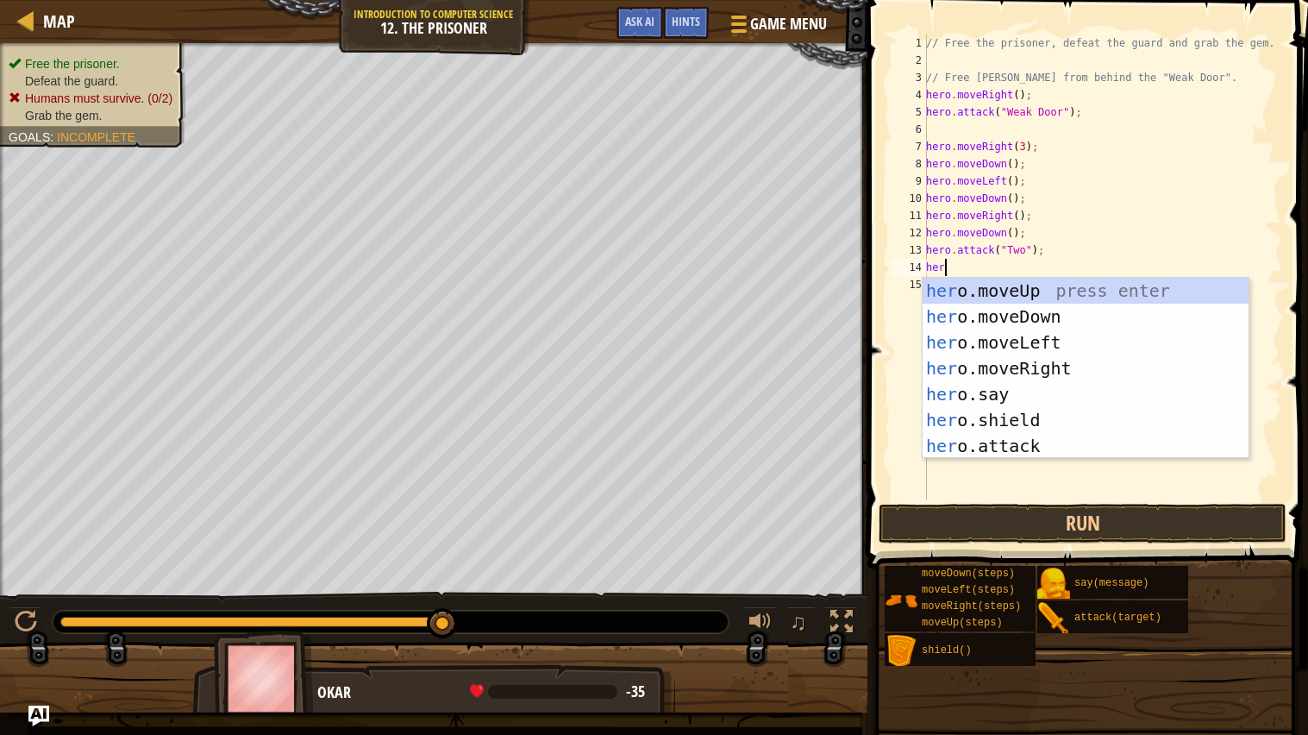
scroll to position [7, 1]
click at [1043, 443] on div "her o.moveUp press enter her o.moveDown press enter her o.moveLeft press enter …" at bounding box center [1086, 394] width 326 height 233
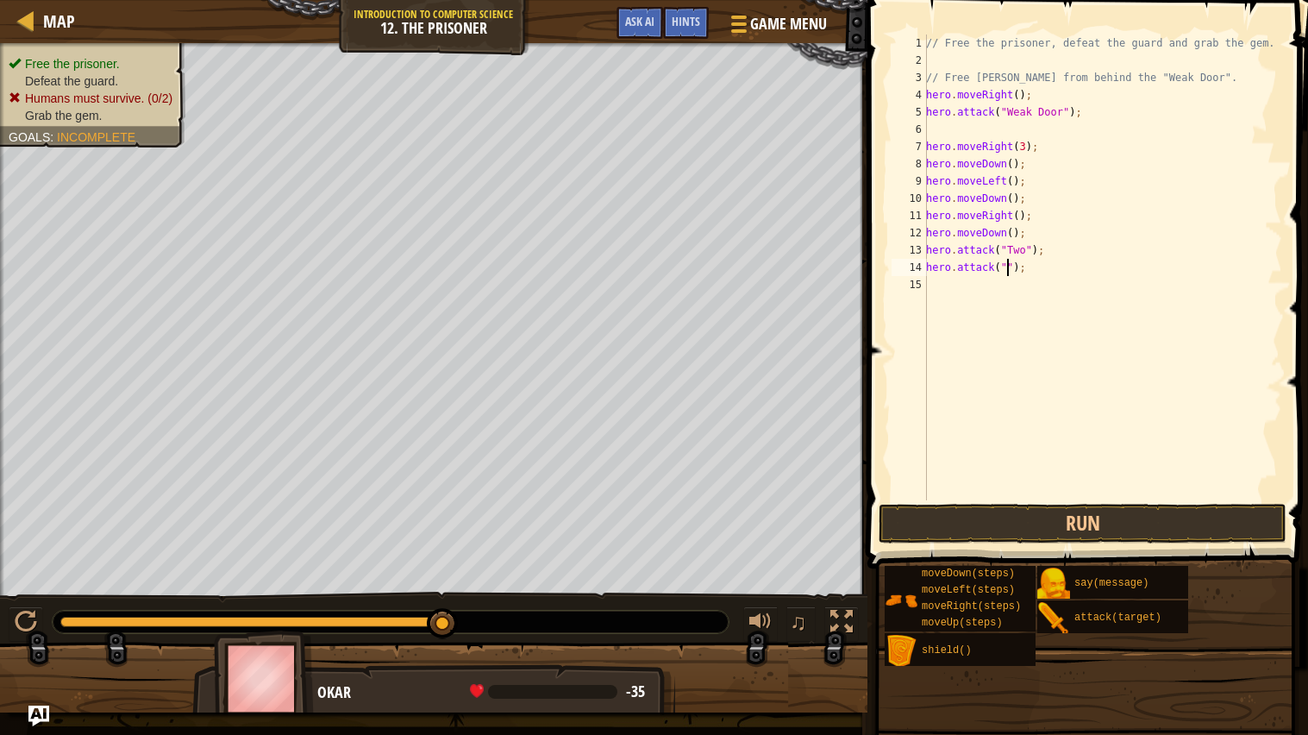
scroll to position [7, 7]
type textarea "hero.attack("Two");"
click at [930, 284] on div "// Free the prisoner, defeat the guard and grab the gem. // Free [PERSON_NAME] …" at bounding box center [1103, 284] width 360 height 500
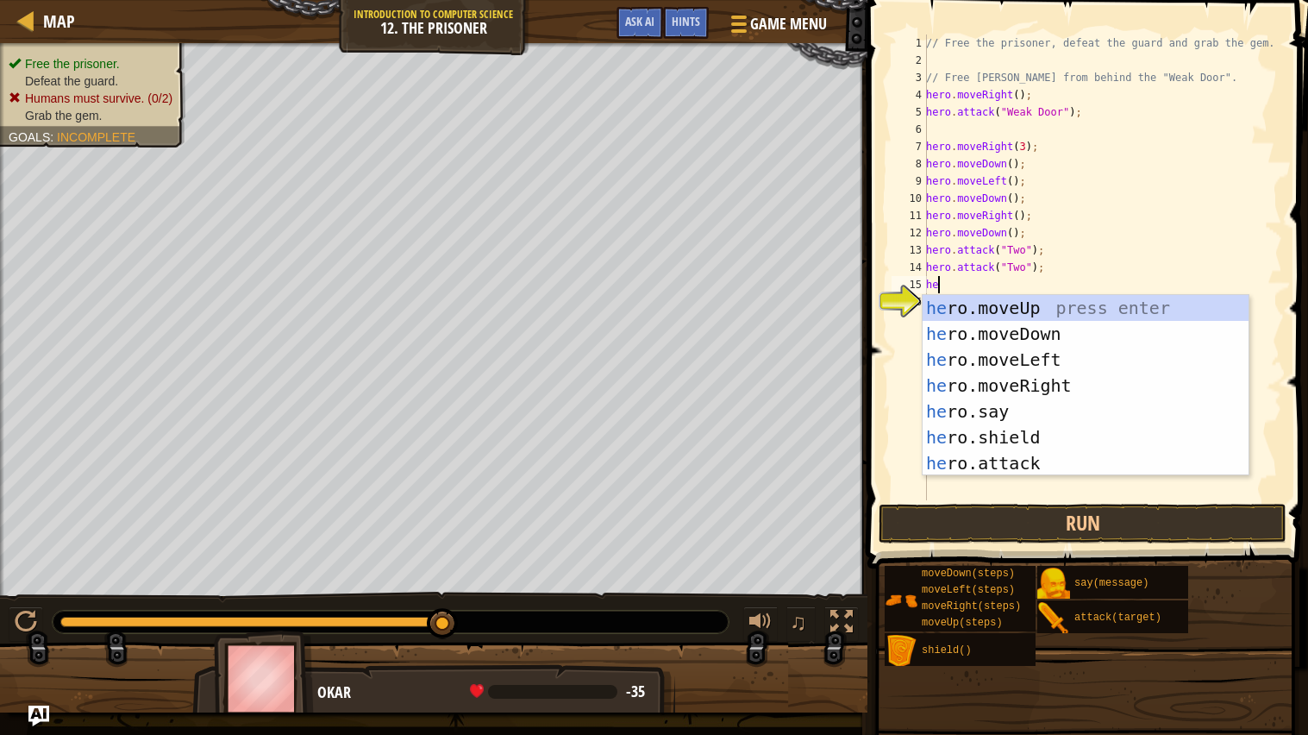
scroll to position [7, 1]
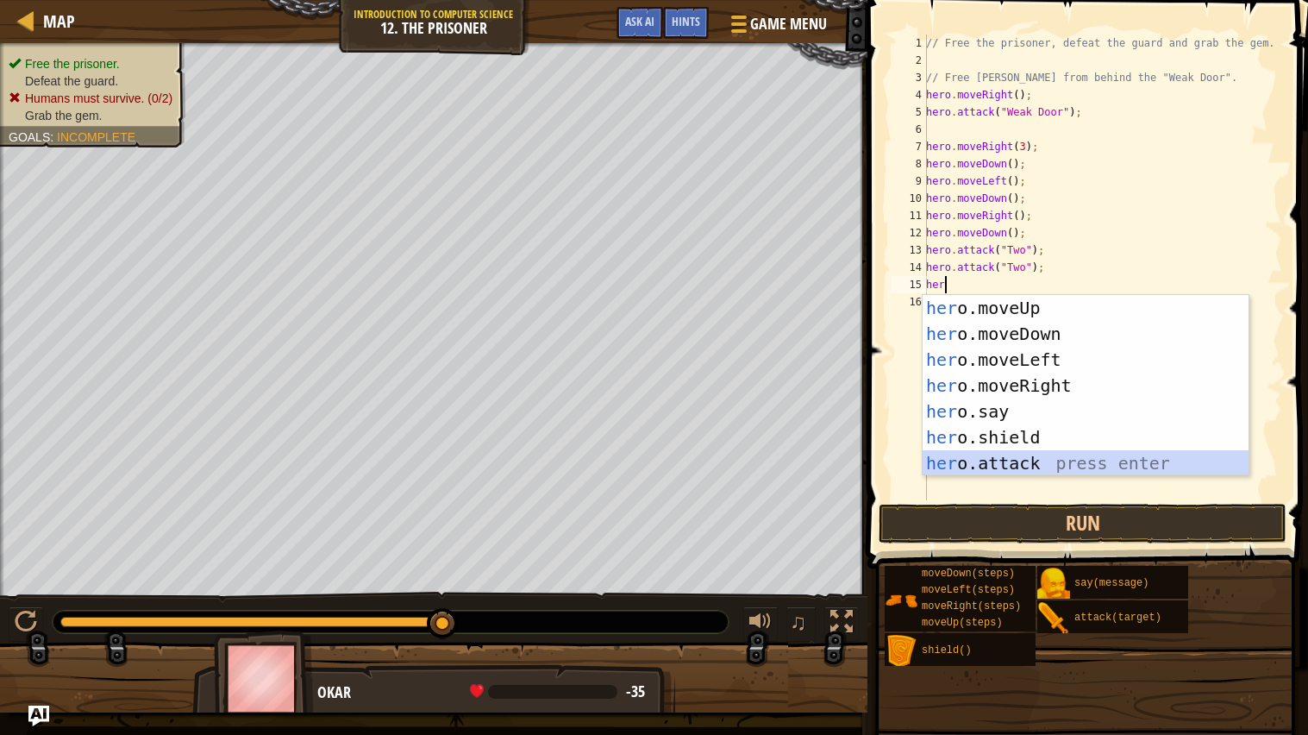
click at [992, 455] on div "her o.moveUp press enter her o.moveDown press enter her o.moveLeft press enter …" at bounding box center [1086, 411] width 326 height 233
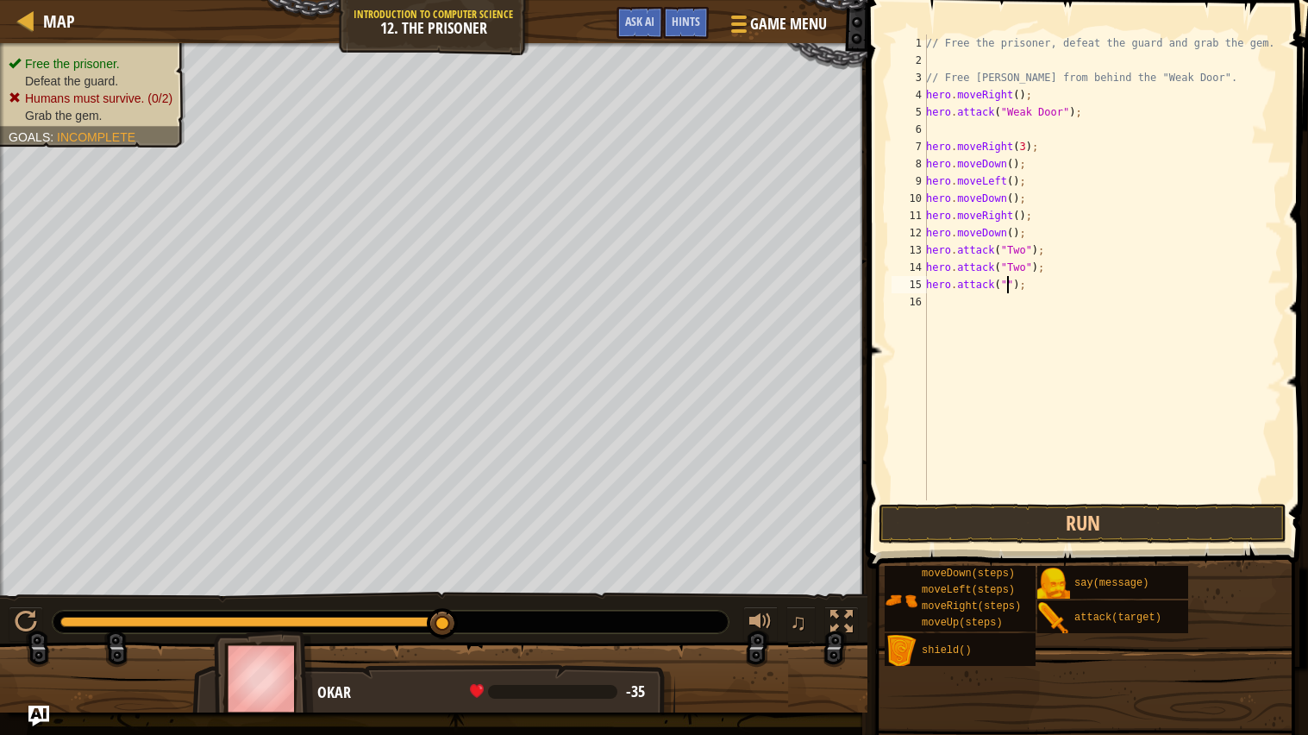
scroll to position [7, 7]
click at [940, 291] on div "// Free the prisoner, defeat the guard and grab the gem. // Free [PERSON_NAME] …" at bounding box center [1103, 284] width 360 height 500
type textarea "hero.attack("Two");"
click at [1245, 525] on button "Run" at bounding box center [1083, 524] width 408 height 40
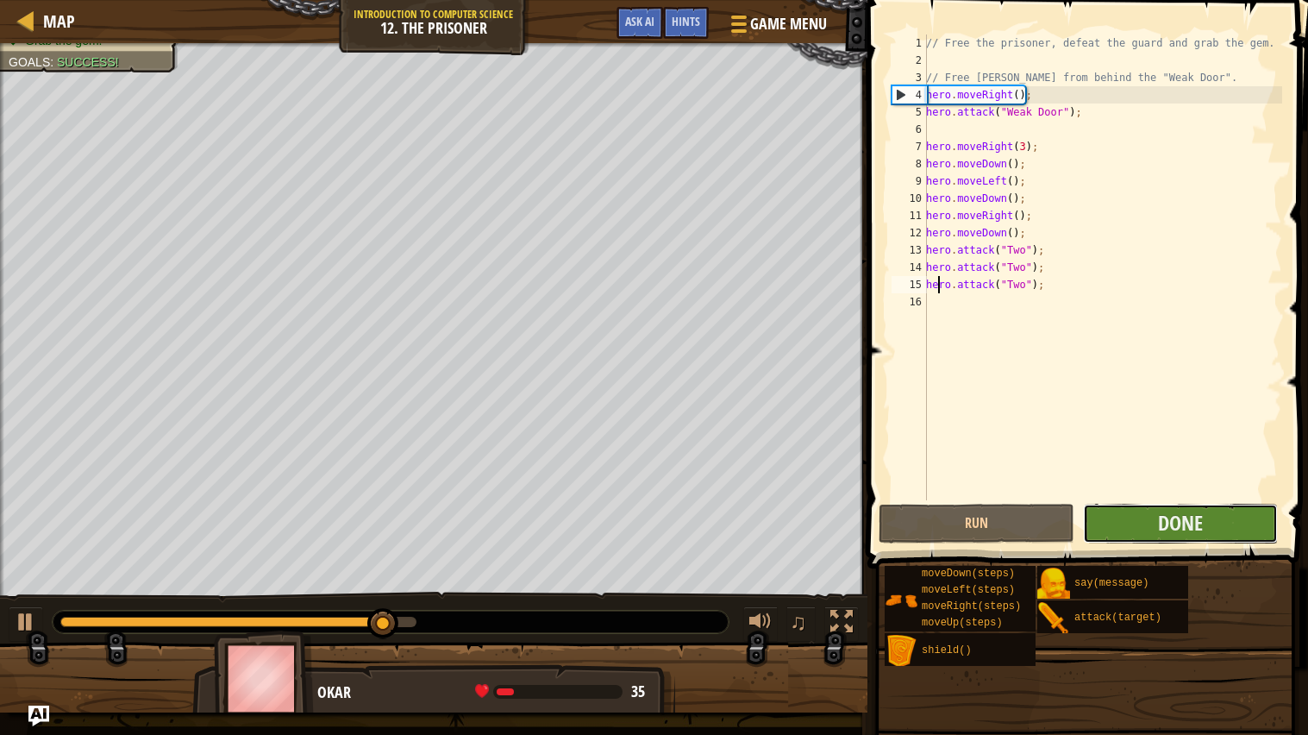
click at [1225, 513] on button "Done" at bounding box center [1180, 524] width 195 height 40
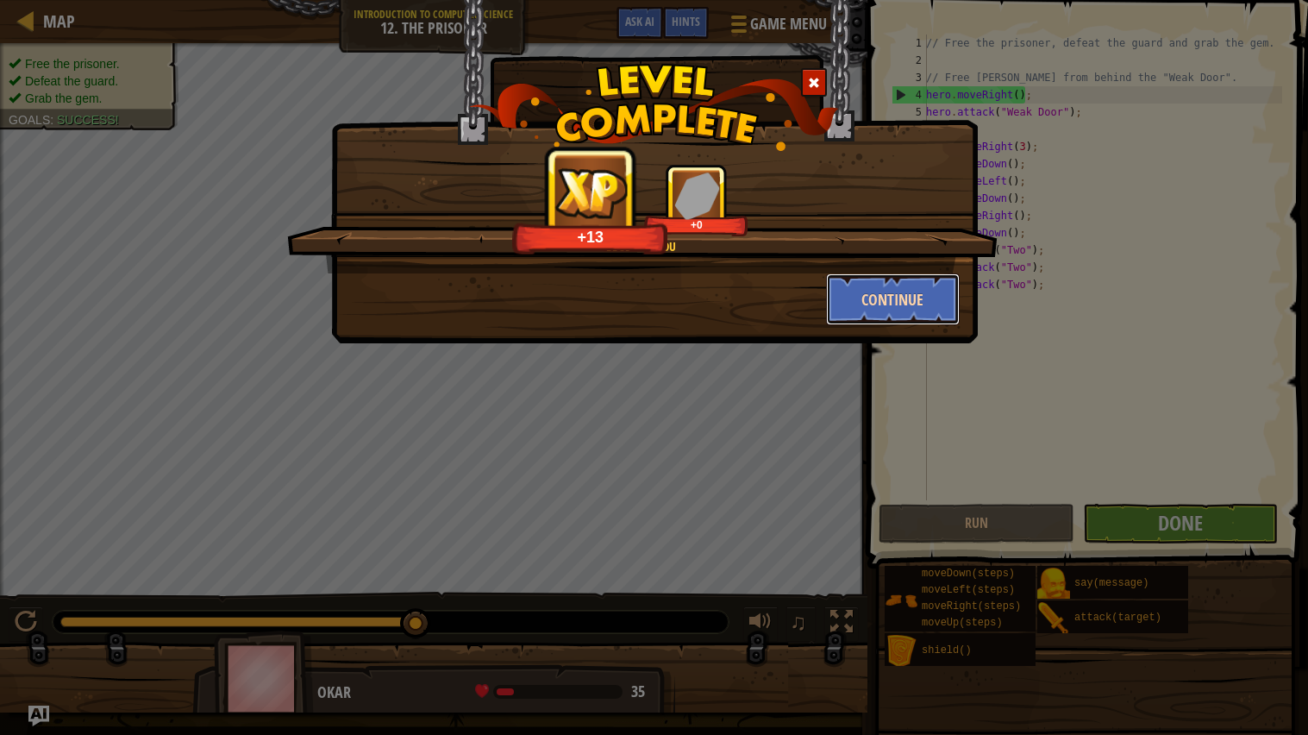
click at [918, 299] on button "Continue" at bounding box center [893, 299] width 134 height 52
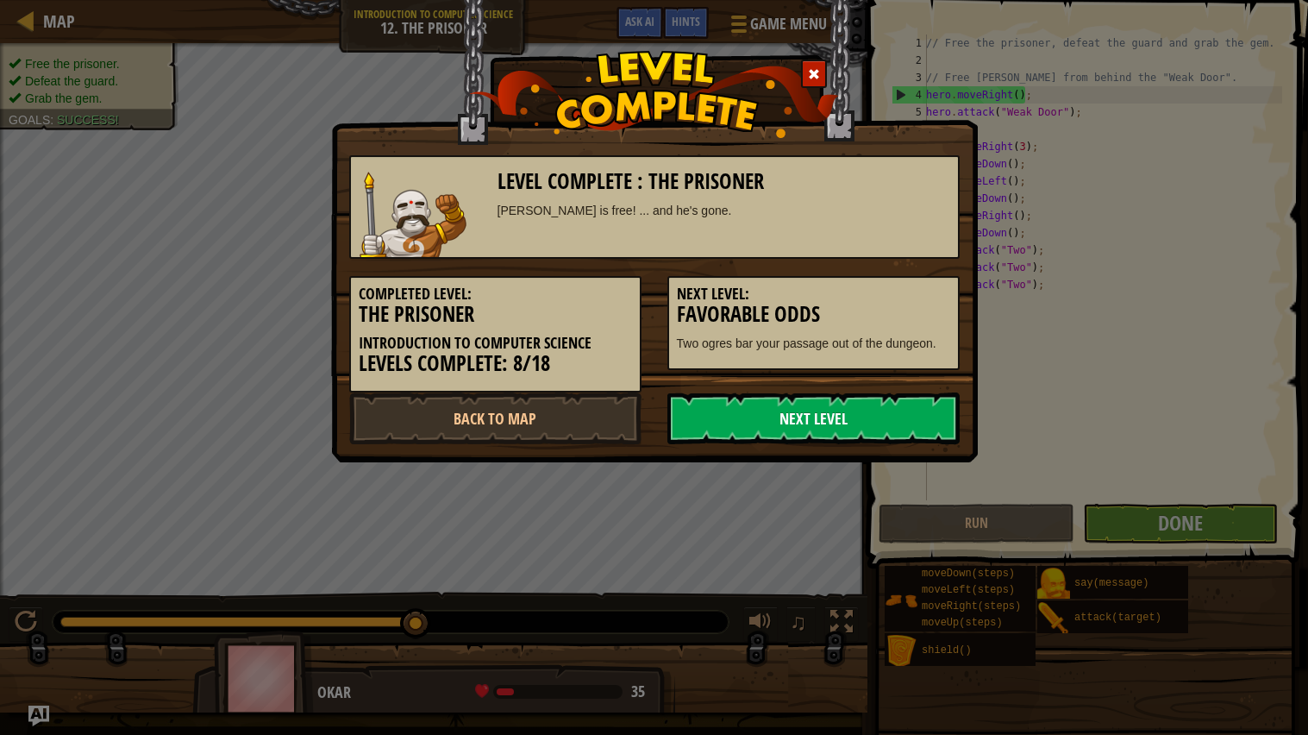
click at [868, 421] on link "Next Level" at bounding box center [813, 418] width 292 height 52
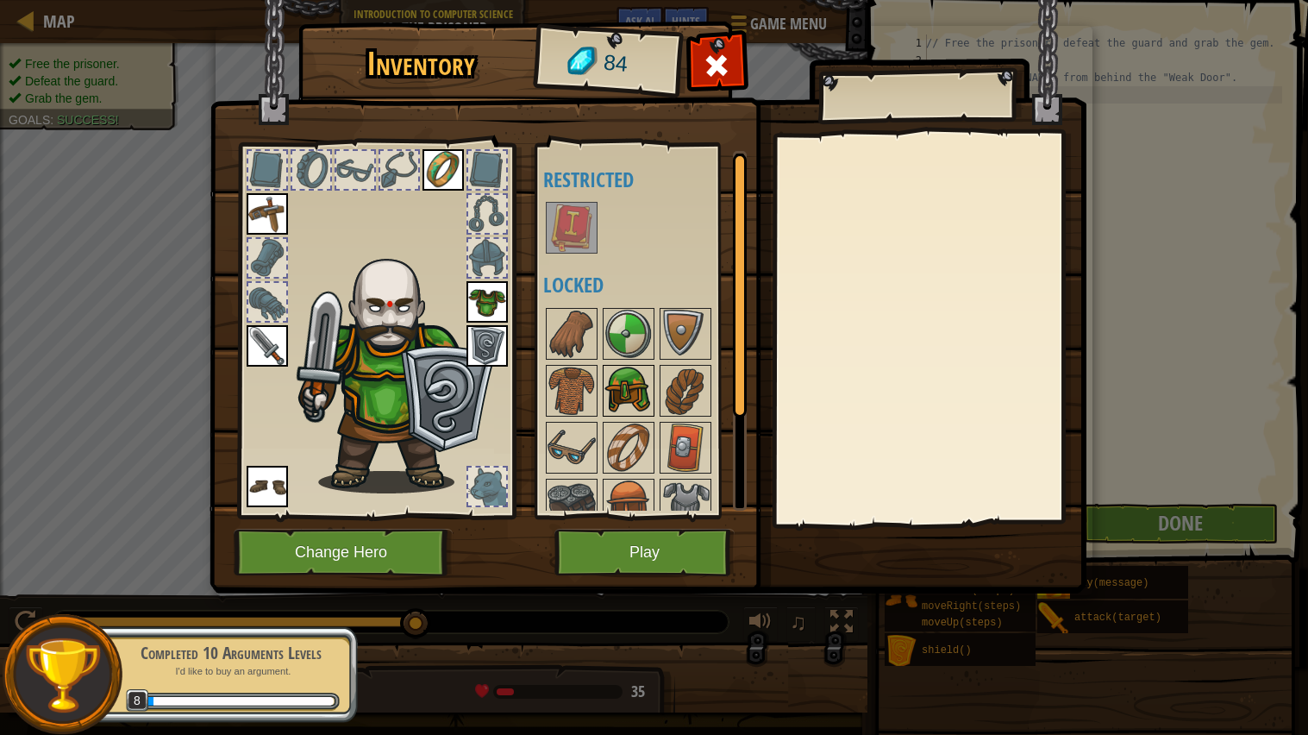
click at [625, 386] on img at bounding box center [629, 390] width 48 height 48
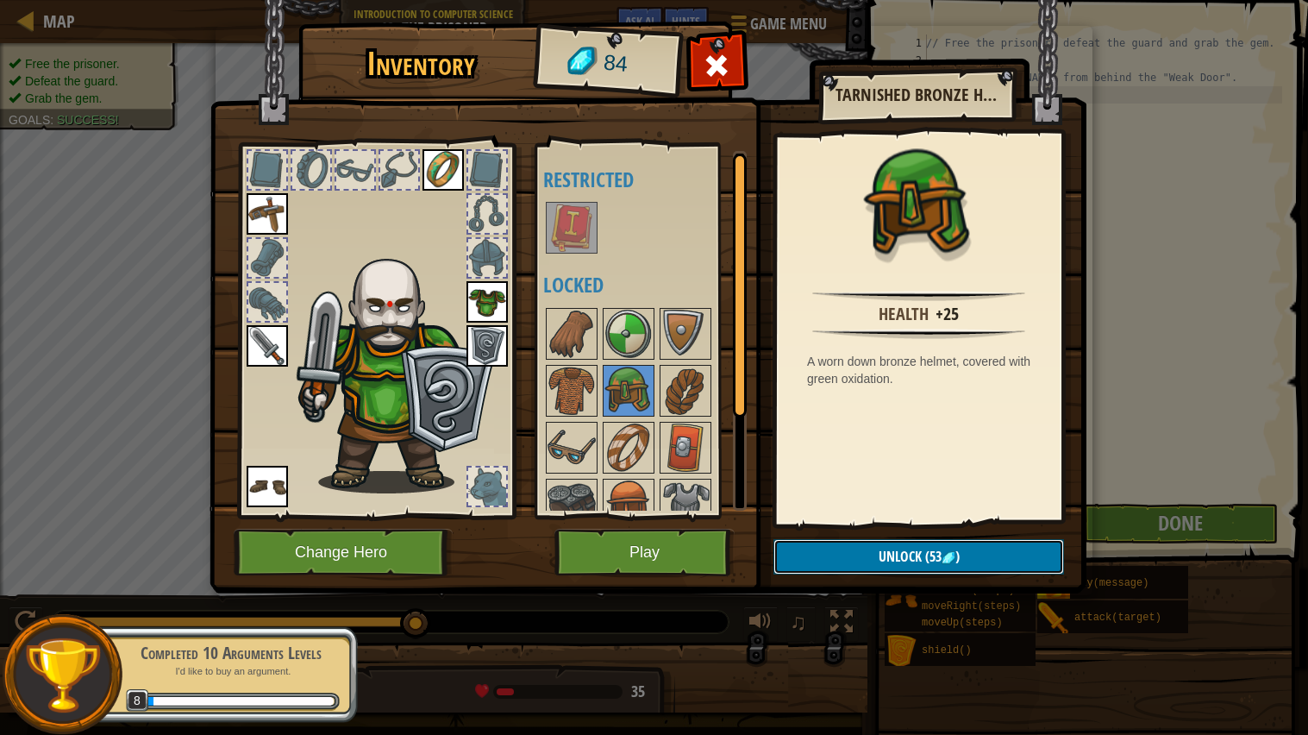
click at [1015, 559] on button "Unlock (53 )" at bounding box center [919, 556] width 291 height 35
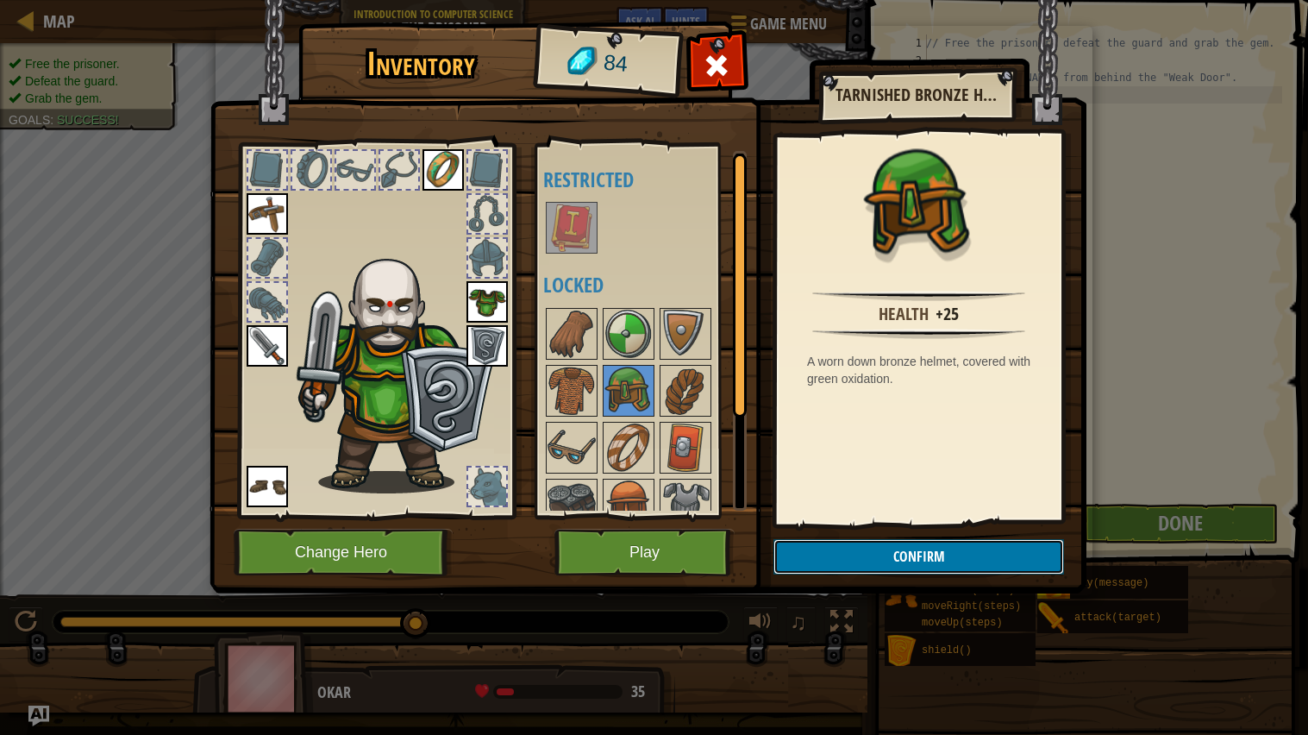
click at [1006, 551] on button "Confirm" at bounding box center [919, 556] width 291 height 35
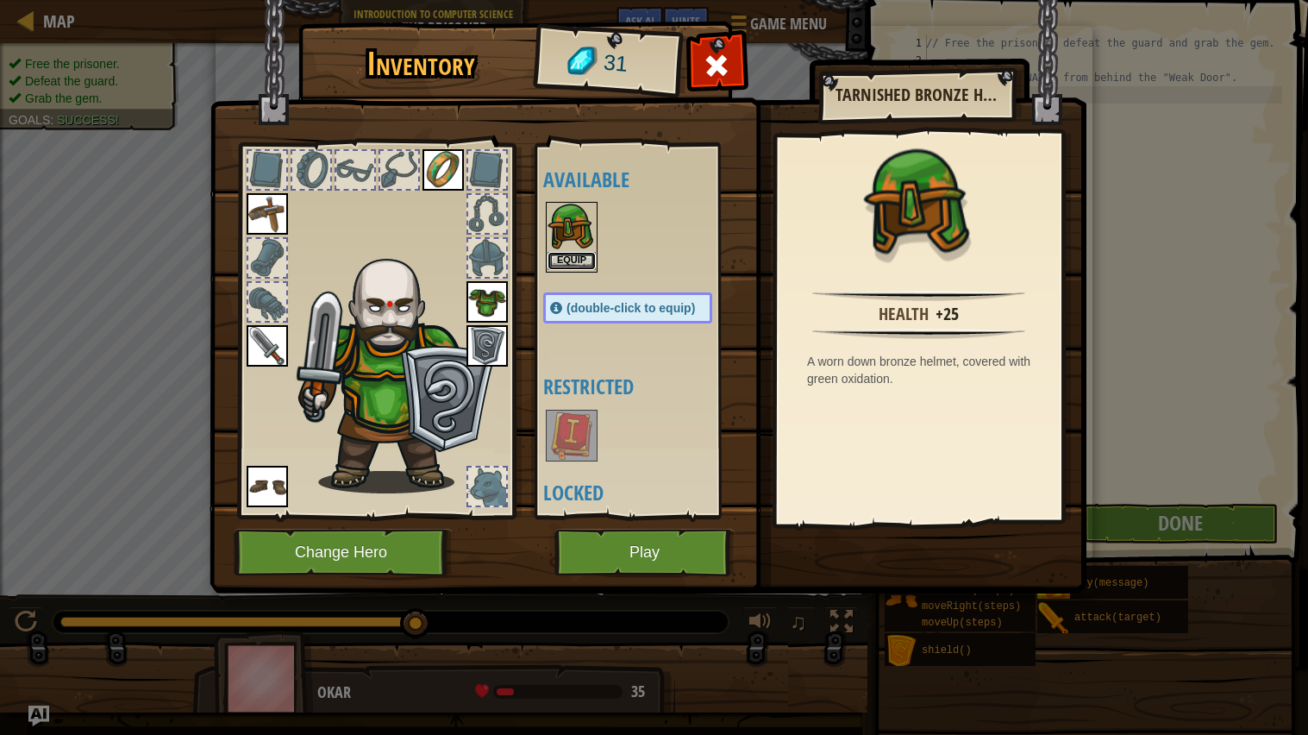
click at [574, 258] on button "Equip" at bounding box center [572, 261] width 48 height 18
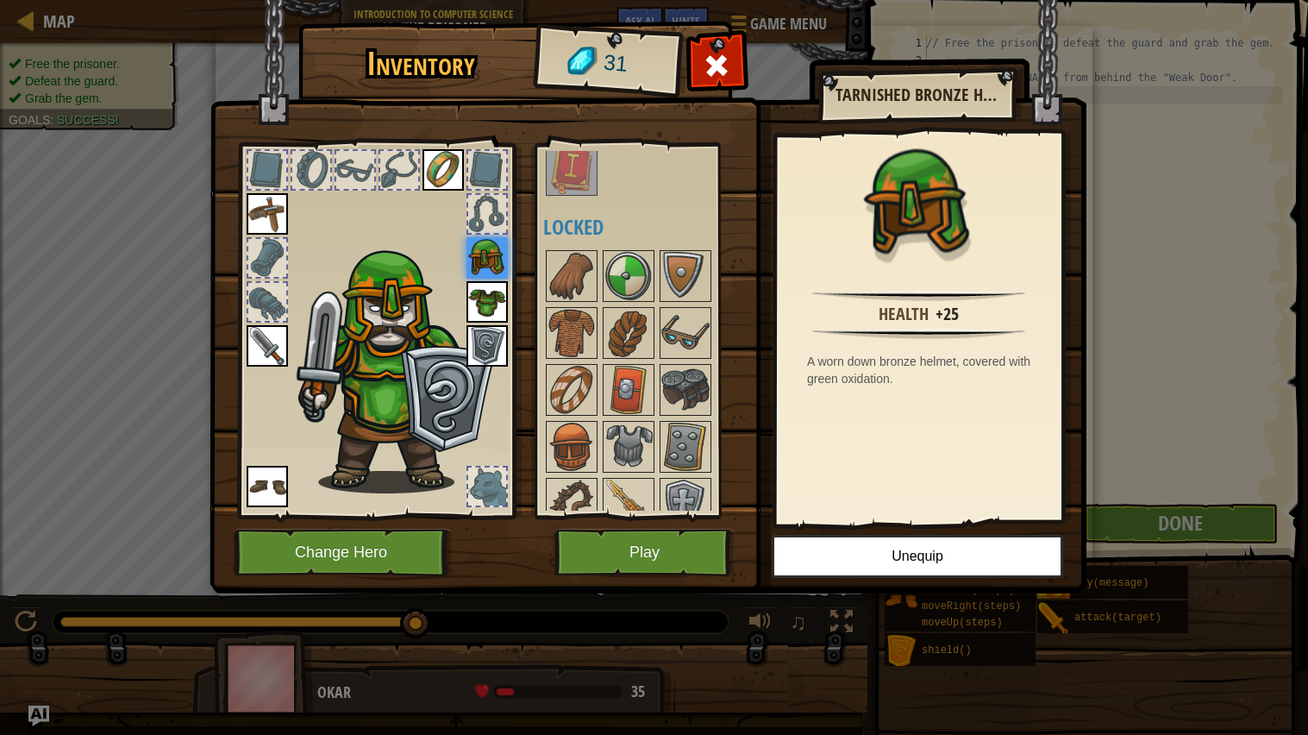
scroll to position [79, 0]
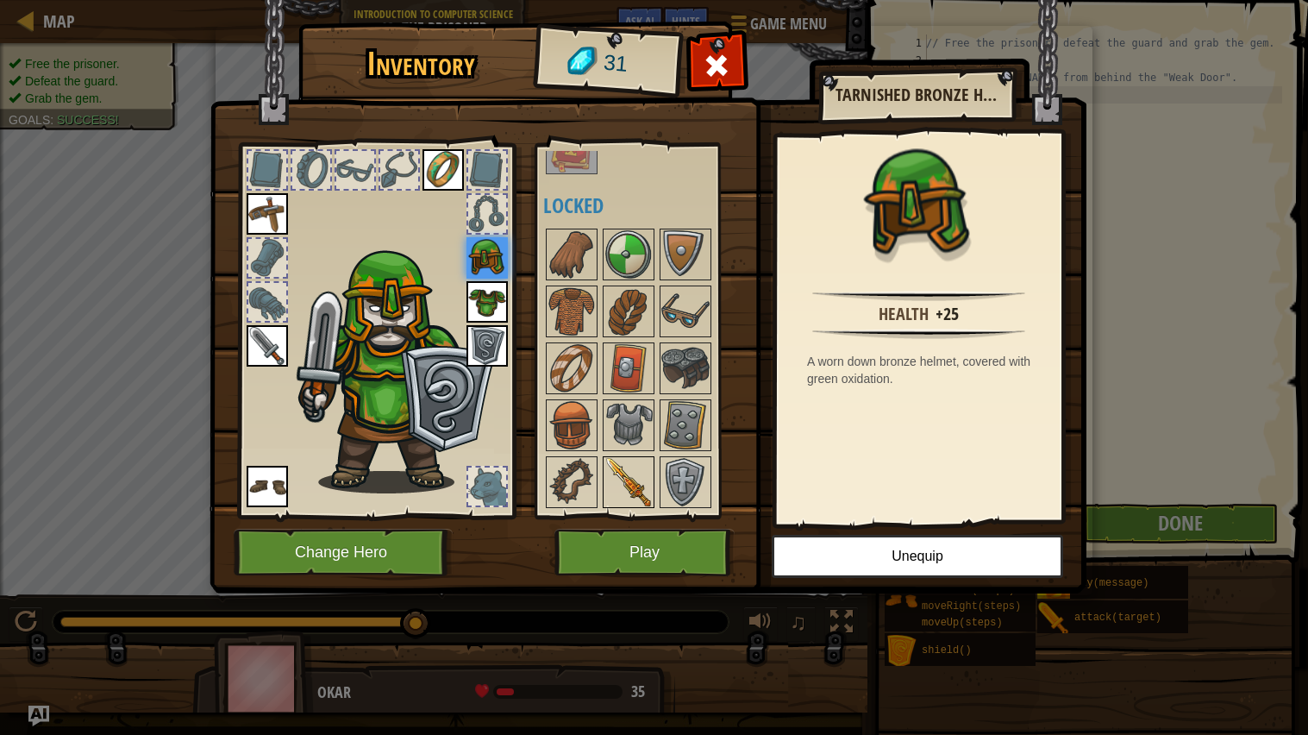
click at [645, 483] on img at bounding box center [629, 482] width 48 height 48
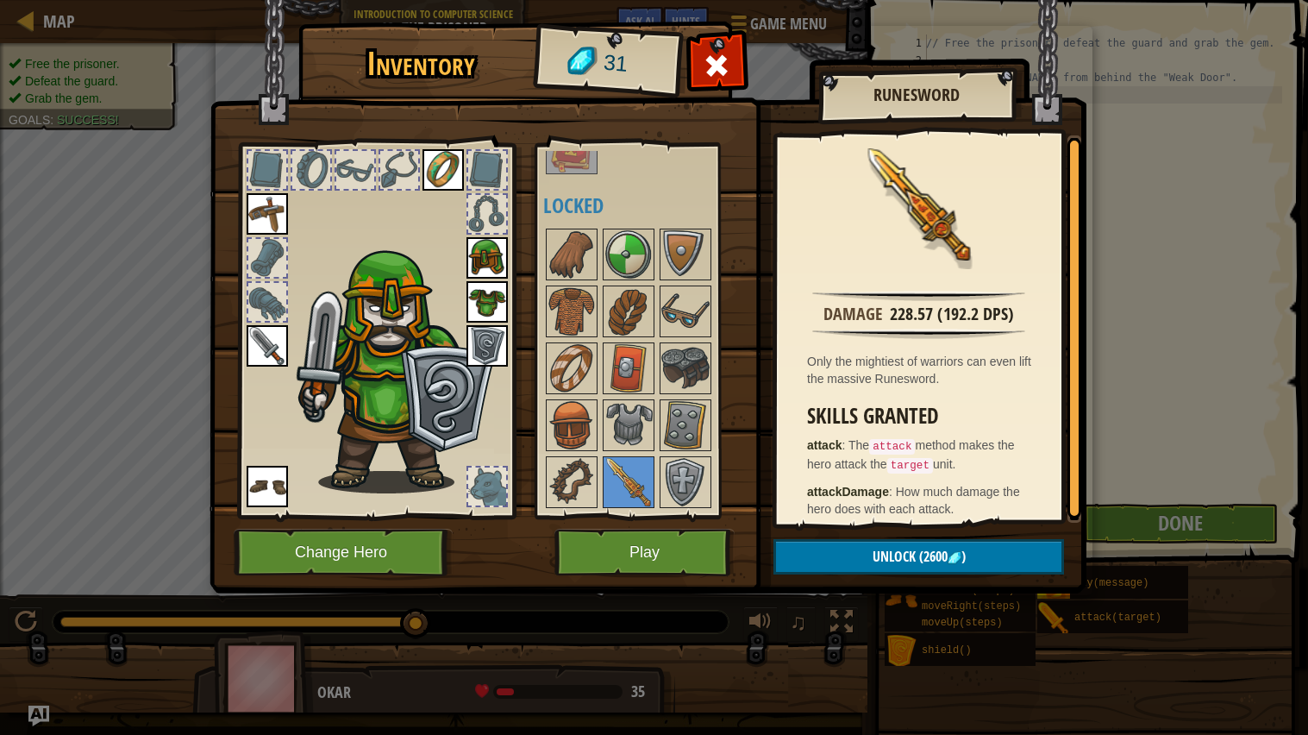
click at [1197, 423] on div "Inventory 31 Available Equip Equip Equip Equip Equip Equip Equip (double-click …" at bounding box center [654, 367] width 1308 height 735
click at [707, 61] on span at bounding box center [718, 66] width 28 height 28
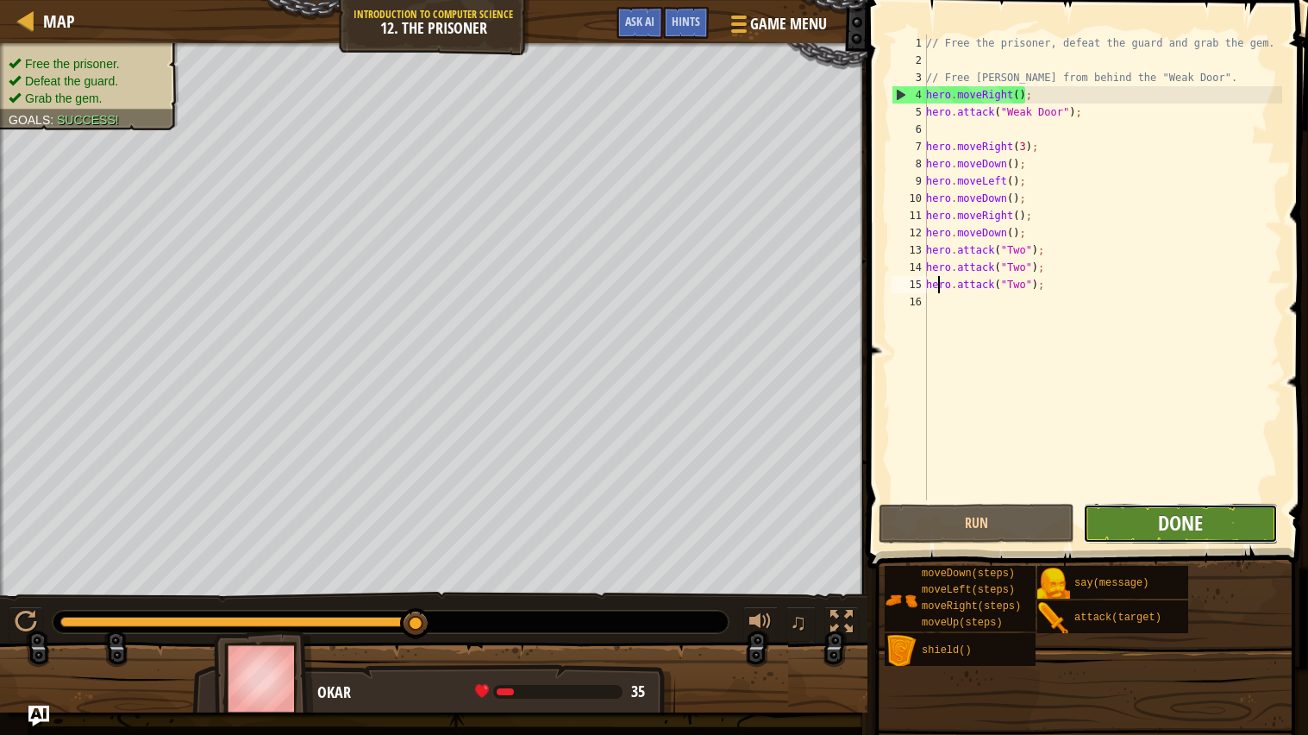
click at [1200, 515] on span "Done" at bounding box center [1180, 523] width 45 height 28
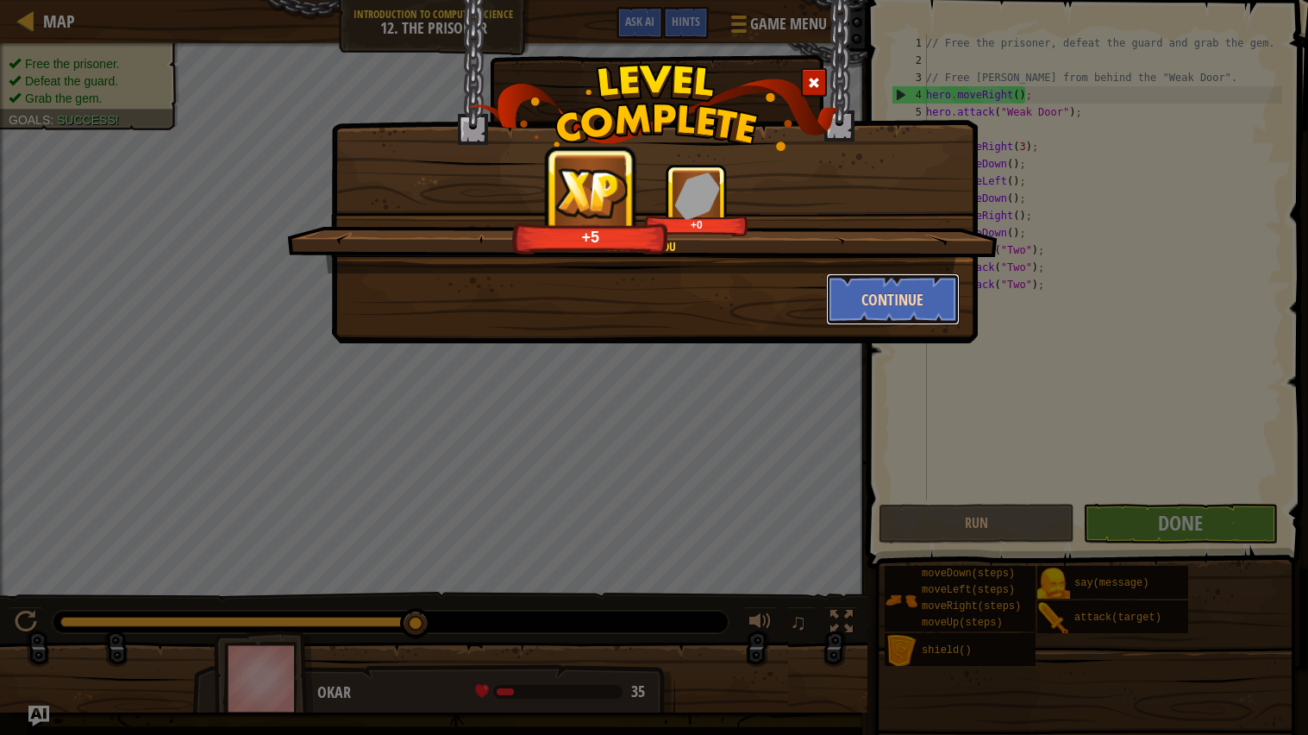
click at [912, 306] on button "Continue" at bounding box center [893, 299] width 134 height 52
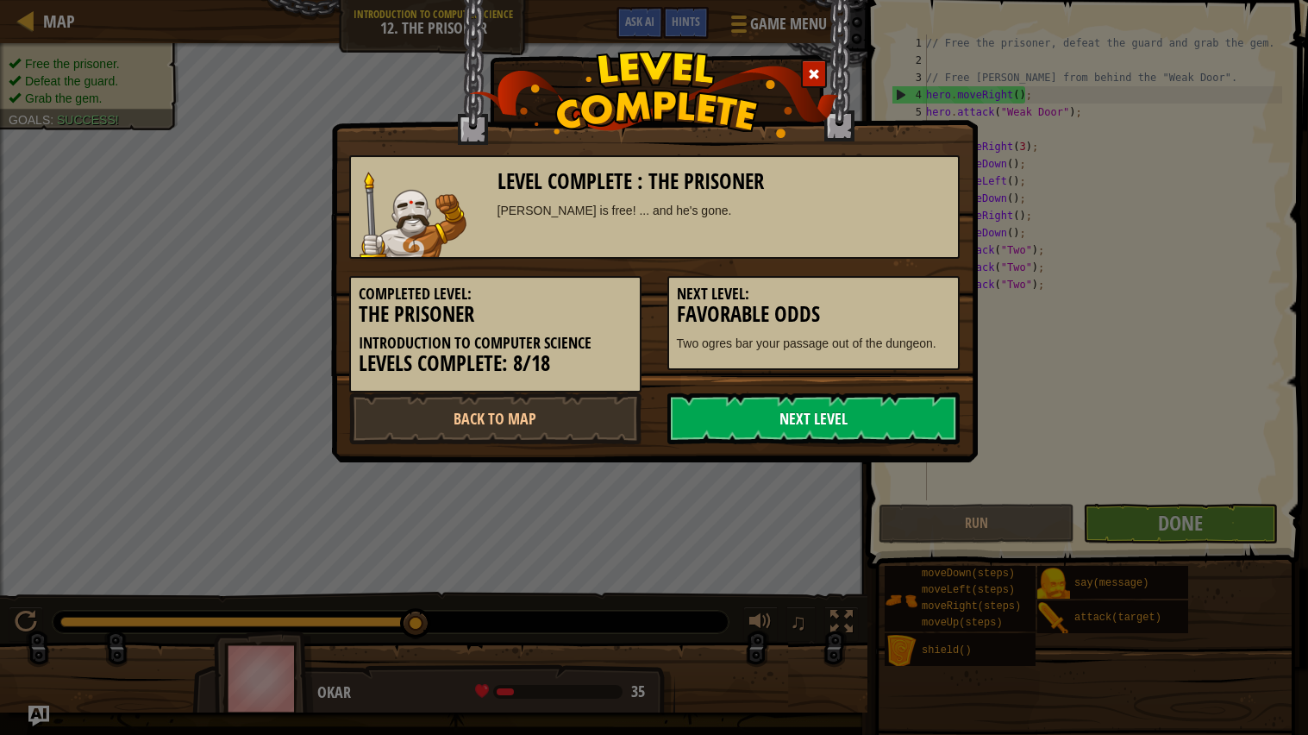
click at [897, 400] on link "Next Level" at bounding box center [813, 418] width 292 height 52
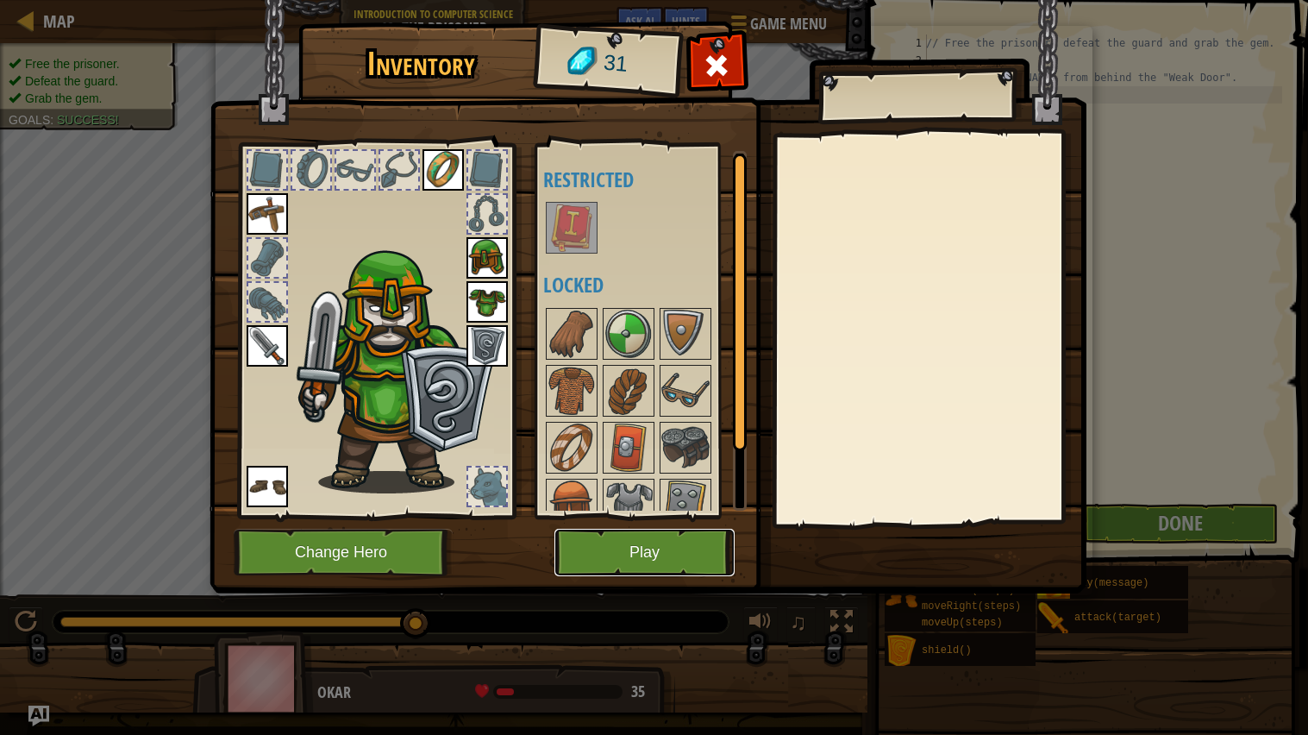
click at [687, 569] on button "Play" at bounding box center [644, 552] width 180 height 47
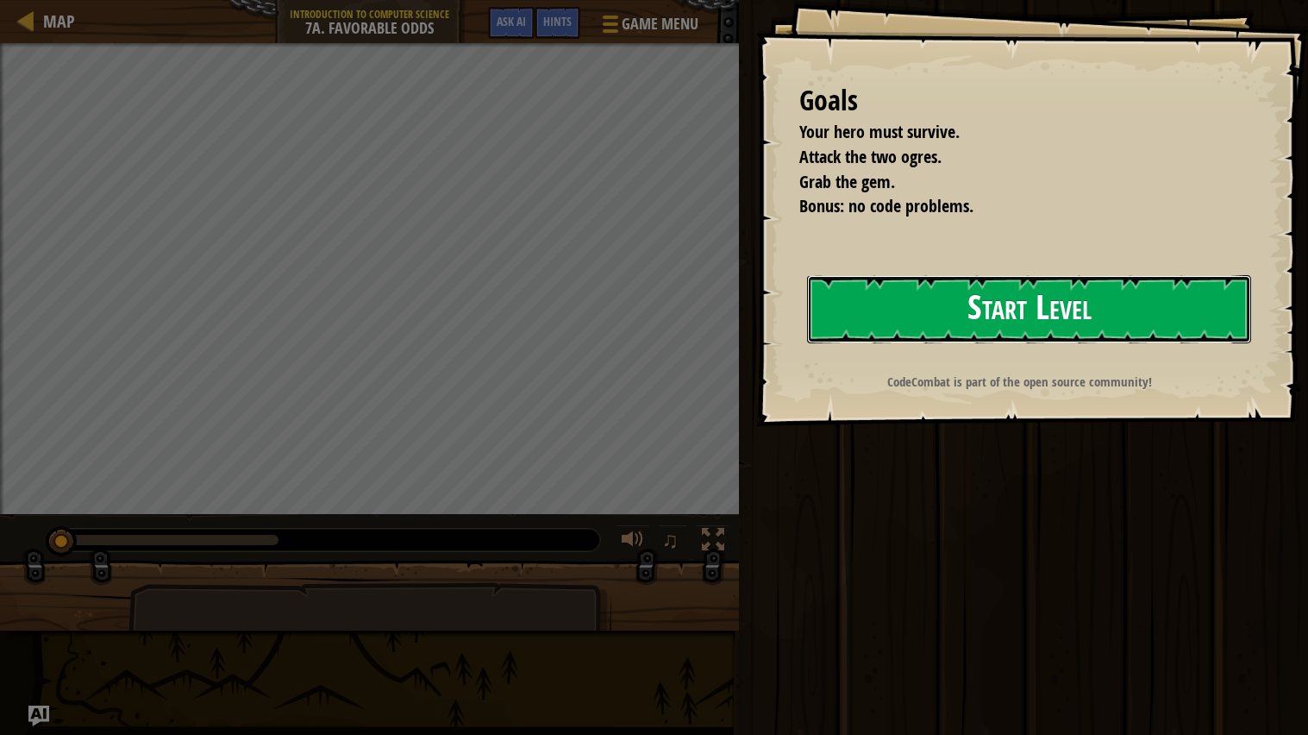
click at [1160, 298] on button "Start Level" at bounding box center [1029, 309] width 444 height 68
